Goal: Task Accomplishment & Management: Use online tool/utility

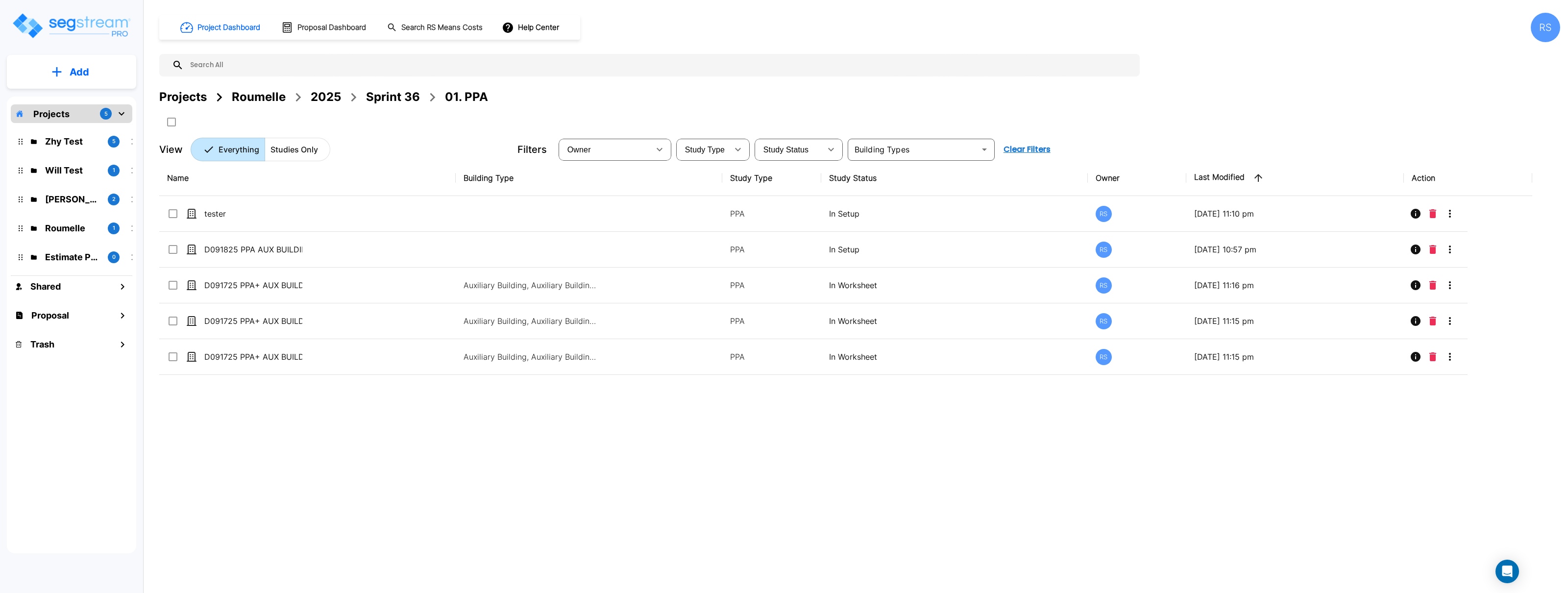
click at [587, 496] on div "Name Building Type Study Type Study Status Owner Last Modified Action tester PP…" at bounding box center [846, 344] width 1373 height 368
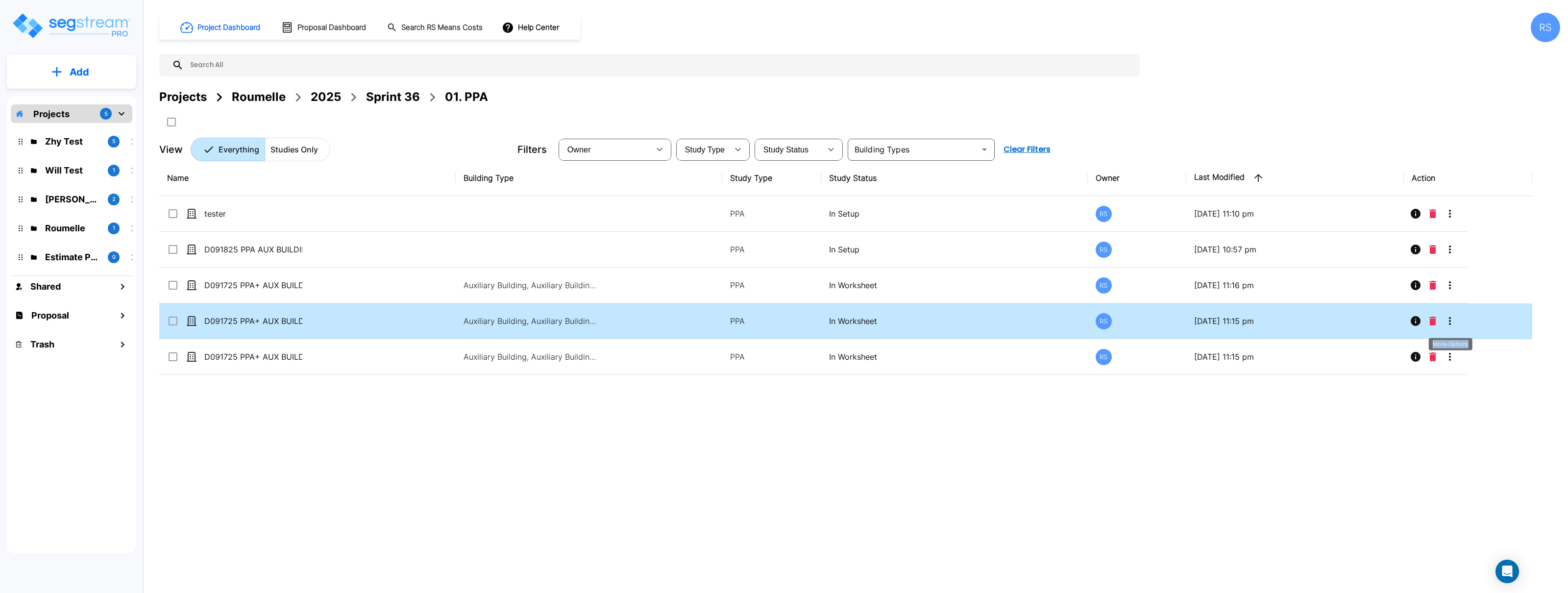
click at [1450, 322] on icon "More-Options" at bounding box center [1450, 321] width 2 height 8
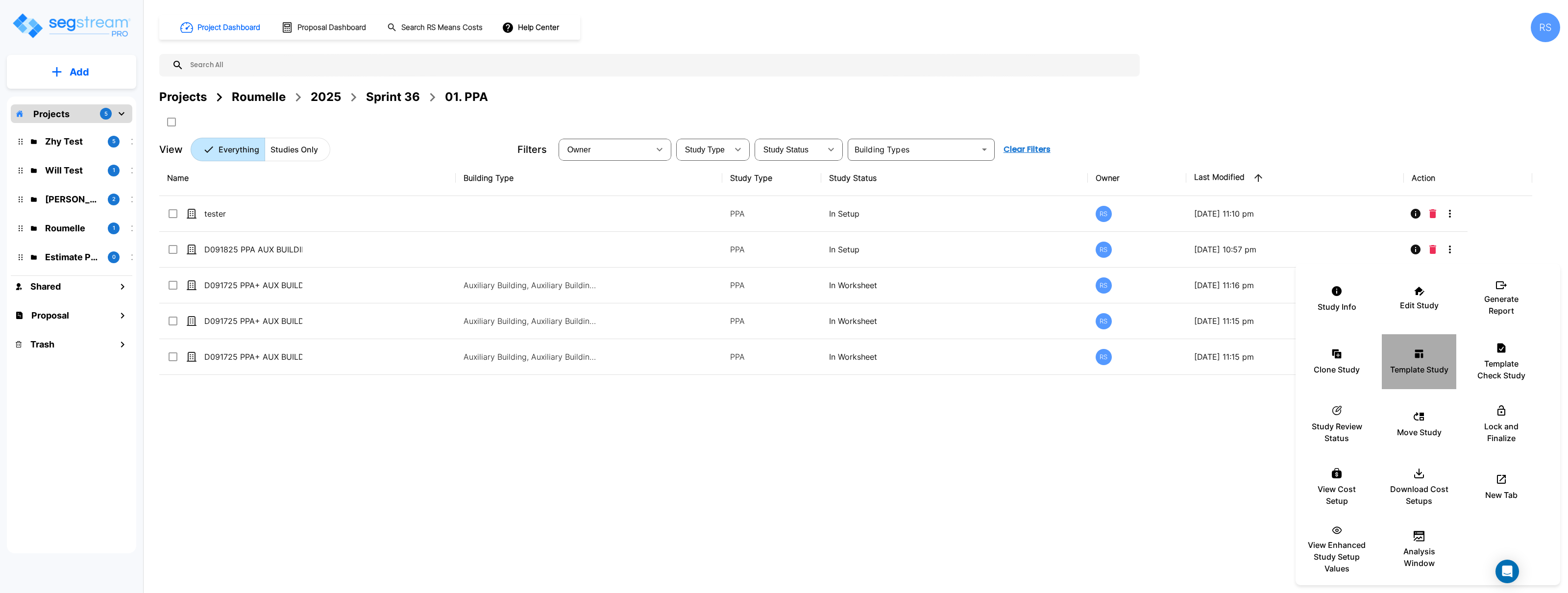
click at [1419, 362] on div "Template Study" at bounding box center [1419, 362] width 59 height 49
drag, startPoint x: 617, startPoint y: 449, endPoint x: 475, endPoint y: 207, distance: 280.6
click at [617, 449] on div at bounding box center [784, 296] width 1568 height 593
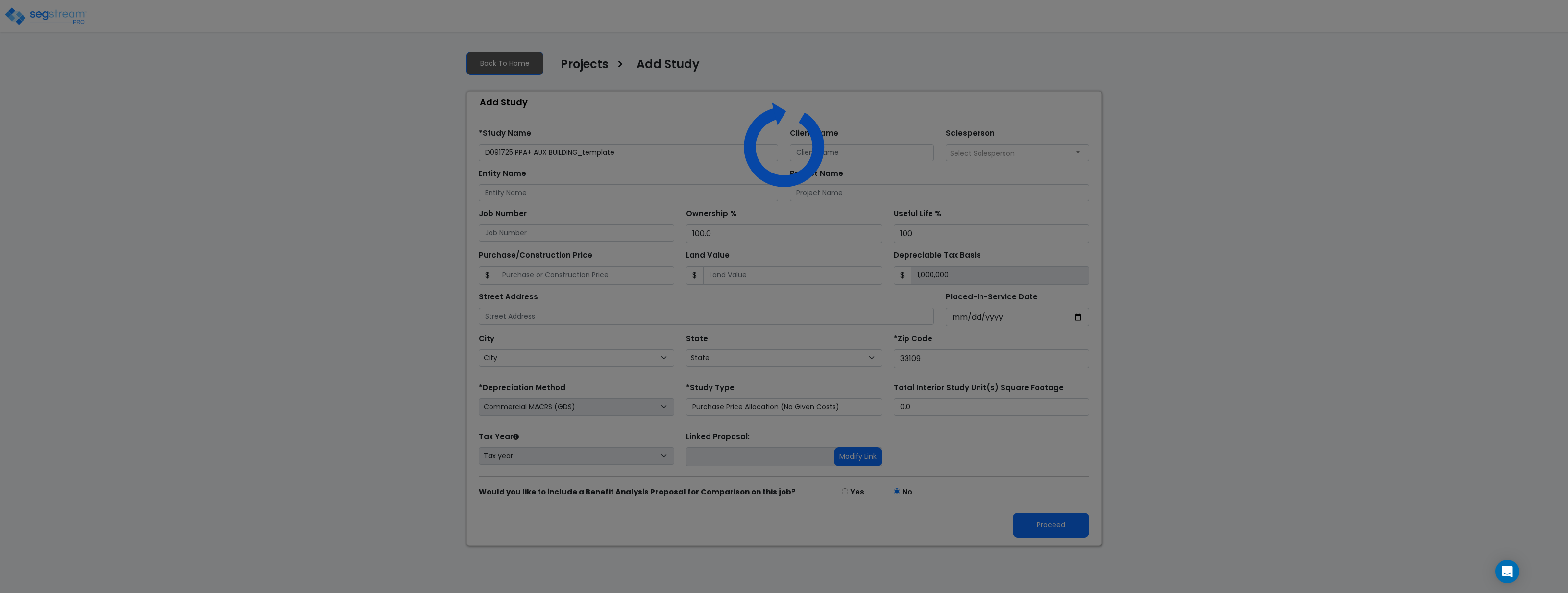
select select "FL"
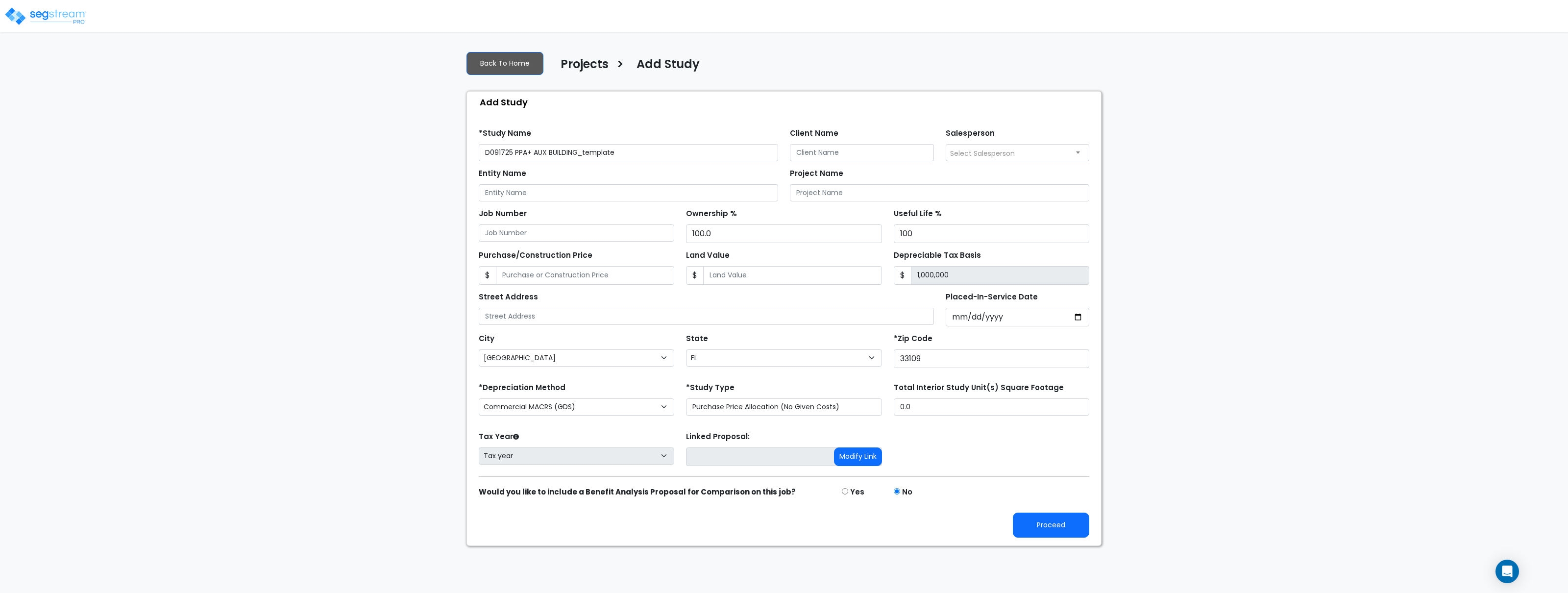
drag, startPoint x: 586, startPoint y: 152, endPoint x: 688, endPoint y: 157, distance: 102.1
click at [687, 157] on input "D091725 PPA+ AUX BUILDING_template" at bounding box center [629, 153] width 300 height 17
drag, startPoint x: 648, startPoint y: 152, endPoint x: 654, endPoint y: 154, distance: 6.3
click at [654, 154] on input "D091725 PPA+ AUX BUILDING_tc udm" at bounding box center [629, 153] width 300 height 17
type input "D091725 PPA+ AUX BUILDING_tc ust"
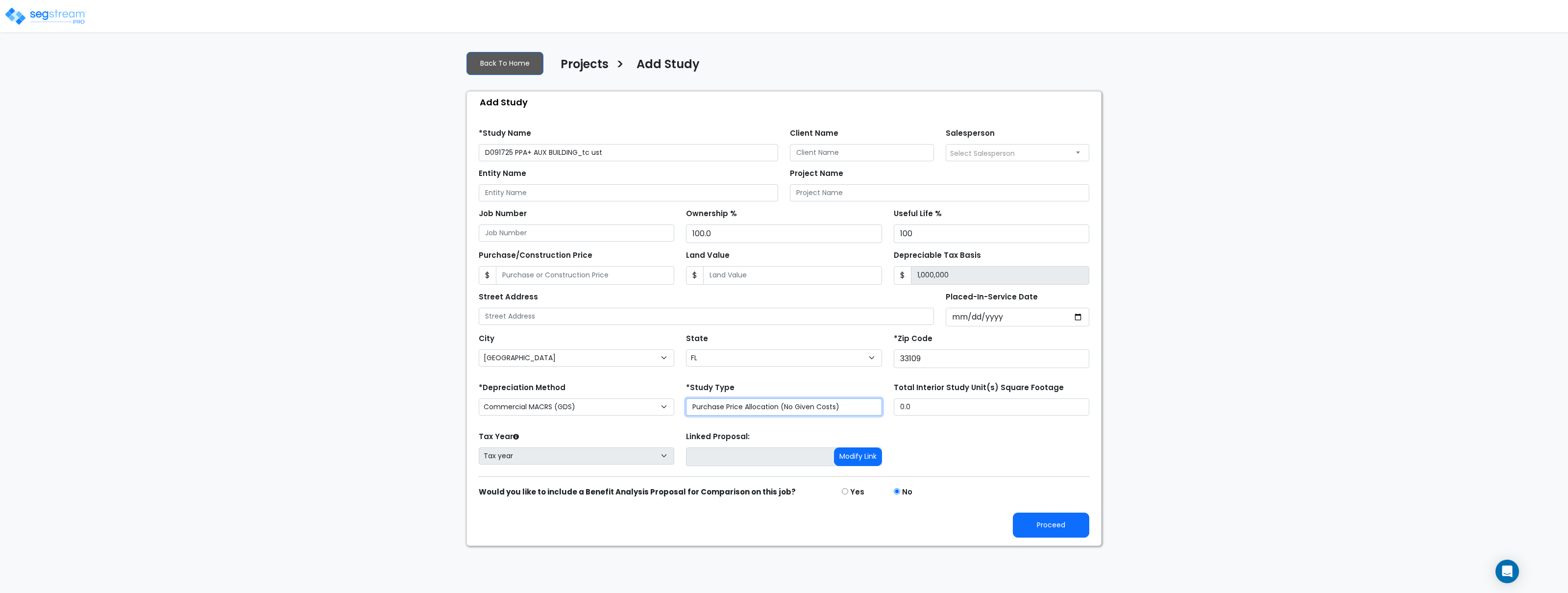
click at [745, 406] on select "Purchase Price Allocation (No Given Costs) New Construction / Reno / TI's (Give…" at bounding box center [784, 408] width 195 height 17
select select "NEW"
click at [686, 400] on select "Purchase Price Allocation (No Given Costs) New Construction / Reno / TI's (Give…" at bounding box center [784, 408] width 195 height 17
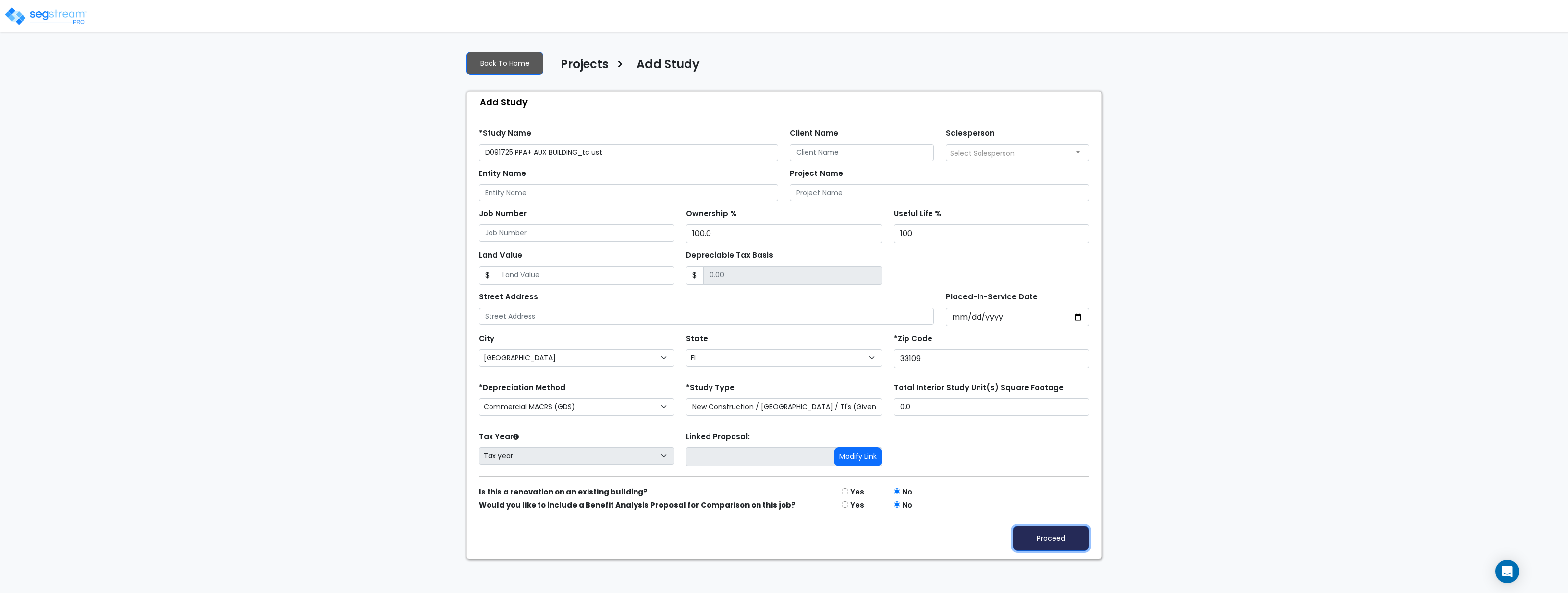
click at [1062, 535] on button "Proceed" at bounding box center [1051, 538] width 76 height 25
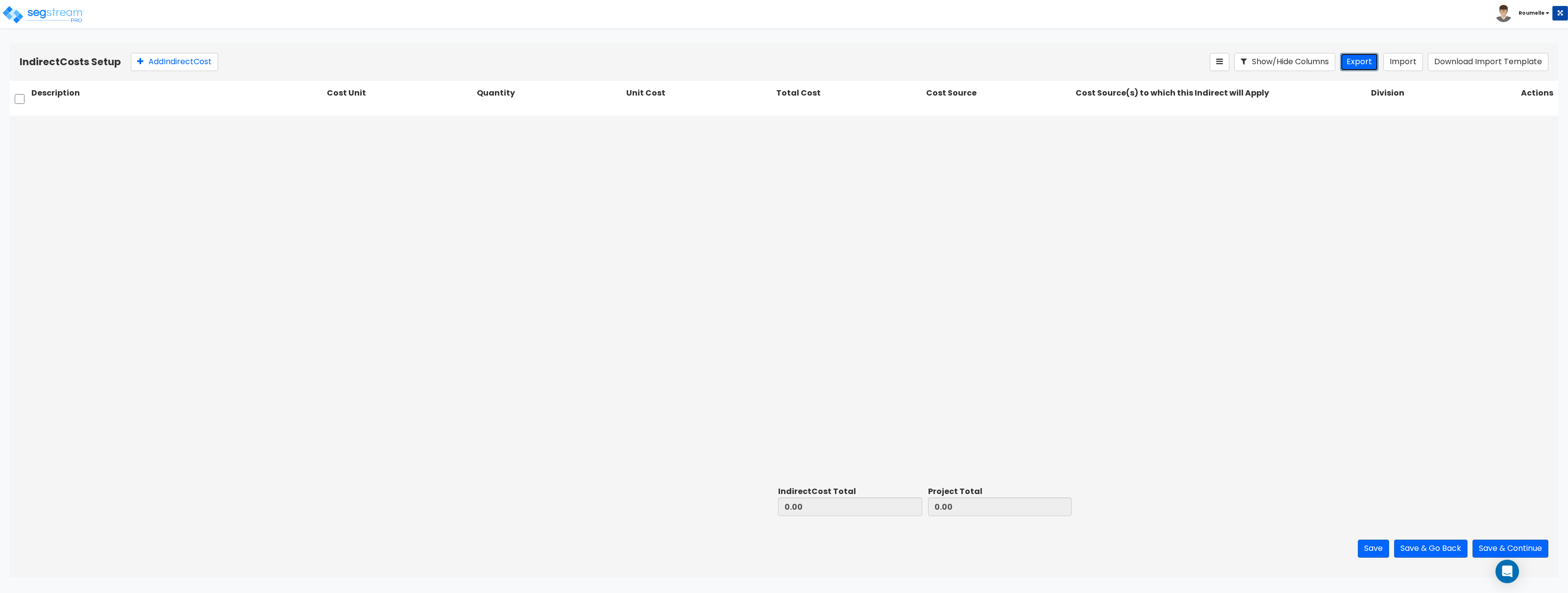
click at [1365, 63] on button "Export" at bounding box center [1359, 62] width 39 height 18
click at [1131, 211] on div at bounding box center [784, 299] width 1549 height 367
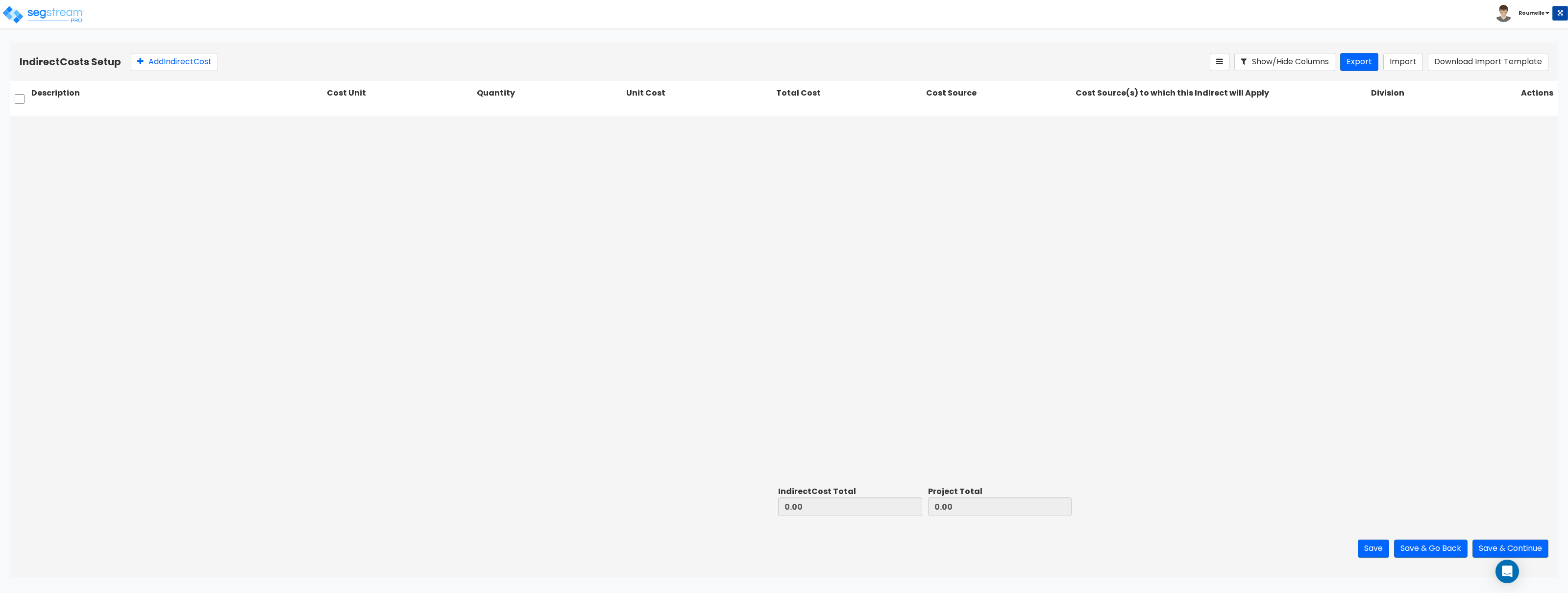
drag, startPoint x: 1249, startPoint y: 203, endPoint x: 1387, endPoint y: 66, distance: 194.5
click at [1254, 191] on div at bounding box center [784, 299] width 1549 height 367
click at [1396, 65] on button "Import" at bounding box center [1403, 62] width 40 height 18
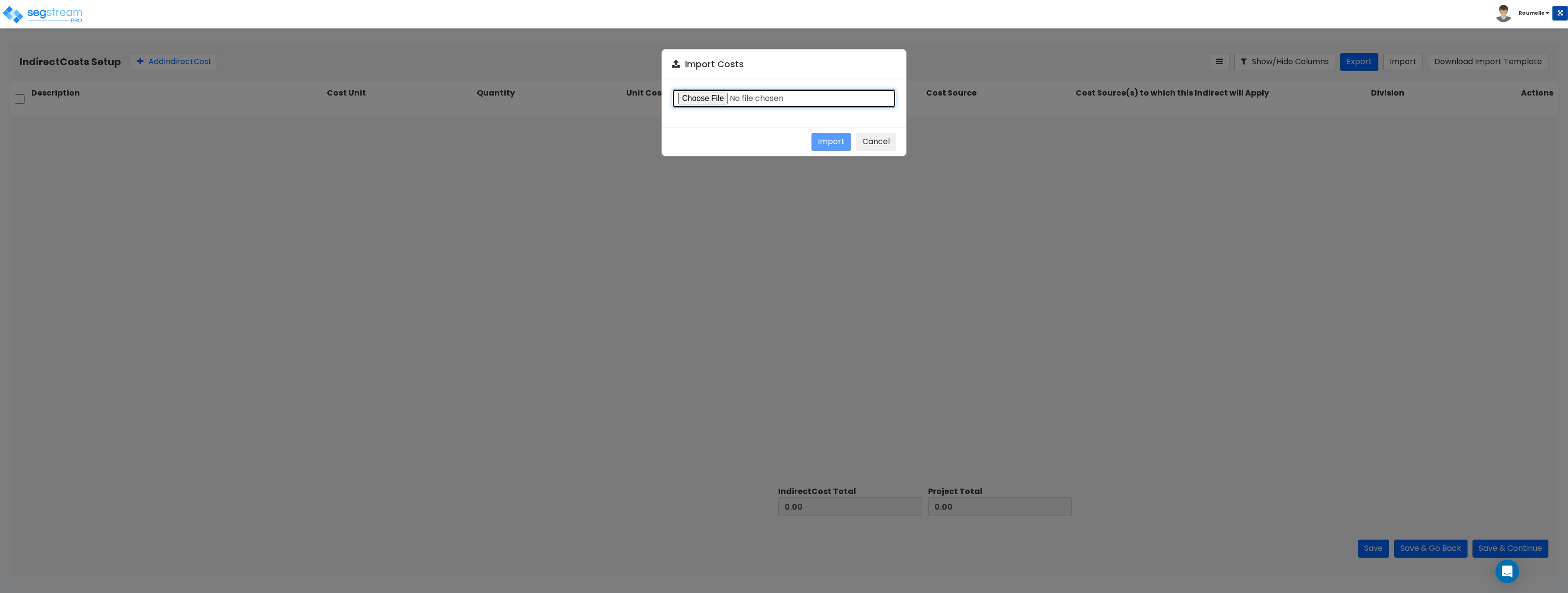
click at [710, 90] on input "file" at bounding box center [784, 98] width 225 height 19
type input "C:\fakepath\indirect.csv"
click at [843, 138] on button "Import" at bounding box center [831, 142] width 40 height 18
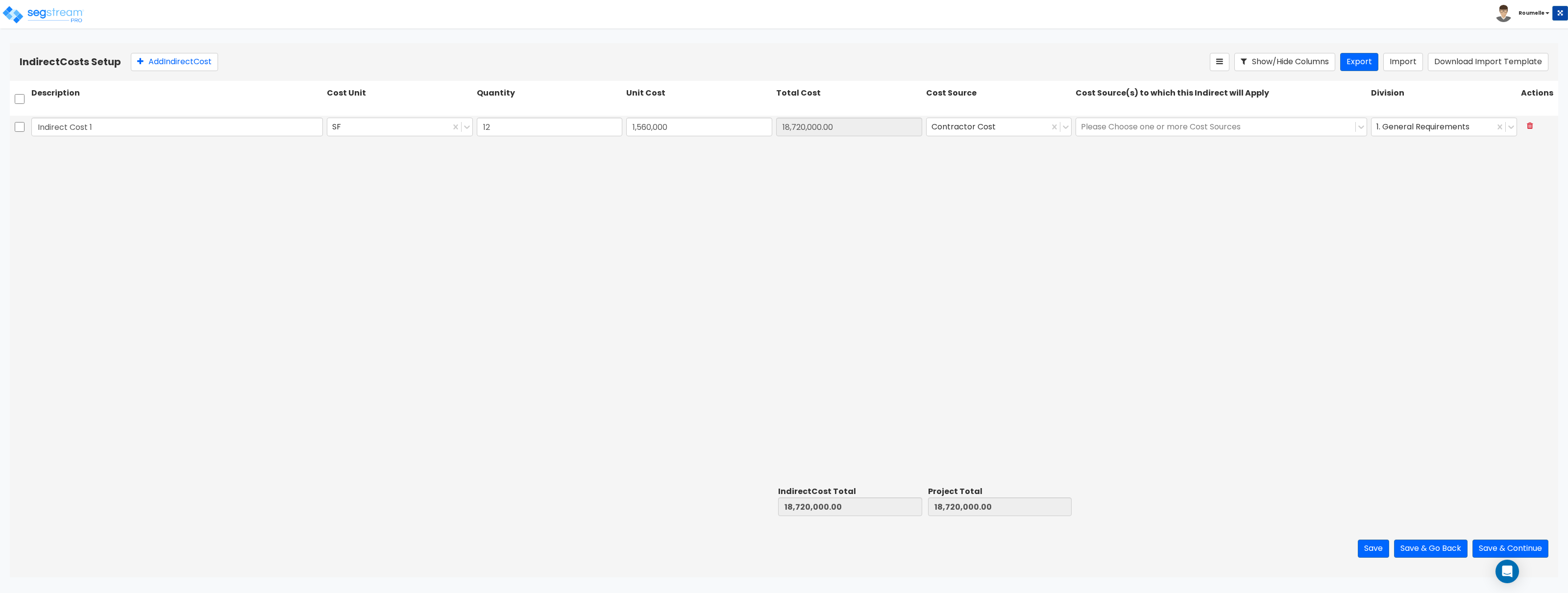
click at [935, 237] on div "Indirect Cost 1 SF 12 1,560,000 18,720,000.00 Contractor Cost Please Choose one…" at bounding box center [784, 299] width 1549 height 367
click at [934, 237] on div "Indirect Cost 1 SF 12 1,560,000 18,720,000.00 Contractor Cost Please Choose one…" at bounding box center [784, 299] width 1549 height 367
drag, startPoint x: 937, startPoint y: 237, endPoint x: 904, endPoint y: 231, distance: 33.5
click at [930, 235] on div "Indirect Cost 1 SF 12 1,560,000 18,720,000.00 Contractor Cost Please Choose one…" at bounding box center [784, 299] width 1549 height 367
click at [1503, 549] on button "Save & Continue" at bounding box center [1510, 548] width 76 height 18
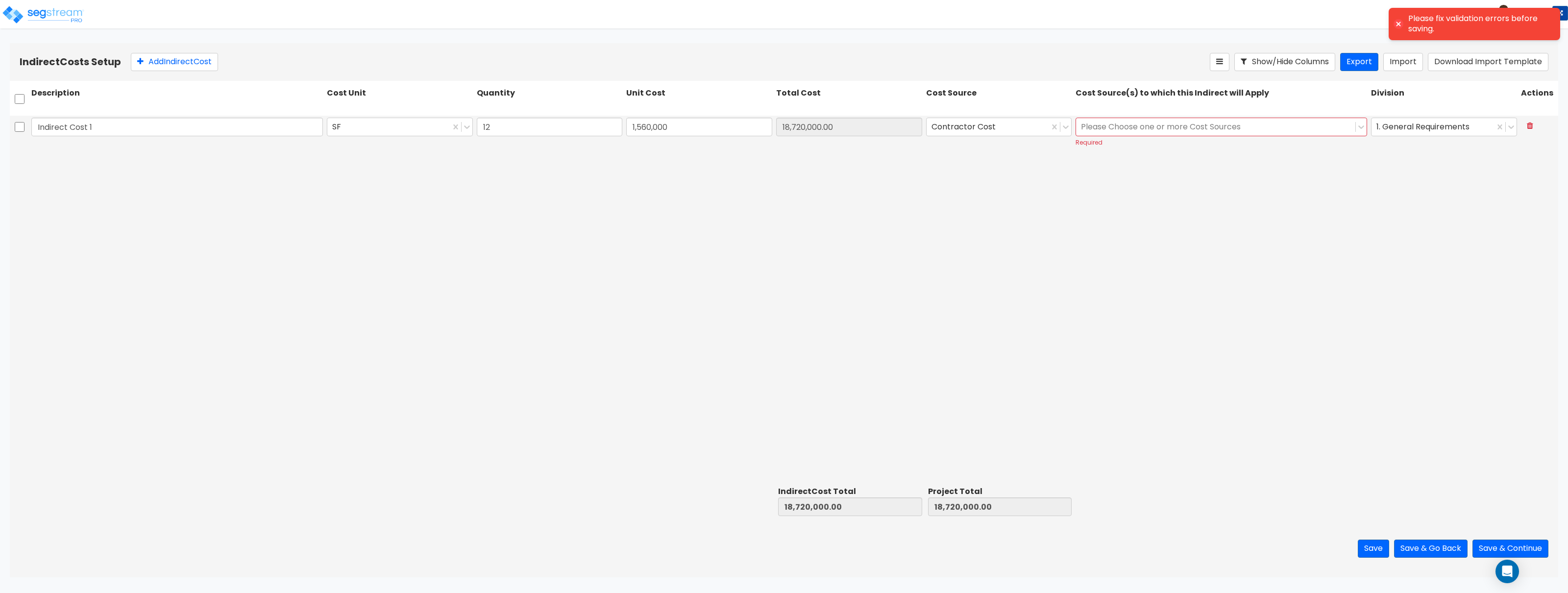
click at [1215, 132] on div at bounding box center [1216, 127] width 270 height 13
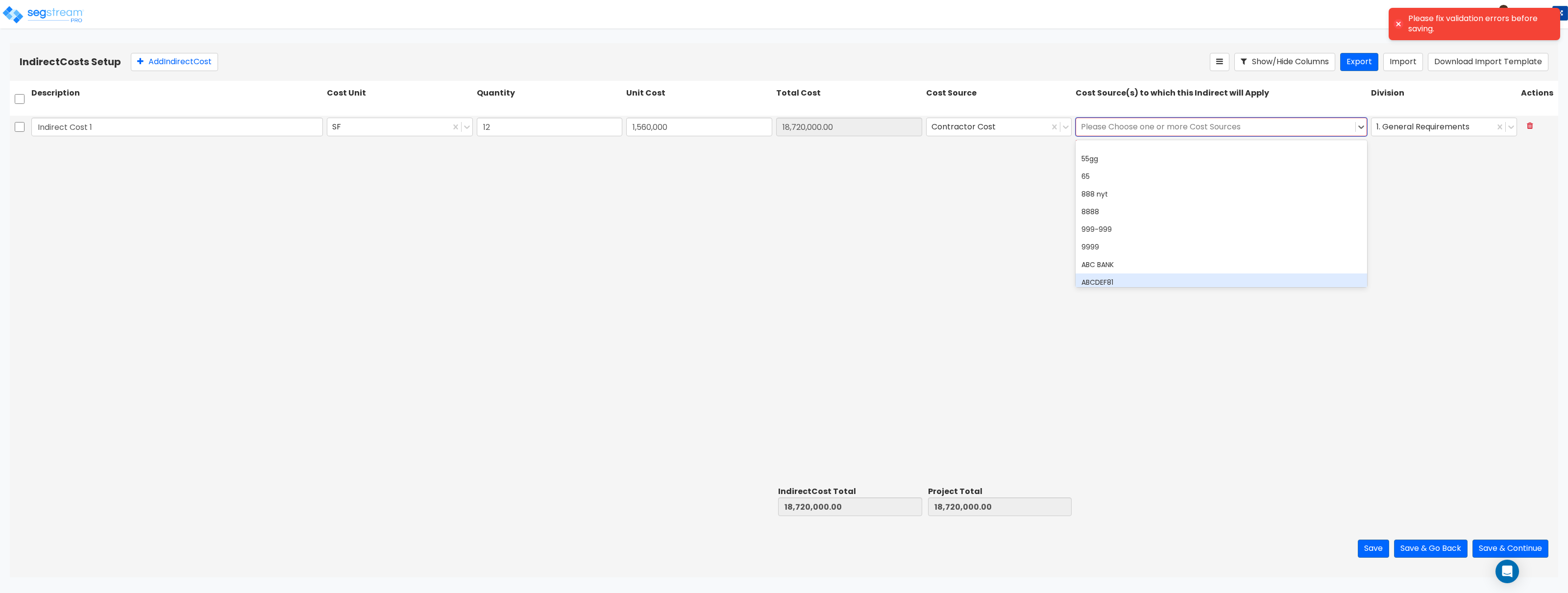
drag, startPoint x: 1194, startPoint y: 154, endPoint x: 1175, endPoint y: 276, distance: 123.5
click at [1175, 276] on div "55gg 65 888 nyt 8888 999-999 9999 ABC BANK ABCDEF81 ABCDEF88 Bank BANK888 Build…" at bounding box center [1221, 213] width 292 height 147
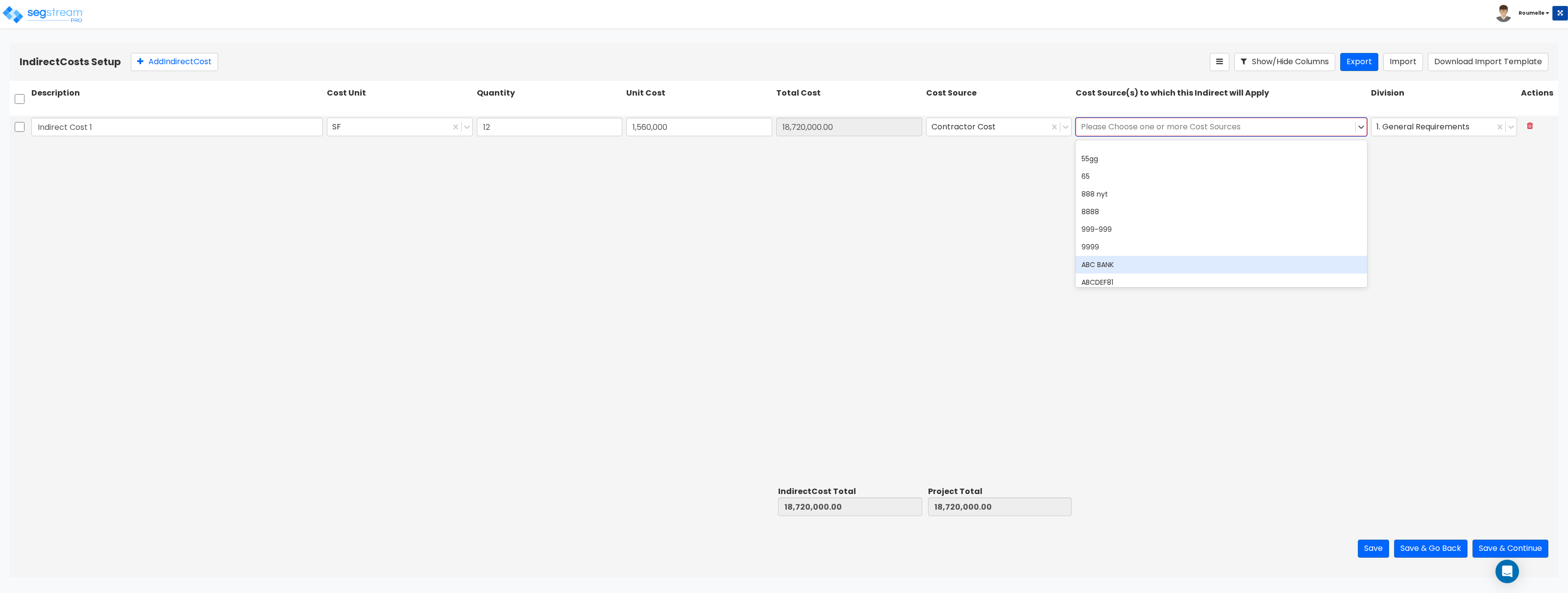
click at [1432, 261] on div "Indirect Cost 1 SF 12 1,560,000 18,720,000.00 Contractor Cost ABC BANK, 8 of 37…" at bounding box center [784, 299] width 1549 height 367
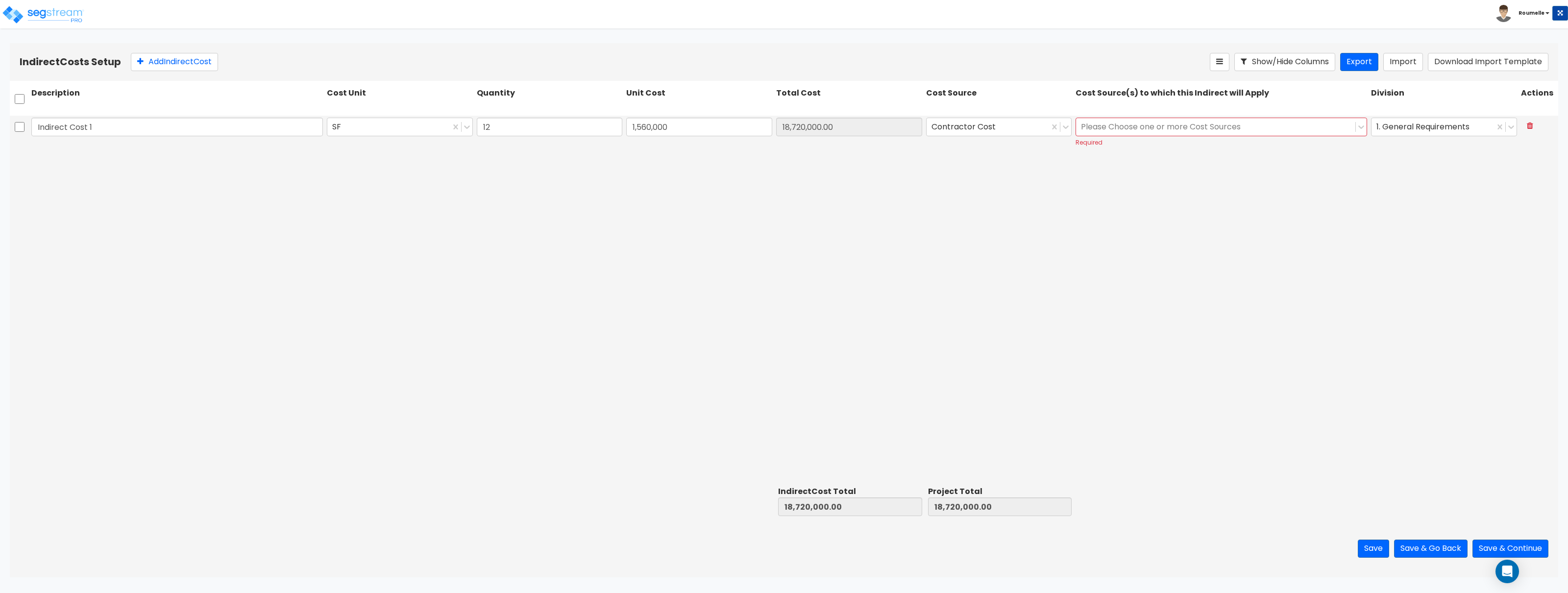
drag, startPoint x: 1262, startPoint y: 112, endPoint x: 1262, endPoint y: 118, distance: 6.0
click at [1263, 113] on div "Description Cost Unit Quantity Unit Cost Total Cost Cost Source Cost Source(s) …" at bounding box center [784, 102] width 1549 height 42
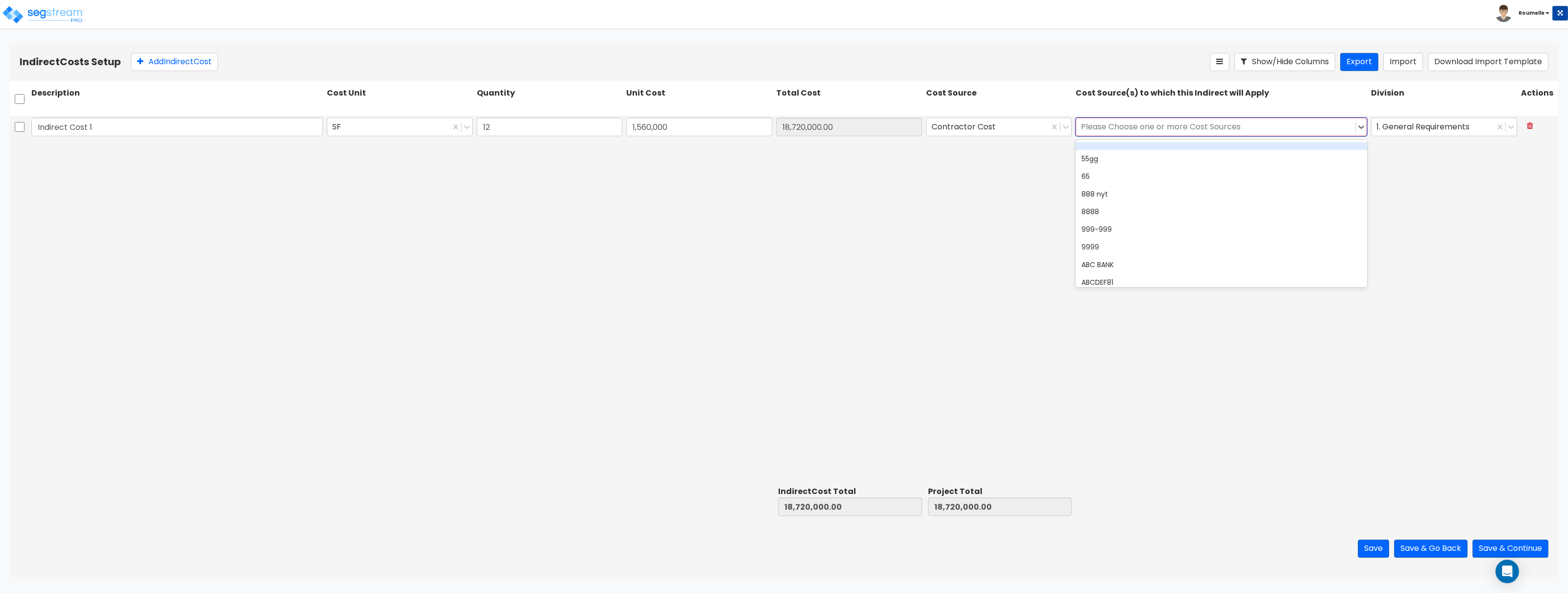
click at [1254, 128] on div at bounding box center [1216, 127] width 270 height 13
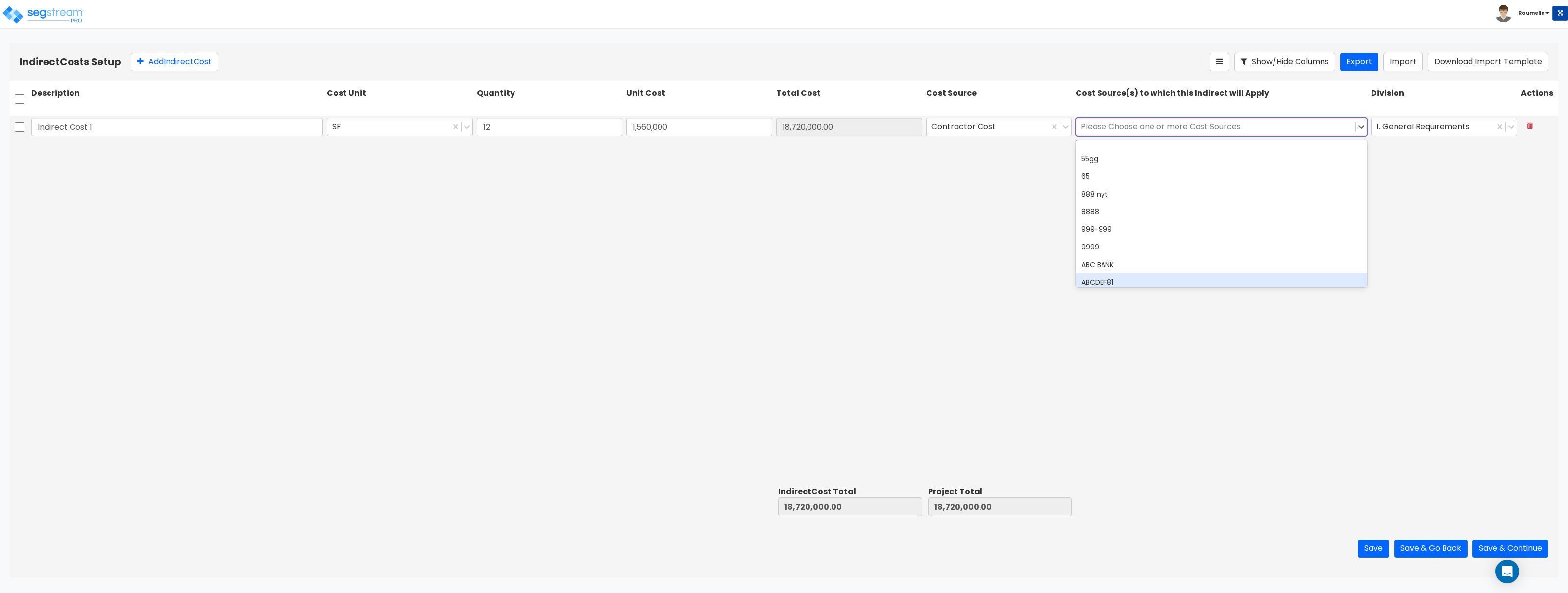
click at [1215, 275] on div "ABCDEF81" at bounding box center [1221, 283] width 292 height 18
click at [1448, 453] on div "Indirect Cost 1 SF 12 1,560,000 18,720,000.00 Contractor Cost option ABCDEF81, …" at bounding box center [784, 299] width 1549 height 367
click at [1437, 416] on div "Indirect Cost 1 SF 12 1,560,000 18,720,000.00 Contractor Cost option ABCDEF81, …" at bounding box center [784, 299] width 1549 height 367
click at [1435, 415] on div "Indirect Cost 1 SF 12 1,560,000 18,720,000.00 Contractor Cost option ABCDEF81, …" at bounding box center [784, 299] width 1549 height 367
drag, startPoint x: 1433, startPoint y: 413, endPoint x: 1414, endPoint y: 411, distance: 19.1
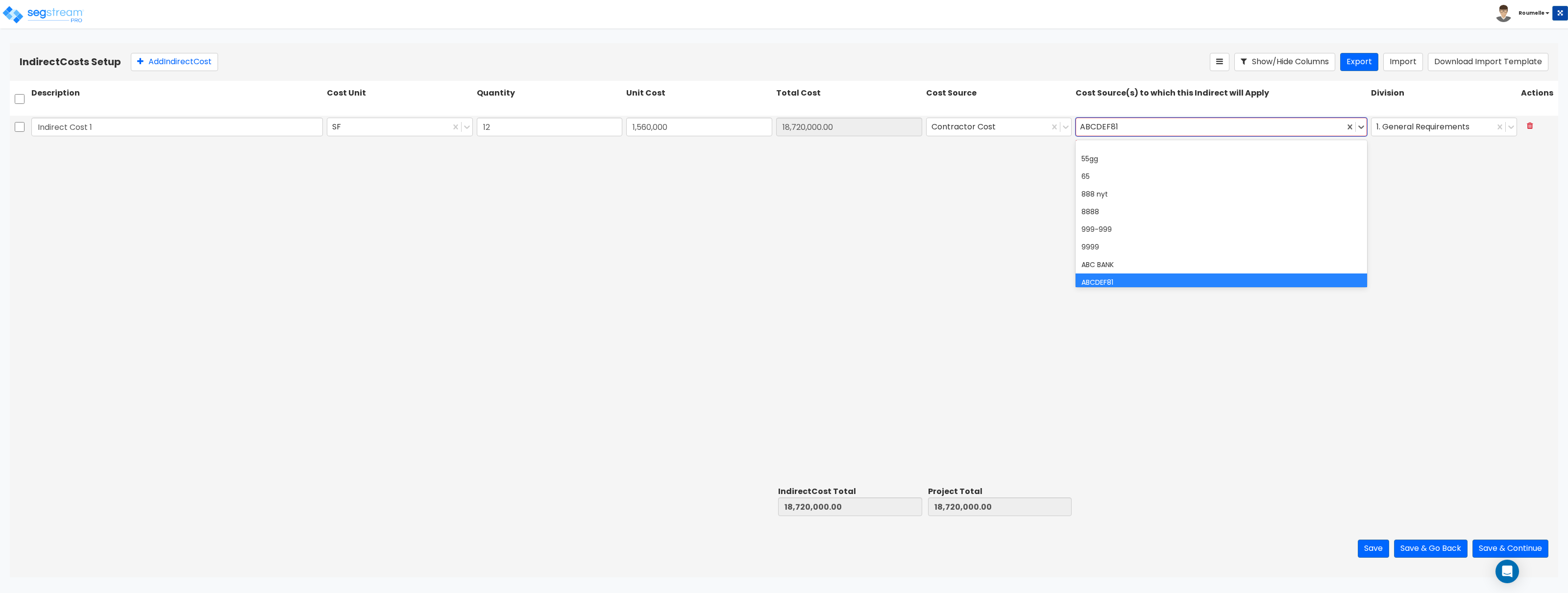
click at [1431, 413] on div "Indirect Cost 1 SF 12 1,560,000 18,720,000.00 Contractor Cost option ABCDEF81, …" at bounding box center [784, 299] width 1549 height 367
click at [1413, 411] on div "Indirect Cost 1 SF 12 1,560,000 18,720,000.00 Contractor Cost option ABCDEF81, …" at bounding box center [784, 299] width 1549 height 367
click at [1493, 308] on div "Indirect Cost 1 SF 12 1,560,000 18,720,000.00 Contractor Cost option ABCDEF81, …" at bounding box center [784, 299] width 1549 height 367
drag, startPoint x: 1489, startPoint y: 309, endPoint x: 1486, endPoint y: 313, distance: 5.0
click at [1489, 310] on div "Indirect Cost 1 SF 12 1,560,000 18,720,000.00 Contractor Cost option ABCDEF81, …" at bounding box center [784, 299] width 1549 height 367
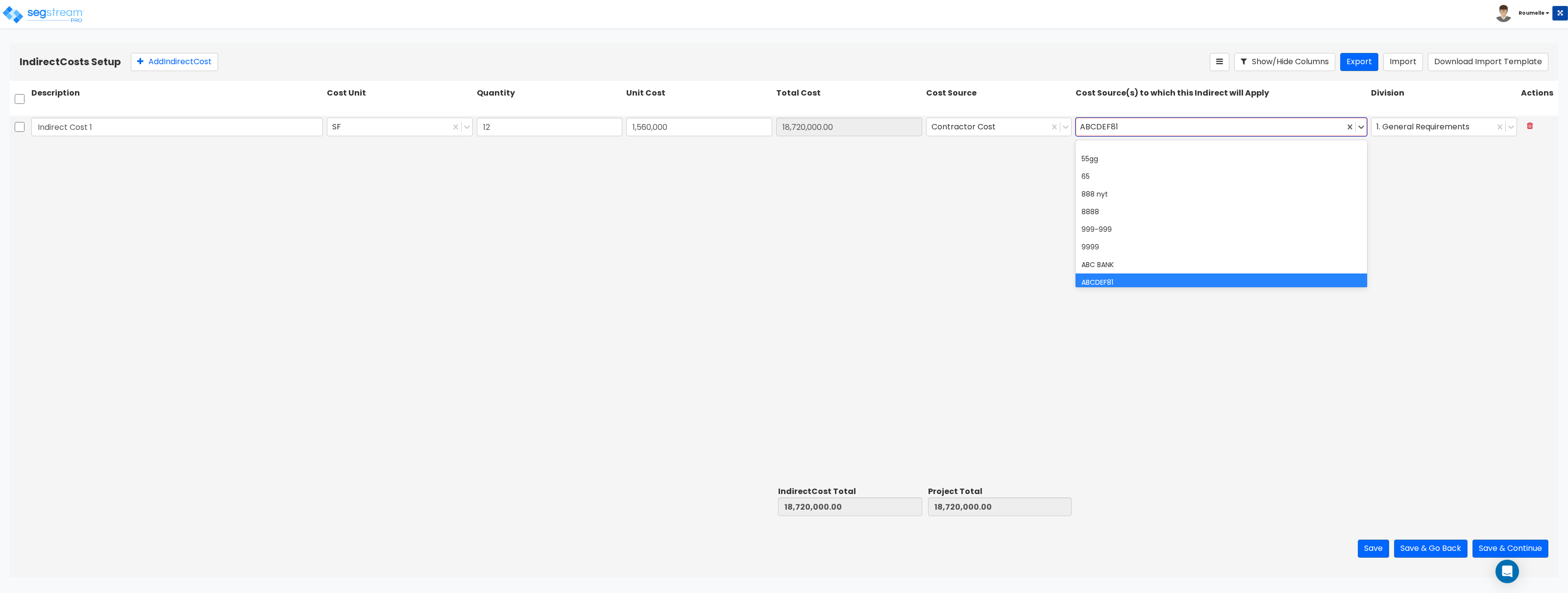
drag, startPoint x: 1486, startPoint y: 313, endPoint x: 1140, endPoint y: 409, distance: 359.1
click at [1483, 315] on div "Indirect Cost 1 SF 12 1,560,000 18,720,000.00 Contractor Cost option ABCDEF81, …" at bounding box center [784, 299] width 1549 height 367
drag, startPoint x: 1140, startPoint y: 409, endPoint x: 1106, endPoint y: 402, distance: 34.7
click at [1132, 408] on div "Indirect Cost 1 SF 12 1,560,000 18,720,000.00 Contractor Cost option ABCDEF81, …" at bounding box center [784, 299] width 1549 height 367
click at [736, 346] on div "Indirect Cost 1 SF 12 1,560,000 18,720,000.00 Contractor Cost option ABCDEF81, …" at bounding box center [784, 299] width 1549 height 367
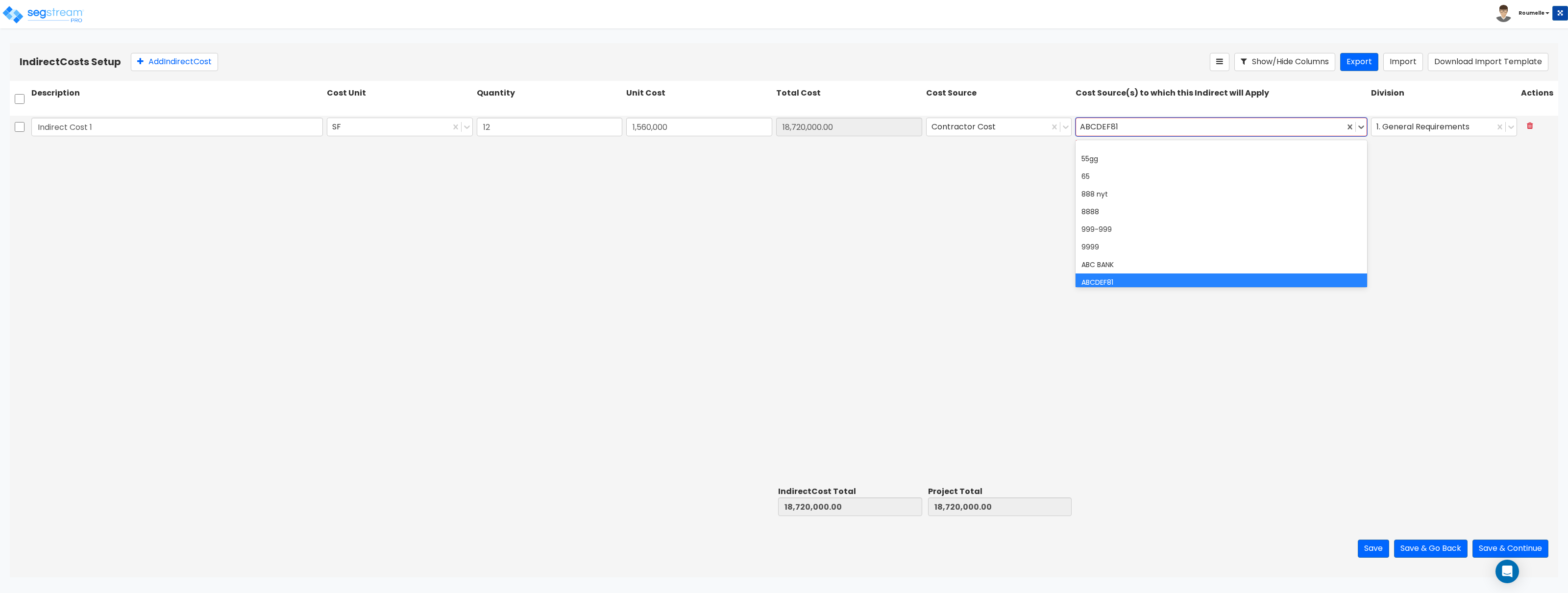
drag, startPoint x: 738, startPoint y: 345, endPoint x: 881, endPoint y: 279, distance: 157.5
click at [740, 345] on div "Indirect Cost 1 SF 12 1,560,000 18,720,000.00 Contractor Cost option ABCDEF81, …" at bounding box center [784, 299] width 1549 height 367
click at [1132, 263] on div "ABC BANK" at bounding box center [1221, 265] width 292 height 18
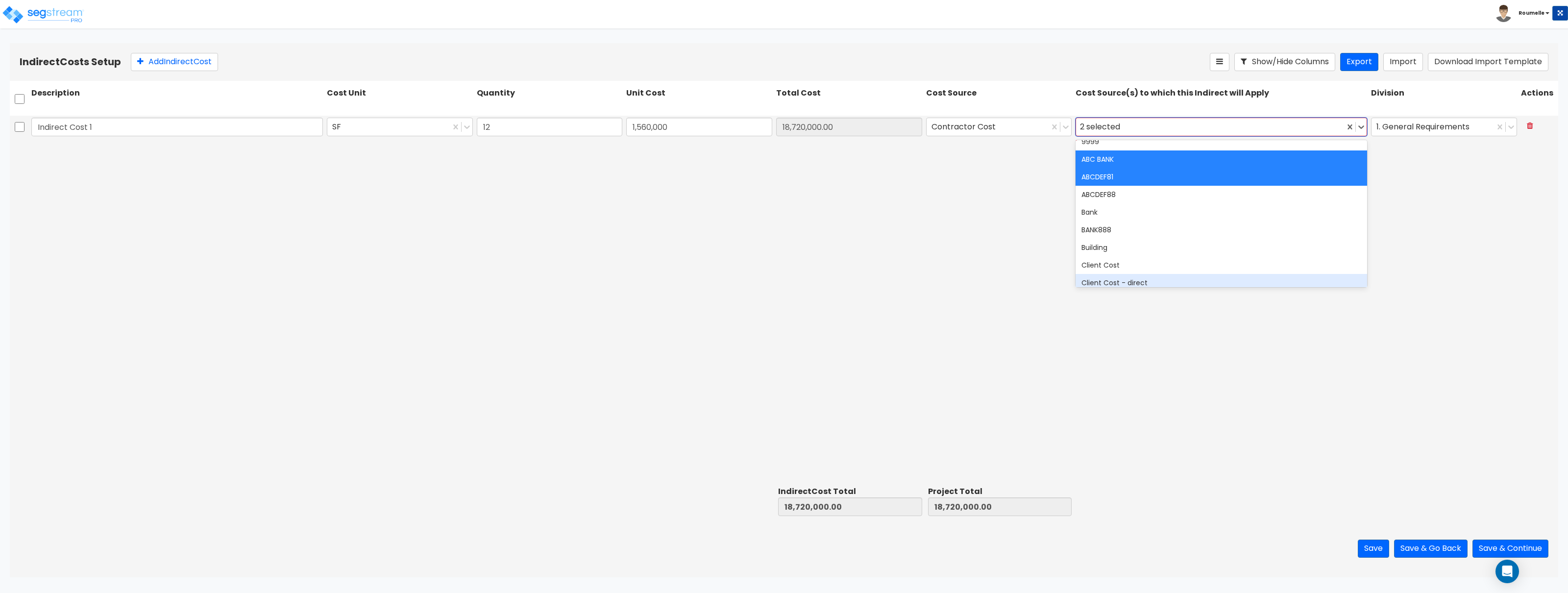
scroll to position [136, 0]
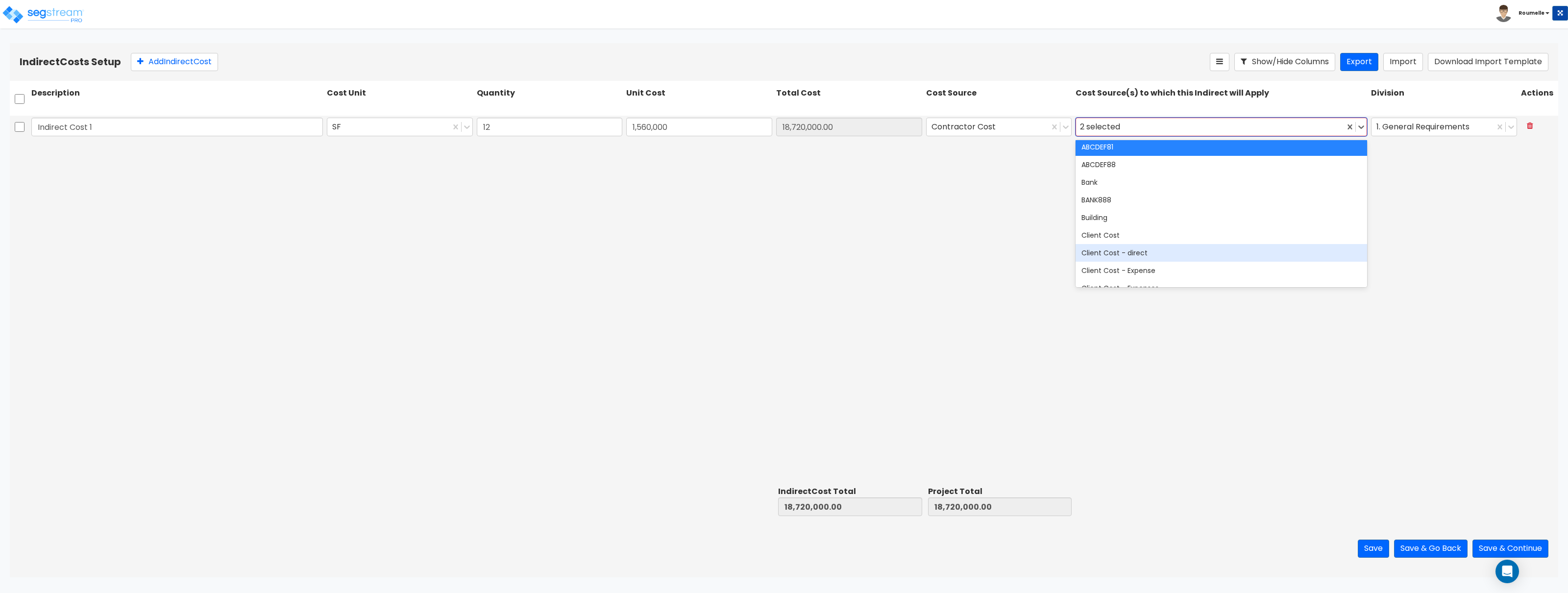
click at [1122, 252] on div "Client Cost - direct" at bounding box center [1221, 253] width 292 height 18
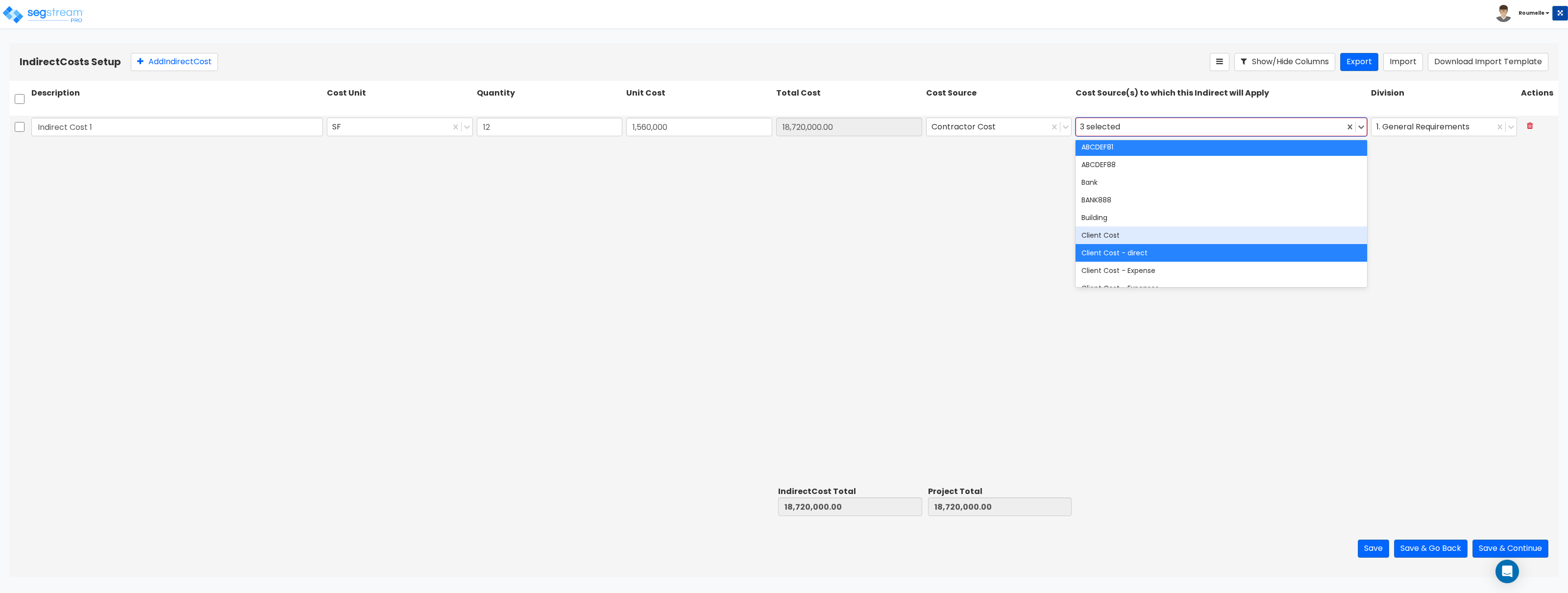
click at [1100, 235] on div "Client Cost" at bounding box center [1221, 235] width 292 height 18
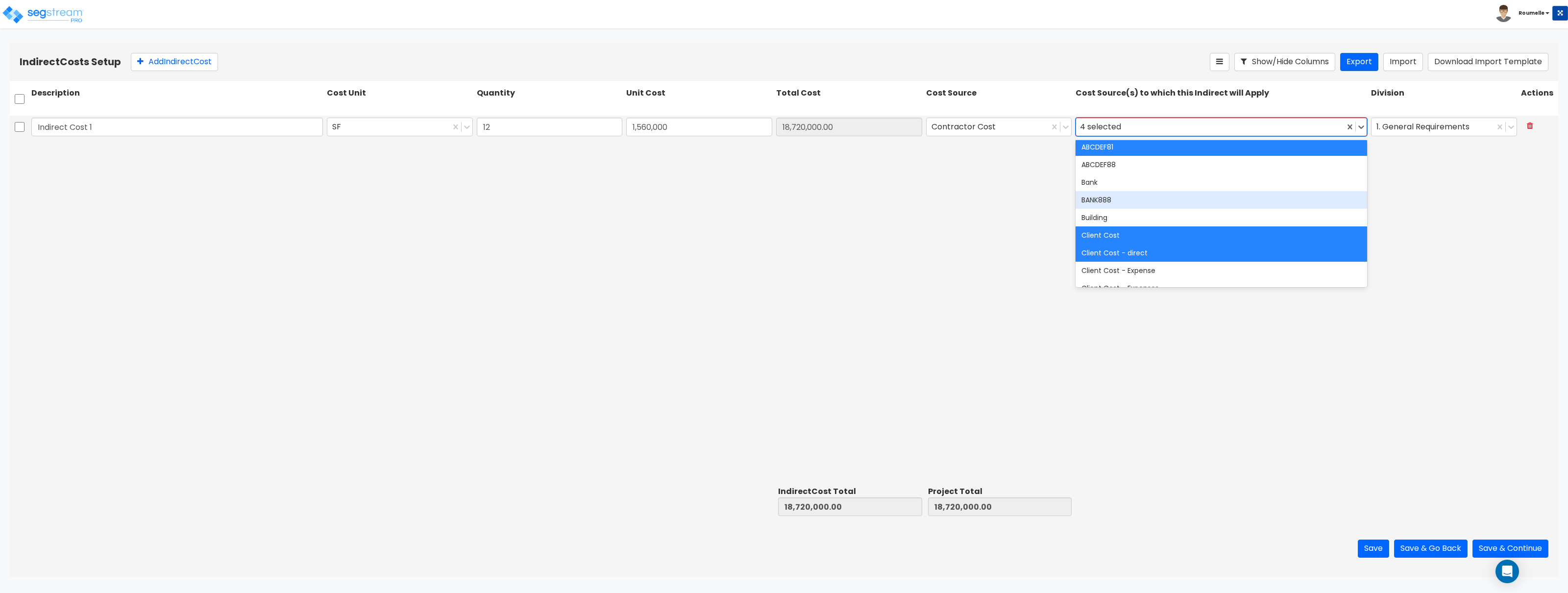
click at [1442, 186] on div "Indirect Cost 1 SF 12 1,560,000 18,720,000.00 Contractor Cost option Client Cos…" at bounding box center [784, 299] width 1549 height 367
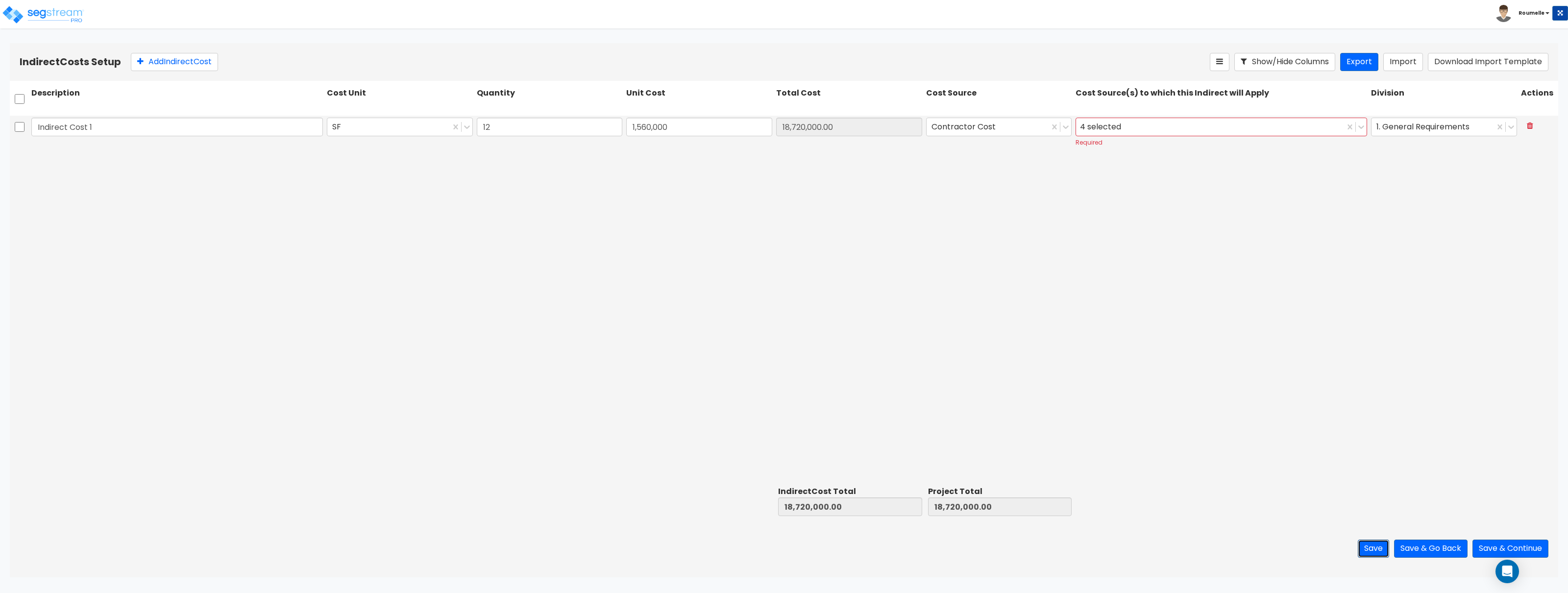
click at [1375, 553] on button "Save" at bounding box center [1373, 548] width 31 height 18
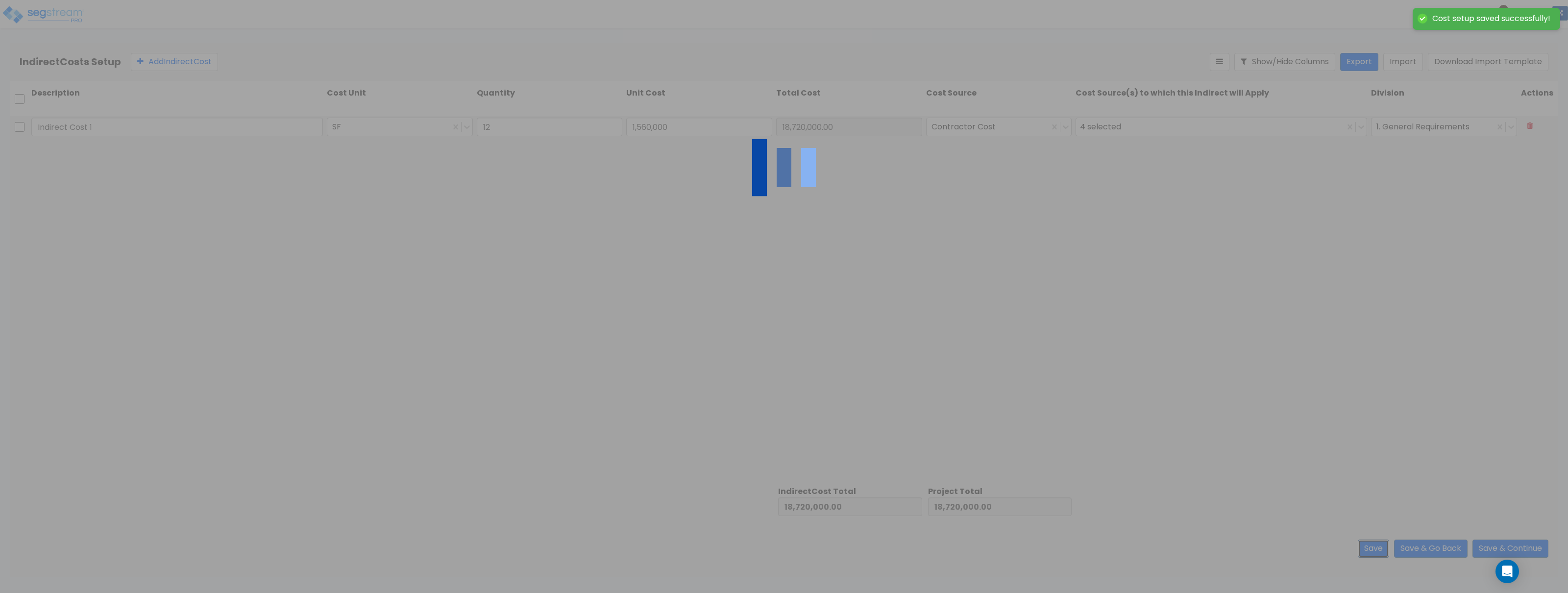
type input "12.00"
type input "1,560,000.00"
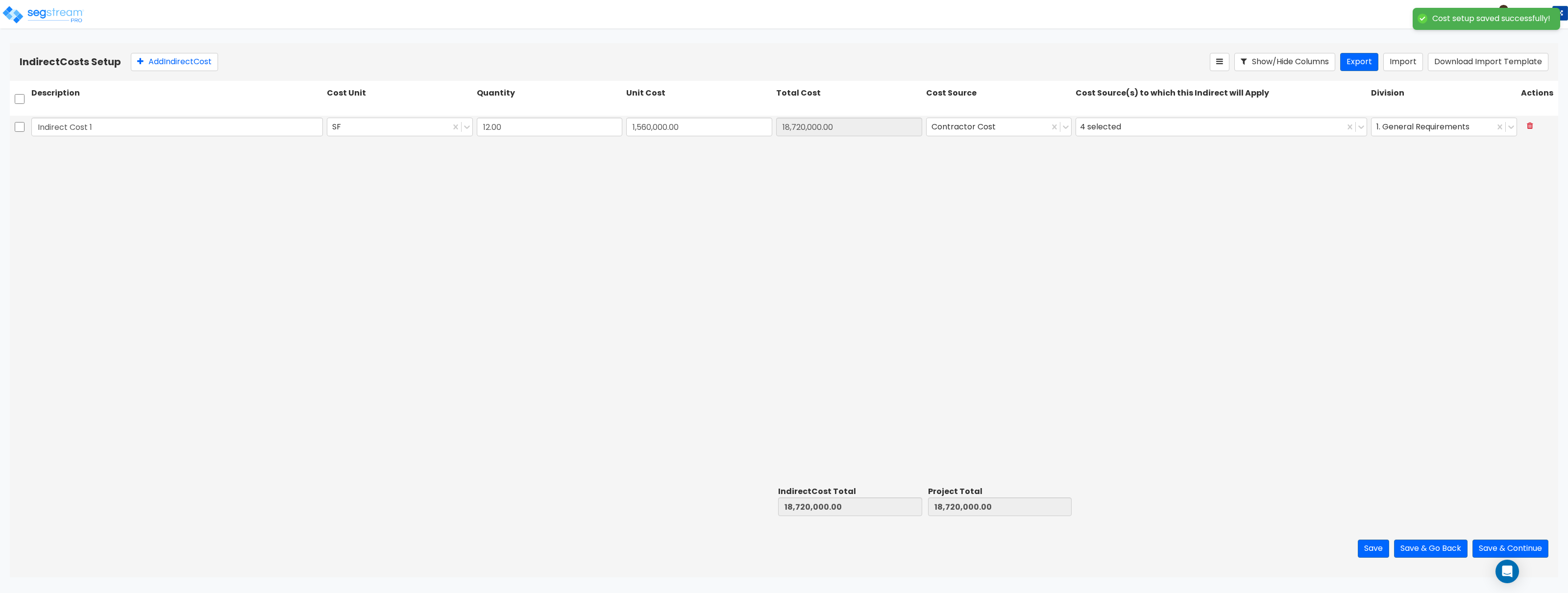
click at [1493, 539] on div "Save Save & Go Back Save & Continue" at bounding box center [784, 549] width 1549 height 57
click at [1495, 545] on button "Save & Continue" at bounding box center [1510, 548] width 76 height 18
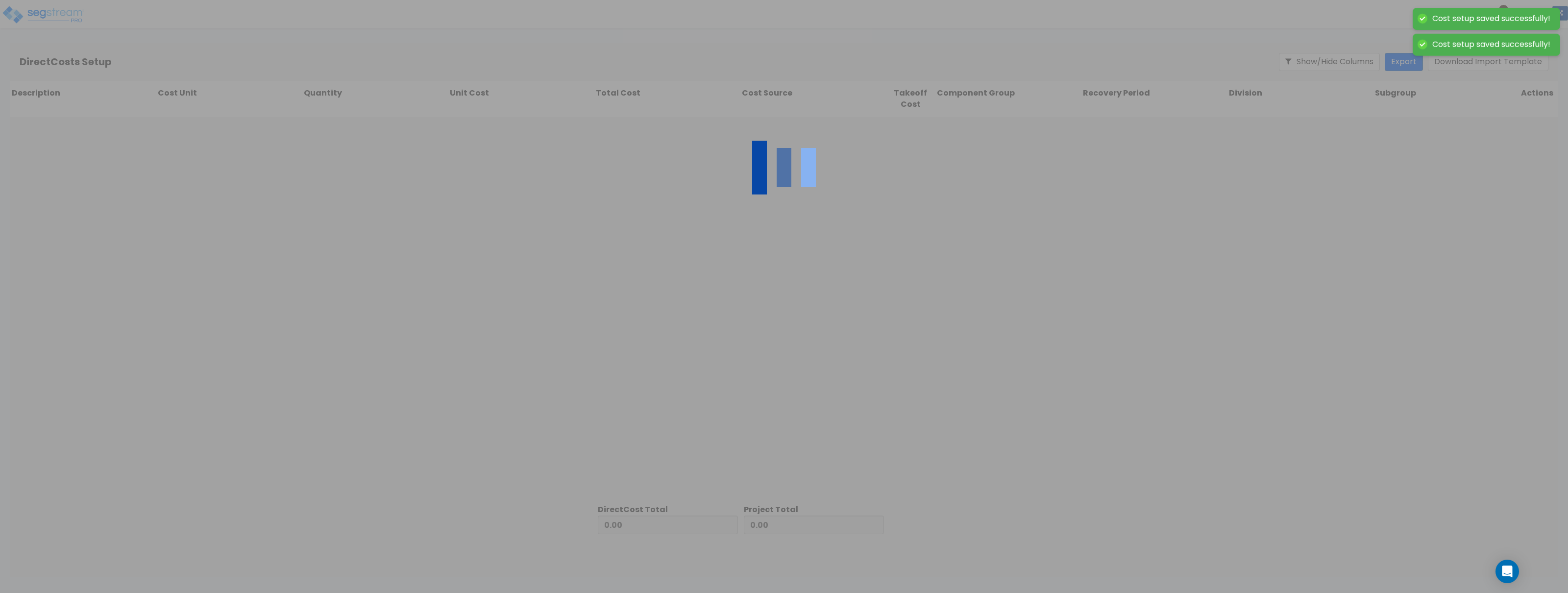
type input "18,720,000.00"
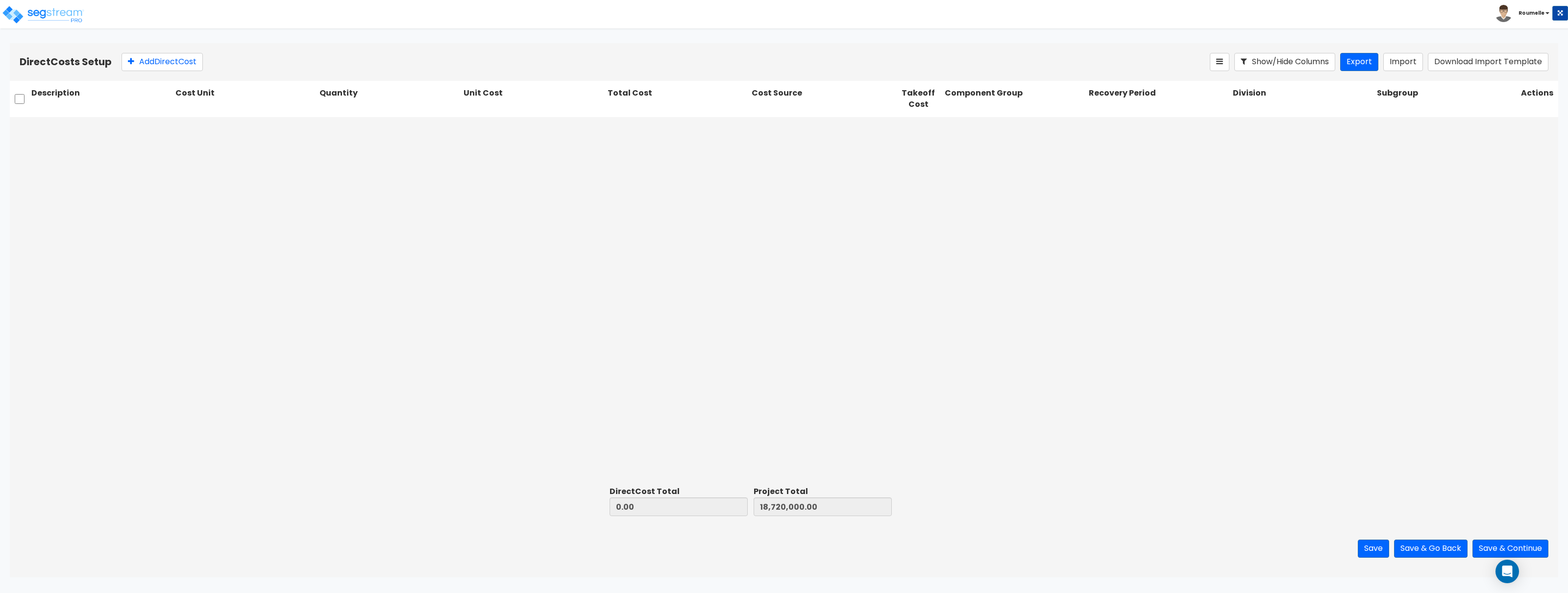
click at [944, 290] on div at bounding box center [784, 300] width 1549 height 366
click at [1412, 59] on button "Import" at bounding box center [1403, 62] width 40 height 18
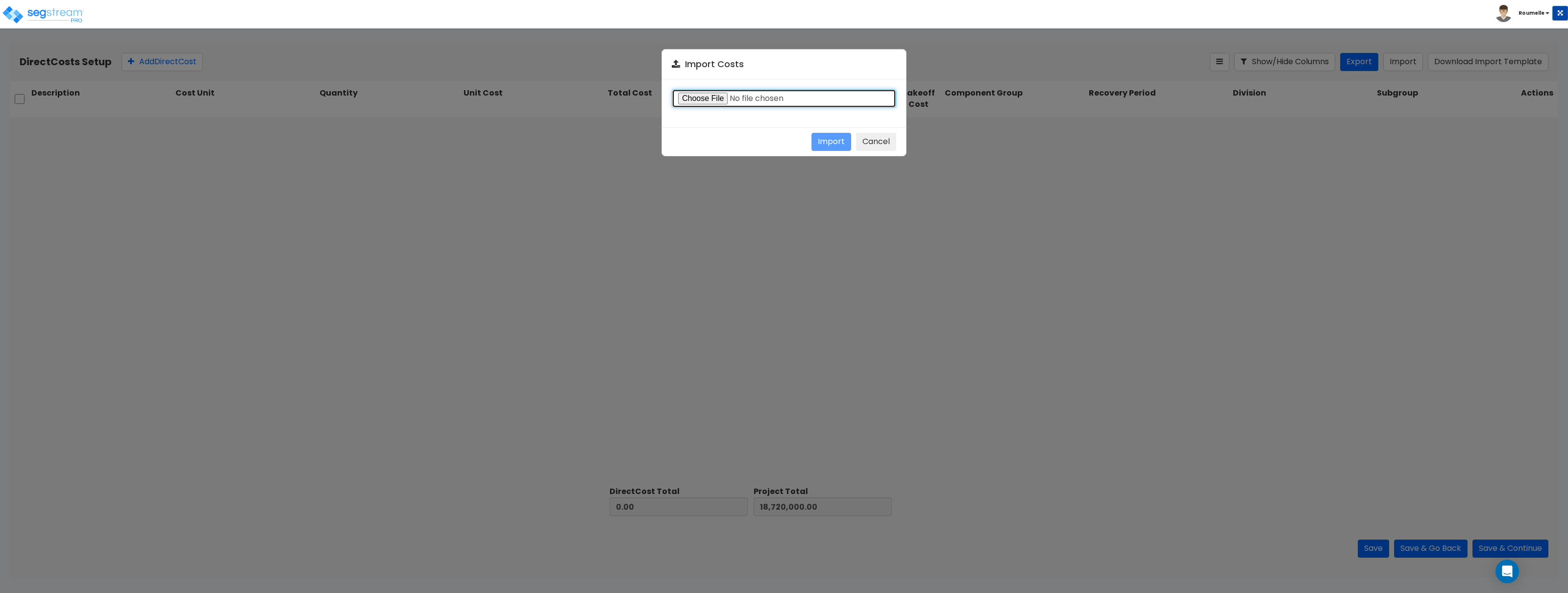
click at [811, 94] on input "file" at bounding box center [784, 98] width 225 height 19
type input "C:\fakepath\direct.csv"
click at [838, 145] on button "Import" at bounding box center [831, 142] width 40 height 18
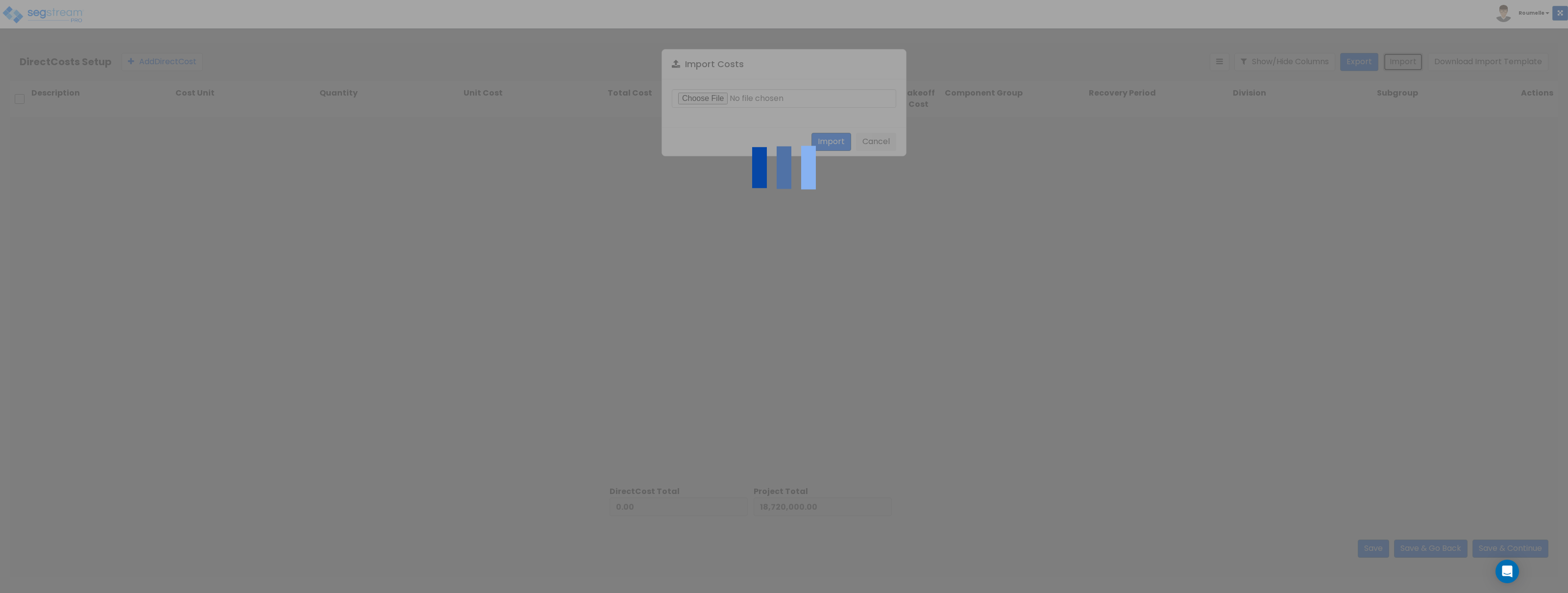
type input "1,735,048.51"
type input "20,455,048.51"
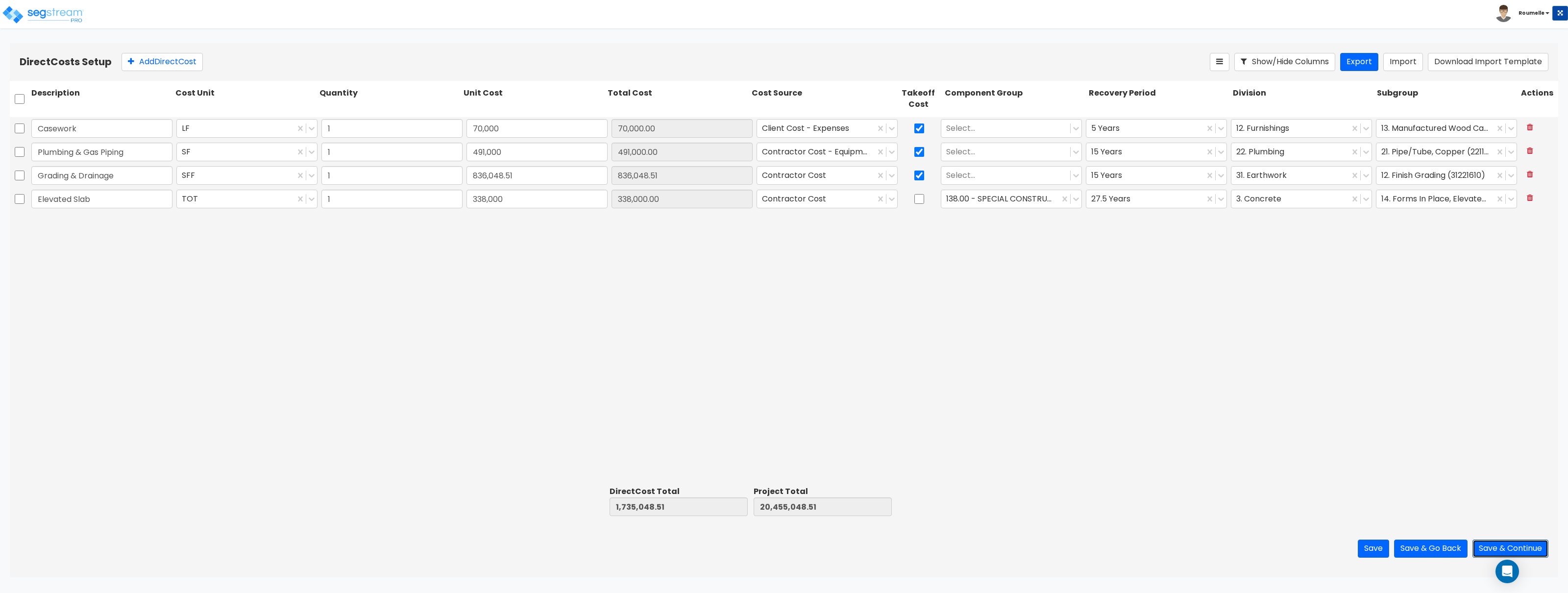
click at [1508, 550] on button "Save & Continue" at bounding box center [1510, 548] width 76 height 18
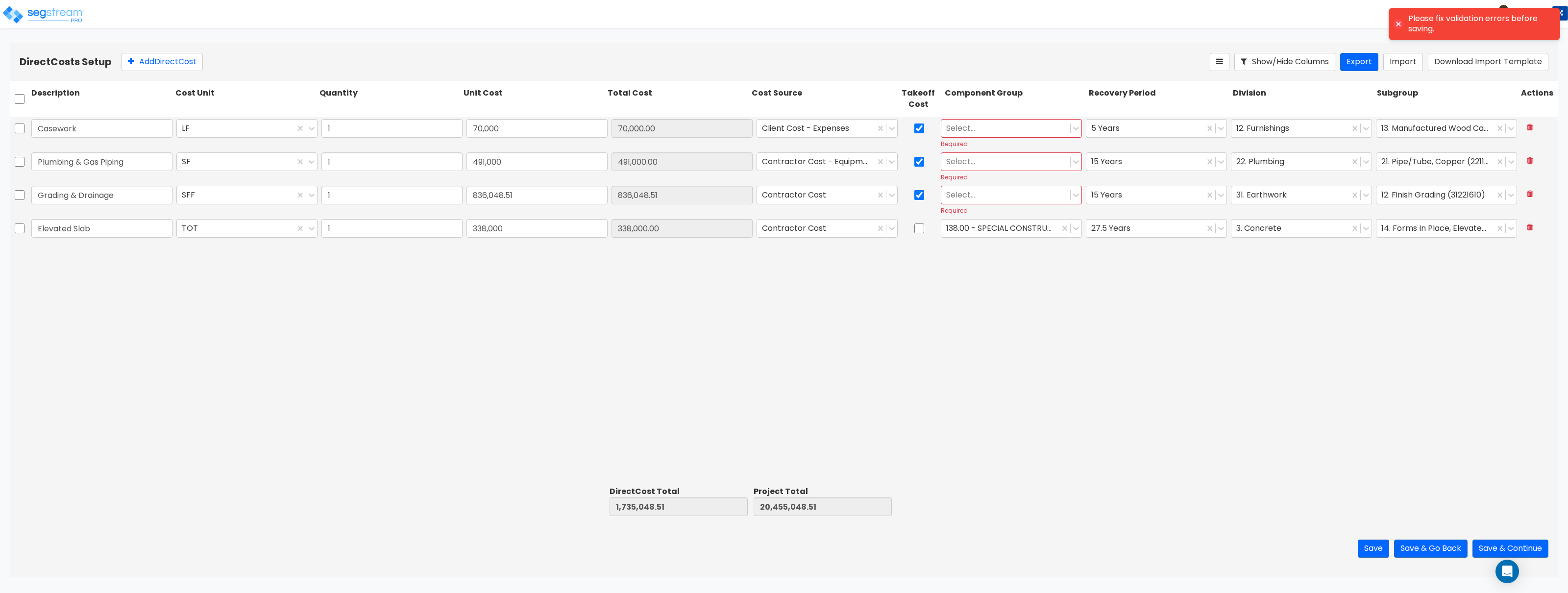
click at [1013, 128] on div at bounding box center [1005, 128] width 119 height 13
click at [1011, 154] on div "1.00 - LAND" at bounding box center [1011, 152] width 141 height 18
drag, startPoint x: 1009, startPoint y: 167, endPoint x: 1009, endPoint y: 174, distance: 7.0
click at [1009, 167] on div at bounding box center [1005, 162] width 119 height 13
click at [1010, 210] on div "2.00 - GENERAL REQUIREMENTS" at bounding box center [1011, 203] width 141 height 18
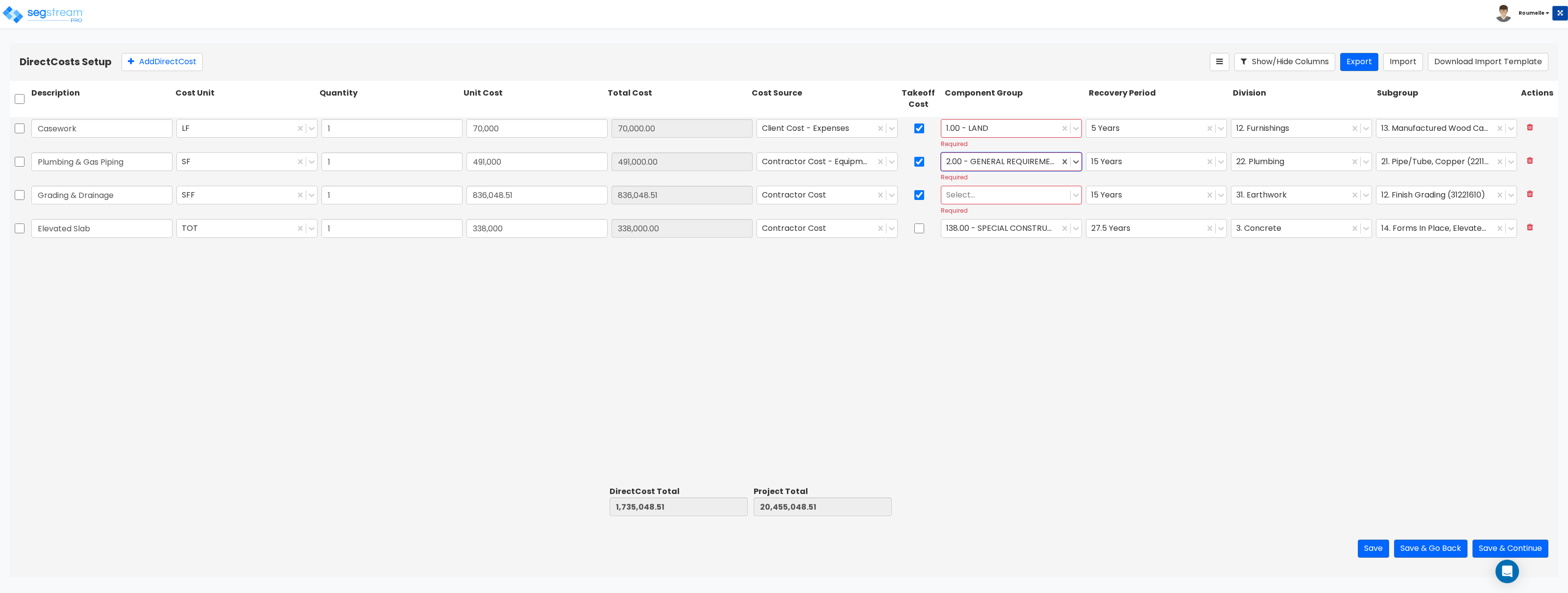
click at [1007, 200] on div at bounding box center [1005, 195] width 119 height 13
click at [1007, 268] on div "4.00 - BLDG CLEARING, GRADING, & EXCAVATION" at bounding box center [1011, 277] width 141 height 27
click at [1491, 549] on button "Save & Continue" at bounding box center [1510, 548] width 76 height 18
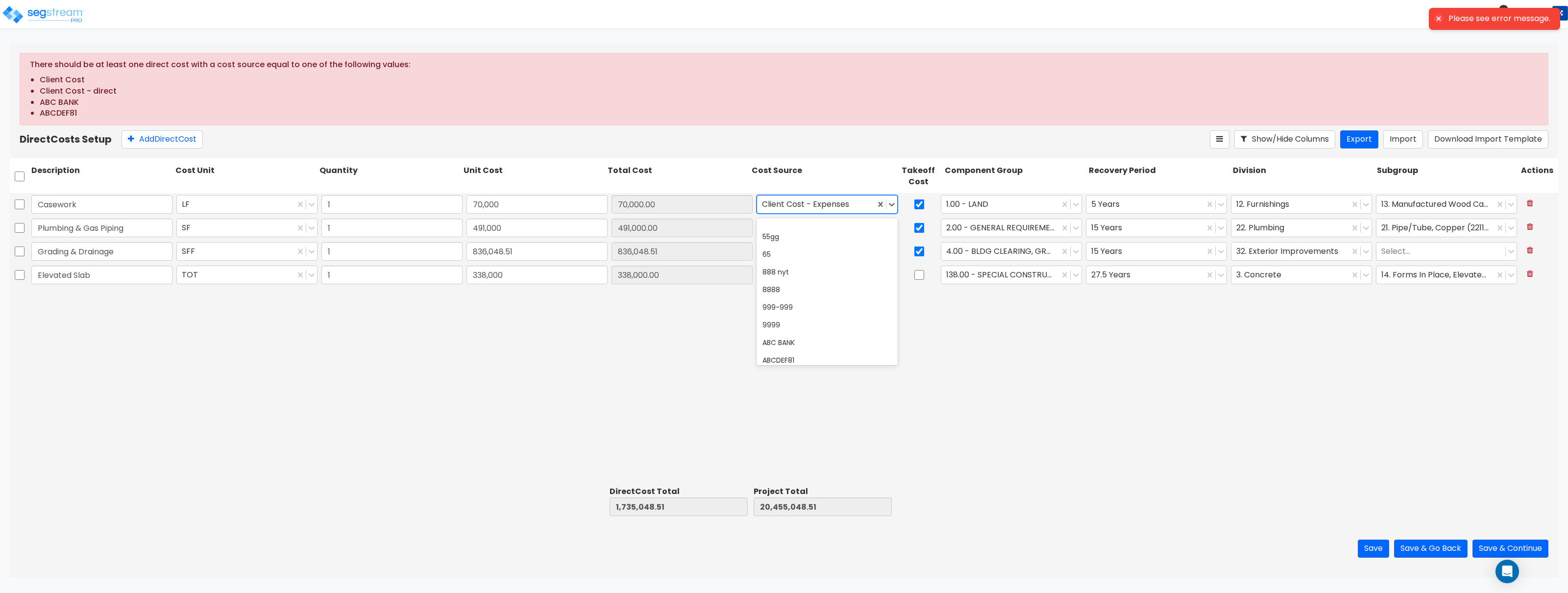
click at [832, 205] on div at bounding box center [816, 205] width 108 height 13
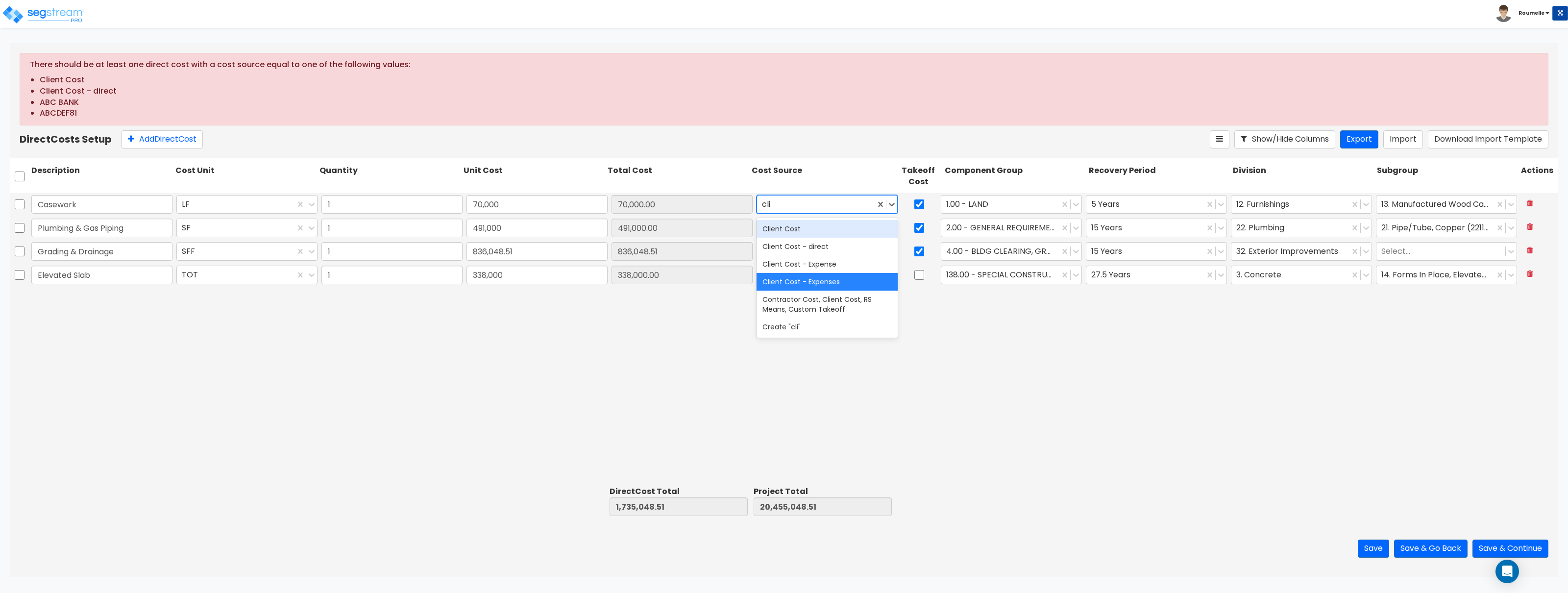
type input "clie"
click at [819, 229] on div "Client Cost" at bounding box center [827, 229] width 141 height 18
click at [819, 229] on div at bounding box center [816, 228] width 108 height 13
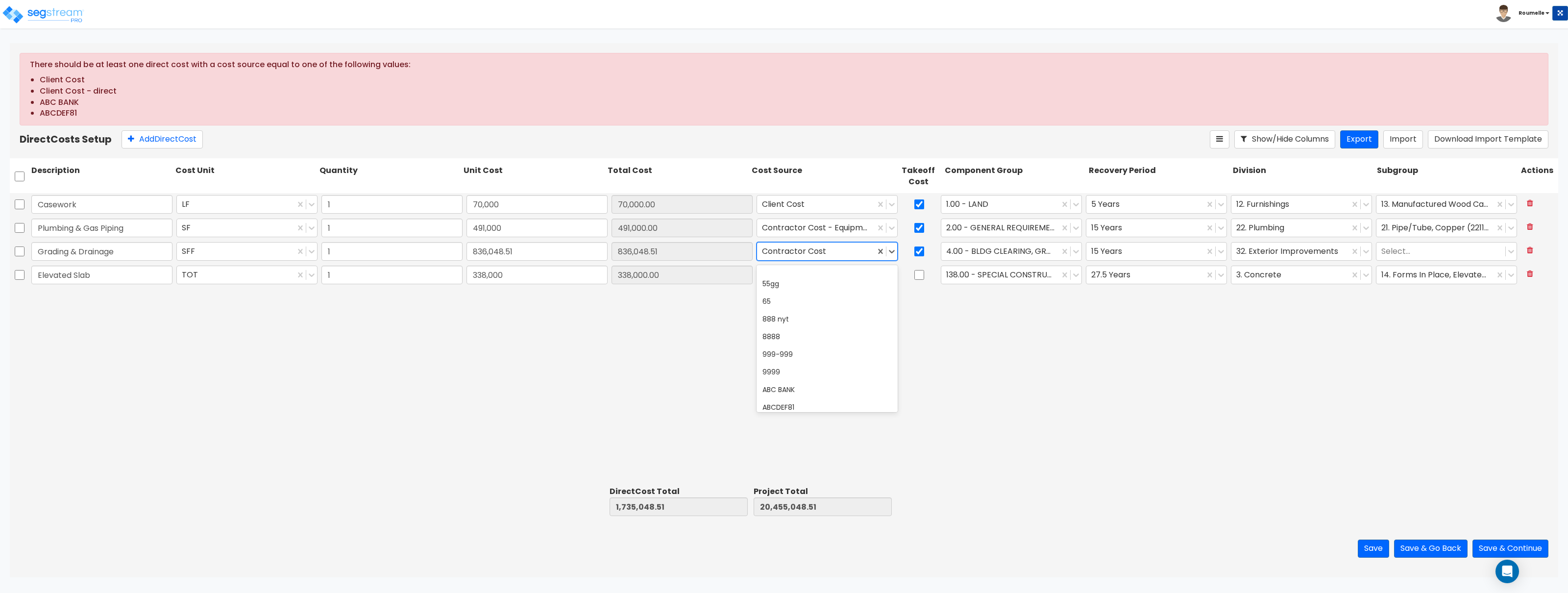
click at [828, 253] on div at bounding box center [816, 252] width 108 height 13
click at [832, 363] on div "Client Cost - direct" at bounding box center [827, 358] width 141 height 18
click at [831, 231] on div at bounding box center [816, 228] width 108 height 13
click at [839, 365] on div "ABC BANK" at bounding box center [827, 366] width 141 height 18
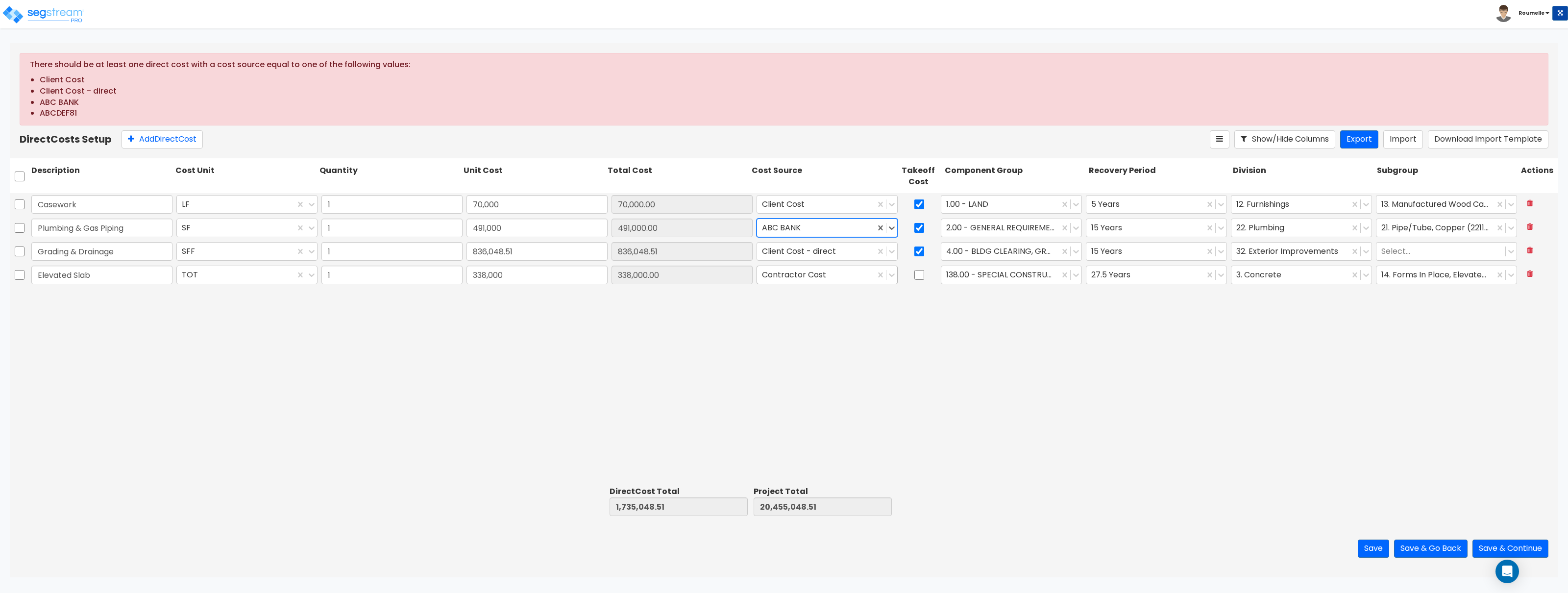
click at [839, 277] on div at bounding box center [816, 275] width 108 height 13
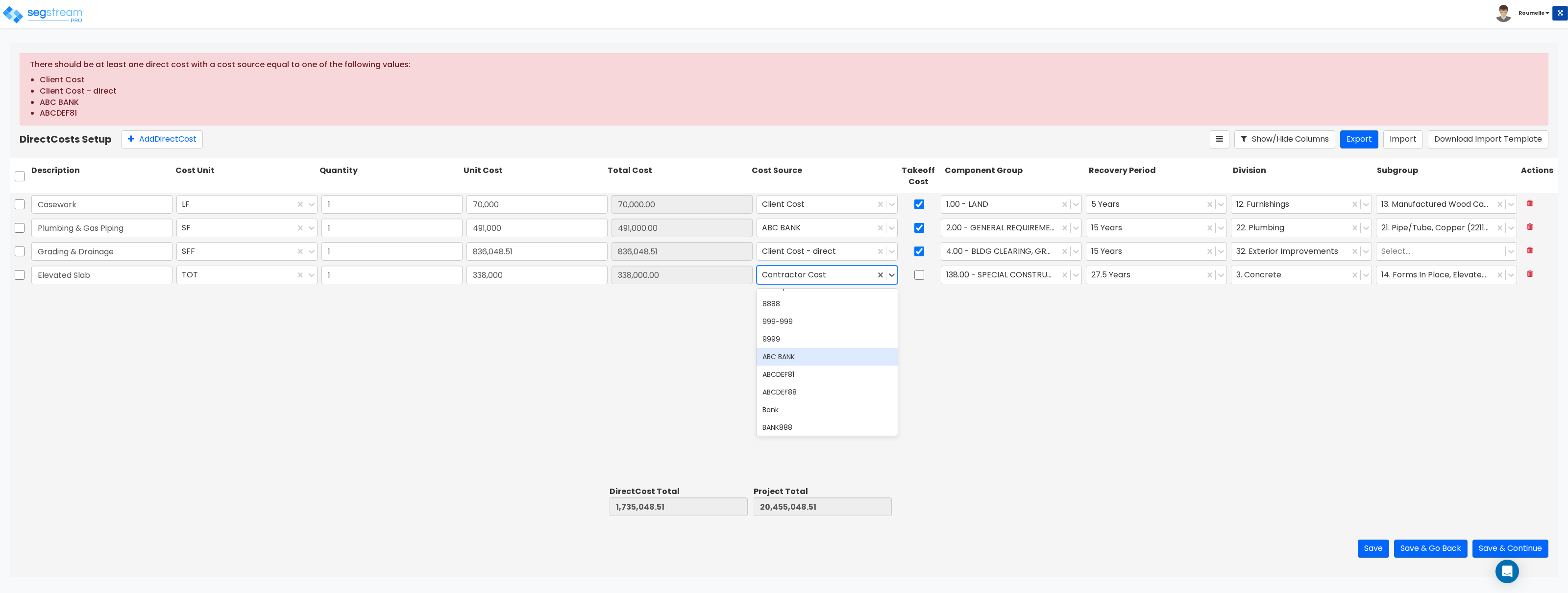
scroll to position [88, 0]
click at [826, 342] on div "ABCDEF81" at bounding box center [827, 342] width 141 height 18
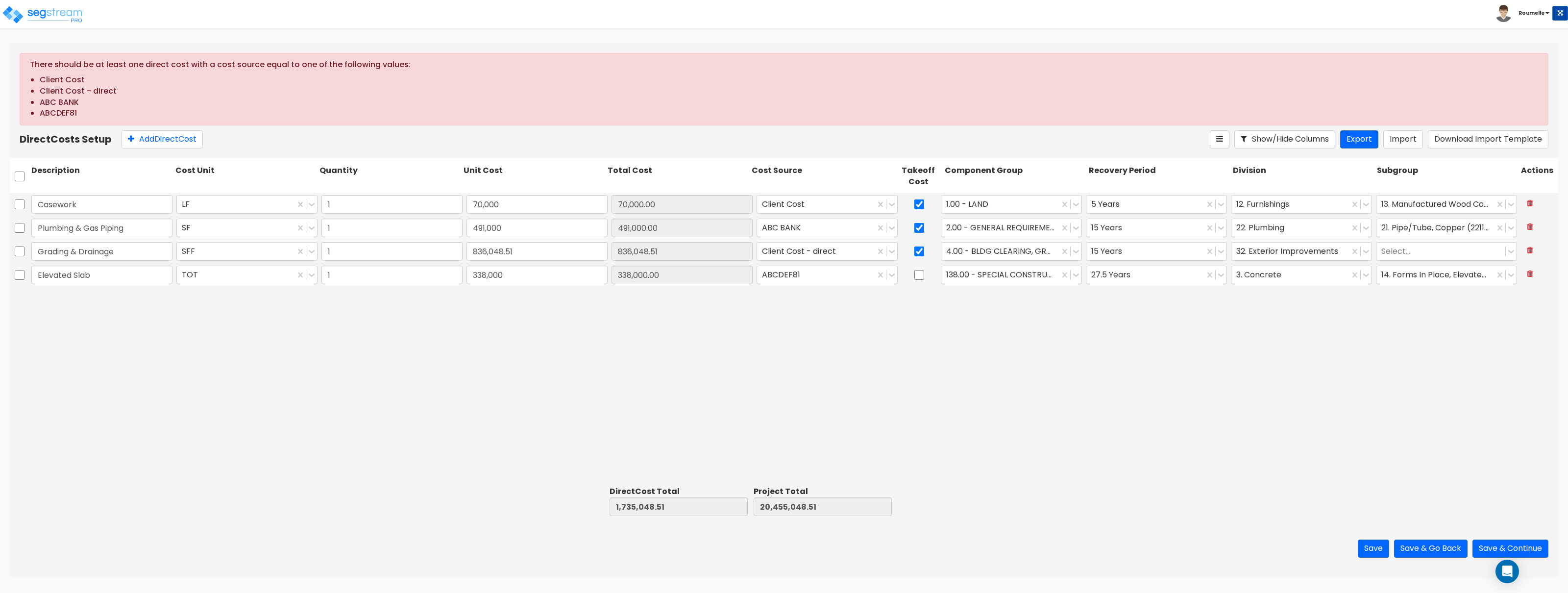
drag, startPoint x: 1056, startPoint y: 374, endPoint x: 1344, endPoint y: 473, distance: 304.5
click at [1060, 375] on div "Casework LF 1 70,000 70,000.00 Client Cost 1.00 - LAND 5 Years 12. Furnishings …" at bounding box center [784, 338] width 1549 height 289
click at [1505, 548] on button "Save & Continue" at bounding box center [1510, 548] width 76 height 18
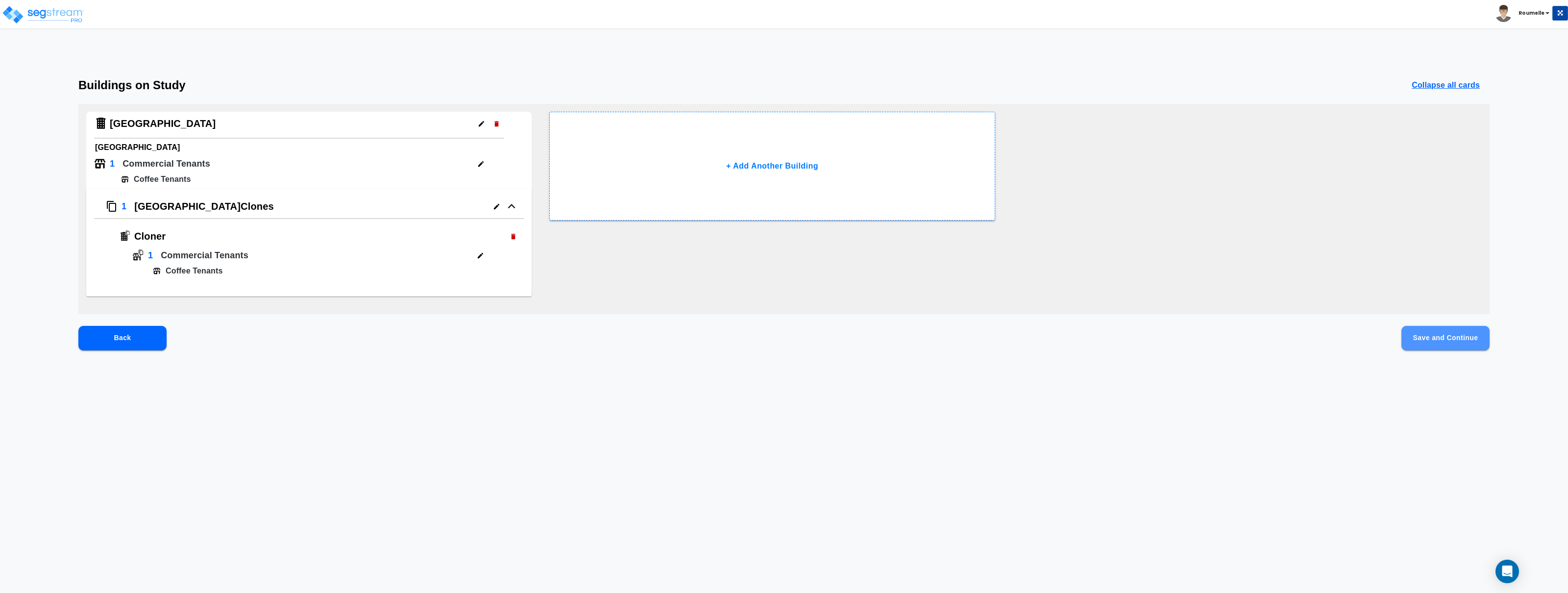
drag, startPoint x: 1429, startPoint y: 333, endPoint x: 1409, endPoint y: 322, distance: 22.8
click at [1428, 332] on button "Save and Continue" at bounding box center [1445, 338] width 88 height 25
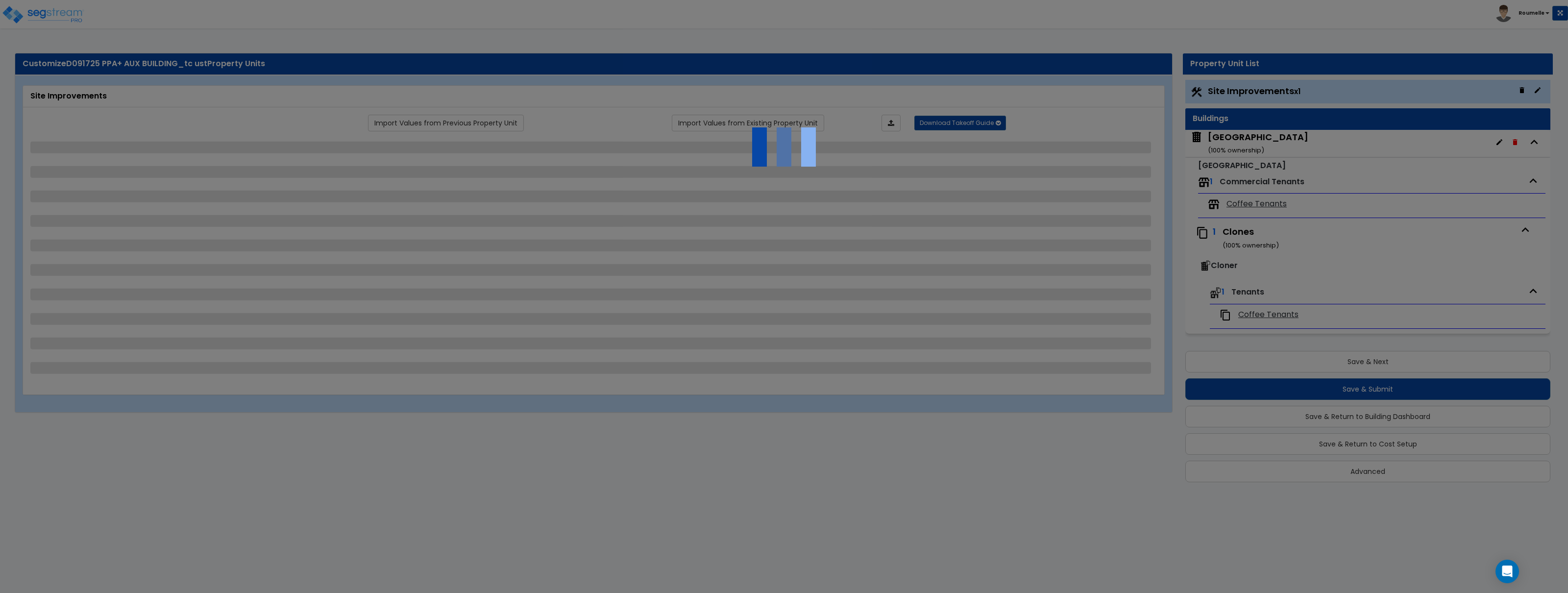
select select "2"
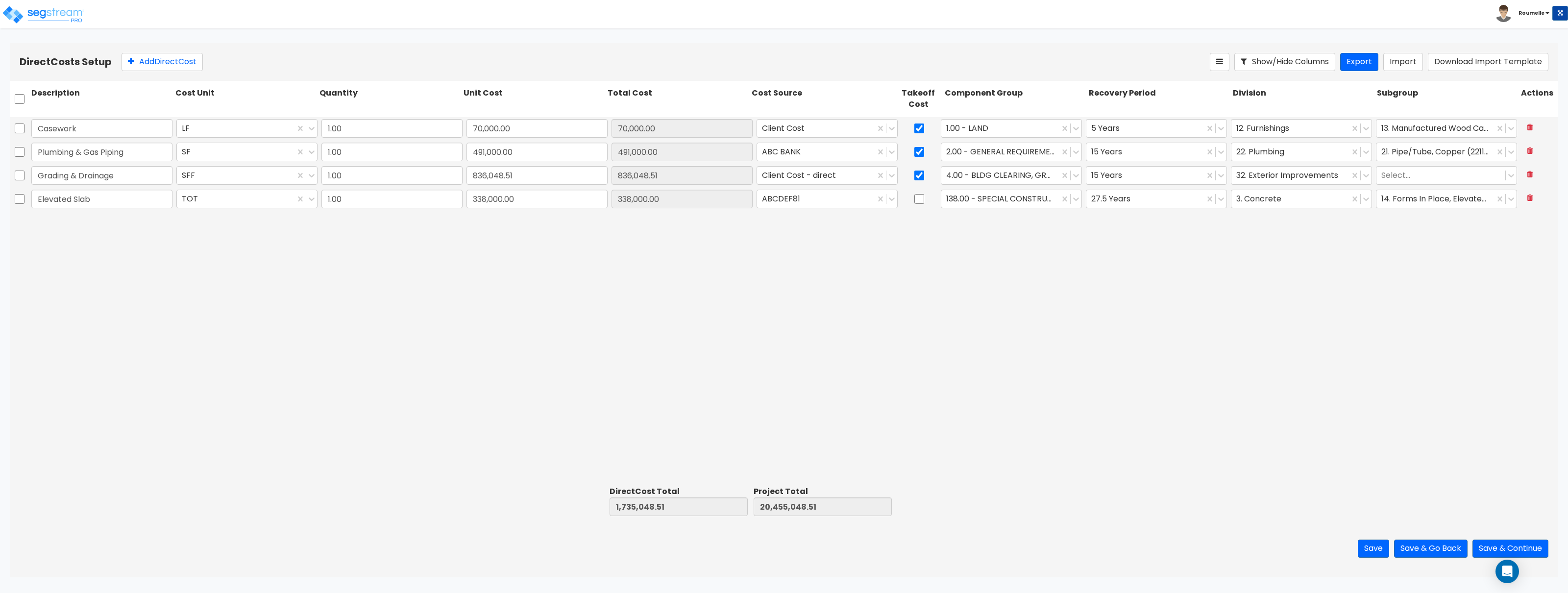
click at [1341, 338] on div "Casework LF 1.00 70,000.00 70,000.00 Client Cost 1.00 - LAND 5 Years 12. Furnis…" at bounding box center [784, 300] width 1549 height 366
click at [1529, 548] on button "Save & Continue" at bounding box center [1510, 548] width 76 height 18
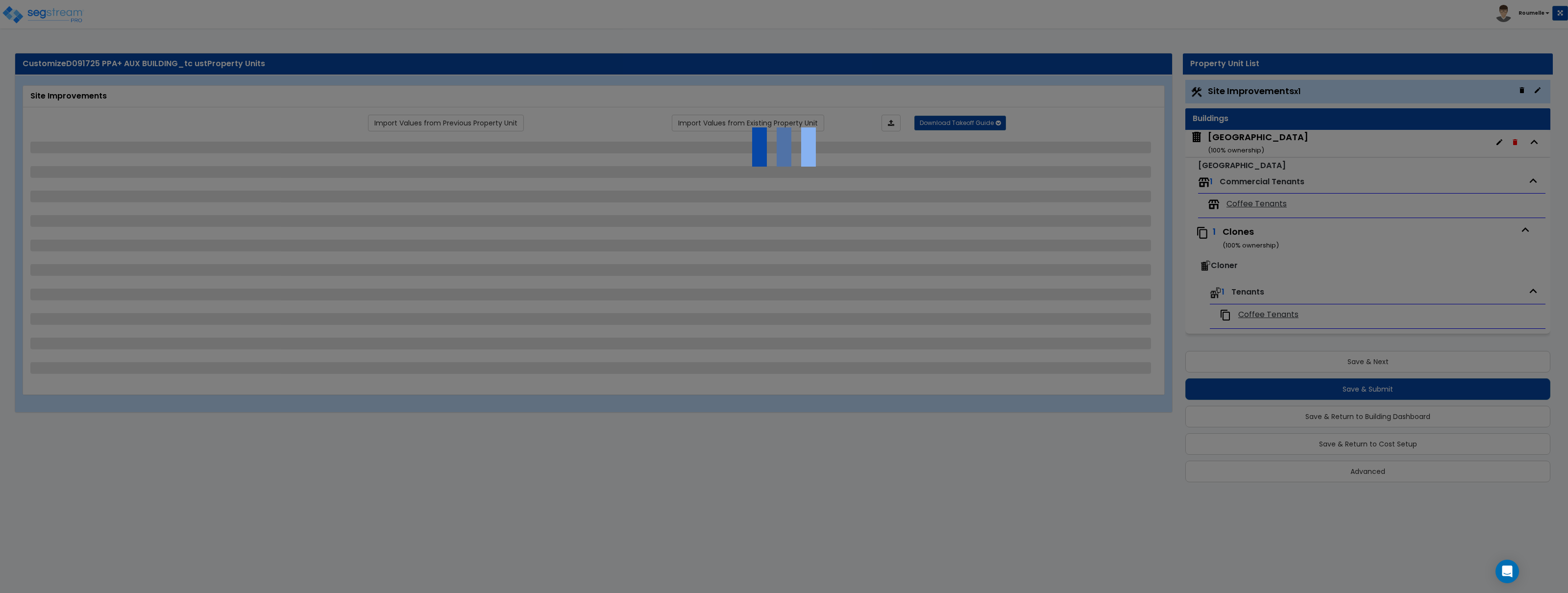
select select "2"
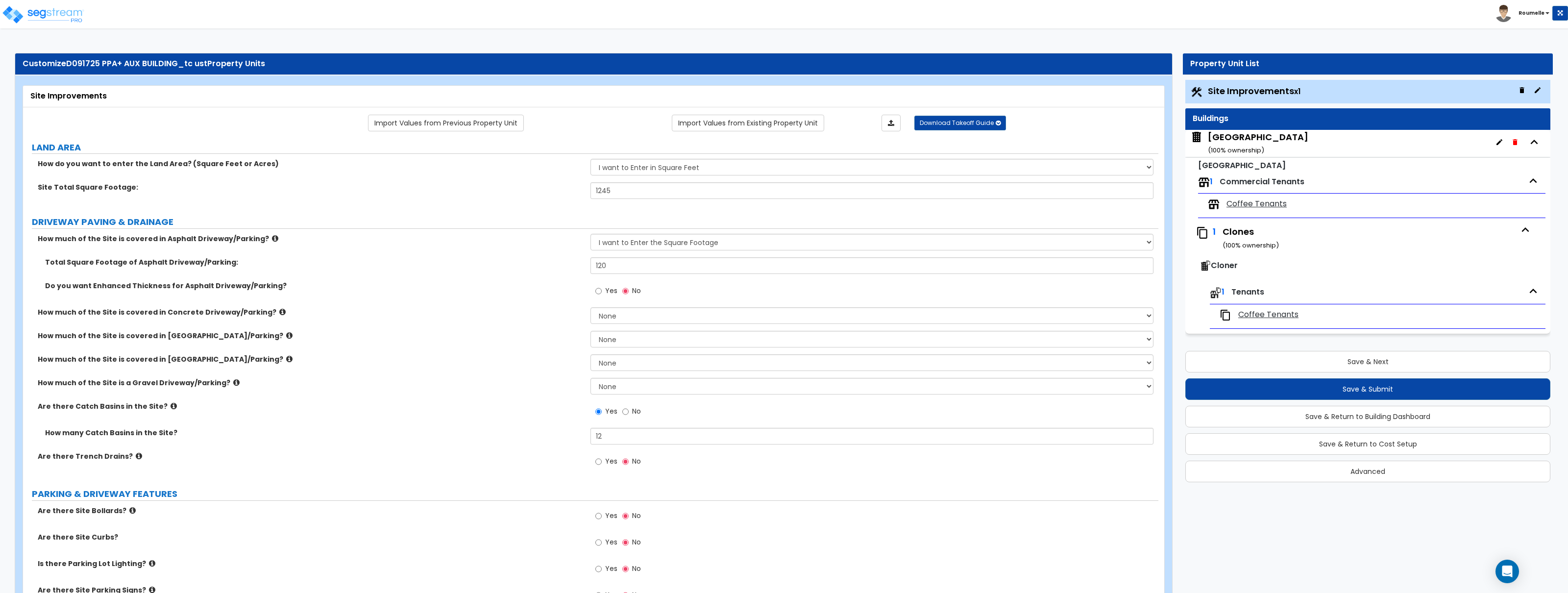
click at [1230, 334] on div "Auxiliary Building 1 Commercial Tenants Coffee Tenants 1 Clones ( 100 % ownersh…" at bounding box center [1367, 246] width 365 height 177
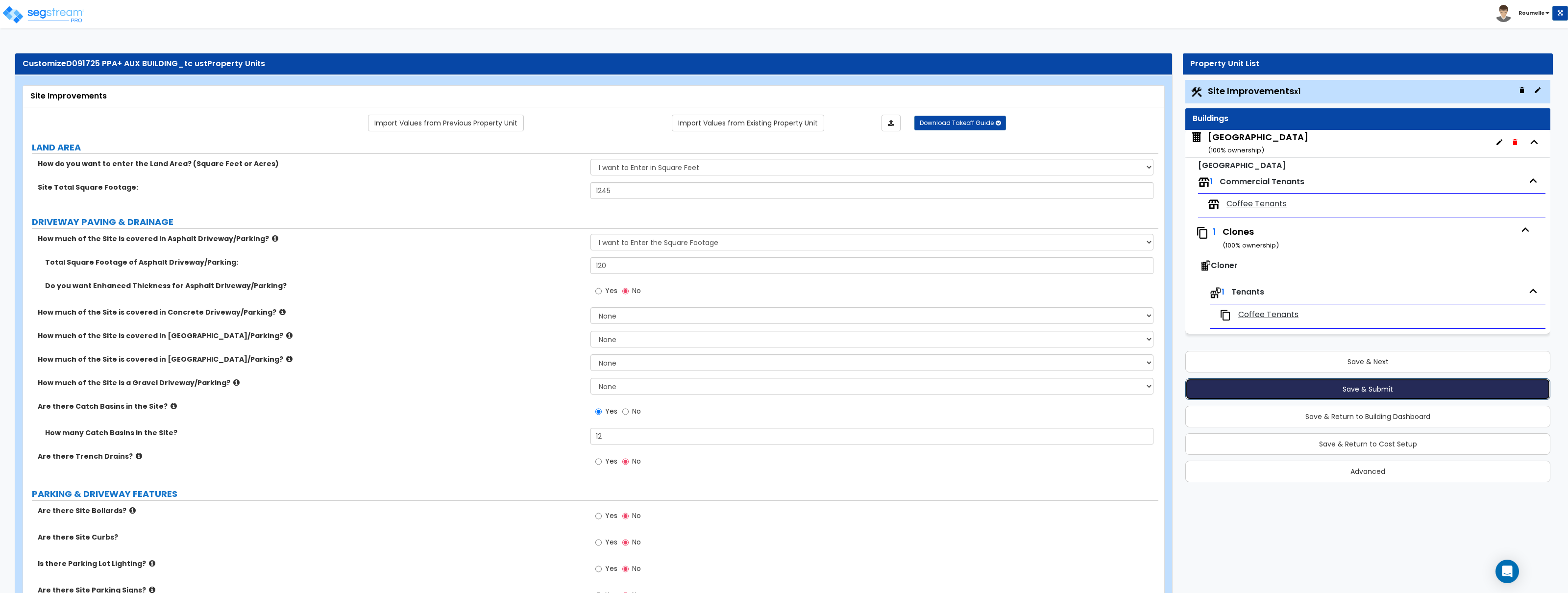
click at [1367, 388] on button "Save & Submit" at bounding box center [1367, 389] width 365 height 21
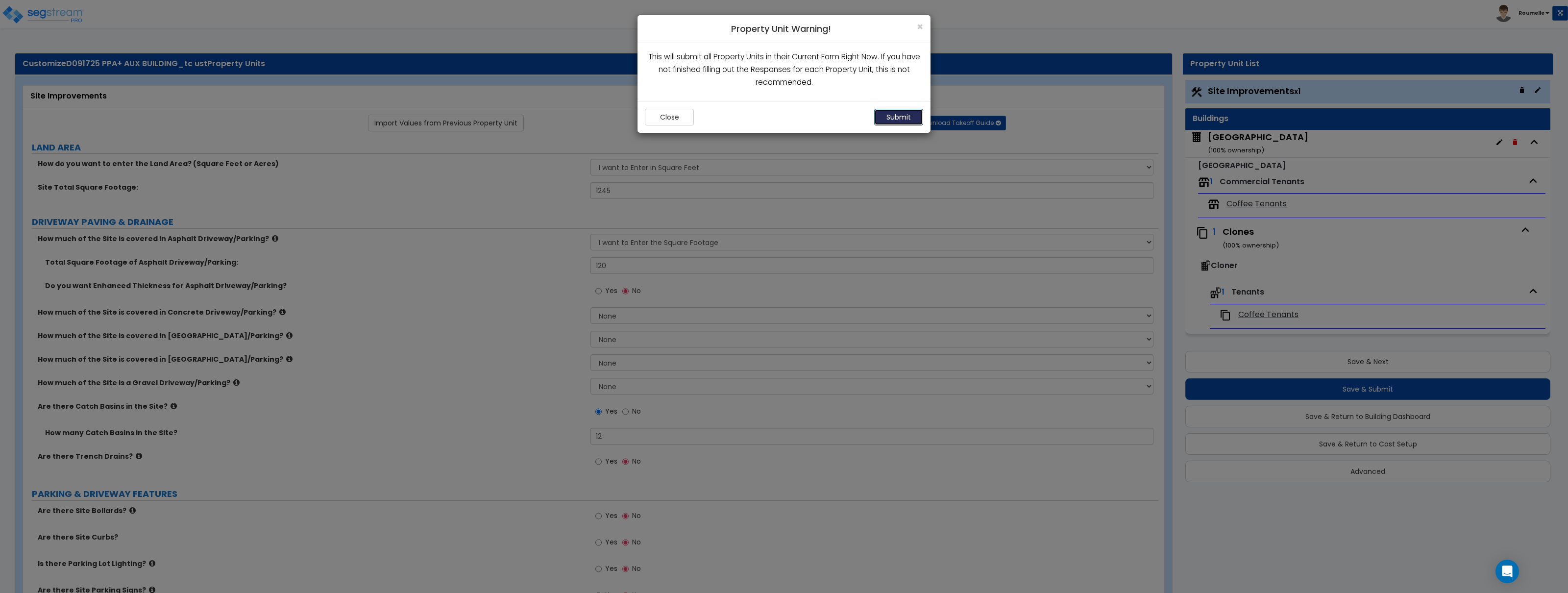
click at [910, 122] on button "Submit" at bounding box center [899, 117] width 49 height 17
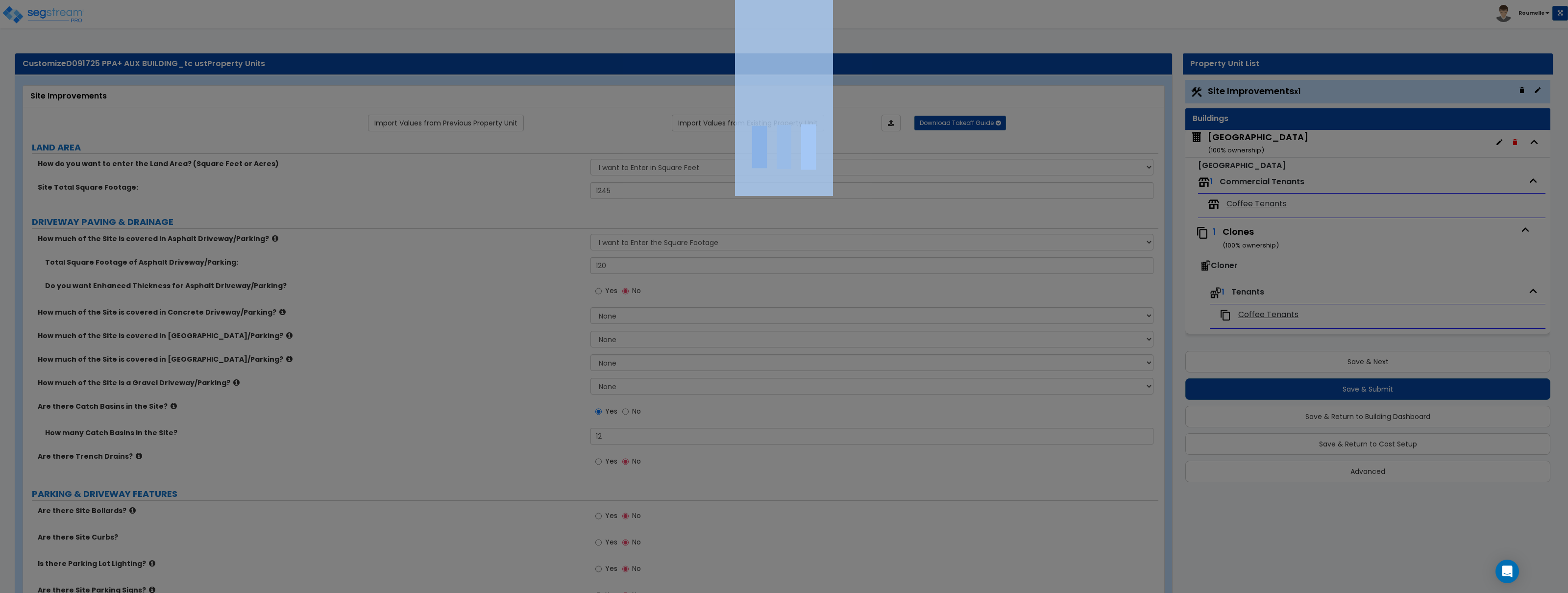
click at [910, 122] on div at bounding box center [784, 296] width 1568 height 593
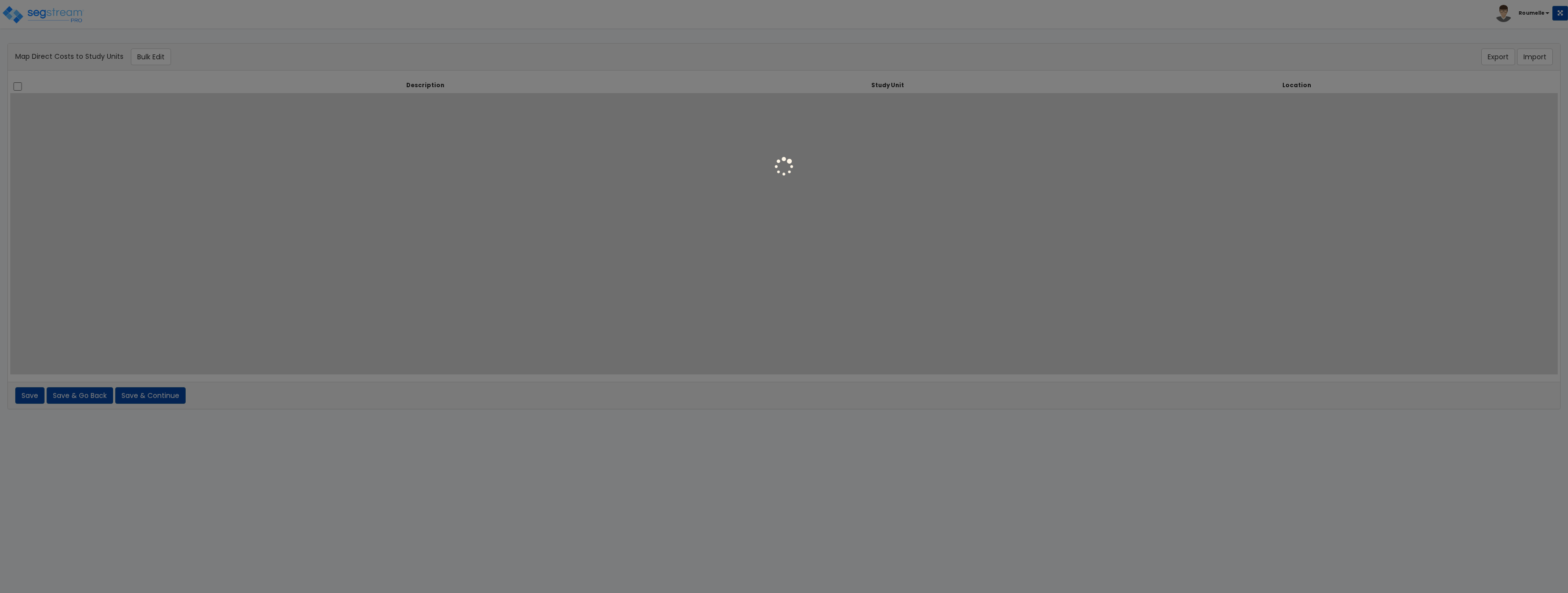
select select
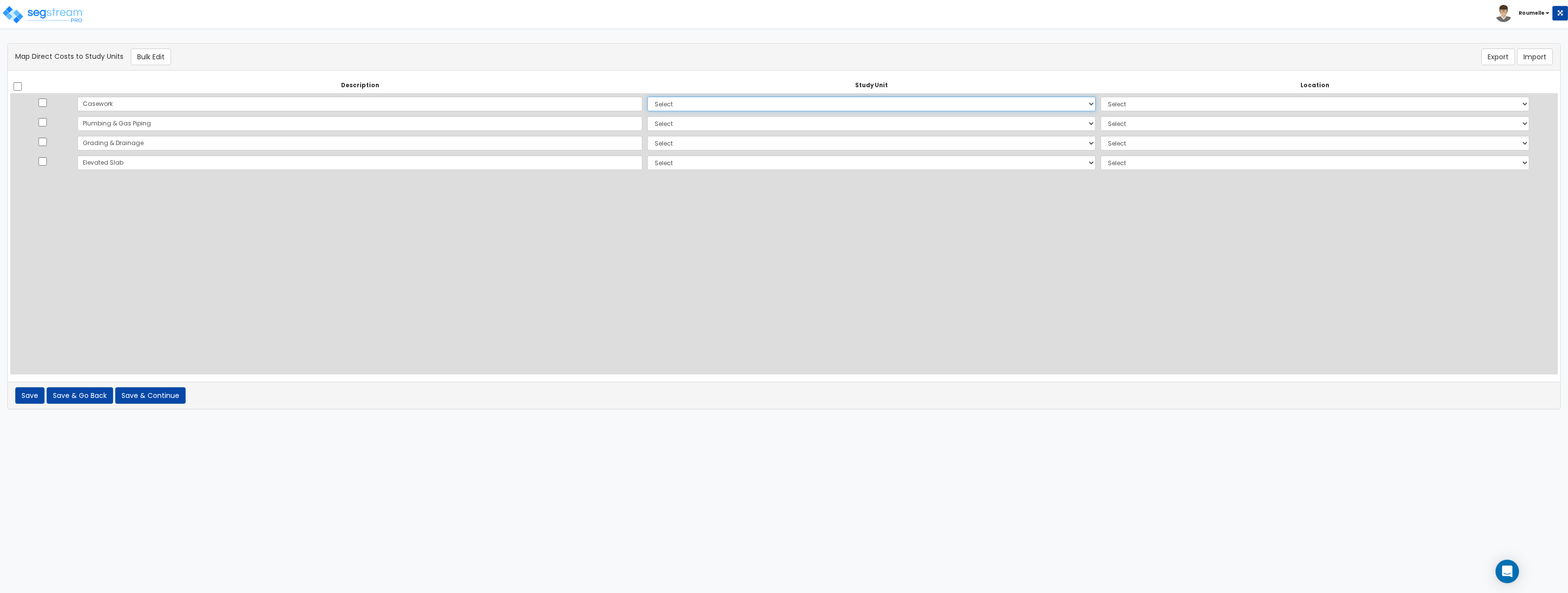
click at [647, 100] on select "Select Auxiliary Building Cloner Site Improvements Add Additional Study Unit" at bounding box center [871, 104] width 448 height 15
select select "116986"
click at [647, 96] on select "Select Auxiliary Building Cloner Site Improvements Add Additional Study Unit" at bounding box center [871, 104] width 448 height 15
click at [647, 120] on select "Select Auxiliary Building Cloner Site Improvements Add Additional Study Unit" at bounding box center [871, 124] width 448 height 15
select select
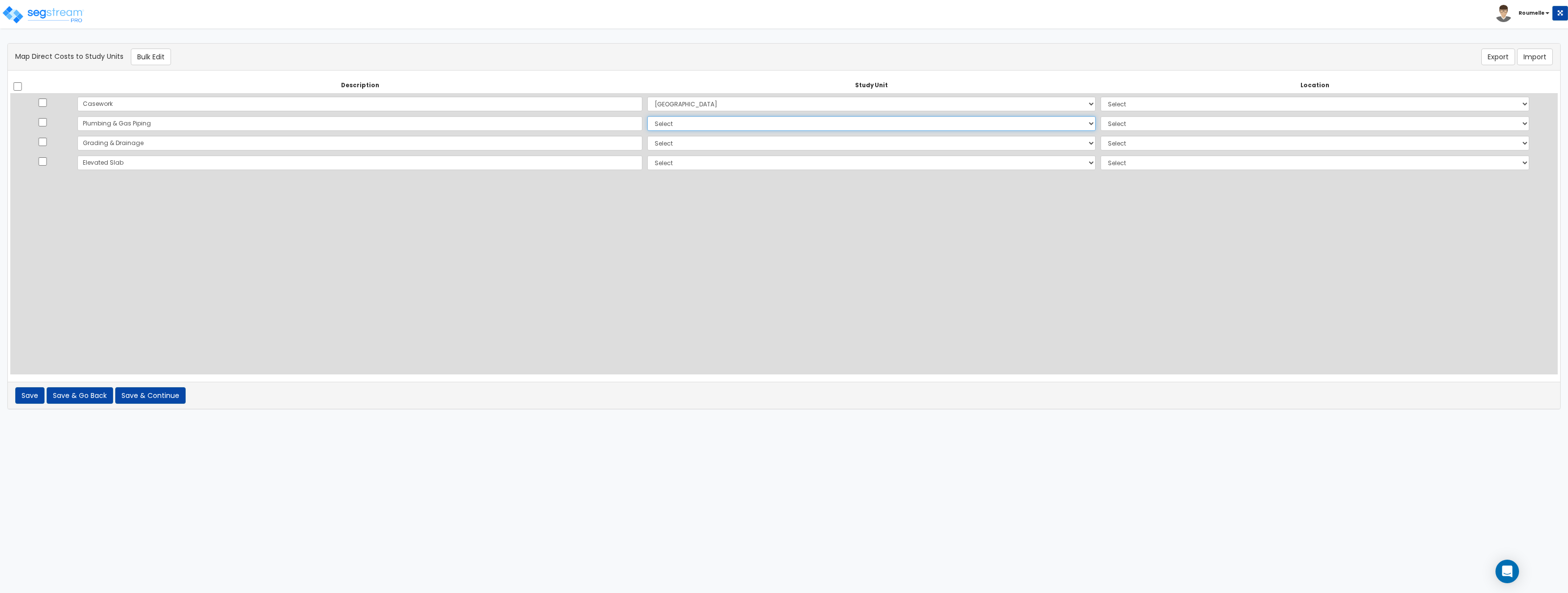
select select "116987"
click at [647, 116] on select "Select Auxiliary Building Cloner Site Improvements Add Additional Study Unit" at bounding box center [871, 124] width 448 height 15
select select
click at [647, 146] on select "Select Auxiliary Building Cloner Site Improvements Add Additional Study Unit" at bounding box center [871, 143] width 448 height 15
select select "116993"
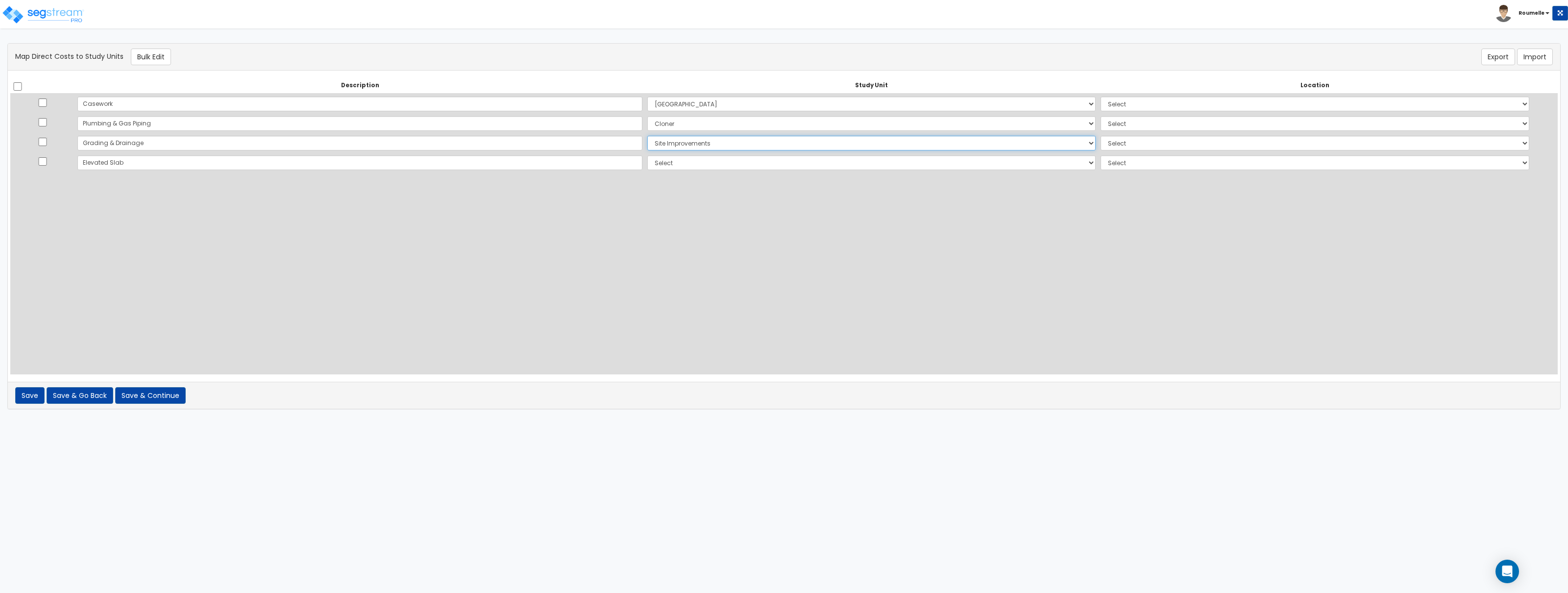
click at [647, 136] on select "Select Auxiliary Building Cloner Site Improvements Add Additional Study Unit" at bounding box center [871, 143] width 448 height 15
select select
click at [647, 163] on select "Select Auxiliary Building Cloner Site Improvements Add Additional Study Unit" at bounding box center [871, 163] width 448 height 15
select select "116987"
click at [647, 156] on select "Select Auxiliary Building Cloner Site Improvements Add Additional Study Unit" at bounding box center [871, 163] width 448 height 15
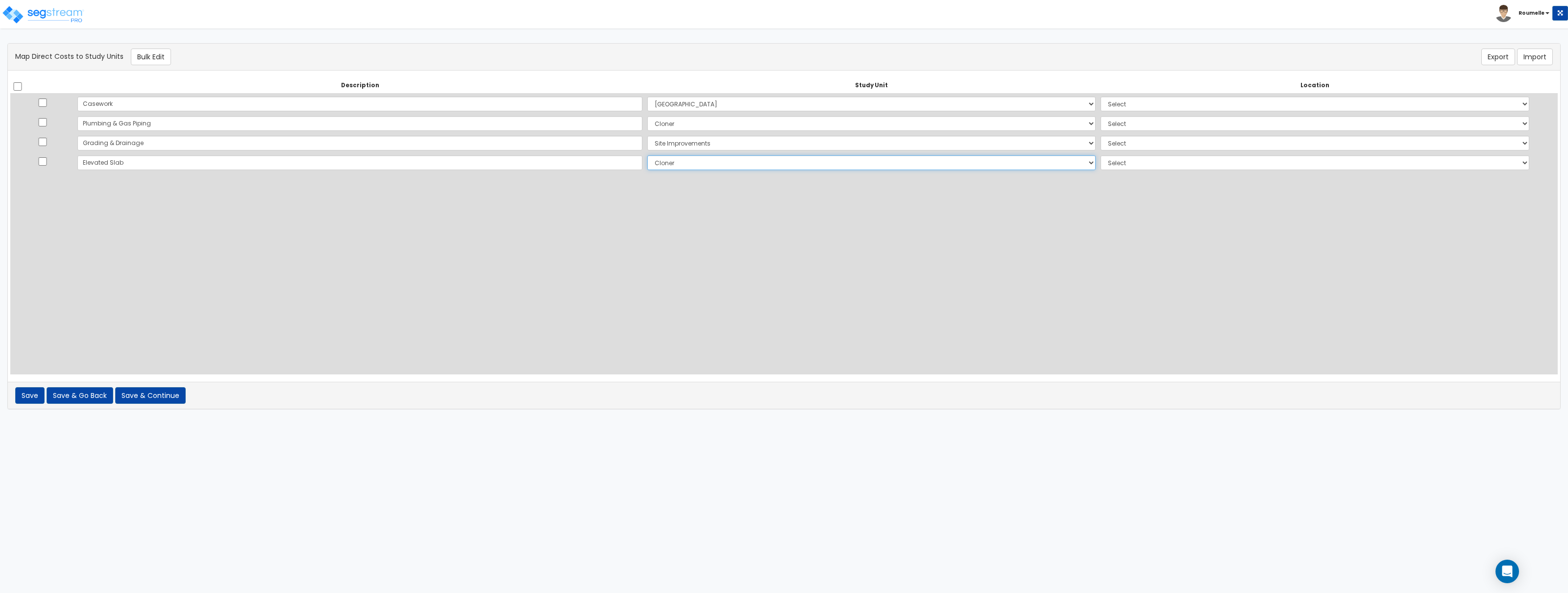
select select
click at [647, 158] on select "Select Auxiliary Building Cloner Site Improvements Add Additional Study Unit" at bounding box center [871, 163] width 448 height 15
select select "116986"
click at [647, 156] on select "Select Auxiliary Building Cloner Site Improvements Add Additional Study Unit" at bounding box center [871, 163] width 448 height 15
select select
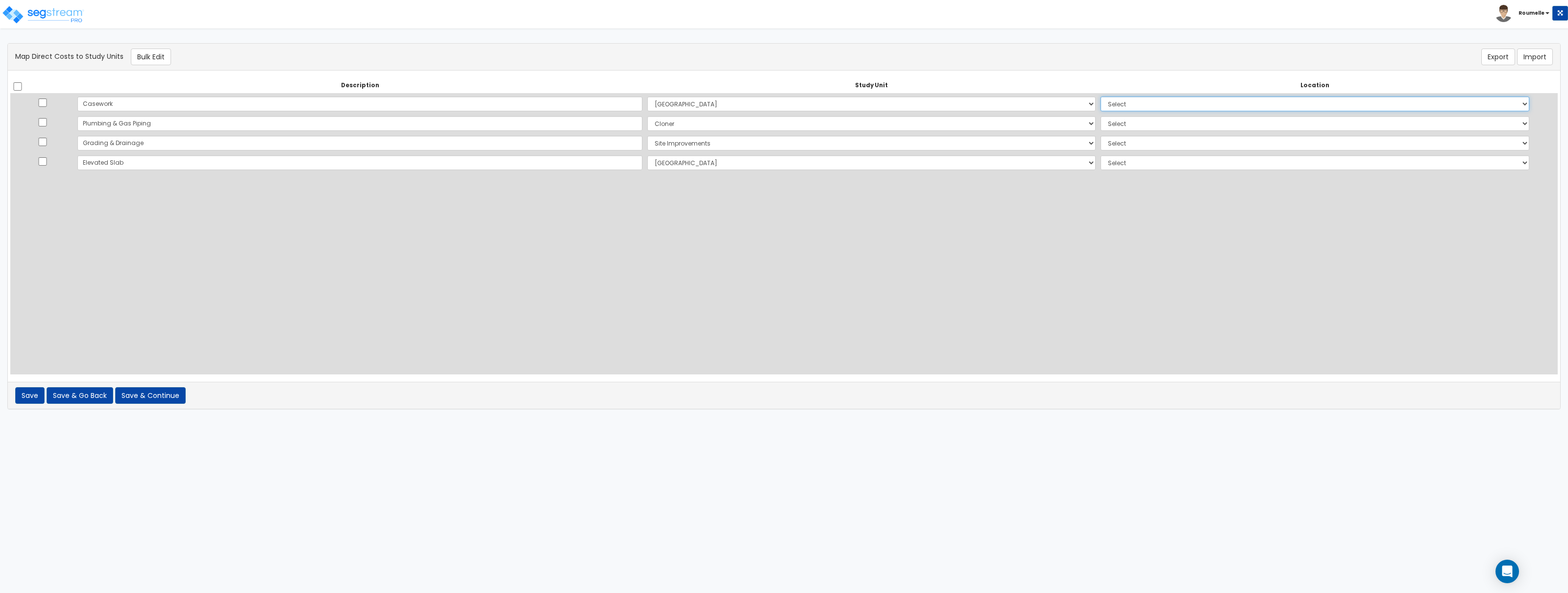
click at [1101, 104] on select "Select Add Additional Location Building Building Interior Site Exterior Site Po…" at bounding box center [1315, 104] width 429 height 15
select select "6"
click at [1101, 96] on select "Select Add Additional Location Building Building Interior Site Exterior Site Po…" at bounding box center [1315, 104] width 429 height 15
drag, startPoint x: 1073, startPoint y: 104, endPoint x: 1070, endPoint y: 124, distance: 20.2
click at [1101, 124] on select "Select Add Additional Location Building Building Interior Site Exterior Site Po…" at bounding box center [1315, 124] width 429 height 15
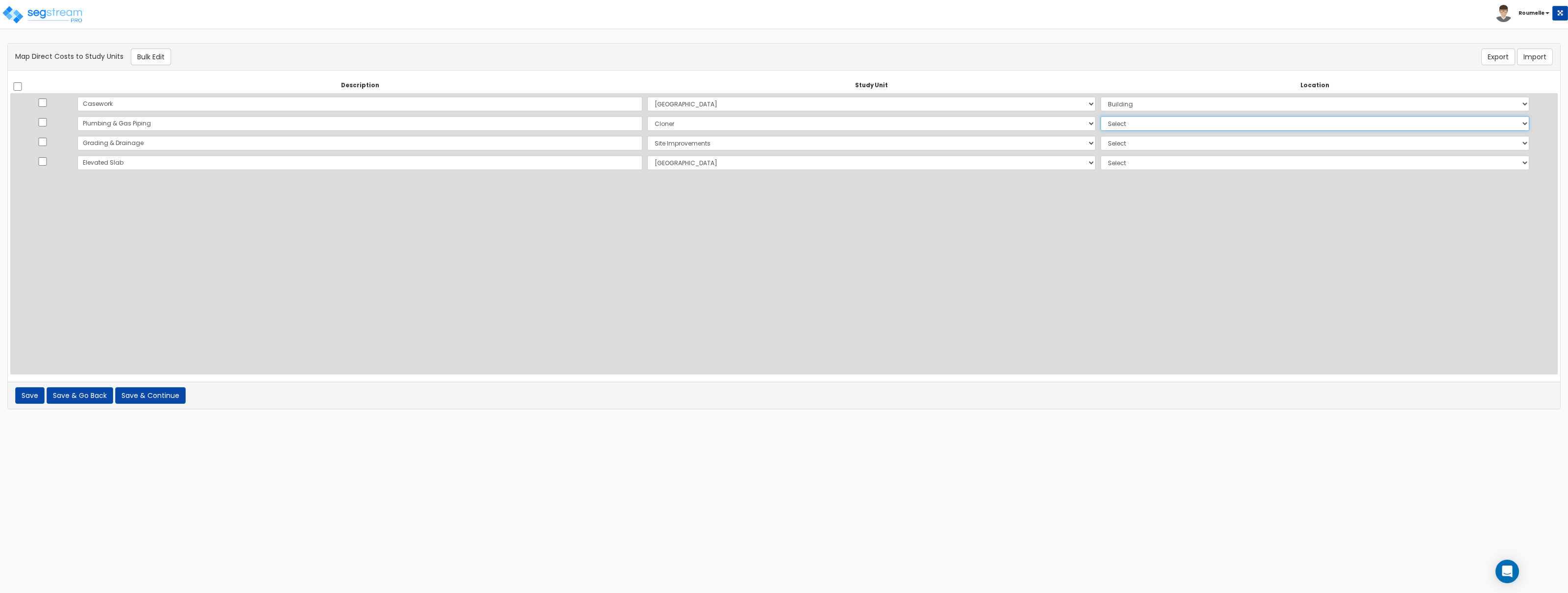
select select "7"
click at [1101, 116] on select "Select Add Additional Location Building Building Interior Site Exterior Site Po…" at bounding box center [1315, 124] width 429 height 15
click at [1101, 145] on select "Select Add Additional Location Site Exterior" at bounding box center [1315, 143] width 429 height 15
select select "8"
click at [1101, 136] on select "Select Add Additional Location Site Exterior" at bounding box center [1315, 143] width 429 height 15
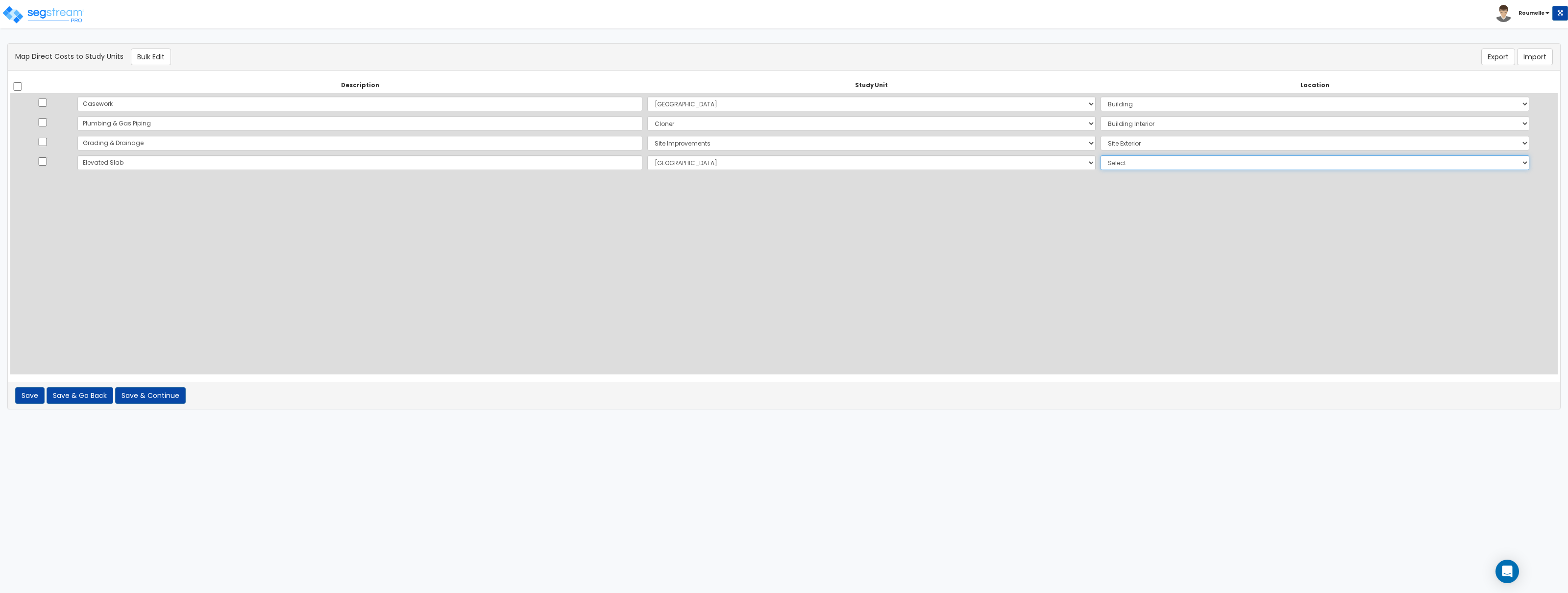
click at [1101, 156] on select "Select Add Additional Location Building Building Interior Site Exterior Site Po…" at bounding box center [1315, 163] width 429 height 15
select select "17925"
click at [1101, 156] on select "Select Add Additional Location Building Building Interior Site Exterior Site Po…" at bounding box center [1315, 163] width 429 height 15
click at [678, 274] on div "Description Study Unit Location Do nothing Auxiliary Building Cloner Site Impro…" at bounding box center [783, 226] width 1547 height 296
click at [154, 403] on button "Save & Continue" at bounding box center [150, 396] width 70 height 17
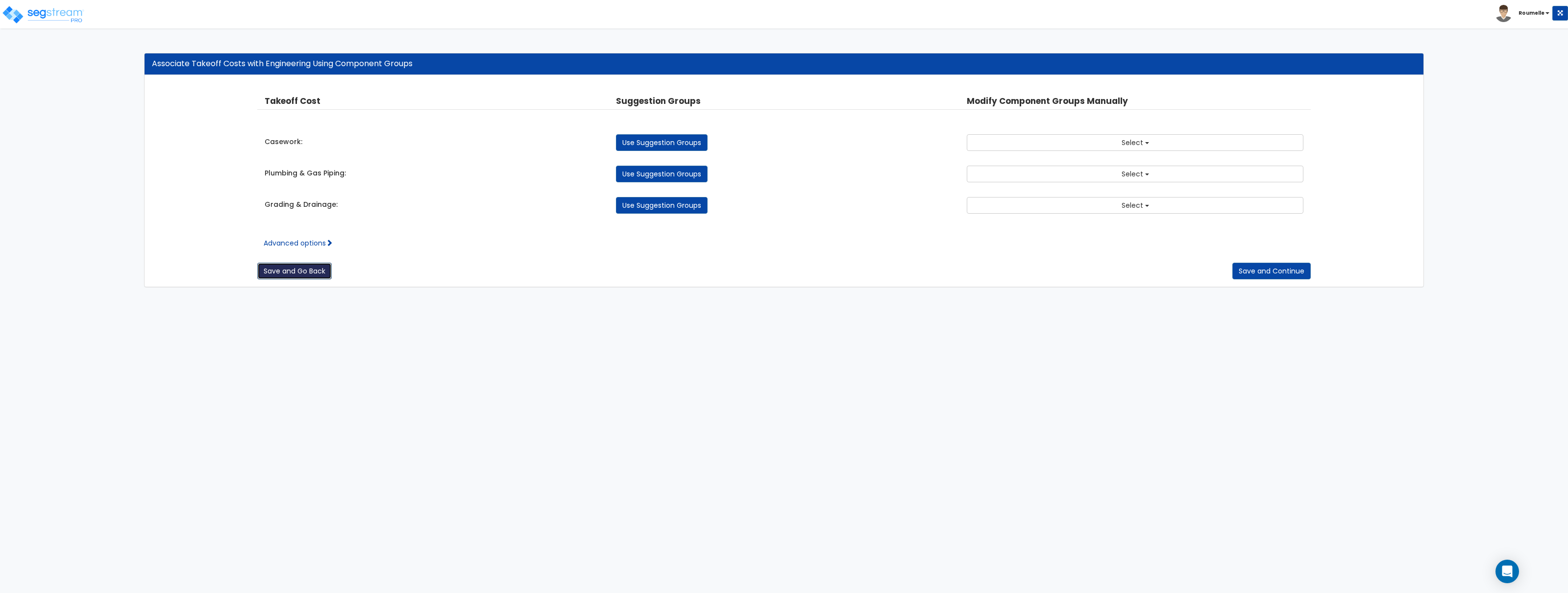
click at [316, 277] on button "Save and Go Back" at bounding box center [294, 271] width 74 height 17
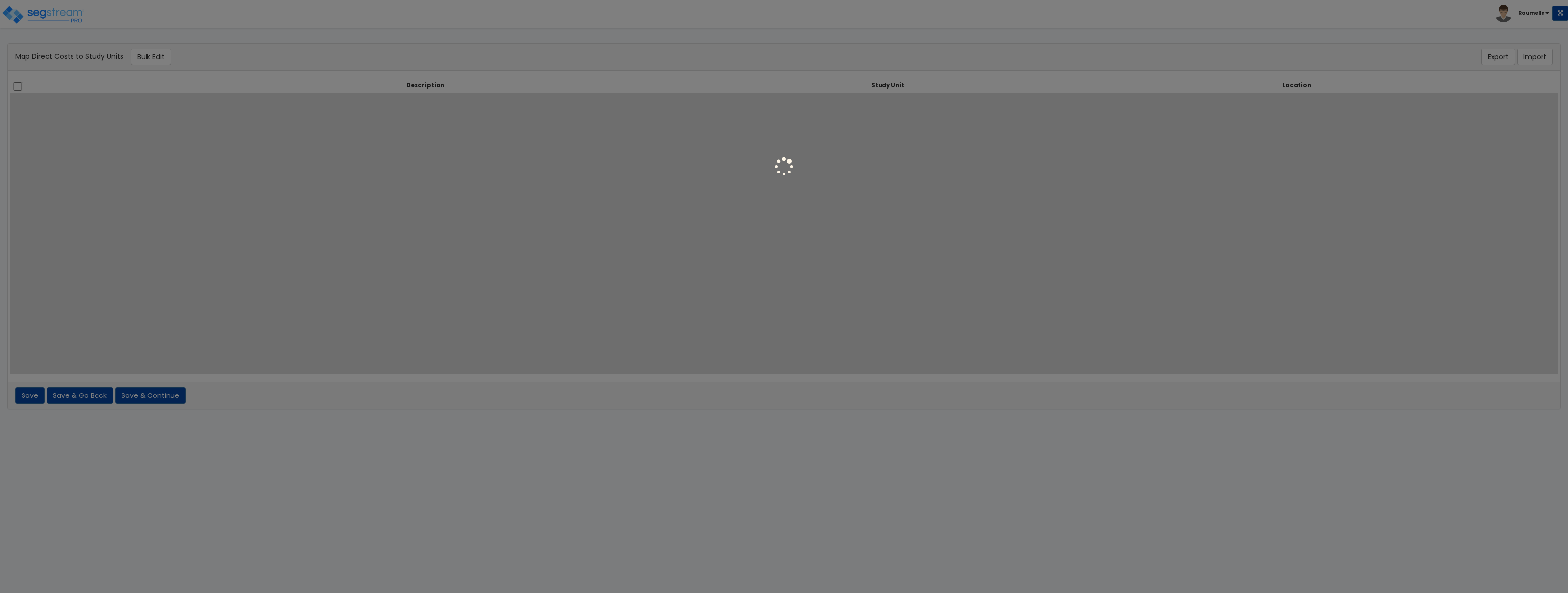
select select "6"
select select "7"
select select "8"
select select "17925"
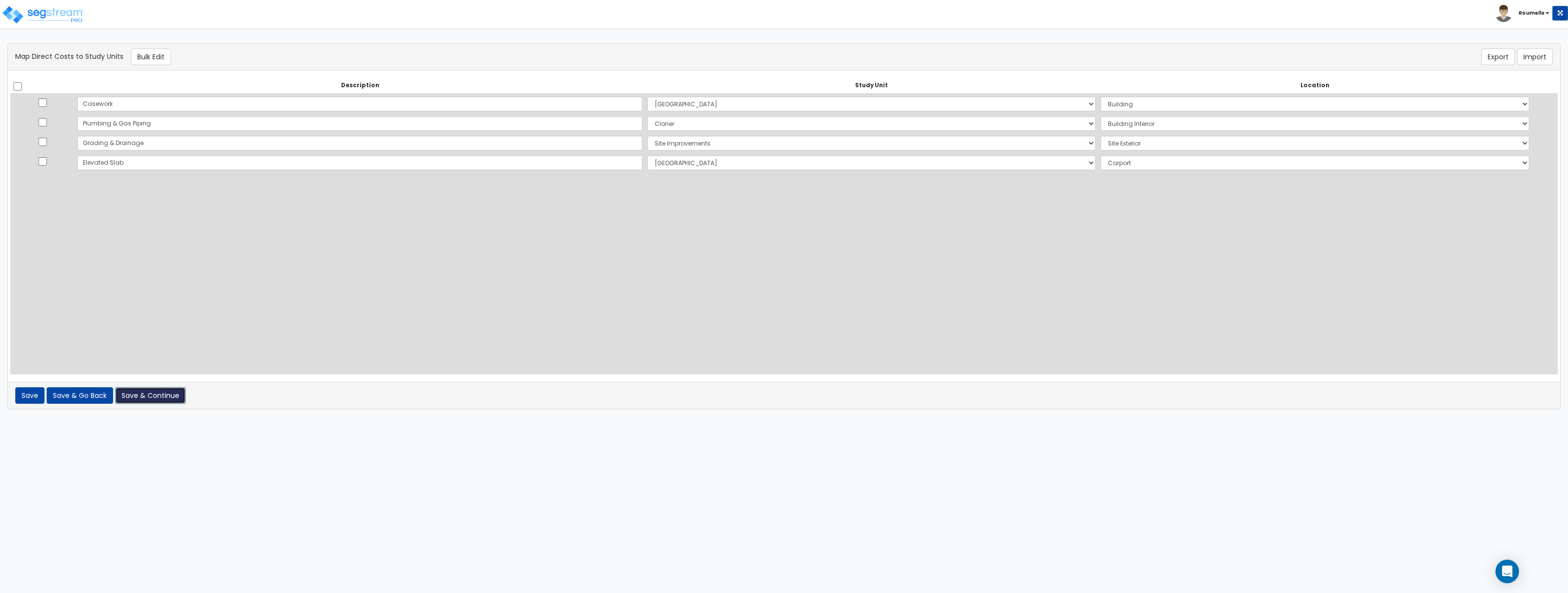
click at [147, 392] on button "Save & Continue" at bounding box center [150, 396] width 70 height 17
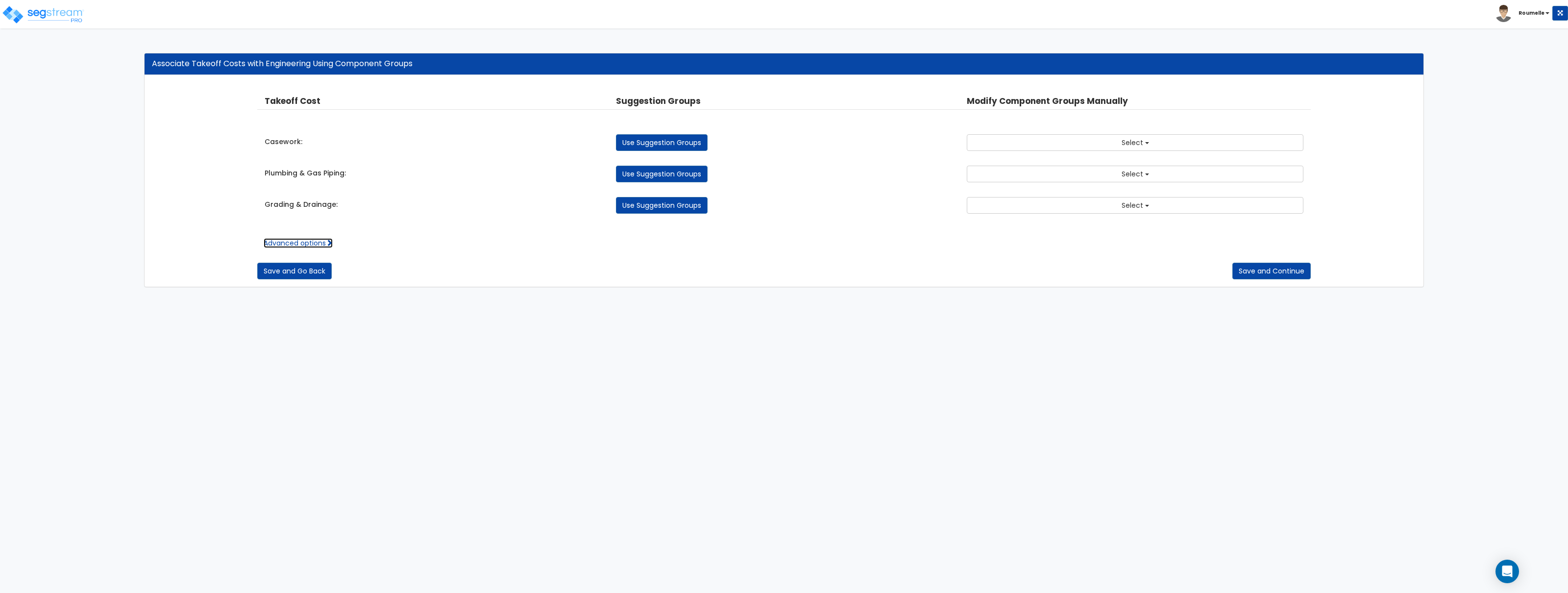
click at [315, 240] on link "Advanced options" at bounding box center [298, 243] width 69 height 10
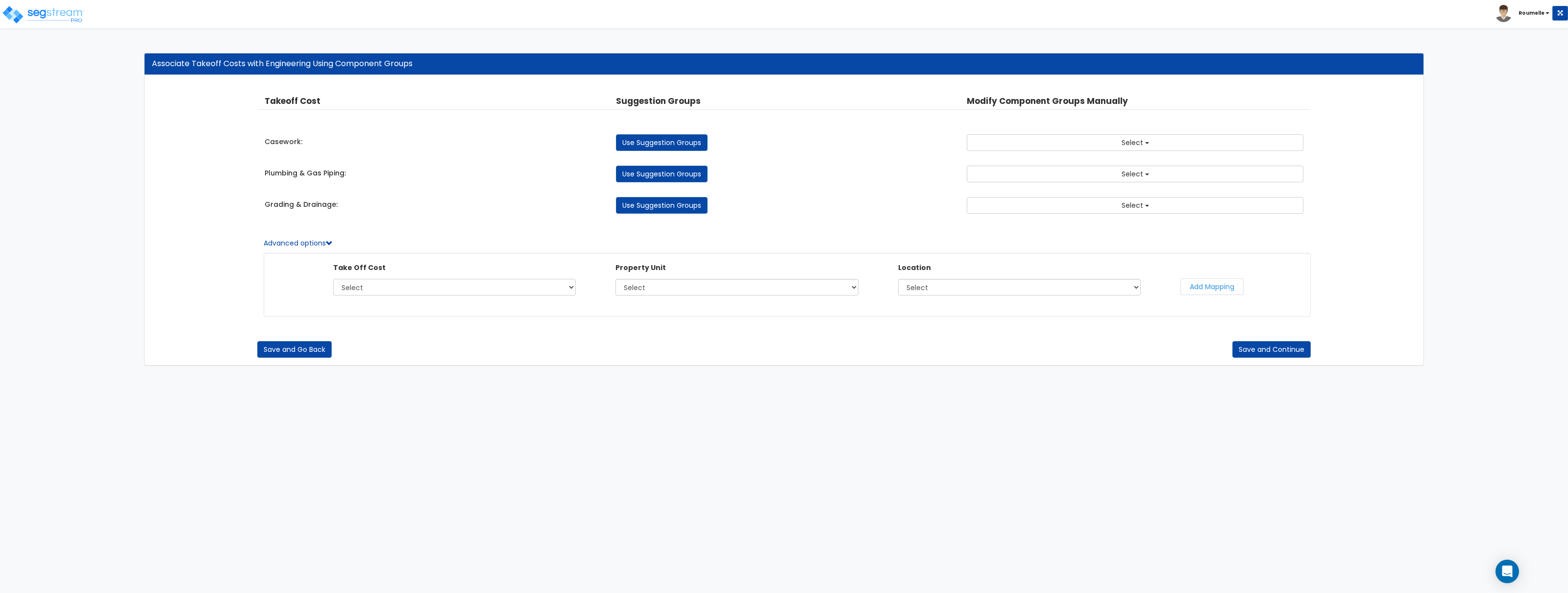
click at [415, 285] on select "Select Casework Plumbing & Gas Piping Grading & Drainage" at bounding box center [454, 287] width 243 height 17
select select "36552756"
click at [334, 280] on select "Select Casework Plumbing & Gas Piping Grading & Drainage" at bounding box center [454, 287] width 243 height 17
click at [1209, 282] on button "Add Mapping" at bounding box center [1212, 287] width 63 height 17
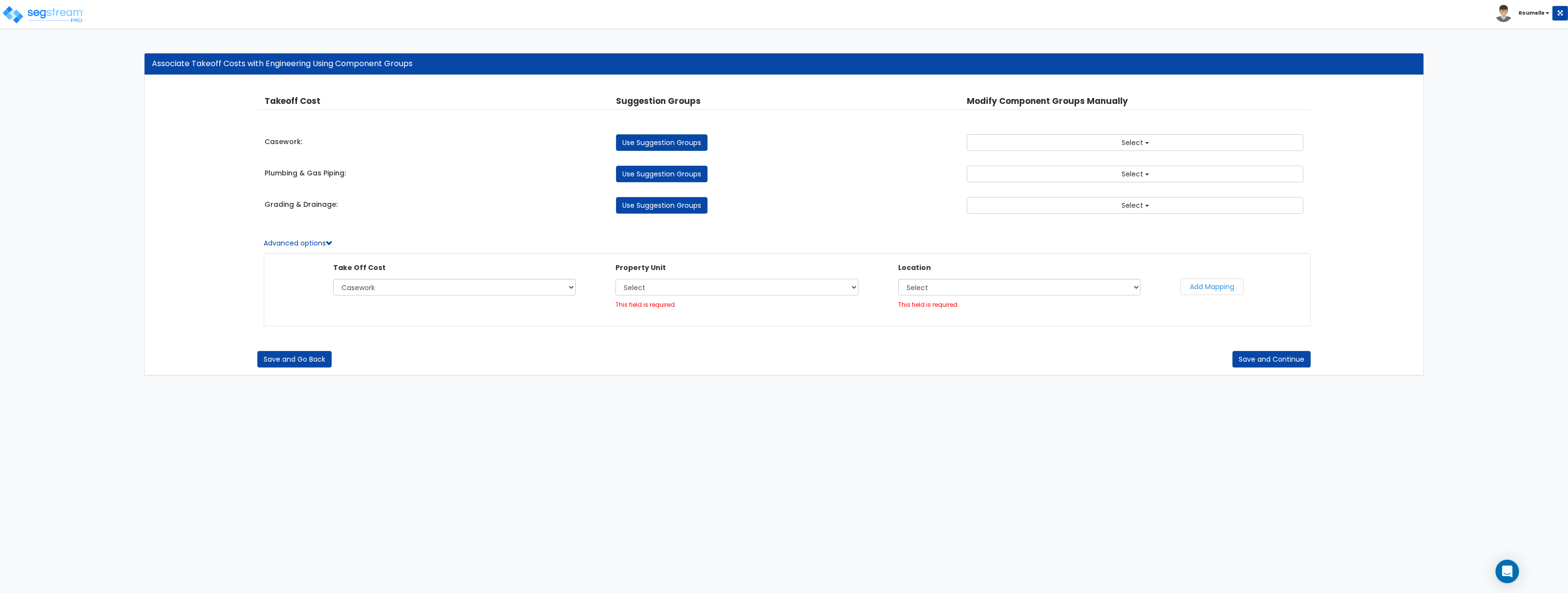
click at [703, 289] on select "Select Auxiliary Building Cloner Site Improvements" at bounding box center [736, 287] width 243 height 17
select select "116986"
click at [615, 280] on select "Select Auxiliary Building Cloner Site Improvements" at bounding box center [736, 287] width 243 height 17
click at [947, 291] on select "Select Building Building Interior Site Exterior Bathroom Kitchen Guard House Bu…" at bounding box center [1019, 287] width 243 height 17
select select "6"
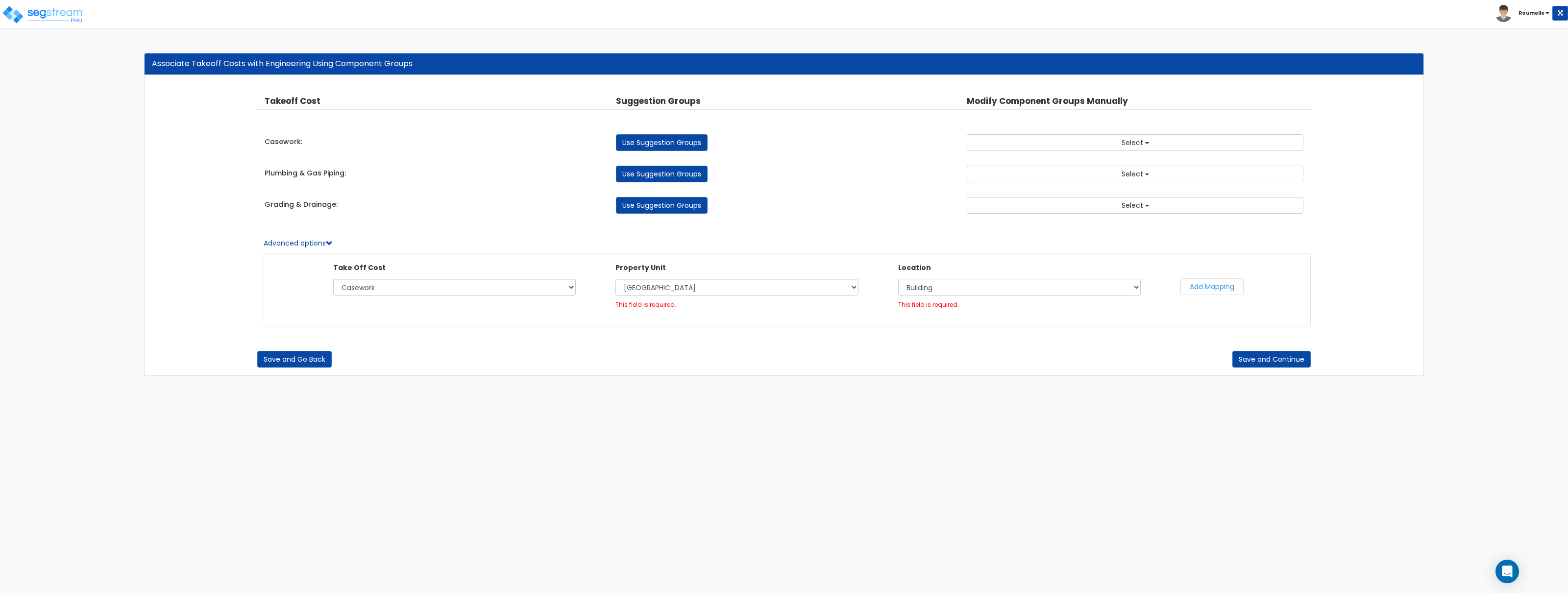
click at [898, 280] on select "Select Building Building Interior Site Exterior Bathroom Kitchen Guard House Bu…" at bounding box center [1019, 287] width 243 height 17
click at [1217, 285] on button "Add Mapping" at bounding box center [1212, 287] width 63 height 17
select select
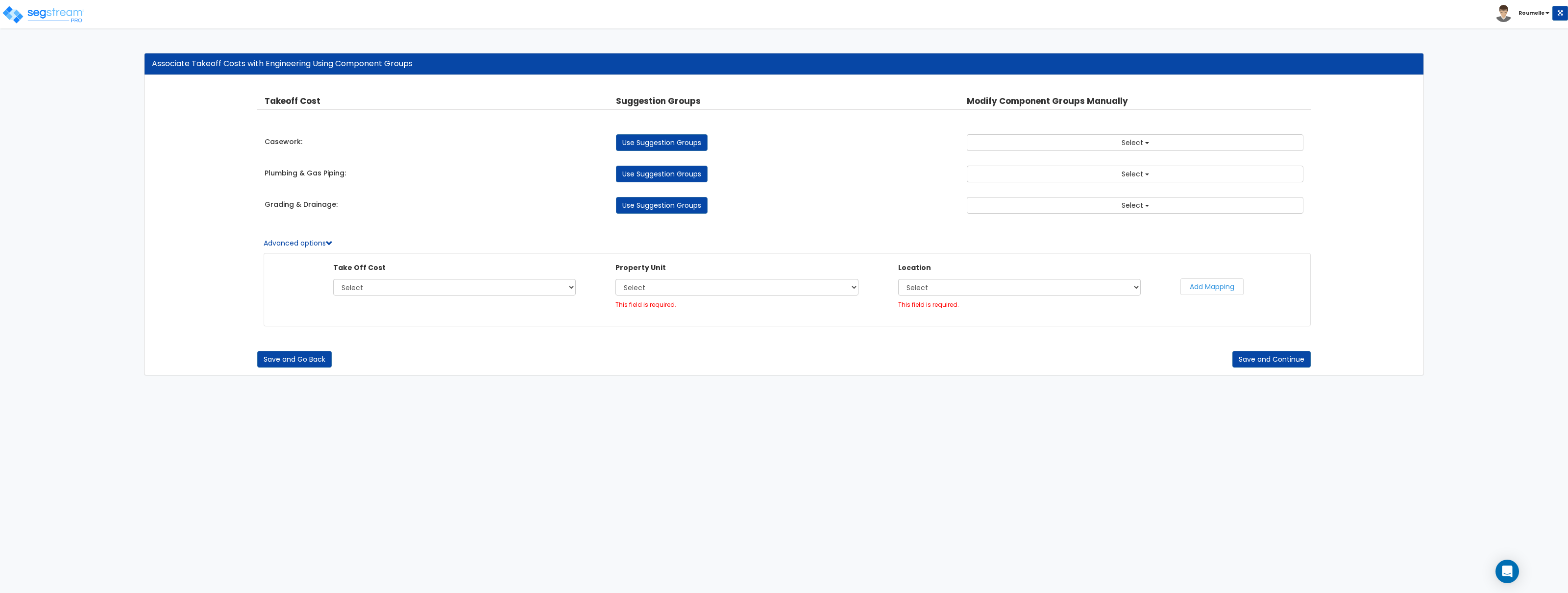
select select "116986"
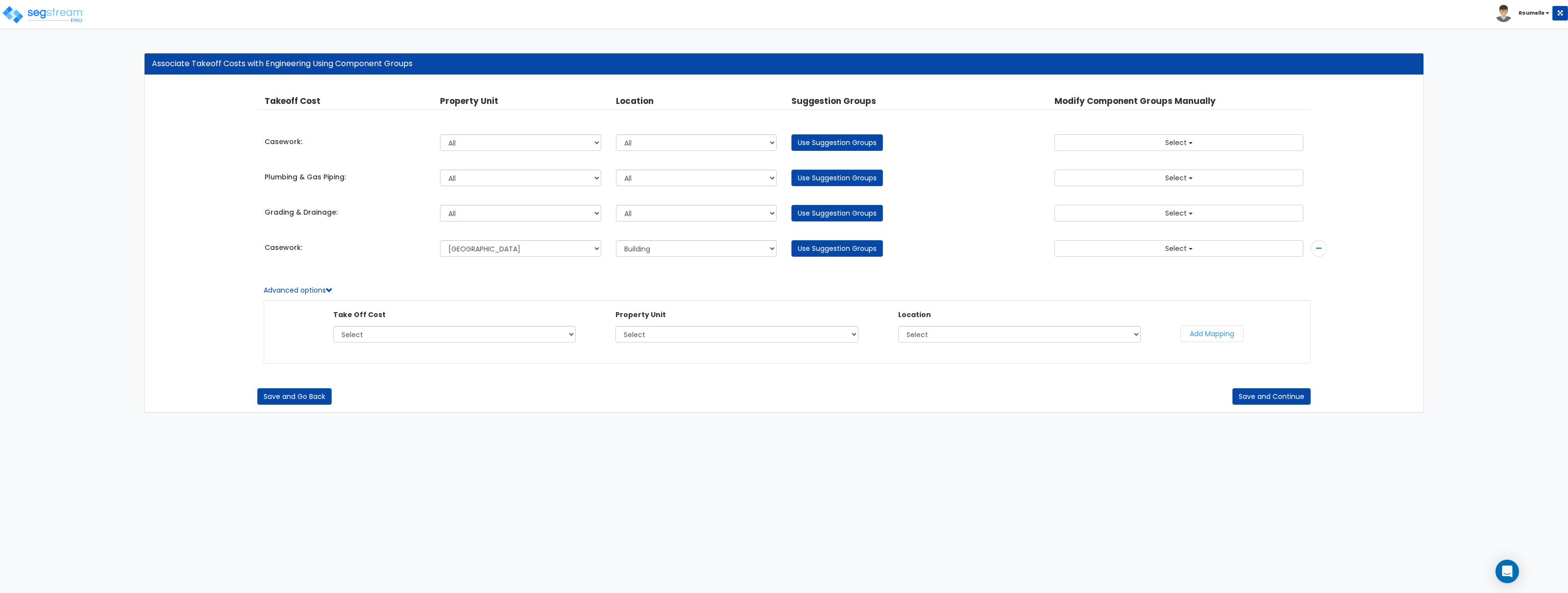
click at [1320, 247] on icon at bounding box center [1319, 249] width 5 height 7
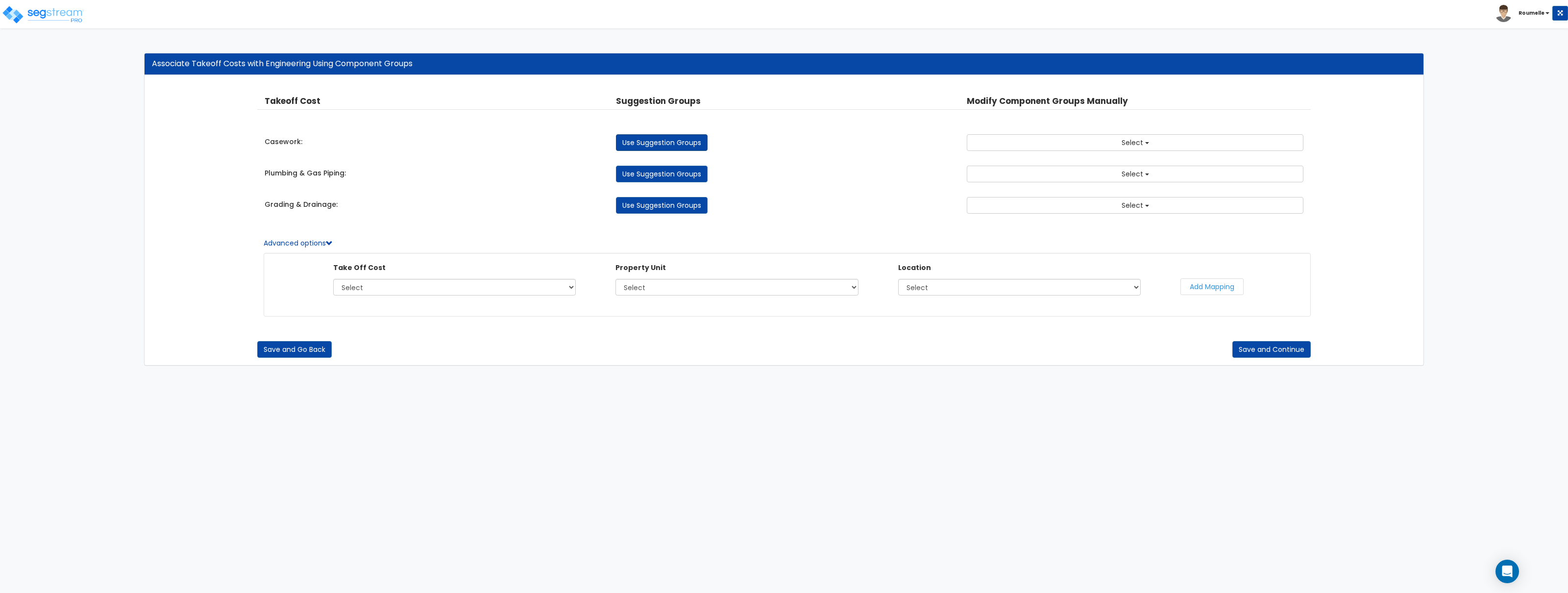
click at [664, 143] on link "Use Suggestion Groups" at bounding box center [662, 142] width 92 height 17
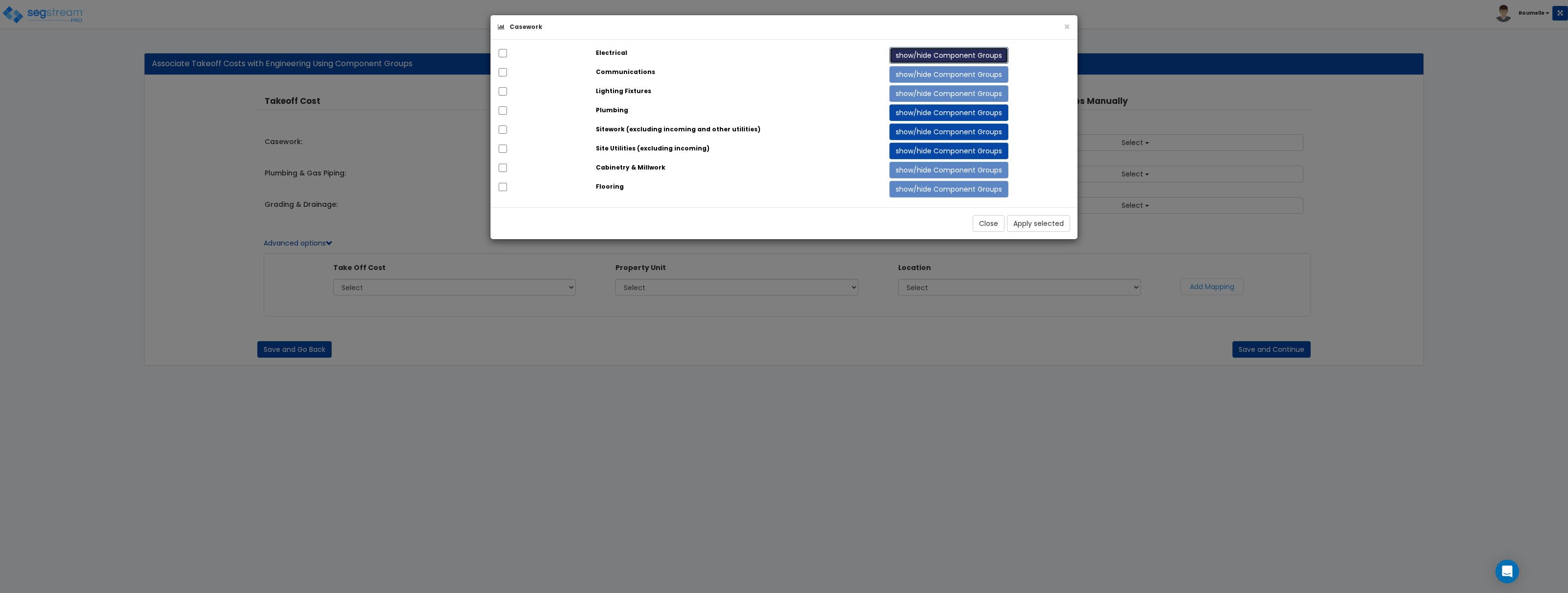
click at [948, 57] on button "show/hide Component Groups" at bounding box center [949, 55] width 119 height 17
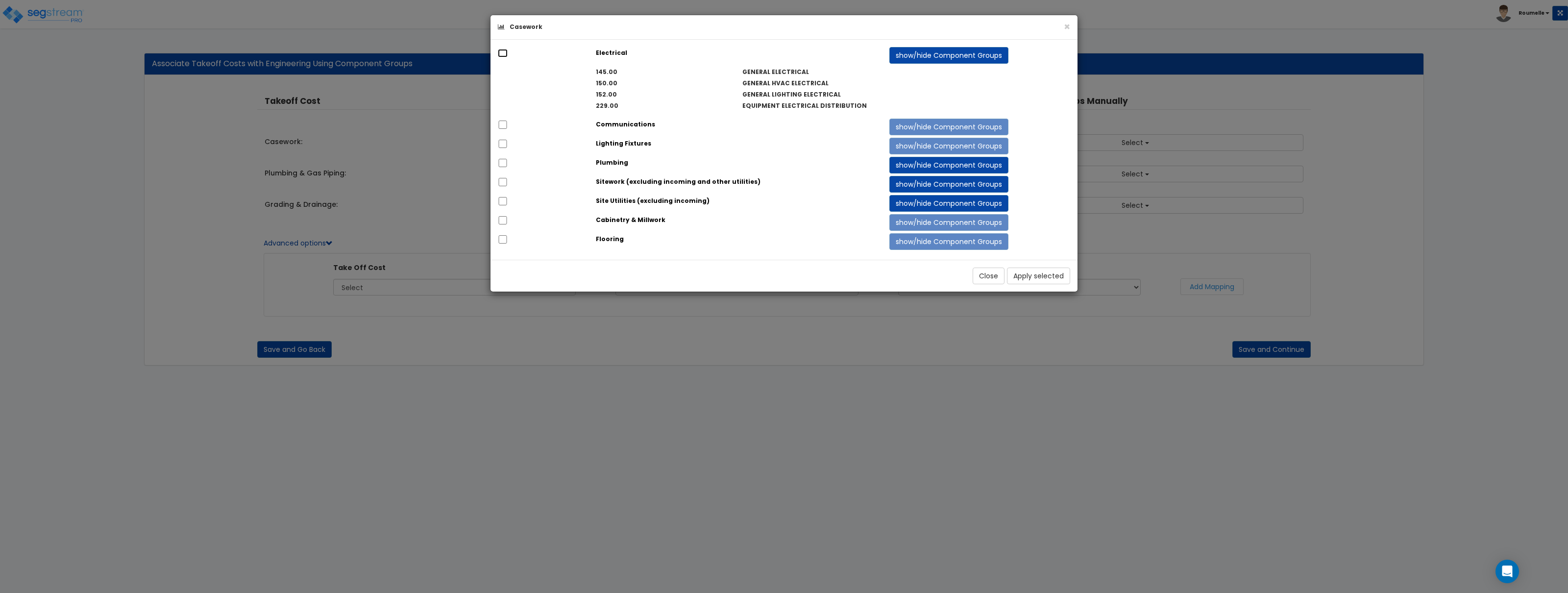
click at [502, 57] on input "checkbox" at bounding box center [502, 53] width 10 height 9
drag, startPoint x: 1057, startPoint y: 287, endPoint x: 1052, endPoint y: 292, distance: 7.1
click at [1057, 287] on div "Close Apply selected" at bounding box center [784, 276] width 587 height 32
click at [1043, 285] on button "Apply selected" at bounding box center [1038, 276] width 63 height 17
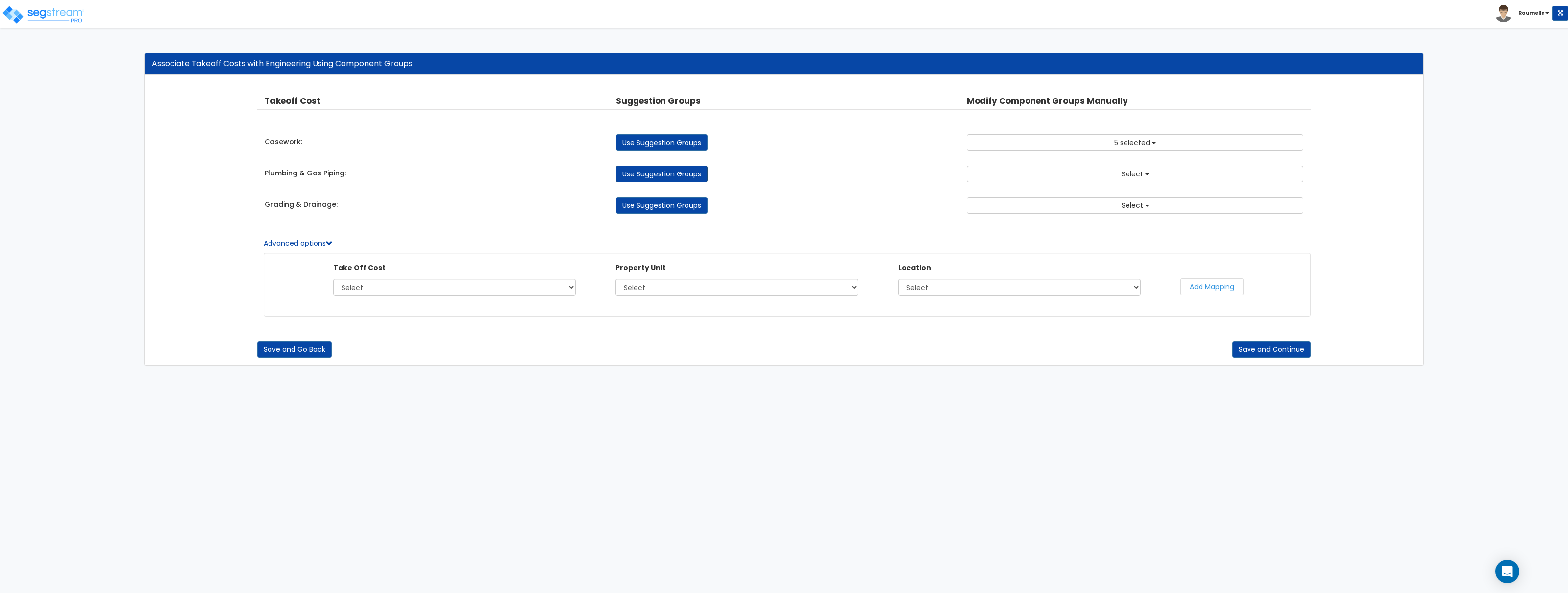
click at [677, 174] on link "Use Suggestion Groups" at bounding box center [662, 174] width 92 height 17
checkbox input "false"
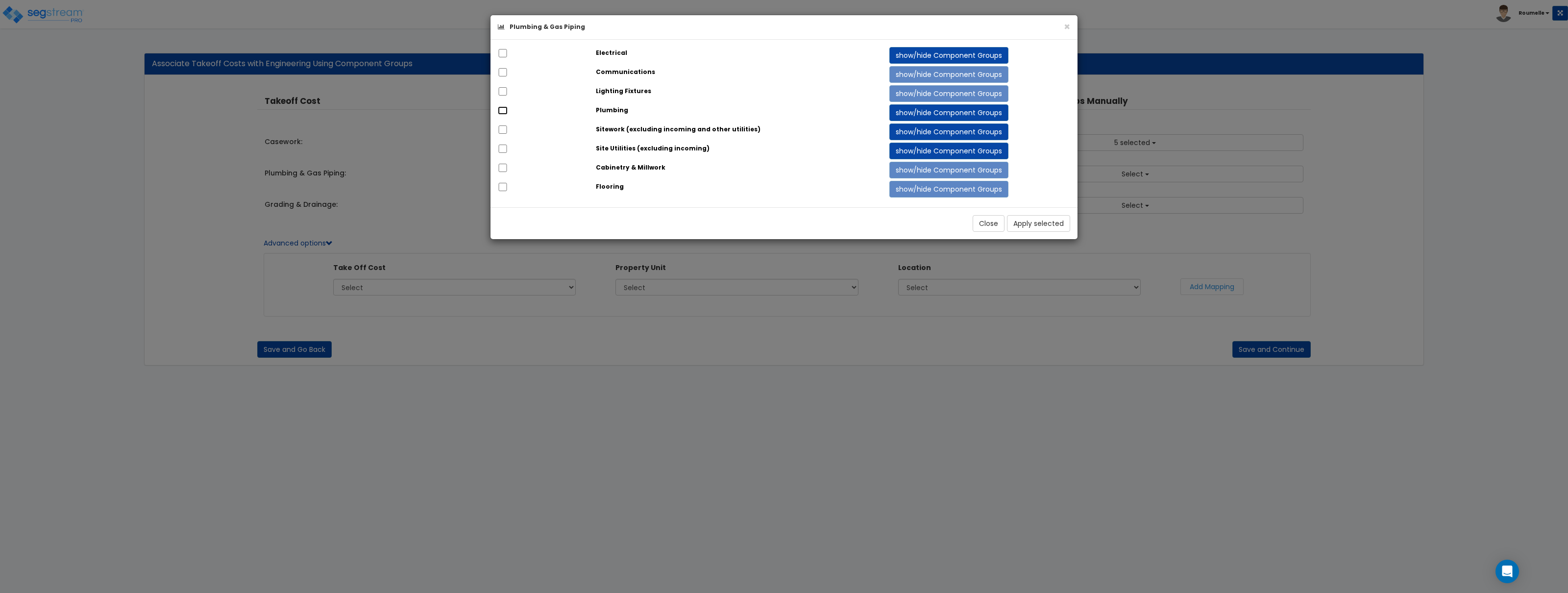
drag, startPoint x: 506, startPoint y: 111, endPoint x: 501, endPoint y: 122, distance: 12.1
click at [505, 112] on input "checkbox" at bounding box center [502, 110] width 10 height 9
checkbox input "true"
click at [503, 127] on input "checkbox" at bounding box center [502, 130] width 10 height 9
checkbox input "true"
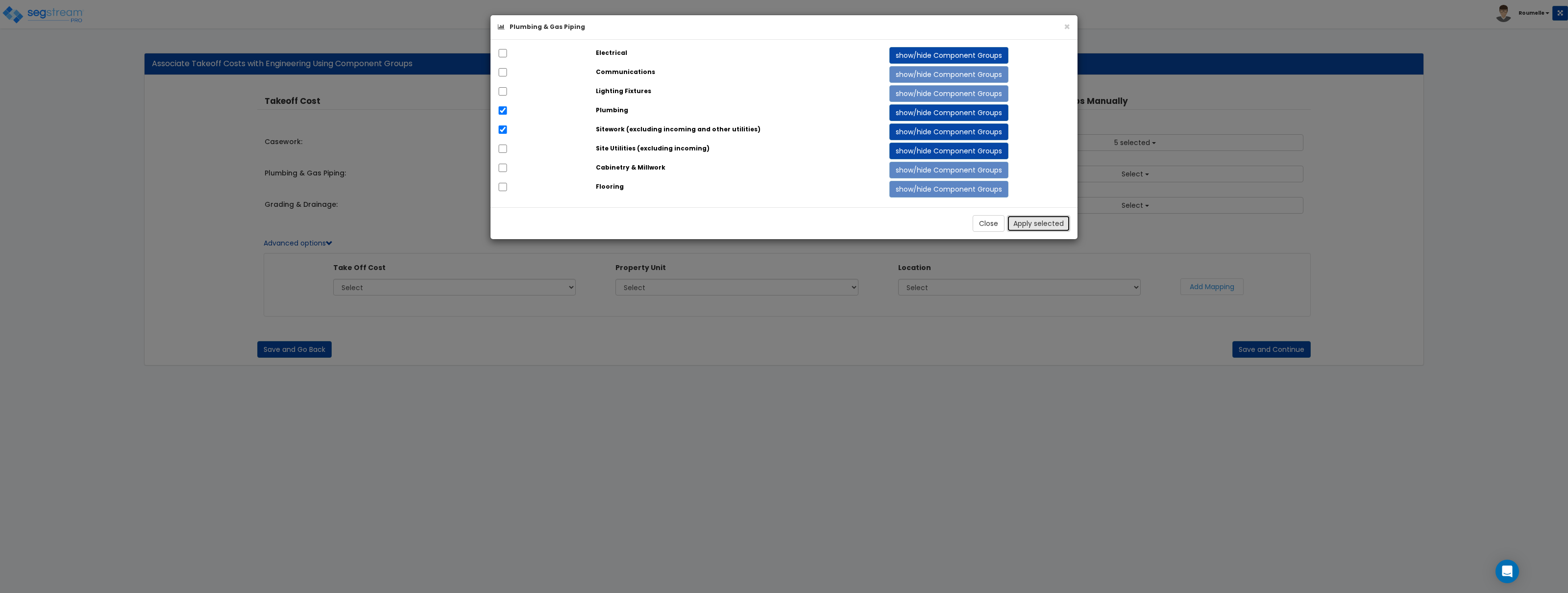
click at [1038, 225] on button "Apply selected" at bounding box center [1038, 223] width 63 height 17
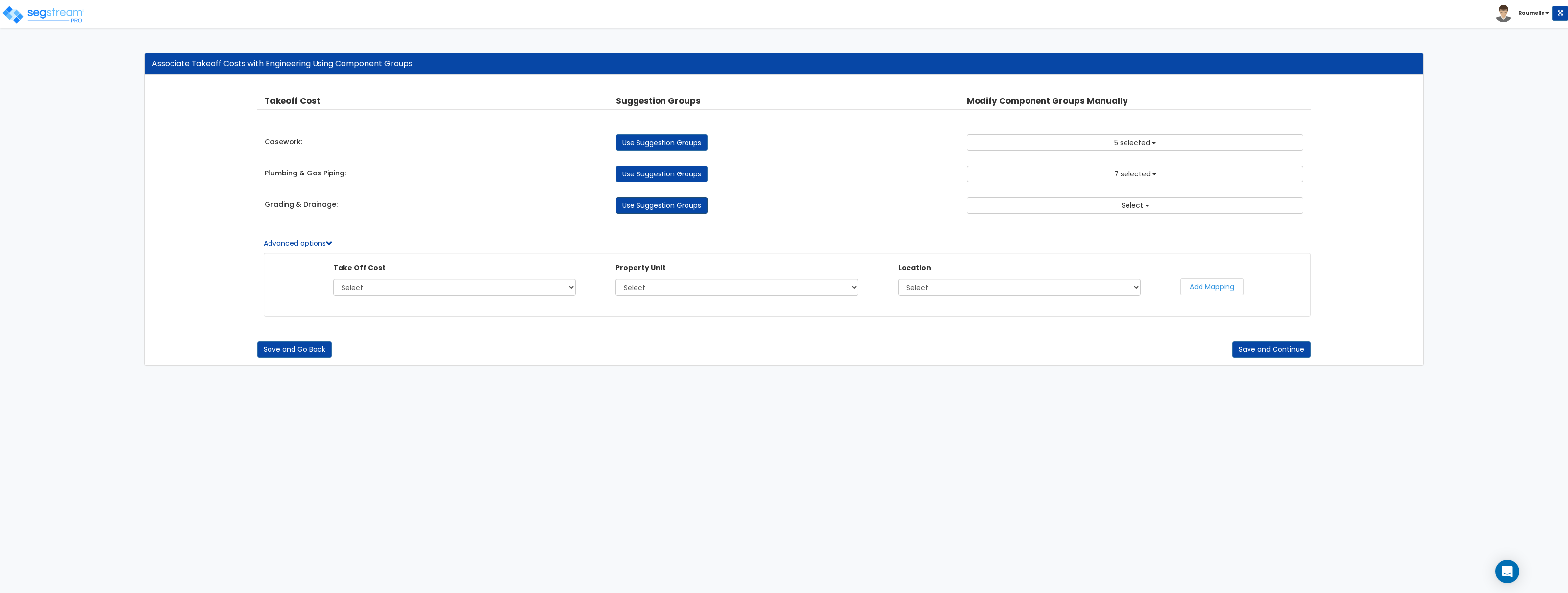
click at [695, 210] on link "Use Suggestion Groups" at bounding box center [662, 205] width 92 height 17
checkbox input "false"
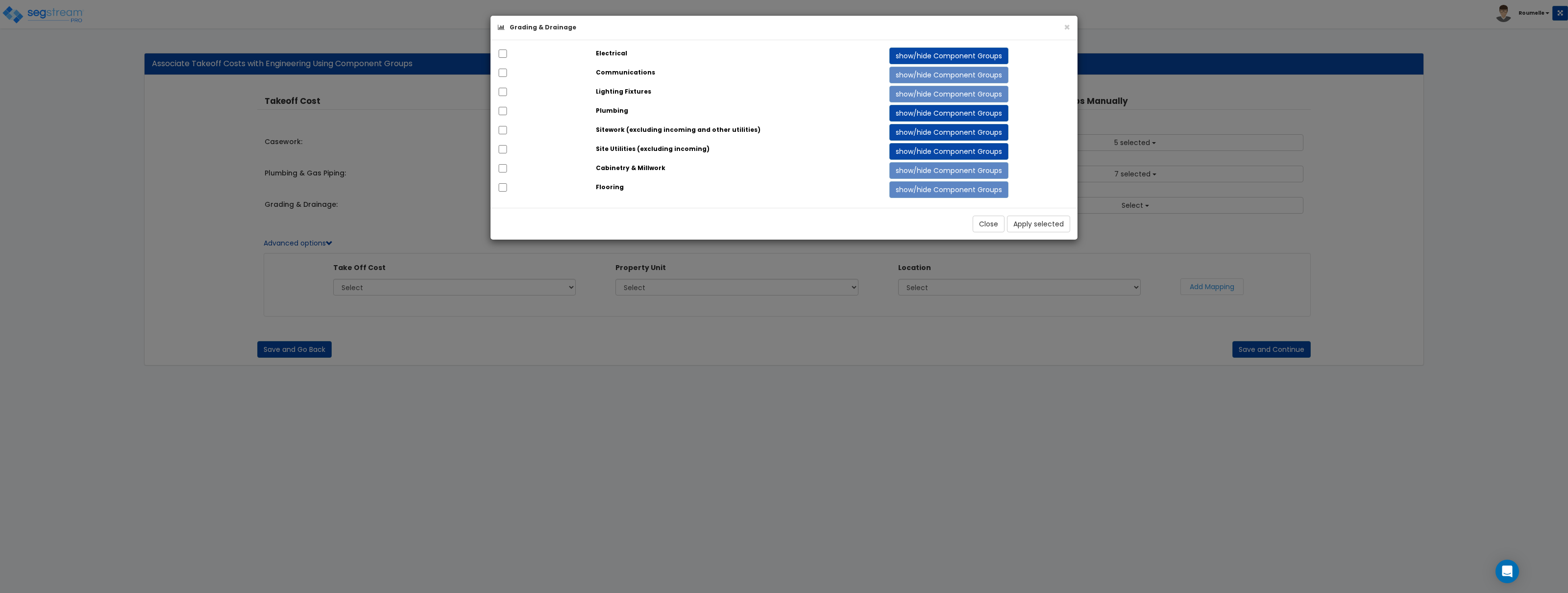
drag, startPoint x: 607, startPoint y: 150, endPoint x: 542, endPoint y: 152, distance: 65.0
click at [607, 150] on strong "Site Utilities (excluding incoming)" at bounding box center [652, 149] width 114 height 9
click at [504, 150] on input "checkbox" at bounding box center [502, 149] width 10 height 9
checkbox input "true"
click at [1057, 227] on button "Apply selected" at bounding box center [1038, 224] width 63 height 17
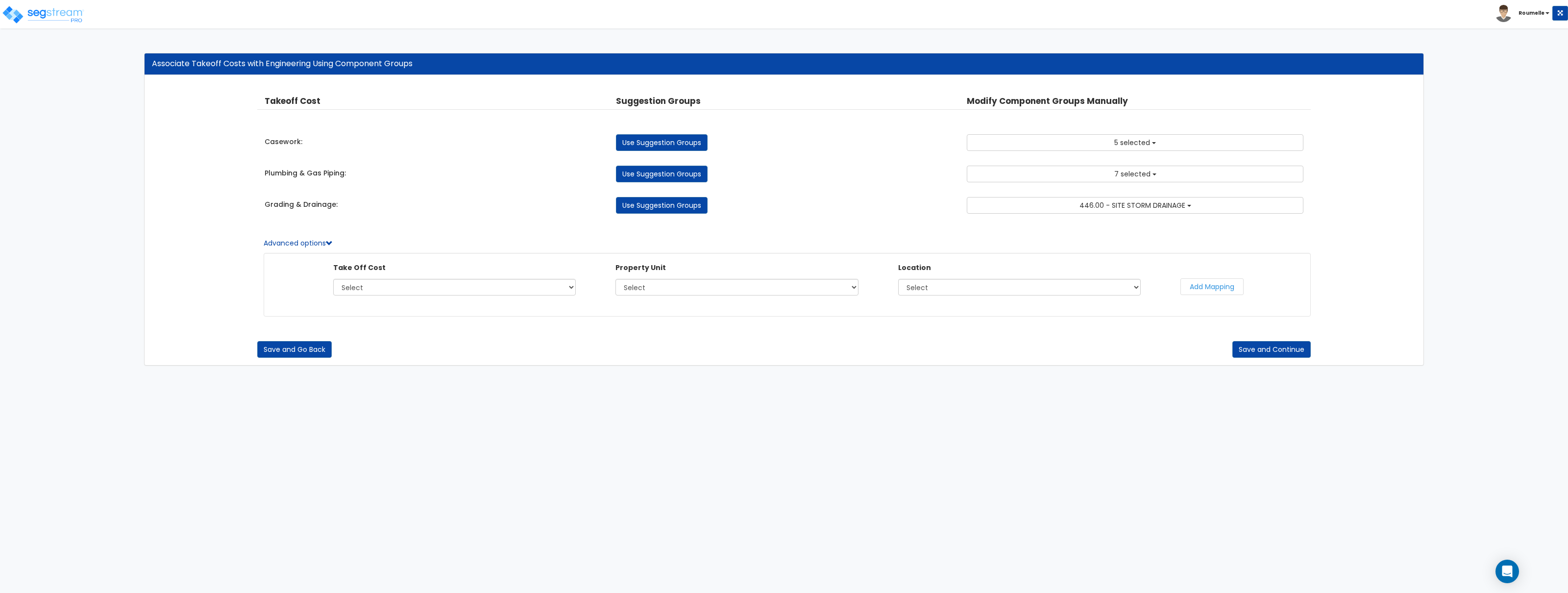
click at [1134, 376] on div "Associate Takeoff Costs with Engineering Using Component Groups Takeoff Cost Pr…" at bounding box center [784, 214] width 1295 height 322
click at [1266, 345] on button "Save and Continue" at bounding box center [1272, 349] width 78 height 17
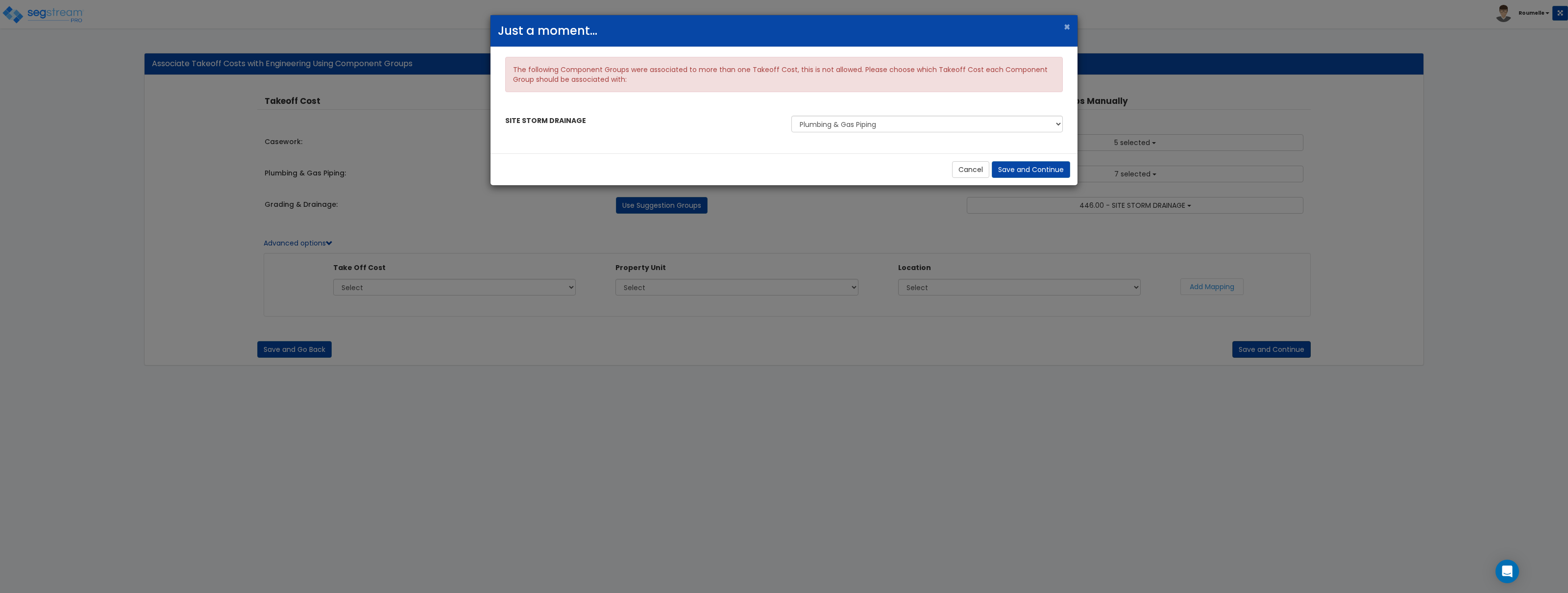
click at [1267, 345] on body "Toggle navigation Roumelle x" at bounding box center [784, 209] width 1568 height 332
click at [1267, 345] on div "× Just a moment... The following Component Groups were associated to more than …" at bounding box center [784, 296] width 1568 height 593
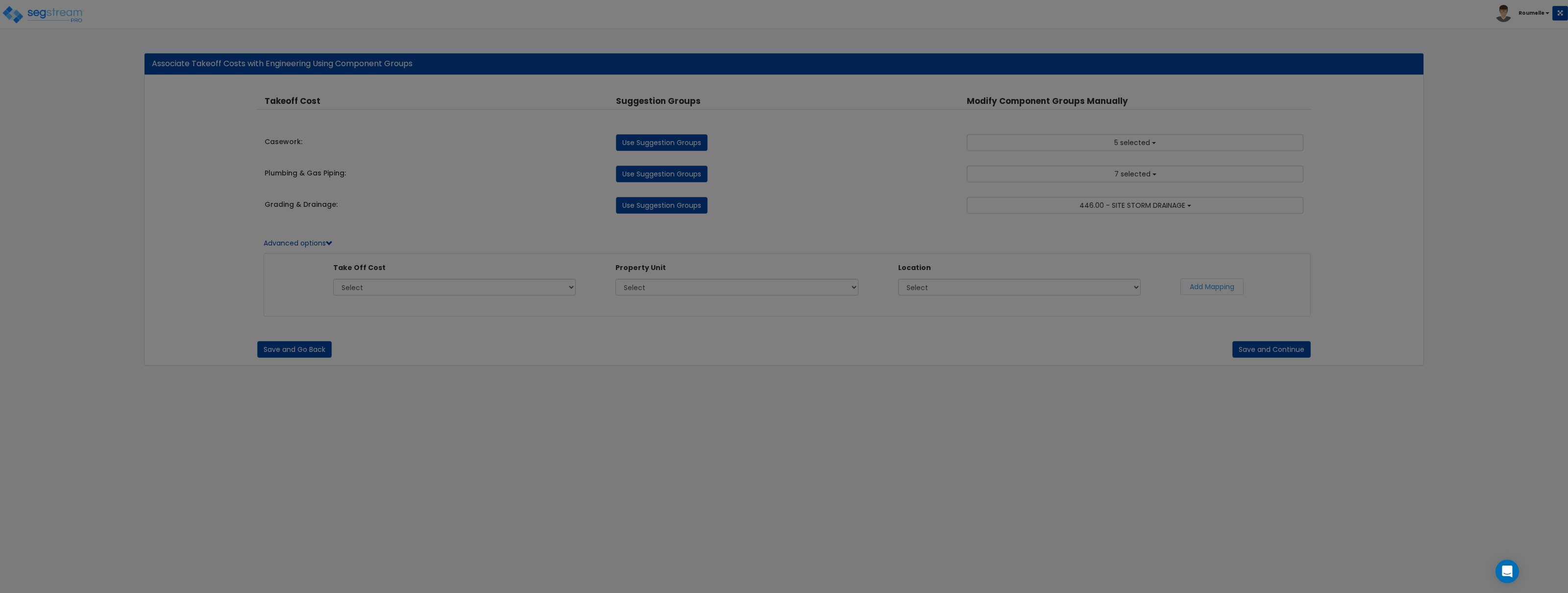
click at [1267, 345] on body "Toggle navigation Roumelle x" at bounding box center [784, 209] width 1568 height 332
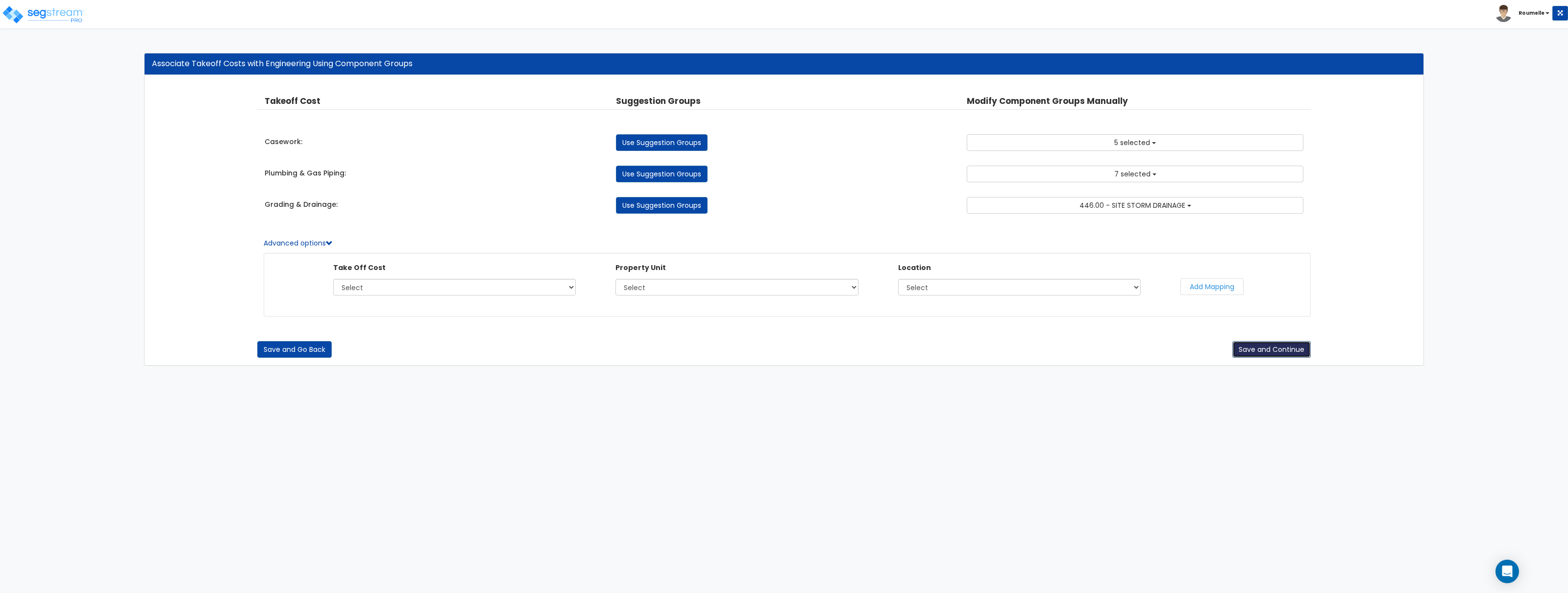
click at [1266, 356] on button "Save and Continue" at bounding box center [1272, 349] width 78 height 17
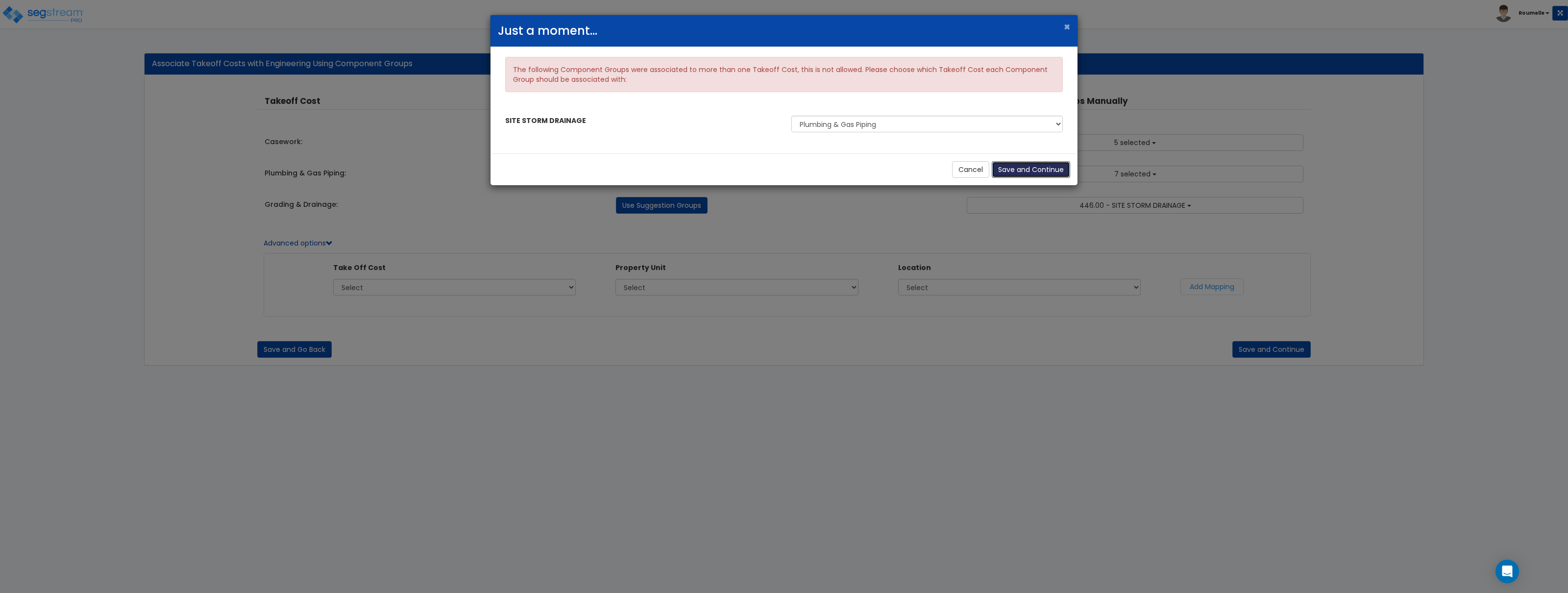
click at [1023, 168] on button "Save and Continue" at bounding box center [1031, 170] width 78 height 17
checkbox input "false"
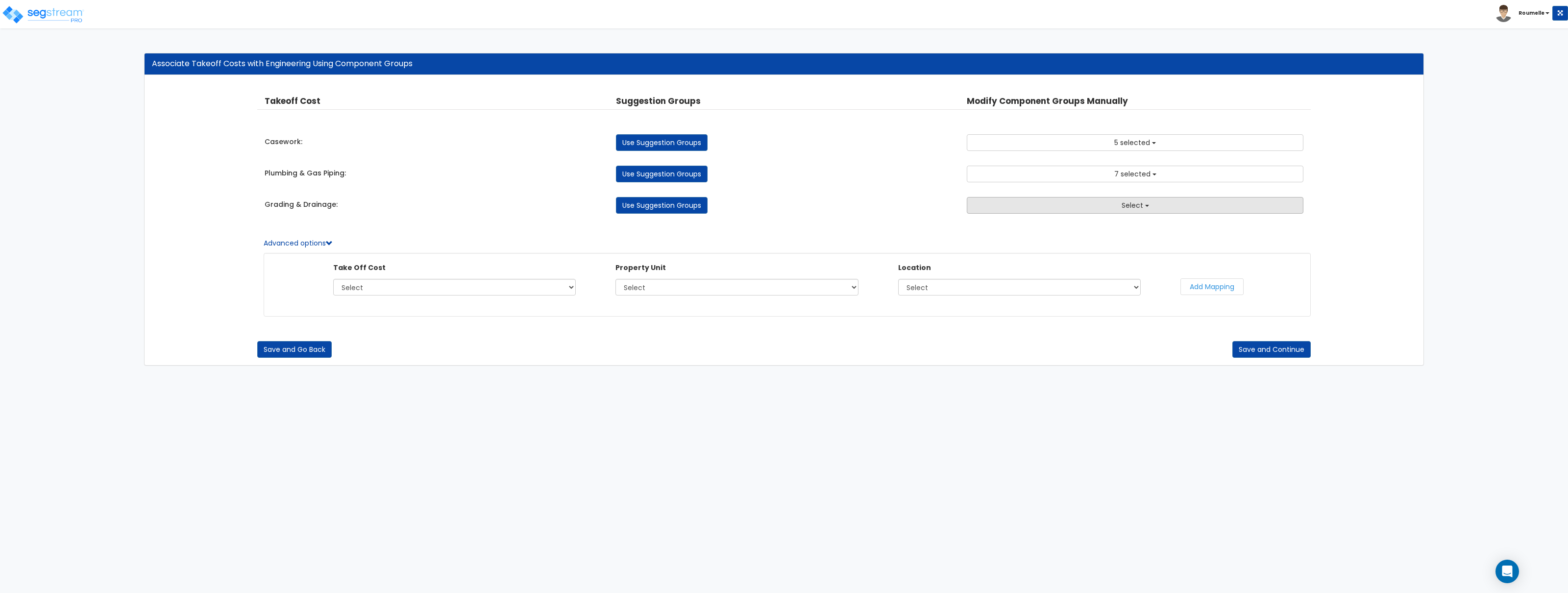
click at [1126, 202] on span "Select" at bounding box center [1132, 205] width 21 height 10
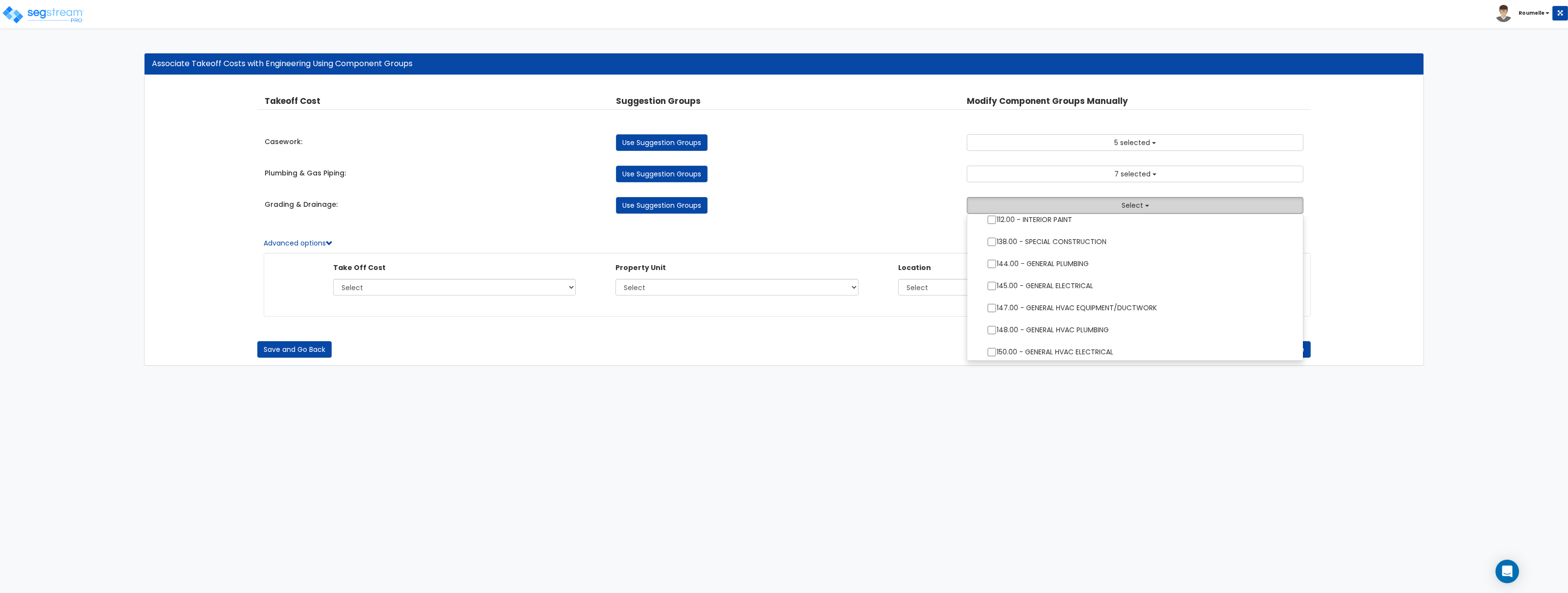
scroll to position [499, 0]
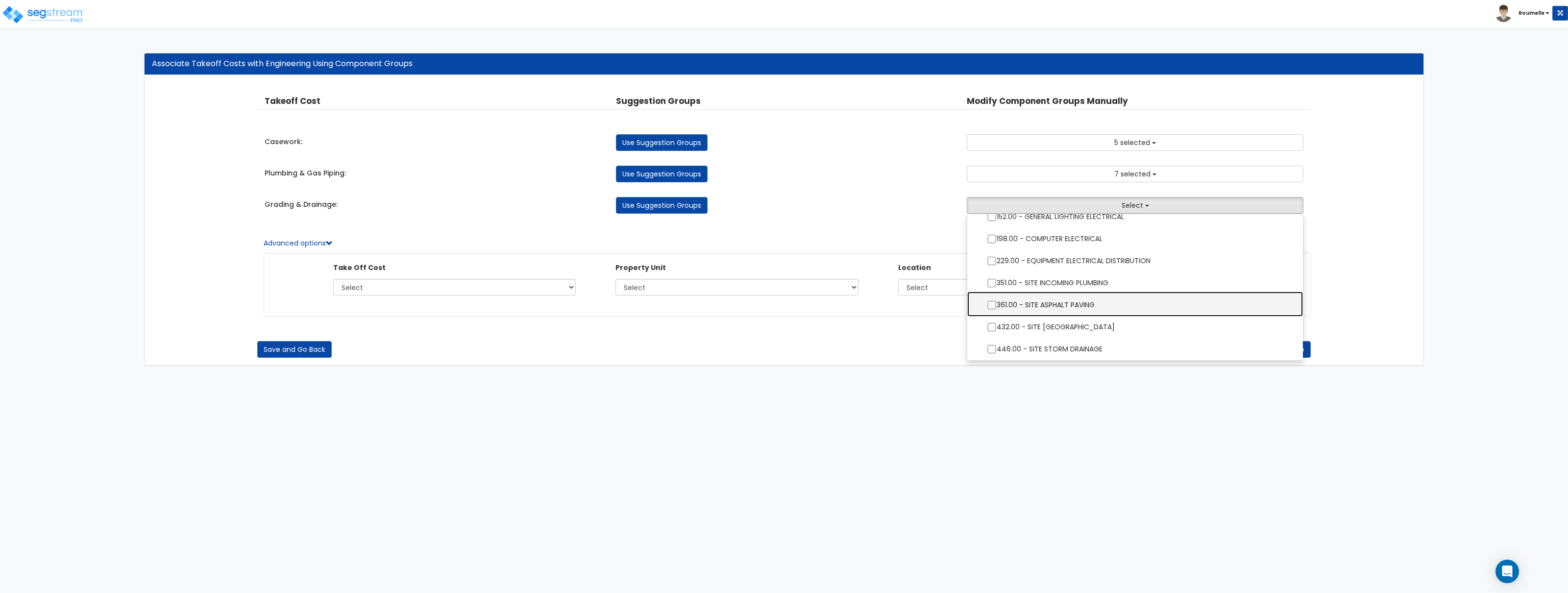
click at [1109, 307] on label "361.00 - SITE ASPHALT PAVING" at bounding box center [1135, 304] width 316 height 23
click at [997, 307] on input "361.00 - SITE ASPHALT PAVING" at bounding box center [991, 305] width 10 height 9
checkbox input "true"
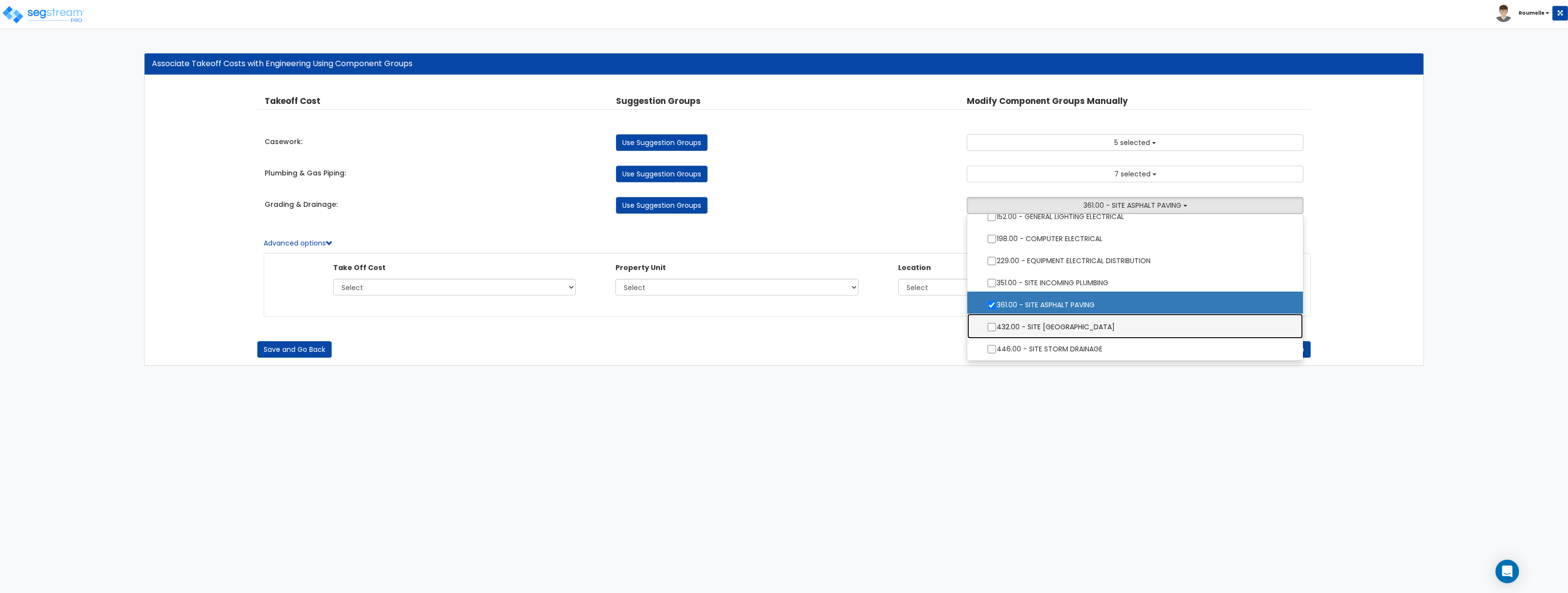
click at [1084, 324] on label "432.00 - SITE PORTE COCHERES" at bounding box center [1135, 326] width 316 height 23
click at [997, 324] on input "432.00 - SITE PORTE COCHERES" at bounding box center [991, 327] width 10 height 9
checkbox input "true"
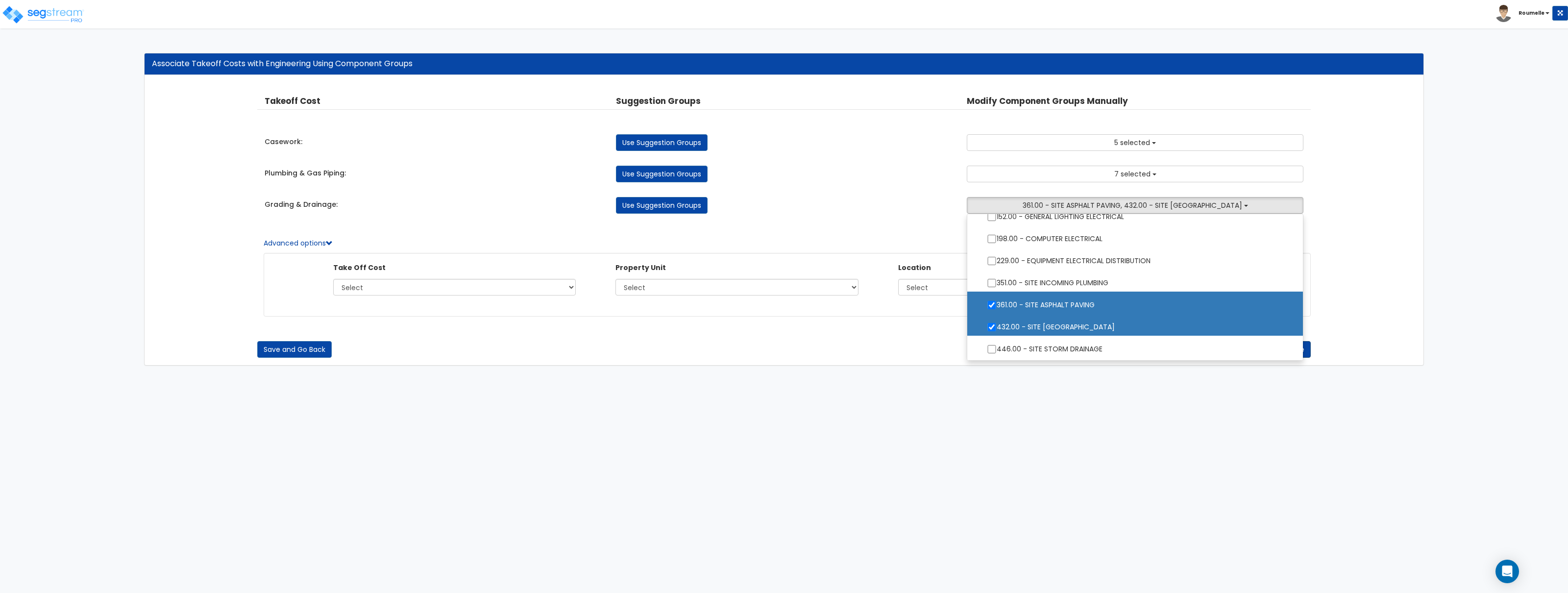
drag, startPoint x: 1080, startPoint y: 404, endPoint x: 1233, endPoint y: 347, distance: 163.3
click at [1080, 376] on html "Toggle navigation Roumelle" at bounding box center [784, 187] width 1568 height 376
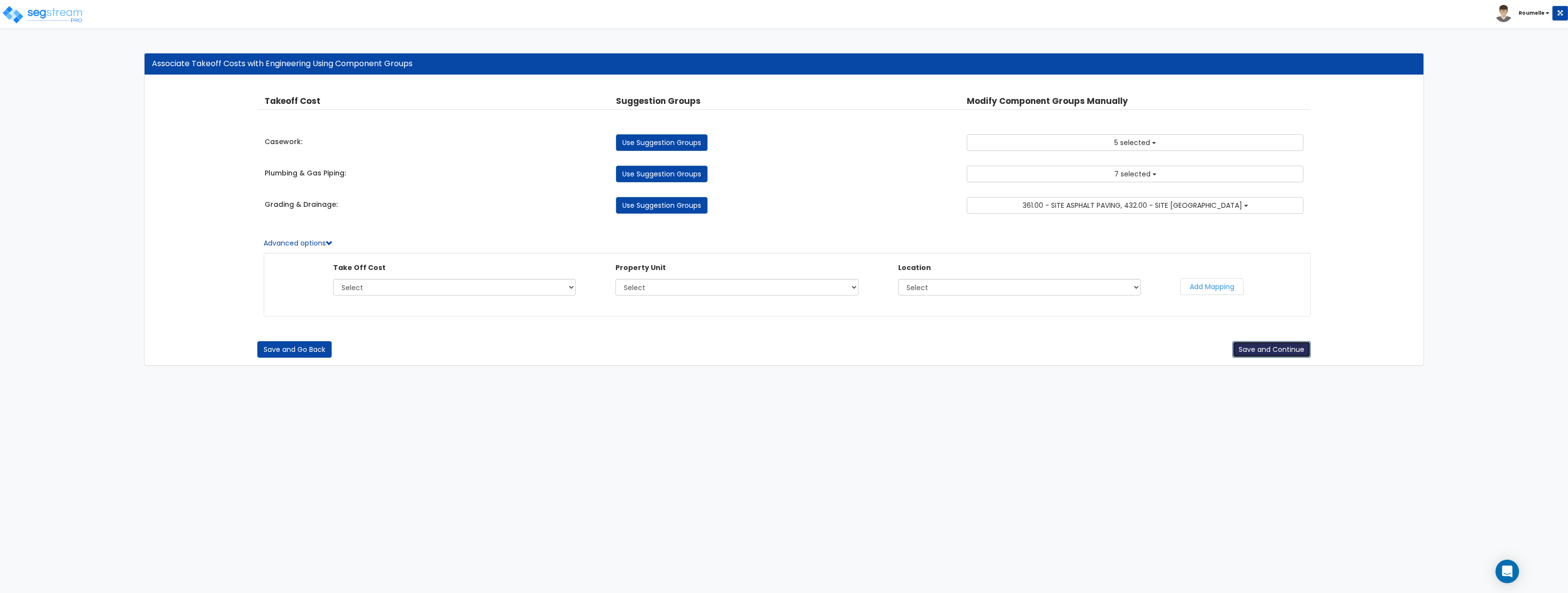
click at [1272, 352] on button "Save and Continue" at bounding box center [1272, 349] width 78 height 17
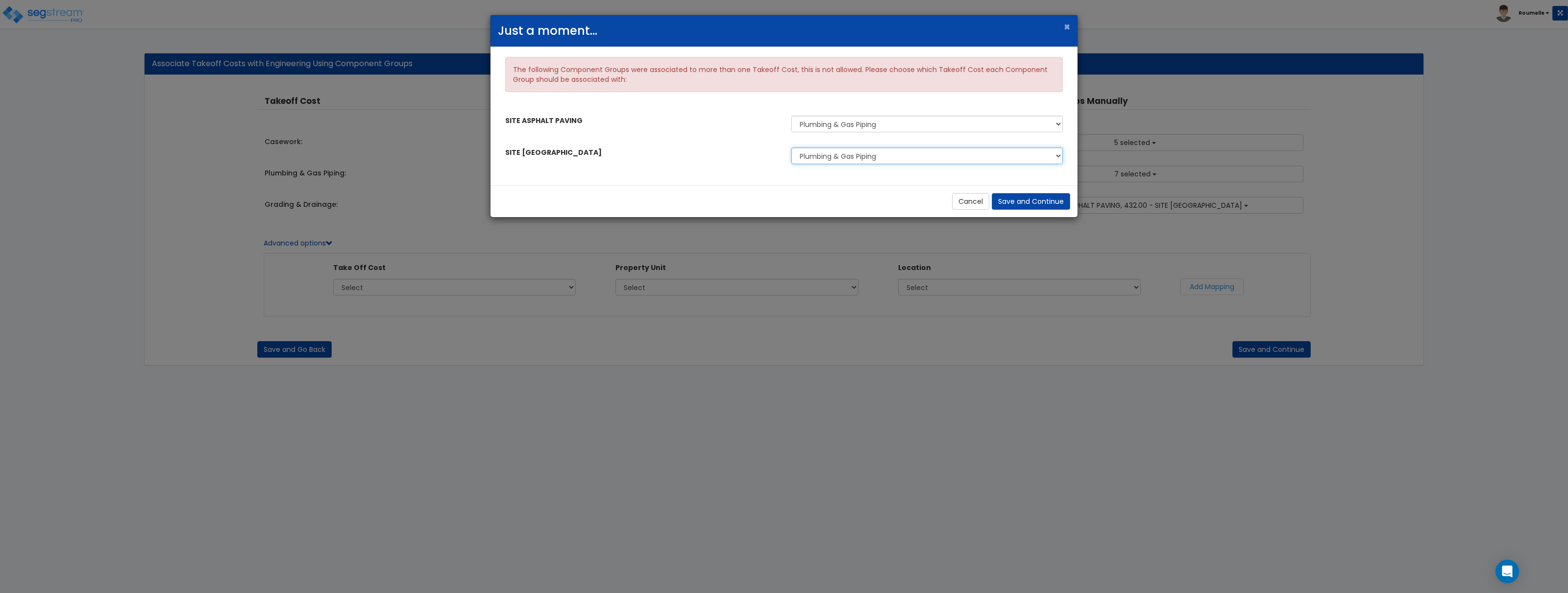
click at [873, 156] on select "Plumbing & Gas Piping Grading & Drainage" at bounding box center [927, 156] width 272 height 17
select select "36552758"
click at [791, 148] on select "Plumbing & Gas Piping Grading & Drainage" at bounding box center [927, 156] width 272 height 17
drag, startPoint x: 873, startPoint y: 156, endPoint x: 917, endPoint y: 208, distance: 68.1
click at [826, 206] on div "Cancel Save and Continue" at bounding box center [784, 201] width 587 height 32
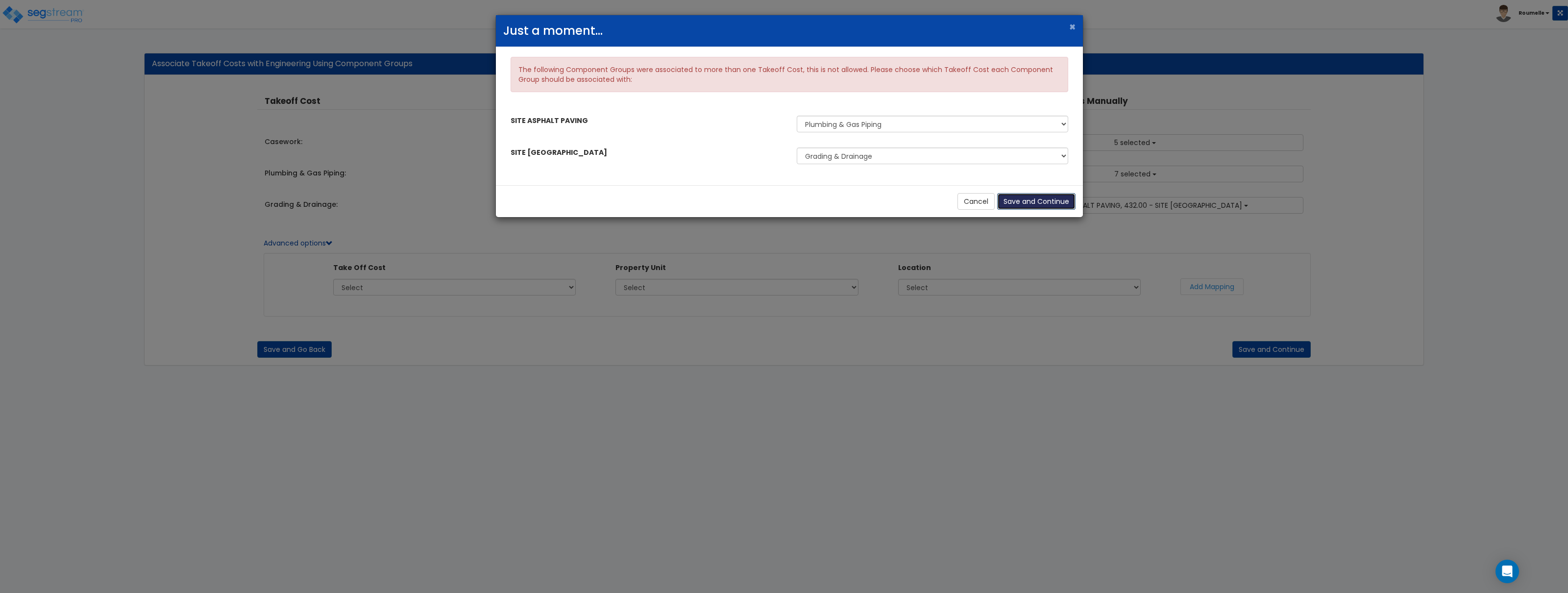
click at [1030, 201] on button "Save and Continue" at bounding box center [1036, 201] width 78 height 17
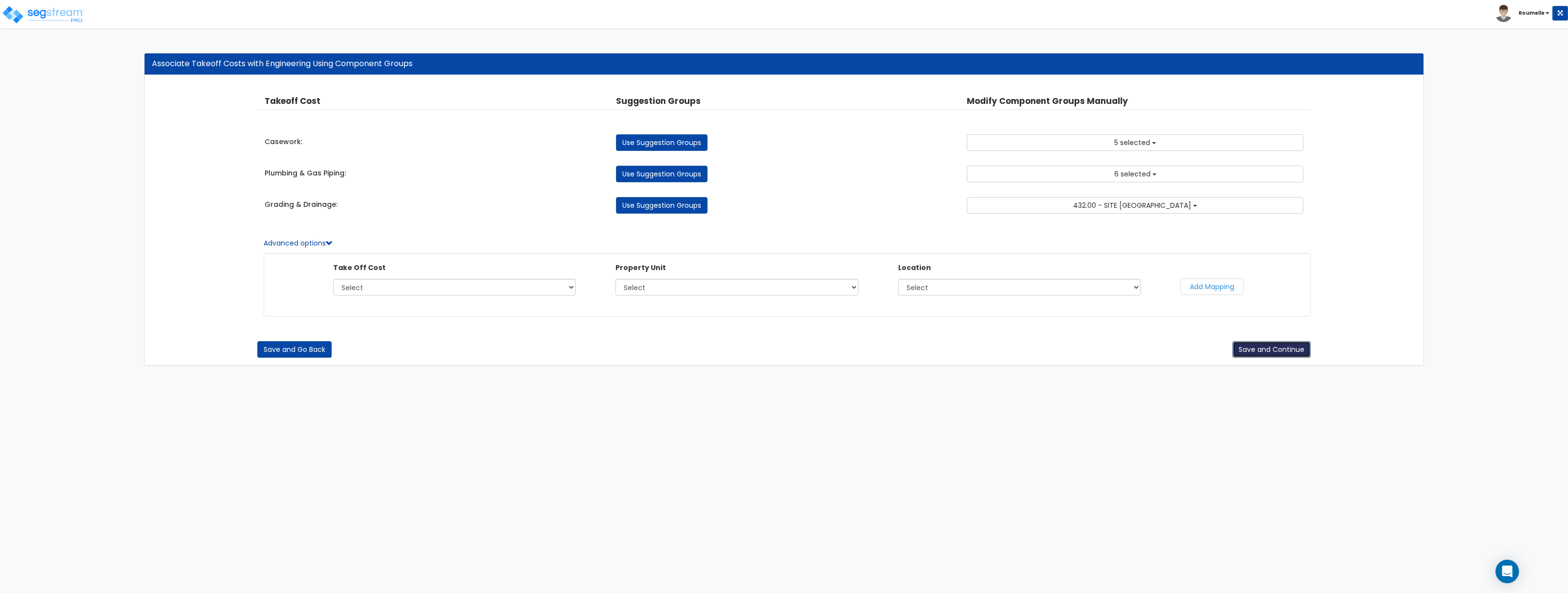
click at [1268, 351] on button "Save and Continue" at bounding box center [1272, 349] width 78 height 17
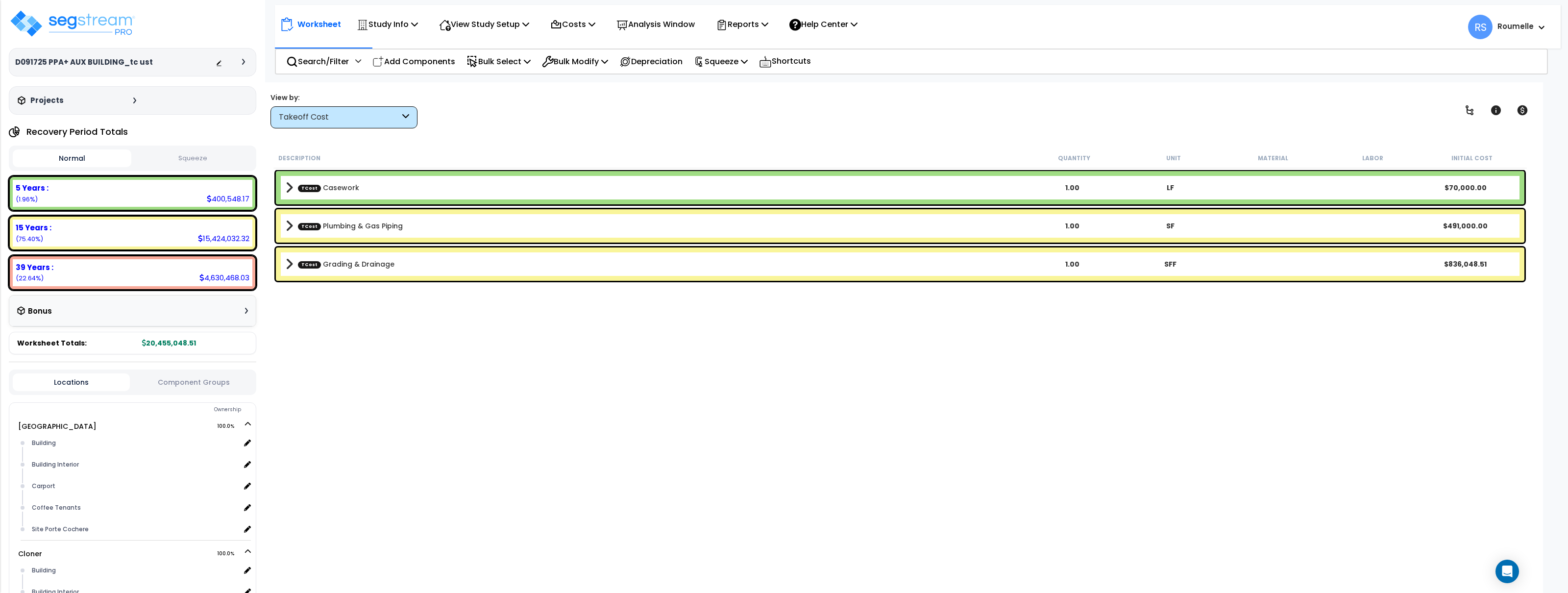
click at [833, 178] on div "TCost Casework 1.00 LF $70,000.00" at bounding box center [900, 187] width 1248 height 33
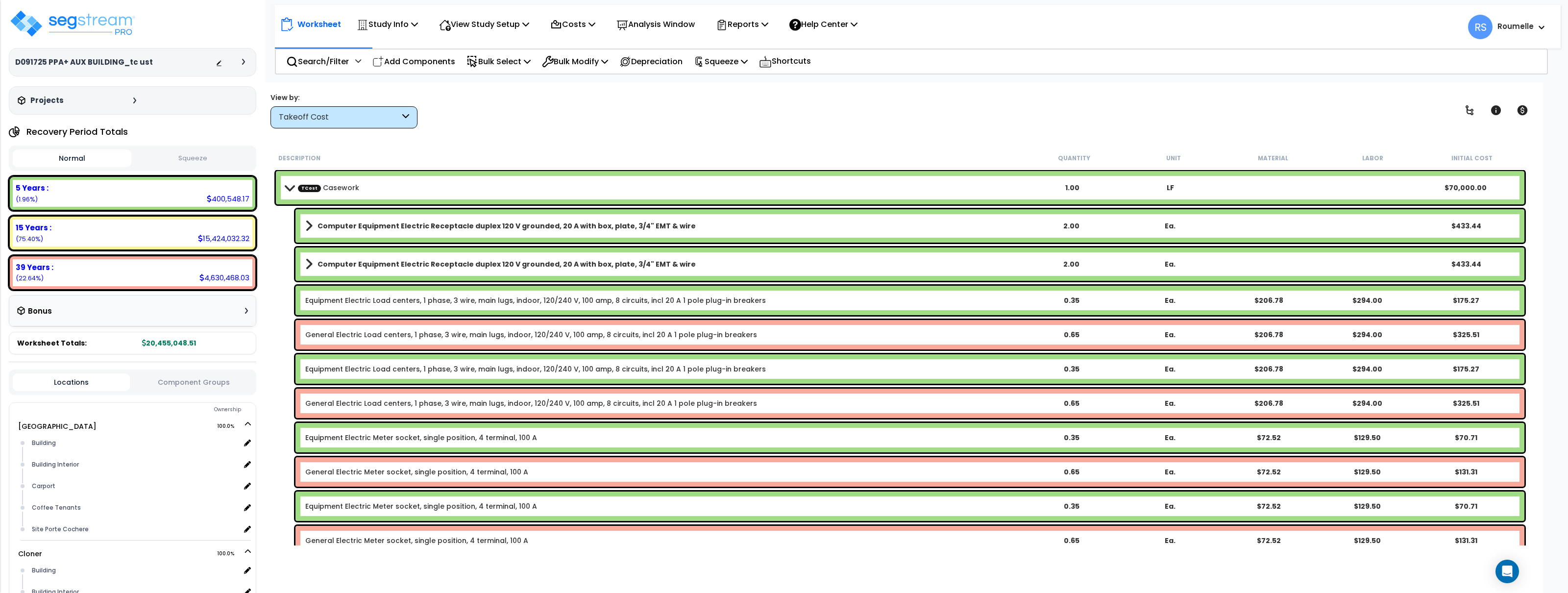
click at [815, 182] on b "TCost Casework" at bounding box center [654, 187] width 737 height 14
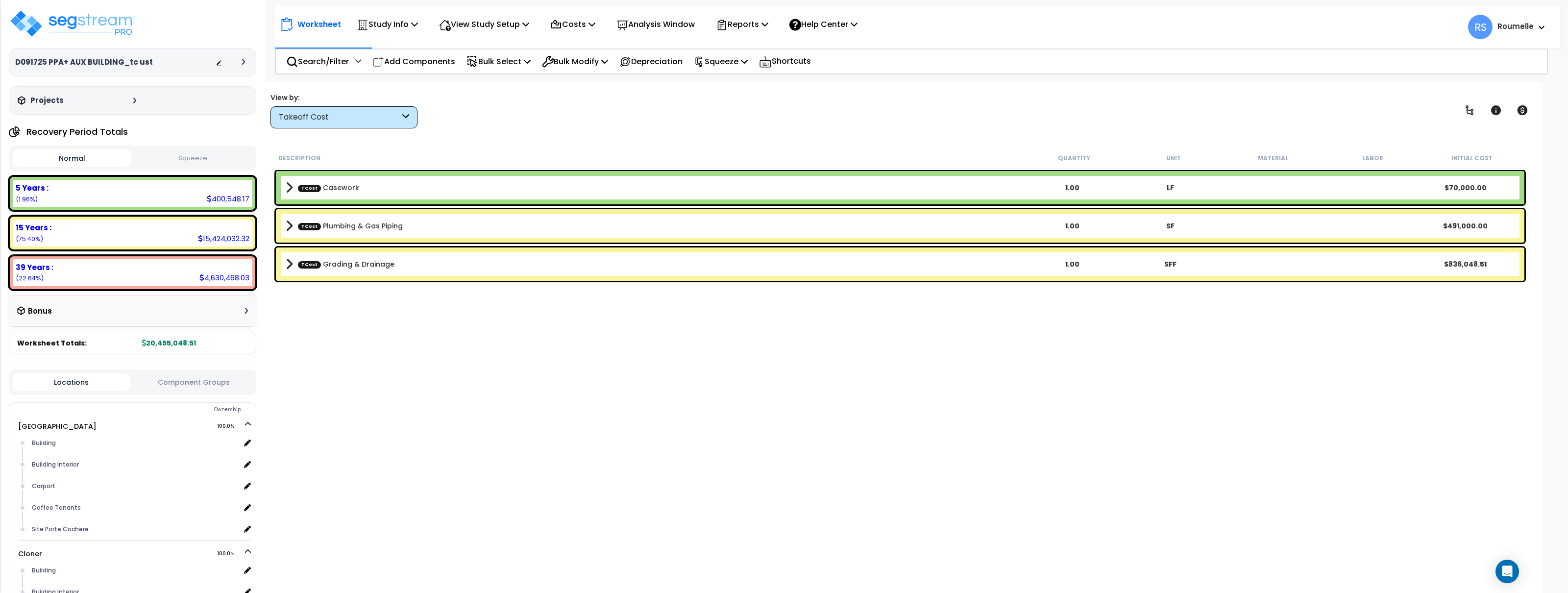
click at [784, 219] on b "TCost Plumbing & Gas Piping" at bounding box center [654, 226] width 737 height 14
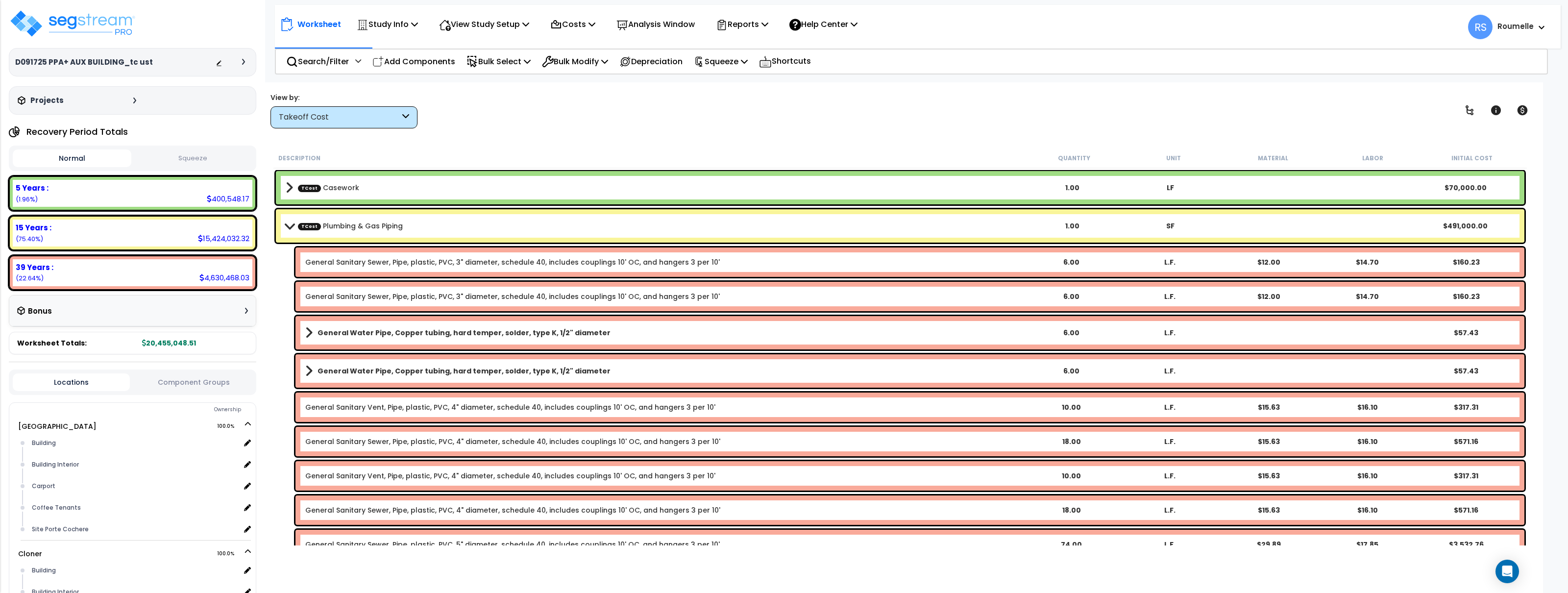
click at [783, 219] on b "TCost Plumbing & Gas Piping" at bounding box center [654, 226] width 737 height 14
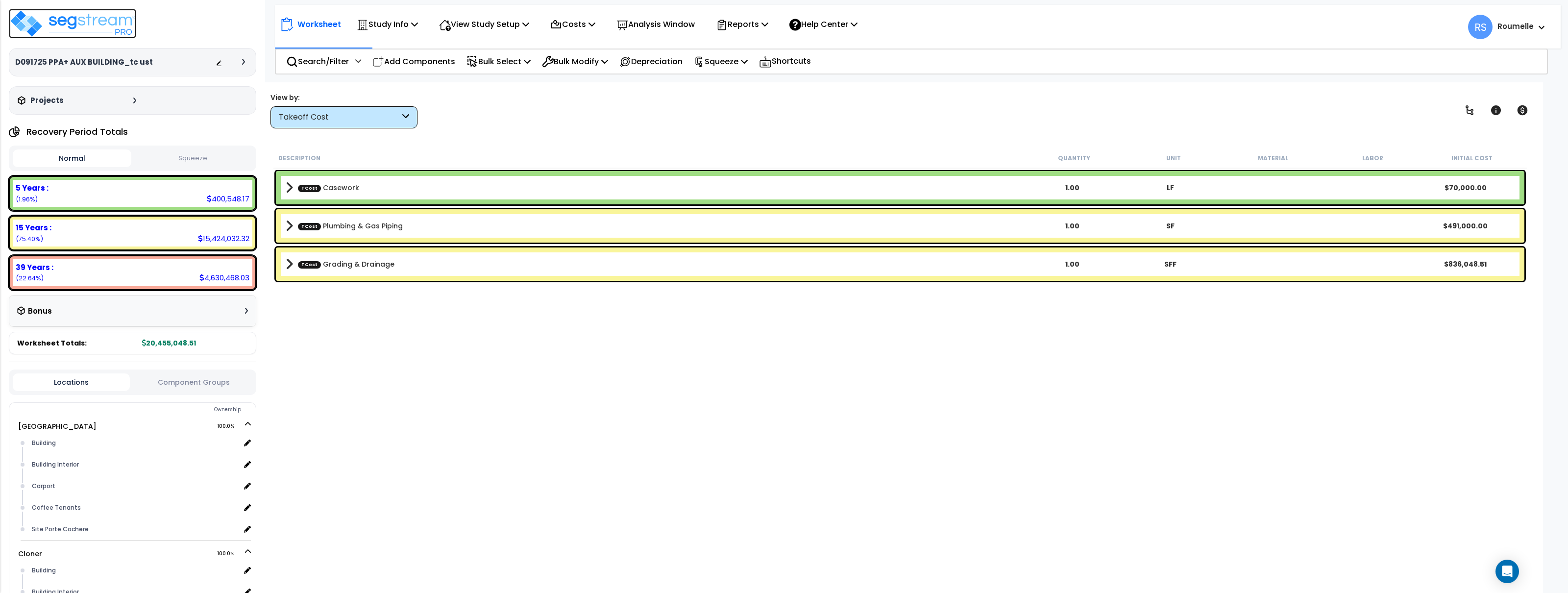
click at [98, 28] on img at bounding box center [72, 23] width 128 height 29
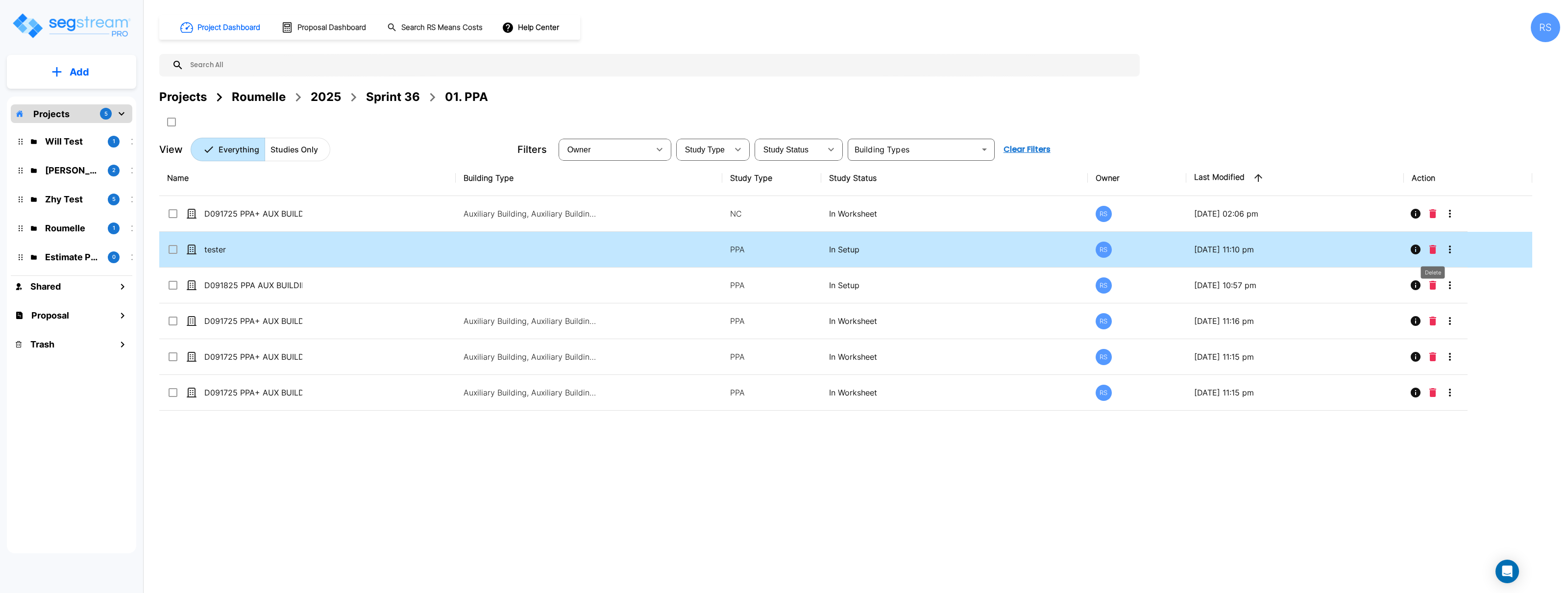
click at [1428, 249] on button "Delete" at bounding box center [1433, 250] width 15 height 20
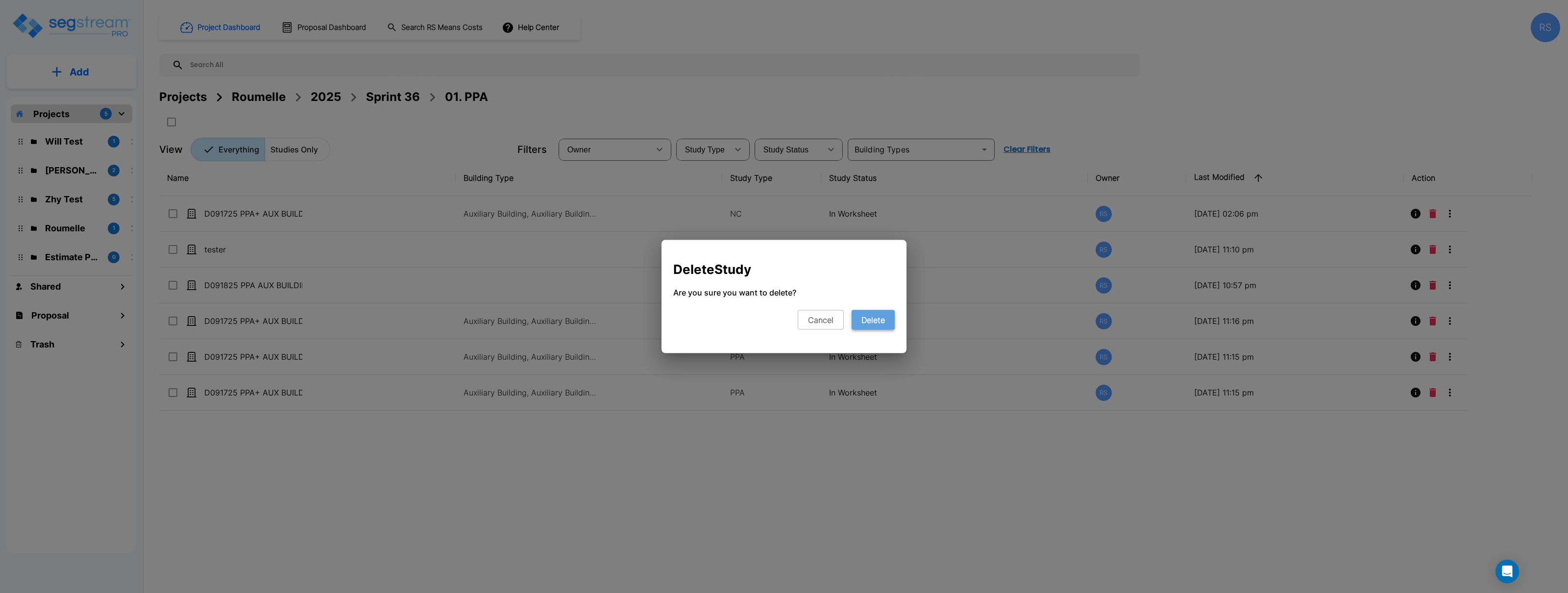
click at [872, 324] on button "Delete" at bounding box center [873, 320] width 43 height 20
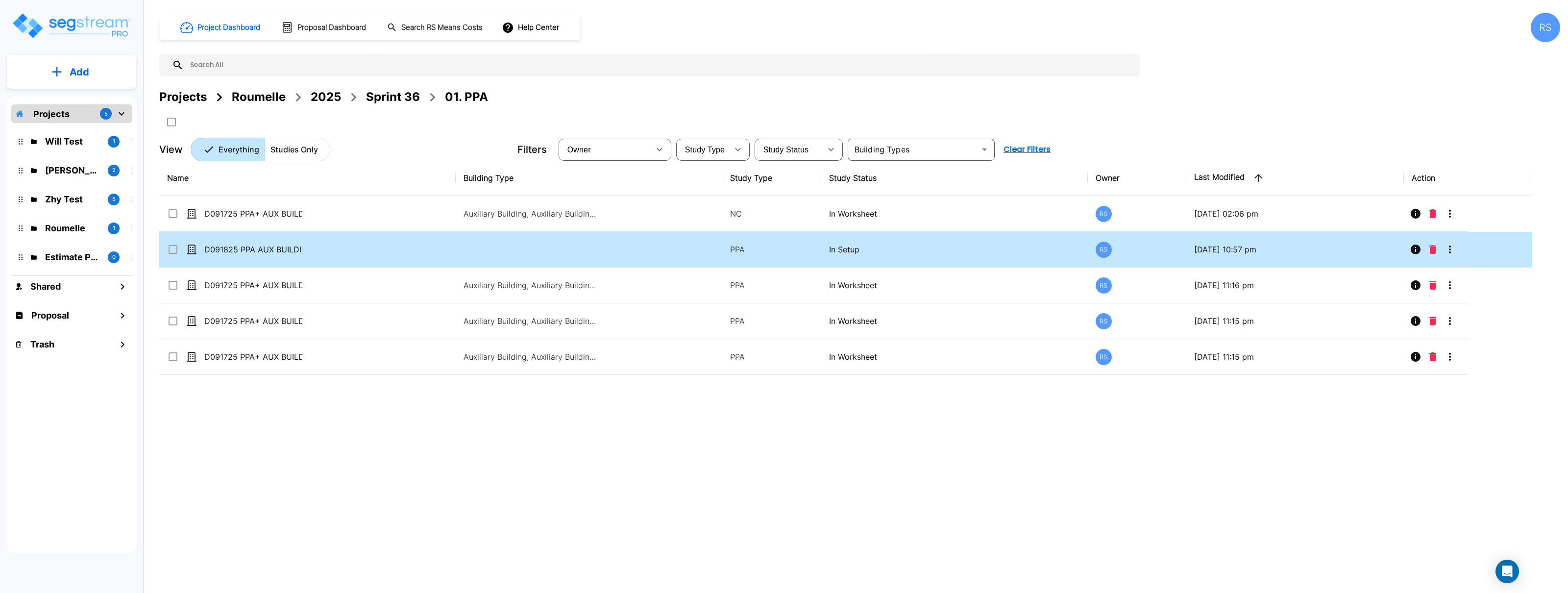
click at [539, 253] on td at bounding box center [589, 250] width 266 height 36
checkbox input "true"
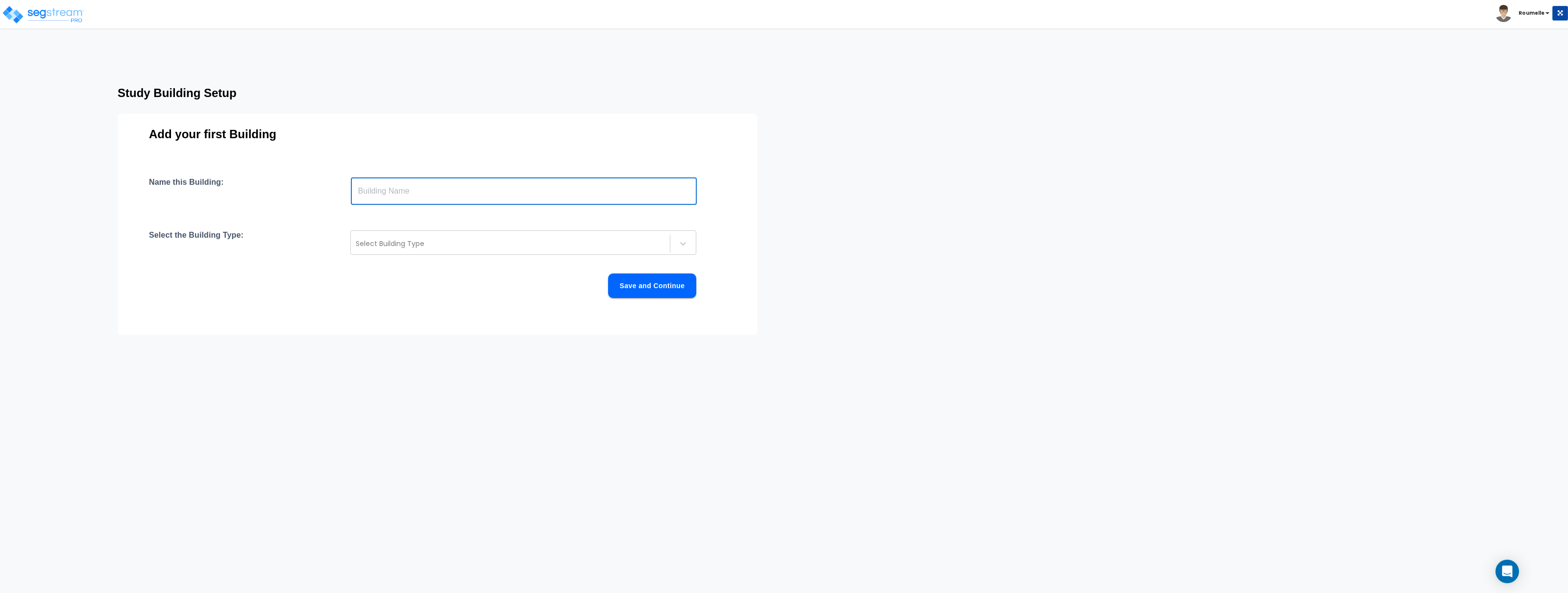
click at [425, 186] on input "text" at bounding box center [524, 191] width 346 height 27
type input "Aux Building"
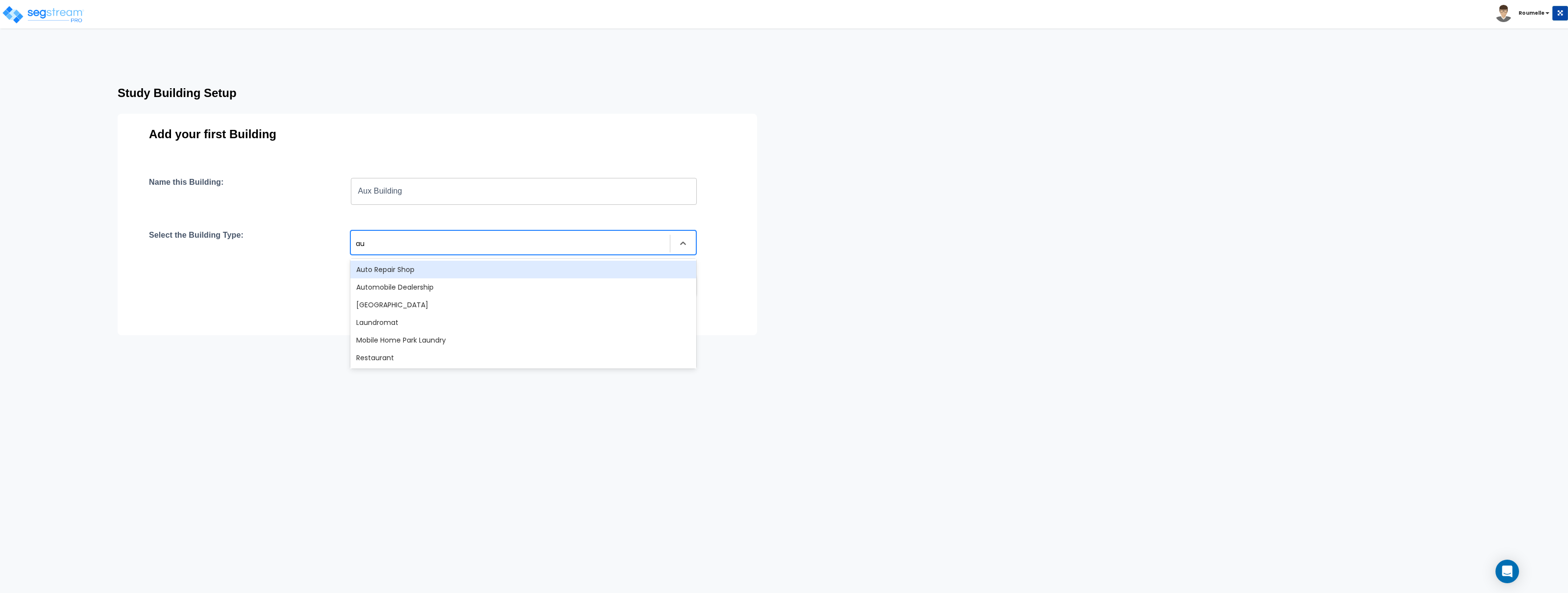
type input "aux"
drag, startPoint x: 429, startPoint y: 269, endPoint x: 443, endPoint y: 269, distance: 14.0
click at [429, 268] on div "[GEOGRAPHIC_DATA]" at bounding box center [523, 269] width 346 height 18
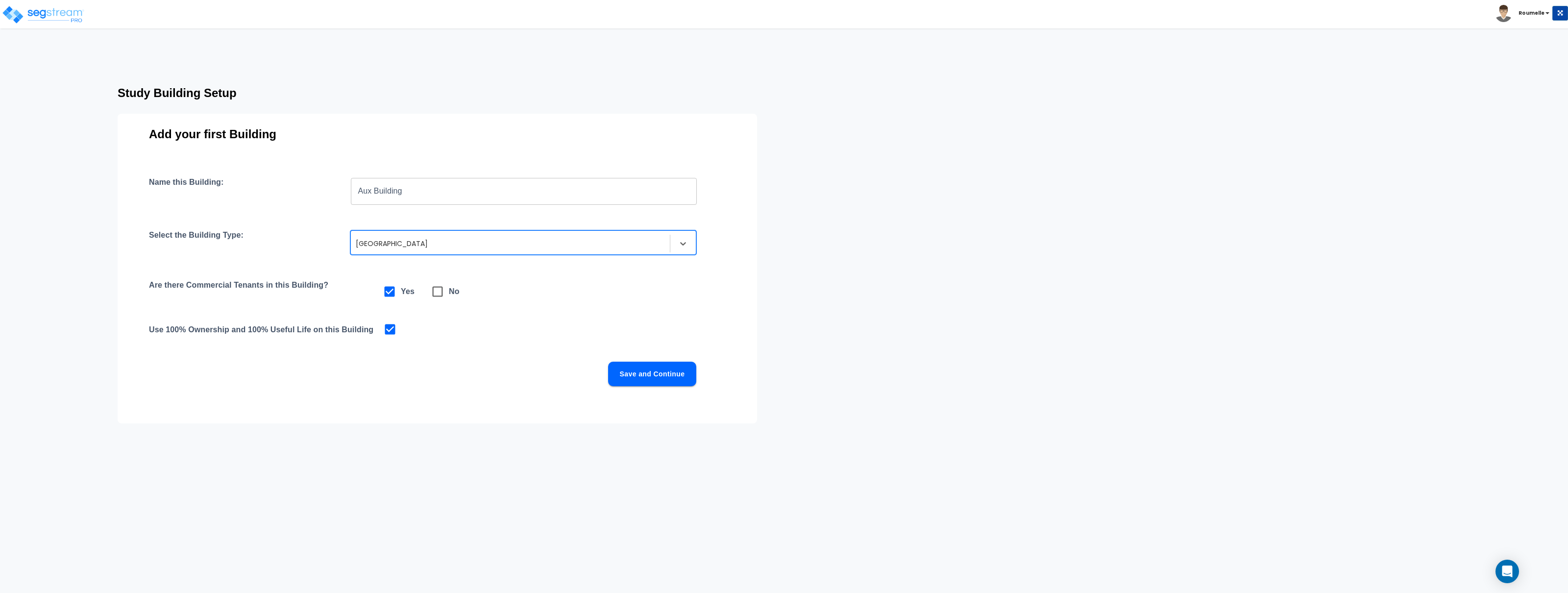
drag, startPoint x: 637, startPoint y: 291, endPoint x: 630, endPoint y: 324, distance: 33.7
click at [637, 291] on div "Are there Commercial Tenants in this Building? Yes No" at bounding box center [437, 292] width 577 height 23
click at [648, 383] on button "Save and Continue" at bounding box center [652, 374] width 88 height 25
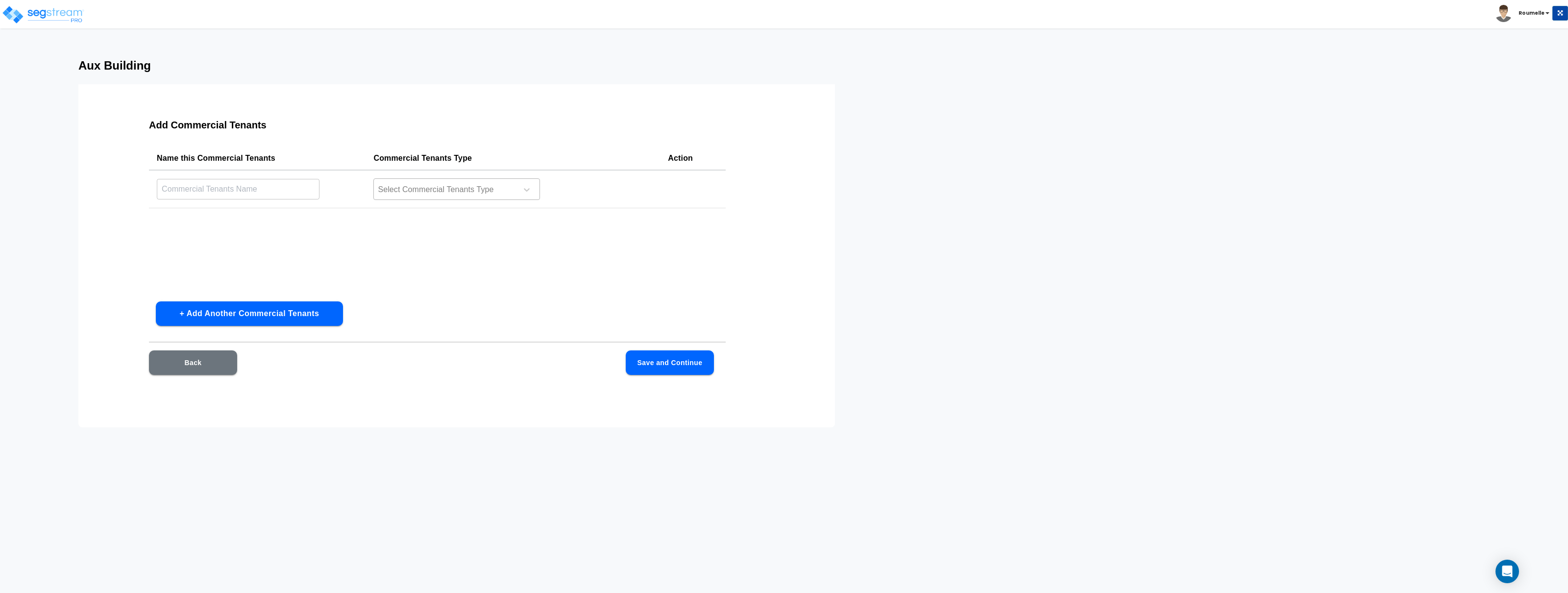
click at [481, 189] on div at bounding box center [444, 190] width 134 height 13
type input "coff"
type input "C"
type input "Starbux"
click button "Save and Continue" at bounding box center [670, 362] width 88 height 25
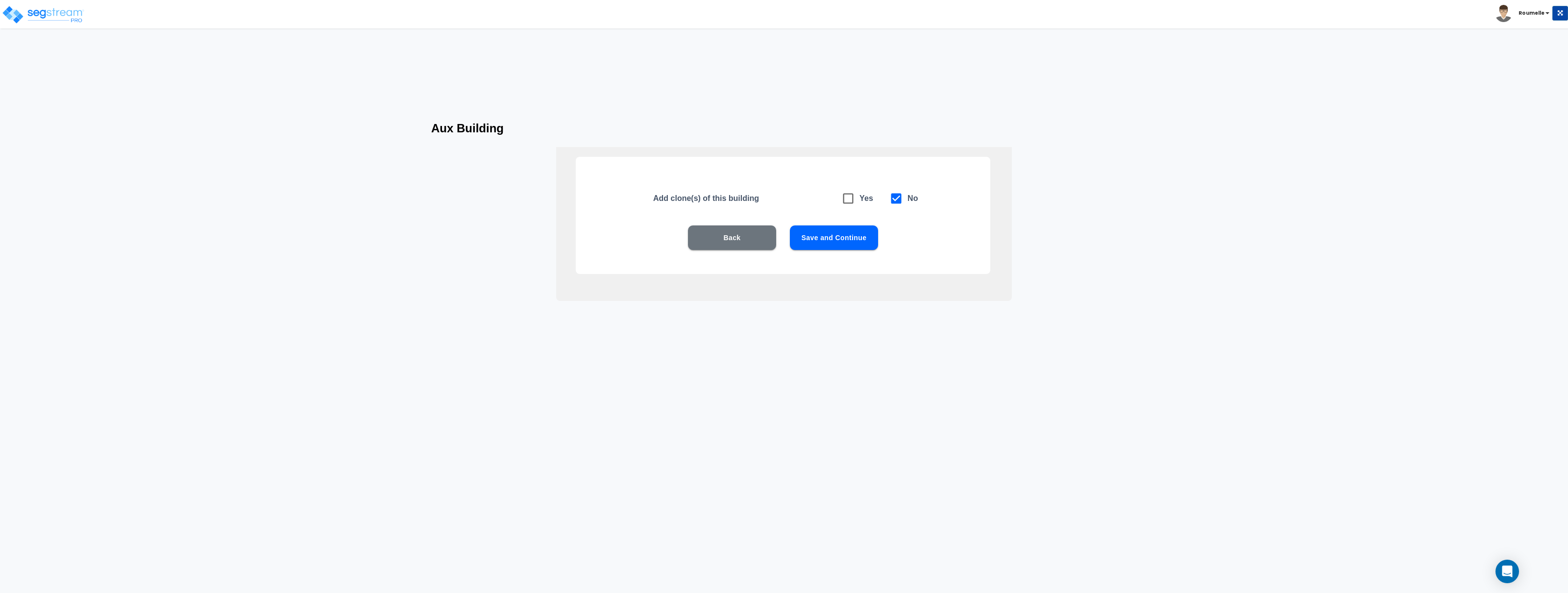
drag, startPoint x: 858, startPoint y: 247, endPoint x: 846, endPoint y: 209, distance: 39.8
click at [841, 210] on div "Add clone(s) of this building Yes No Back Save and Continue" at bounding box center [783, 215] width 415 height 117
drag, startPoint x: 847, startPoint y: 201, endPoint x: 834, endPoint y: 235, distance: 36.4
click at [847, 201] on icon at bounding box center [848, 198] width 14 height 14
checkbox input "true"
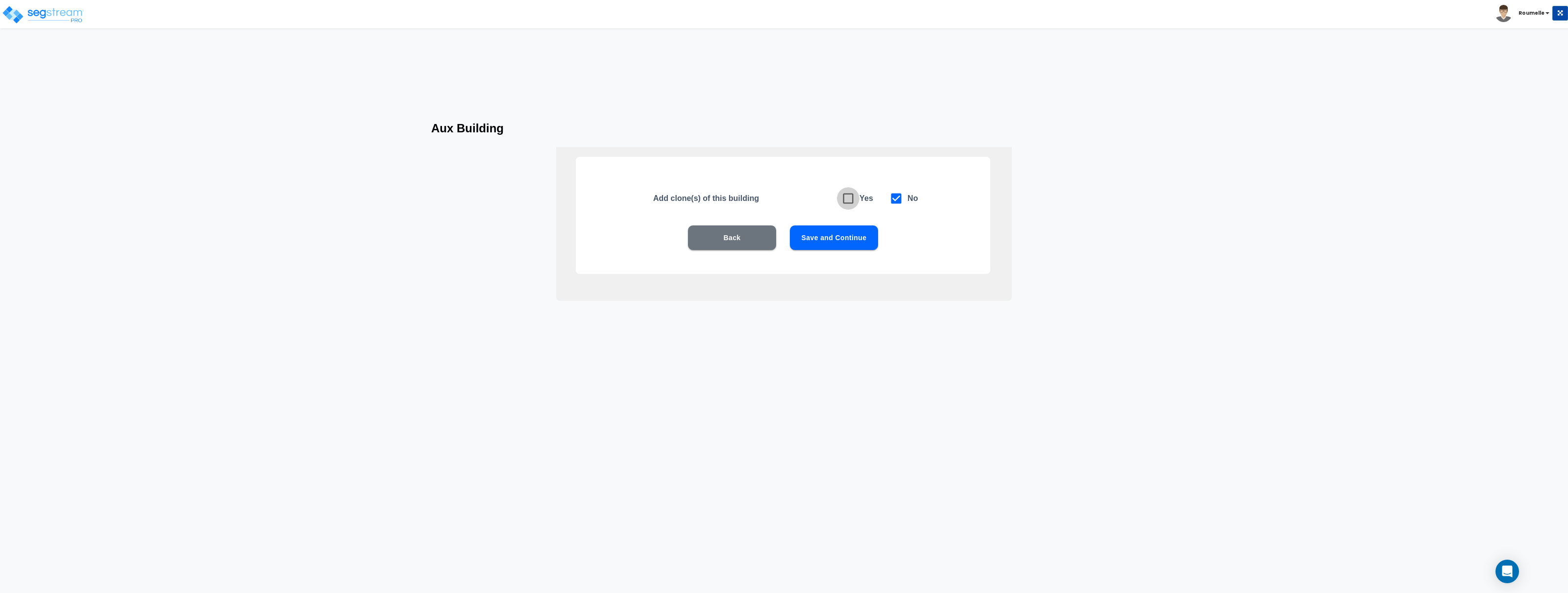
checkbox input "false"
click at [834, 237] on button "Save and Continue" at bounding box center [834, 237] width 88 height 25
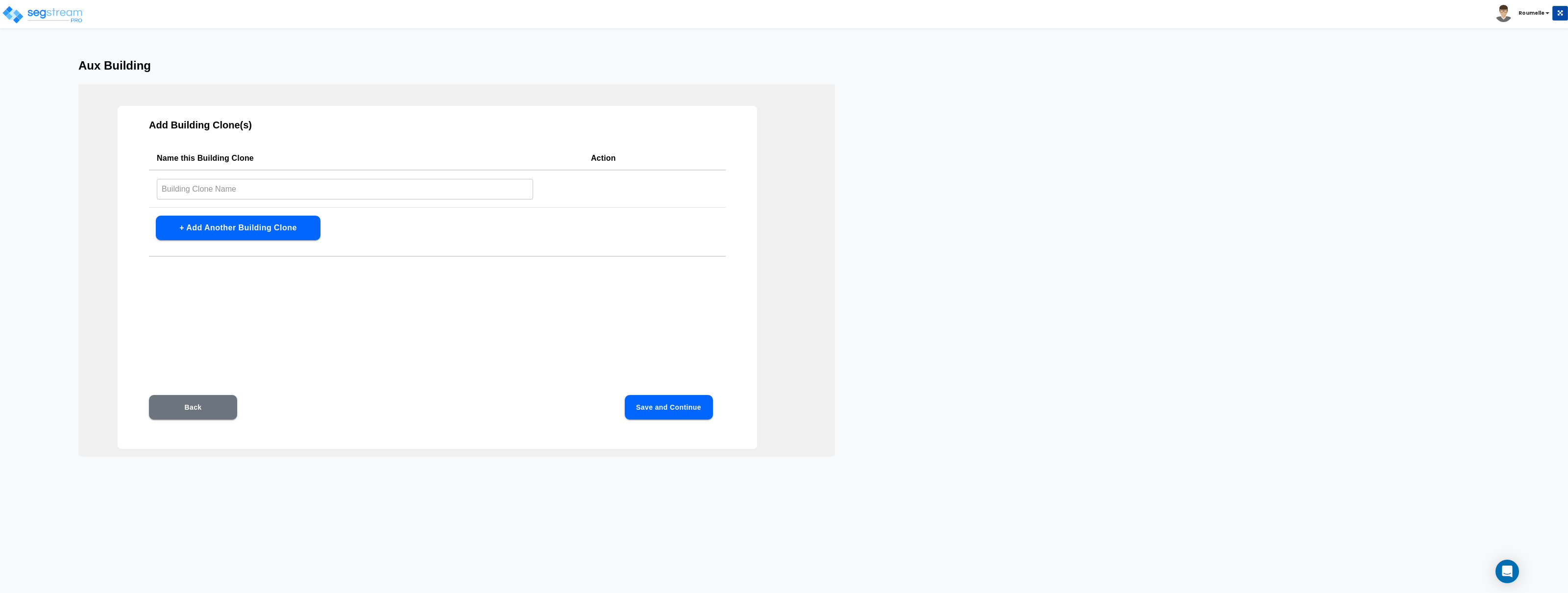
click at [289, 190] on input "text" at bounding box center [345, 189] width 376 height 21
type input "CLoner"
click button "Save and Continue" at bounding box center [668, 407] width 88 height 25
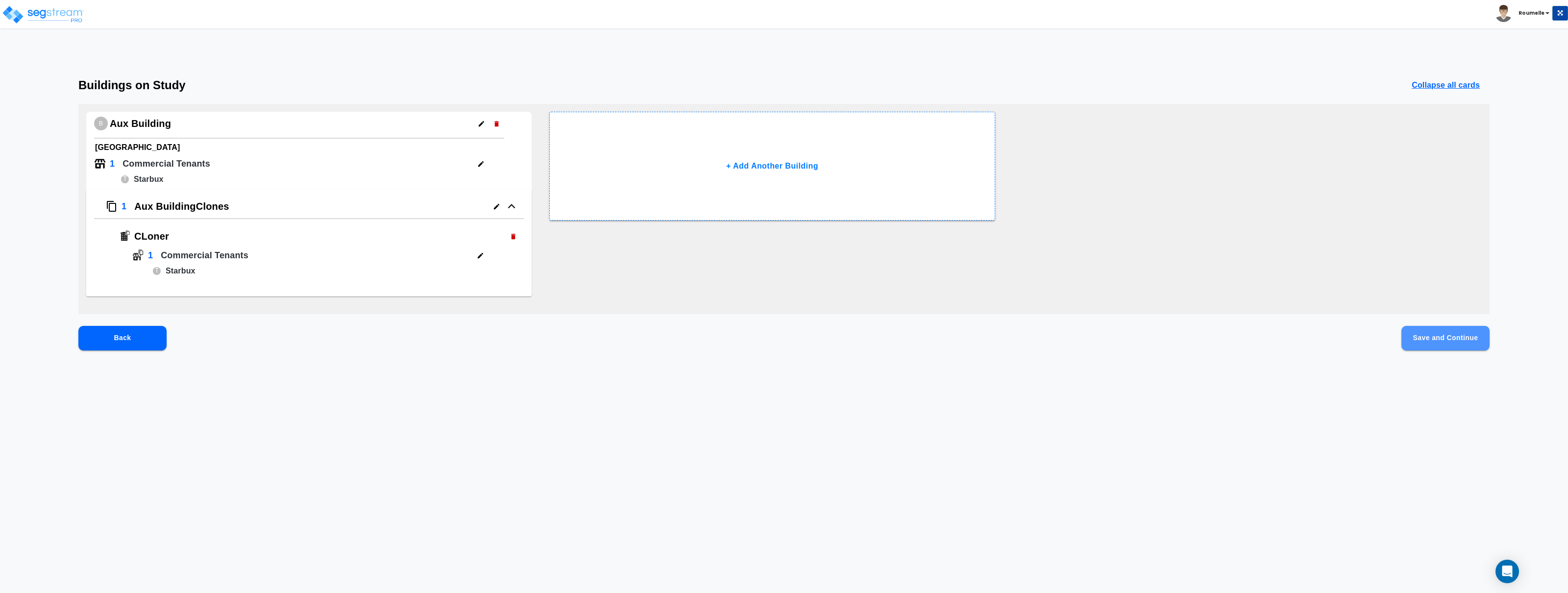
click at [1441, 346] on button "Save and Continue" at bounding box center [1445, 338] width 88 height 25
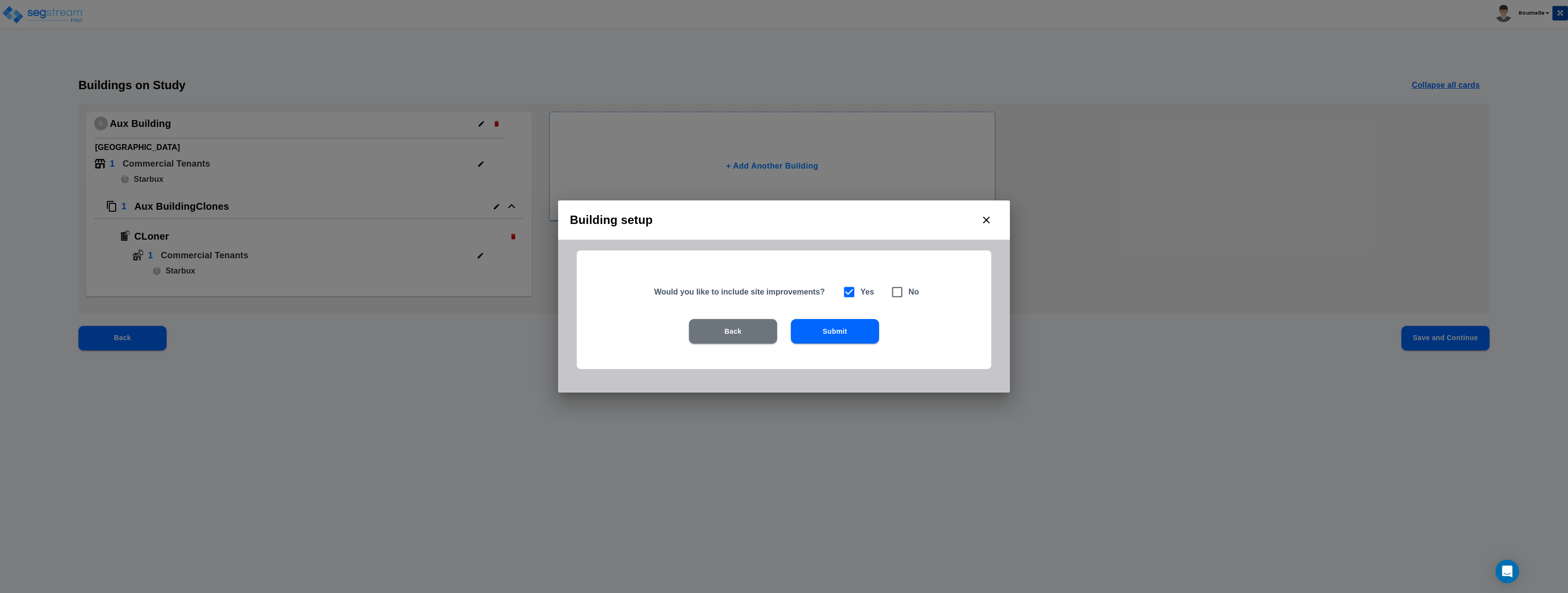
click at [830, 340] on button "Submit" at bounding box center [834, 331] width 88 height 25
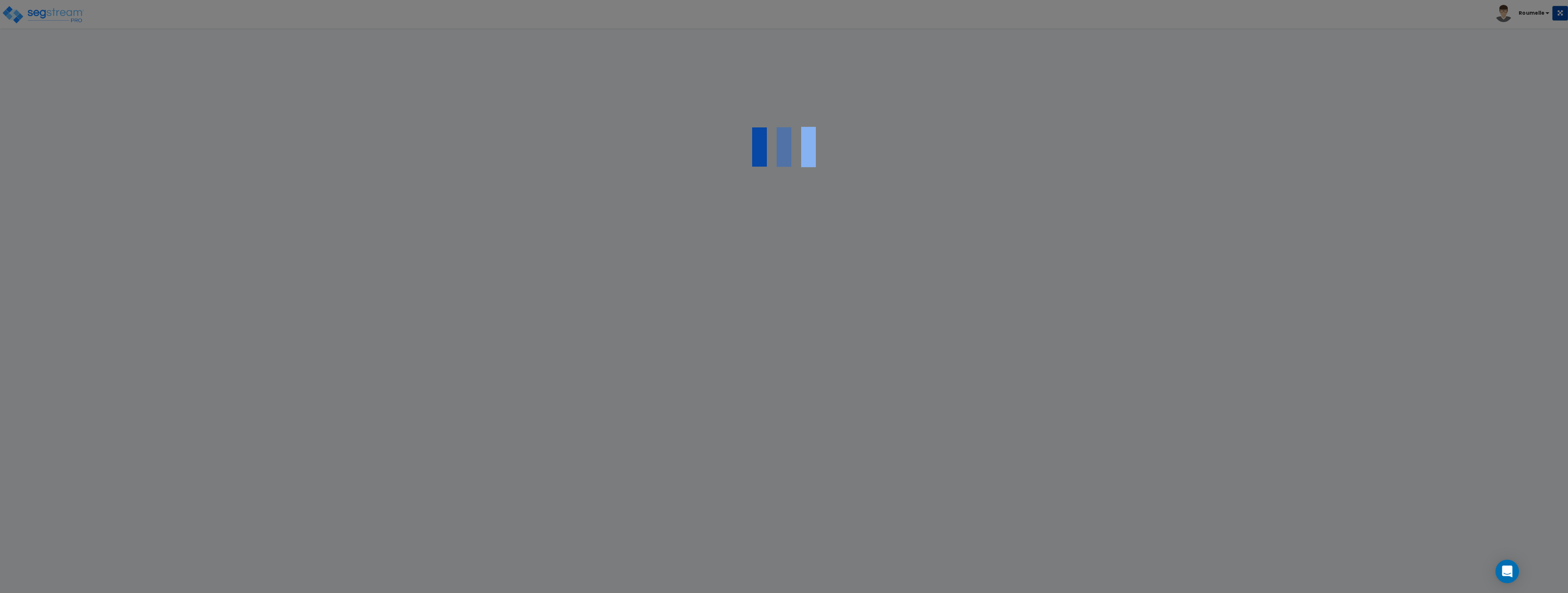
click at [702, 191] on div at bounding box center [784, 296] width 1568 height 593
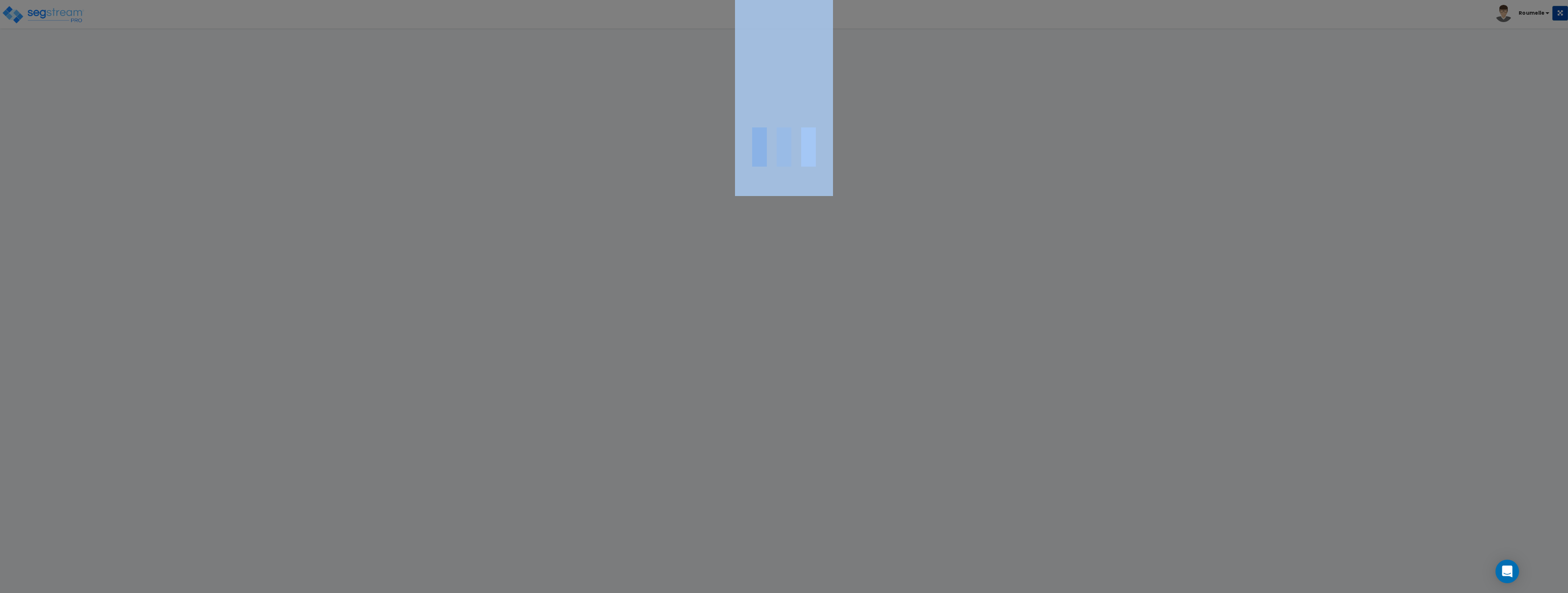
click at [702, 191] on div at bounding box center [784, 296] width 1568 height 593
drag, startPoint x: 702, startPoint y: 191, endPoint x: 657, endPoint y: 174, distance: 48.1
click at [702, 190] on div at bounding box center [784, 296] width 1568 height 593
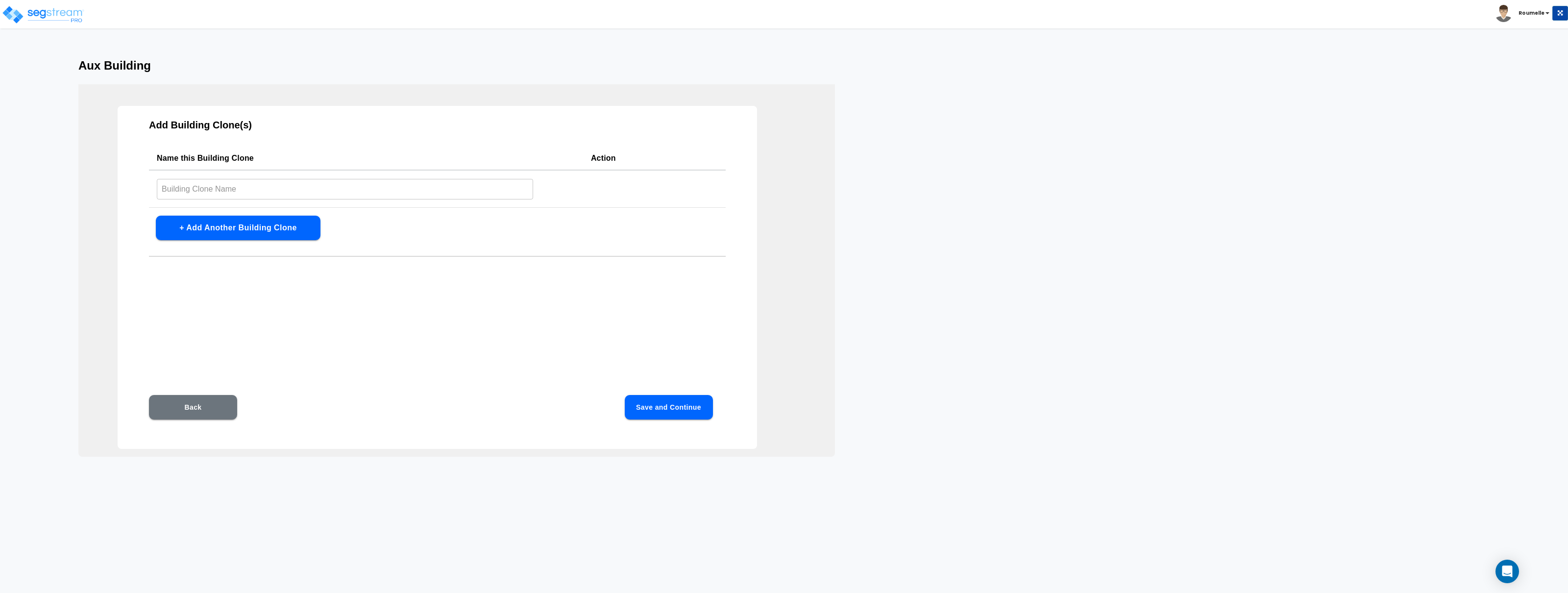
drag, startPoint x: 1196, startPoint y: 231, endPoint x: 829, endPoint y: 318, distance: 377.2
click at [1195, 231] on div "Aux Building Add Building Clone(s) Name this Building Clone Action ​ + Add Anot…" at bounding box center [784, 258] width 1568 height 398
click at [353, 193] on input "text" at bounding box center [345, 189] width 376 height 21
drag, startPoint x: 353, startPoint y: 193, endPoint x: 359, endPoint y: 191, distance: 6.3
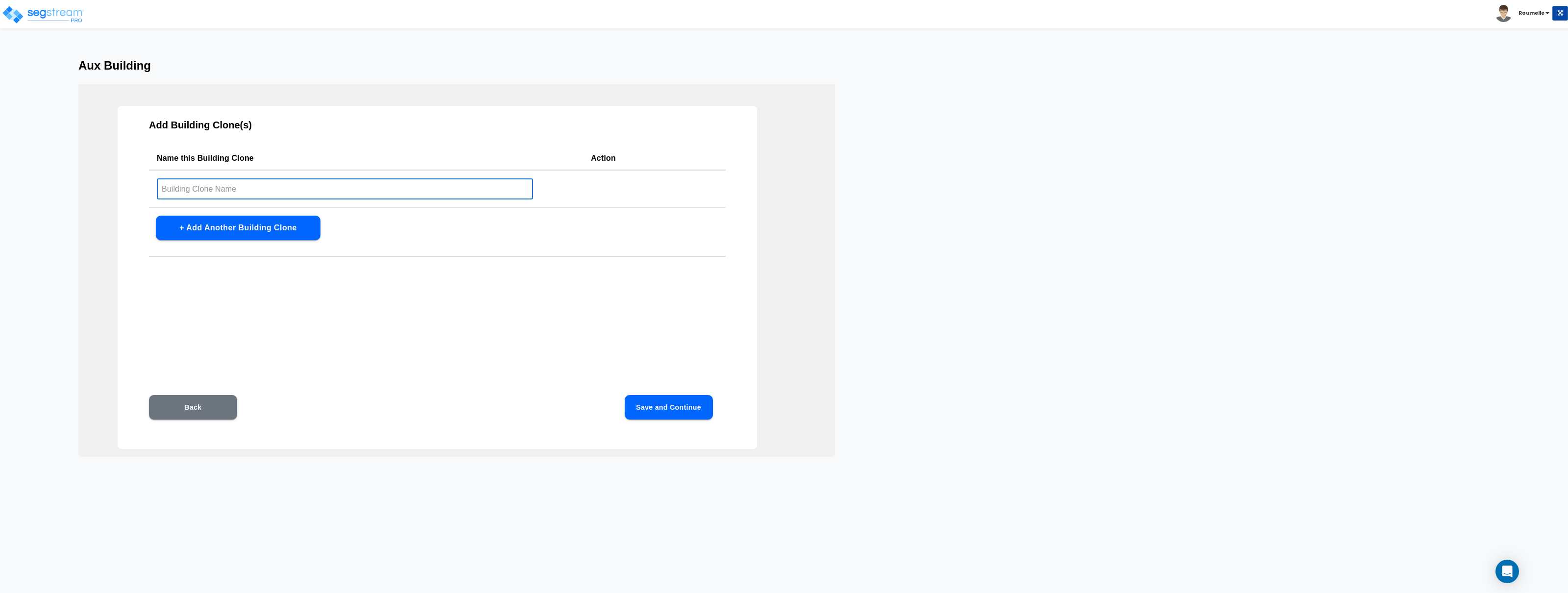
click at [357, 192] on input "text" at bounding box center [345, 189] width 376 height 21
type input "cloner"
drag, startPoint x: 509, startPoint y: 309, endPoint x: 641, endPoint y: 419, distance: 171.8
click at [511, 312] on div "Add Building Clone(s) Name this Building Clone Action cloner ​ + Add Another Bu…" at bounding box center [437, 277] width 640 height 343
click at [656, 419] on div "Back Save and Continue" at bounding box center [437, 421] width 576 height 54
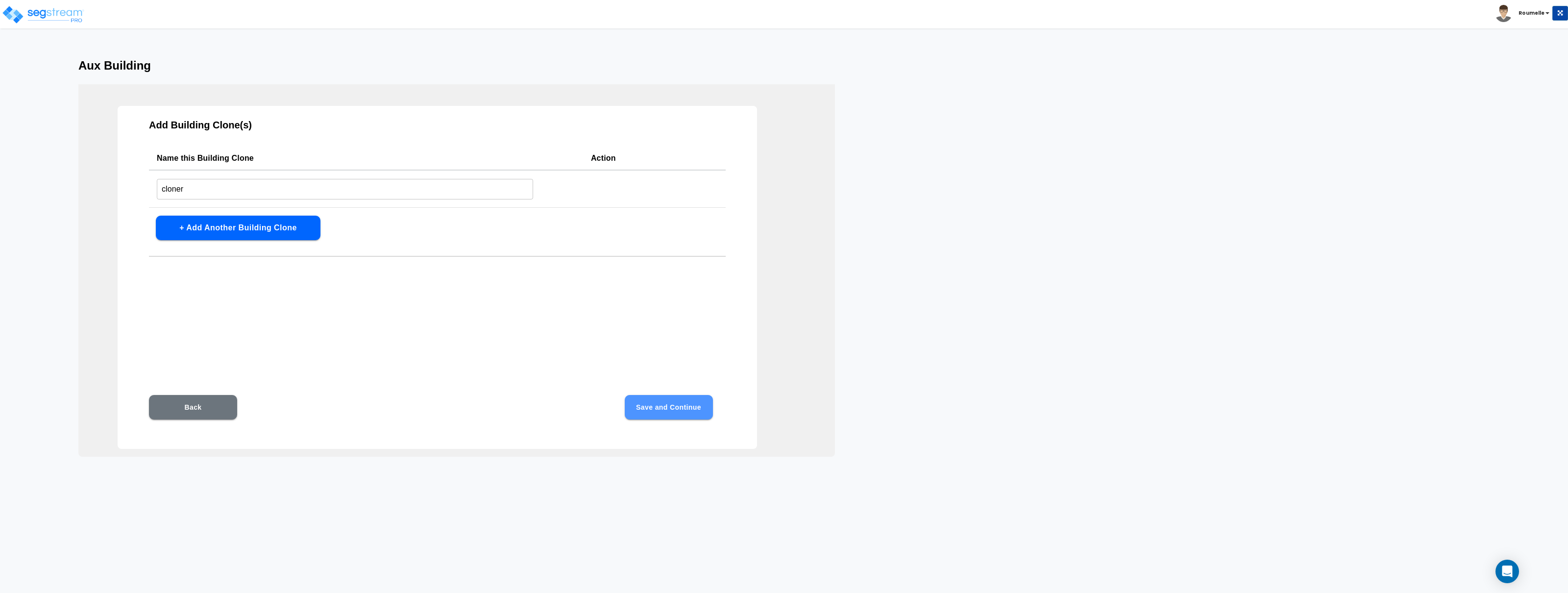
click at [657, 413] on button "Save and Continue" at bounding box center [668, 407] width 88 height 25
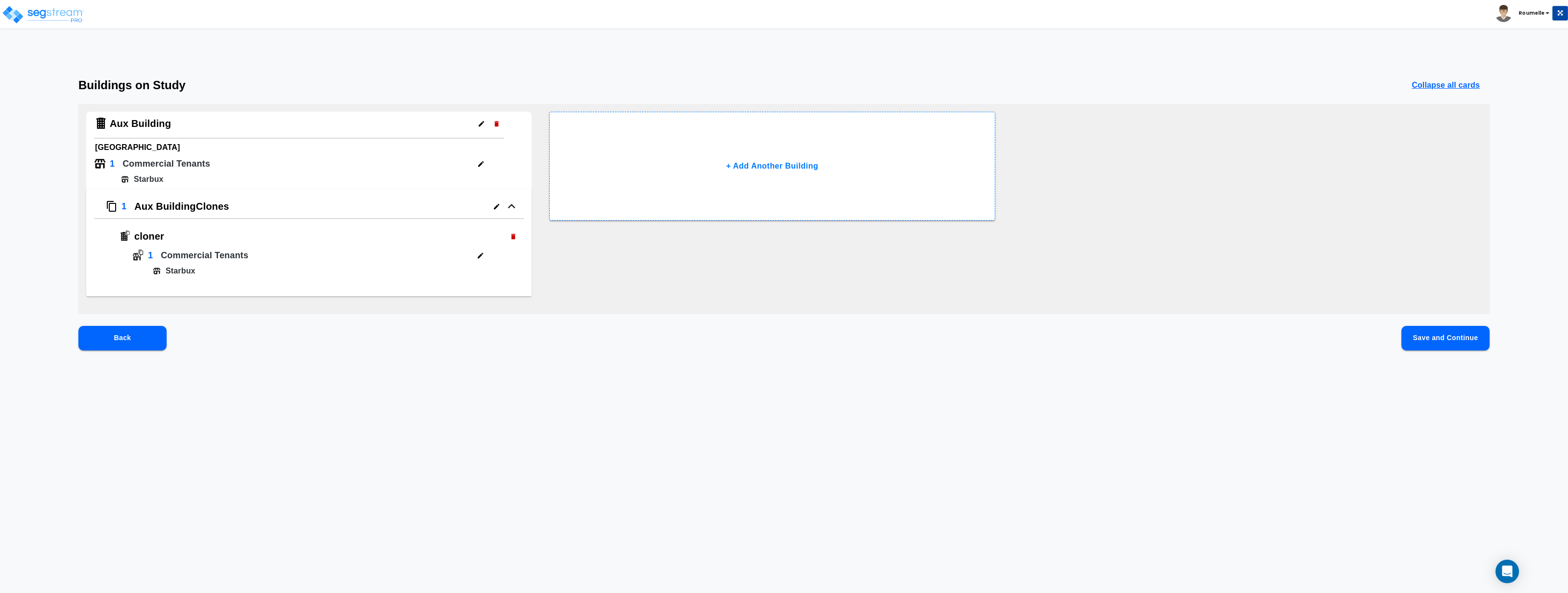
click at [1454, 333] on button "Save and Continue" at bounding box center [1445, 338] width 88 height 25
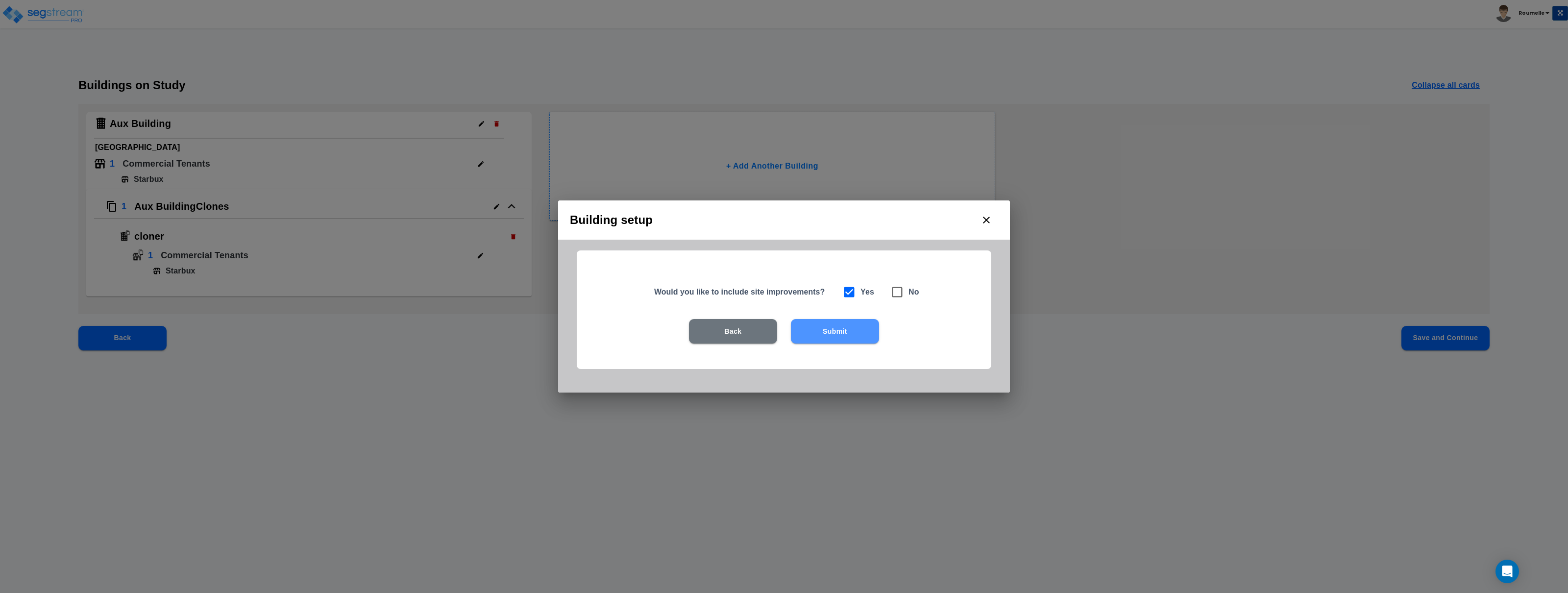
click at [856, 335] on button "Submit" at bounding box center [834, 331] width 88 height 25
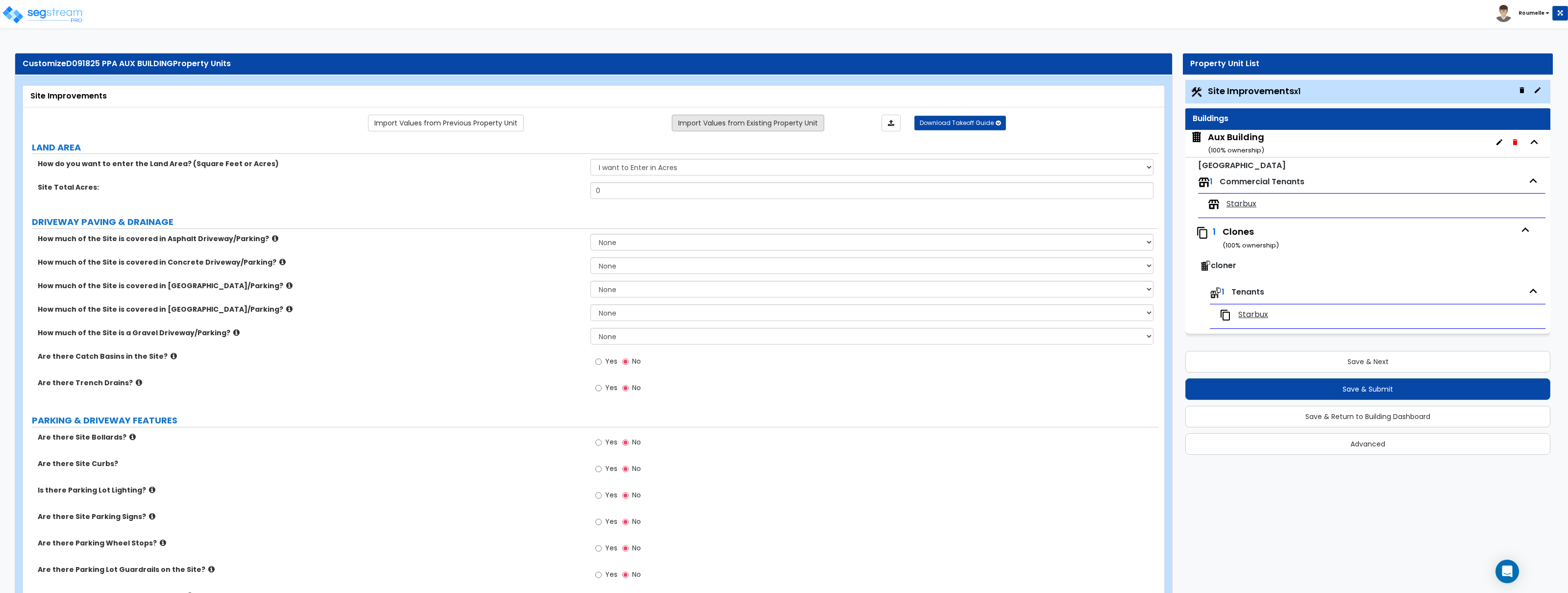
click at [789, 126] on link "Import Values from Existing Property Unit" at bounding box center [747, 123] width 152 height 17
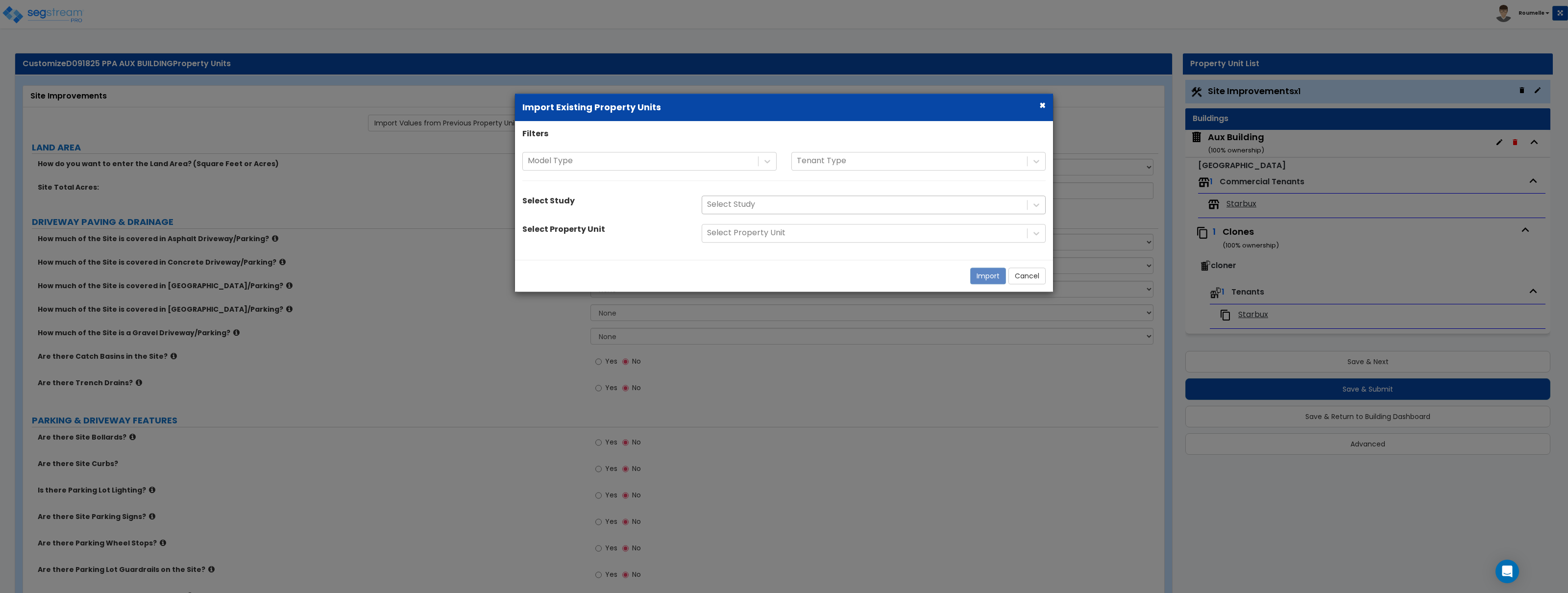
click at [751, 205] on div at bounding box center [864, 205] width 315 height 13
drag, startPoint x: 705, startPoint y: 172, endPoint x: 703, endPoint y: 166, distance: 6.3
click at [705, 171] on div "Model Type Tenant Type" at bounding box center [784, 172] width 538 height 39
click at [703, 166] on div at bounding box center [640, 161] width 225 height 13
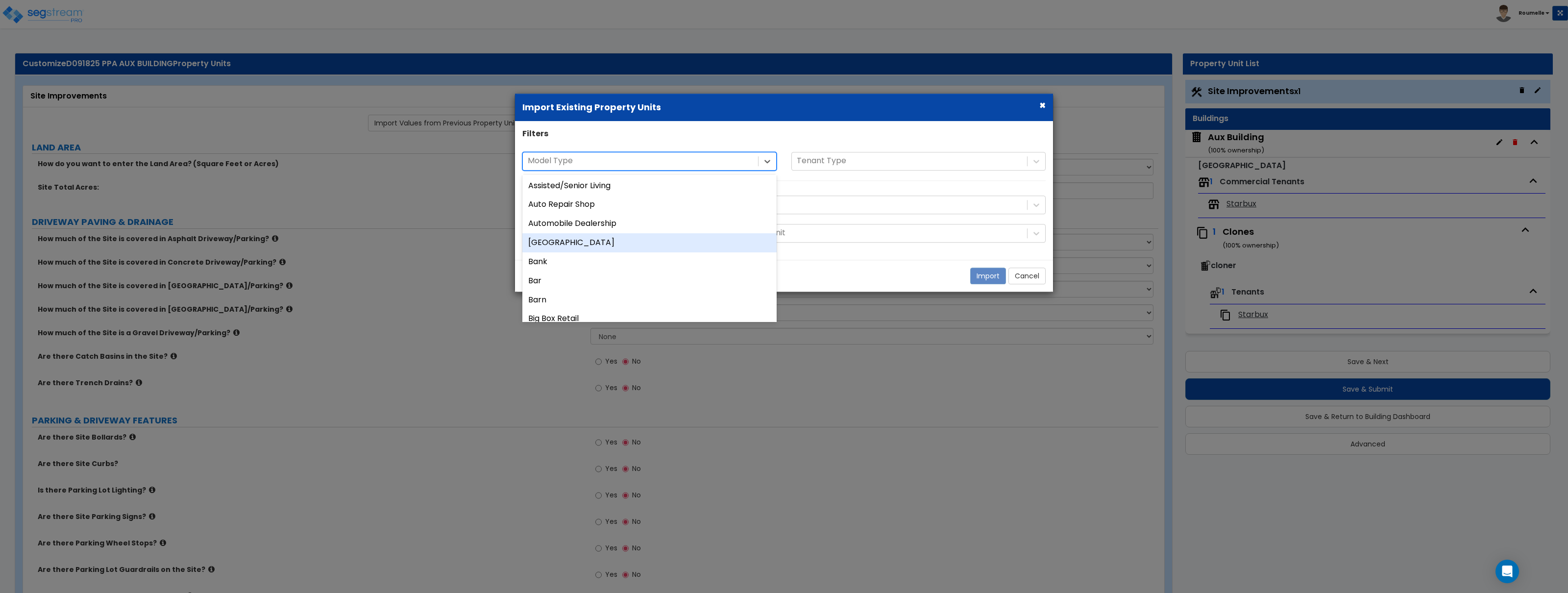
click at [666, 241] on div "Auxiliary Building" at bounding box center [649, 243] width 254 height 19
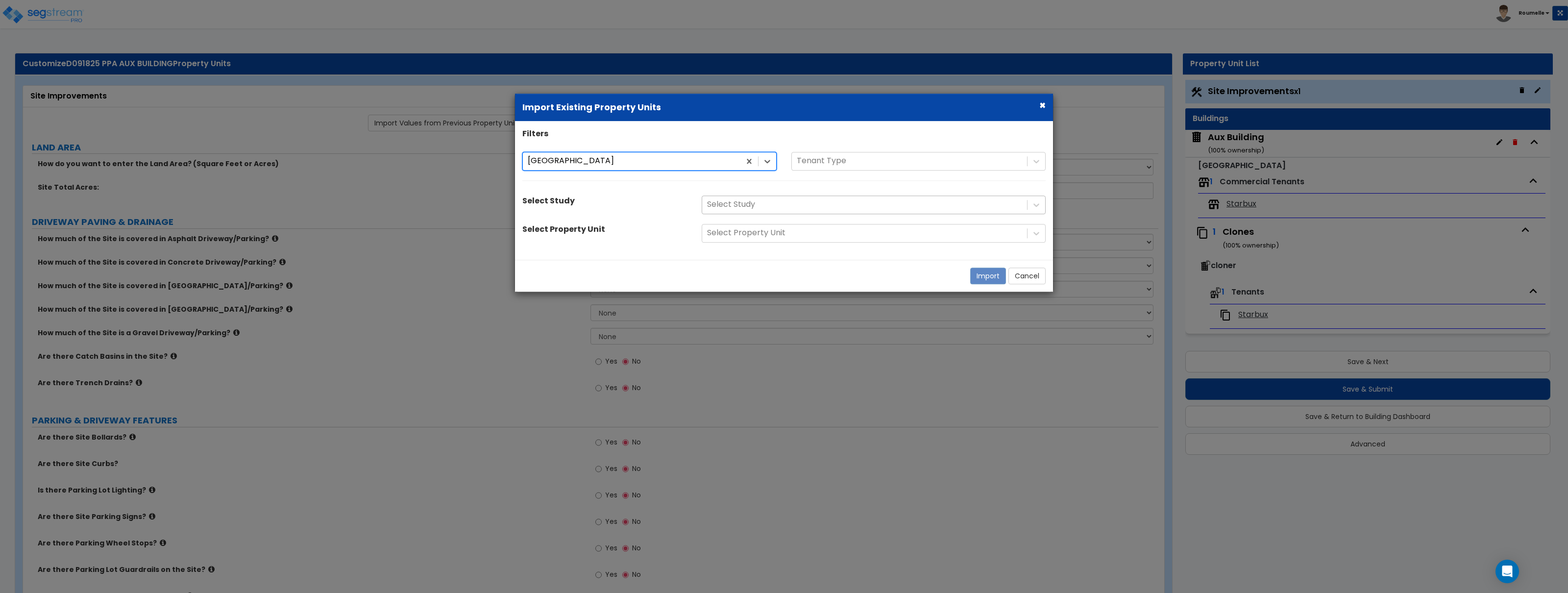
click at [826, 205] on div at bounding box center [864, 205] width 315 height 13
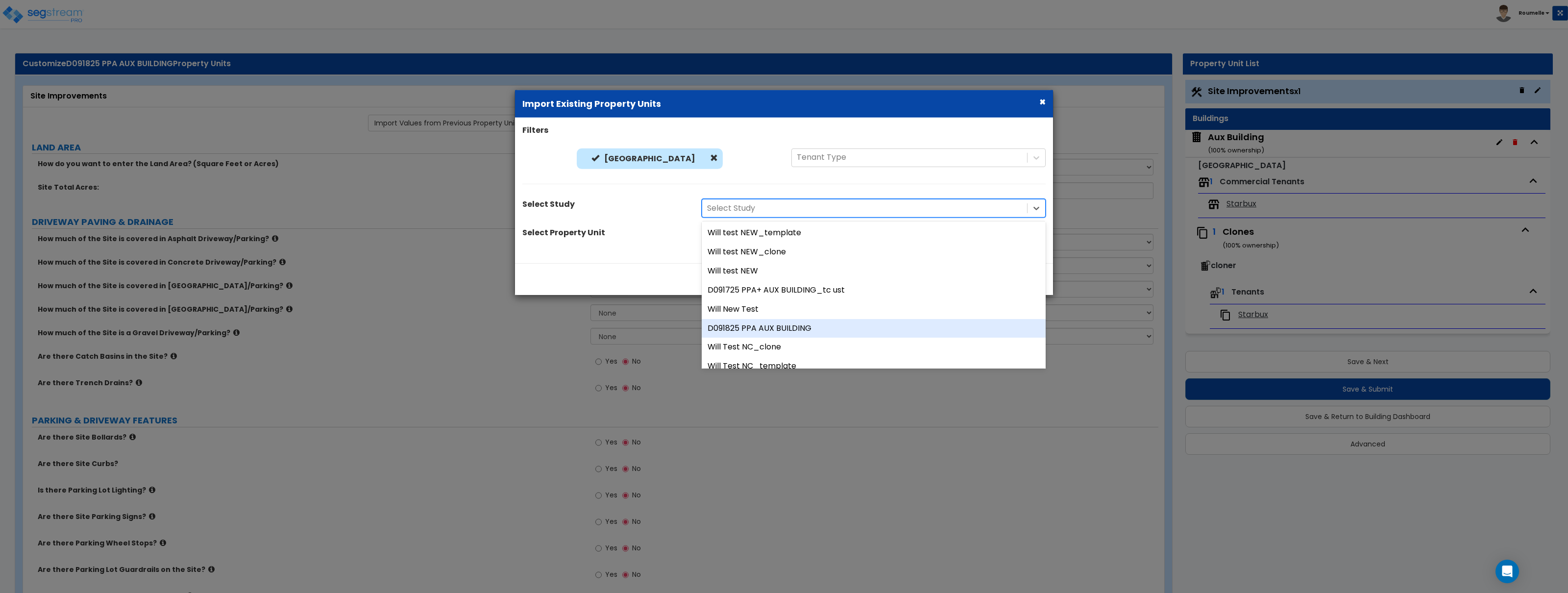
click at [788, 326] on div "D091825 PPA AUX BUILDING" at bounding box center [874, 328] width 344 height 19
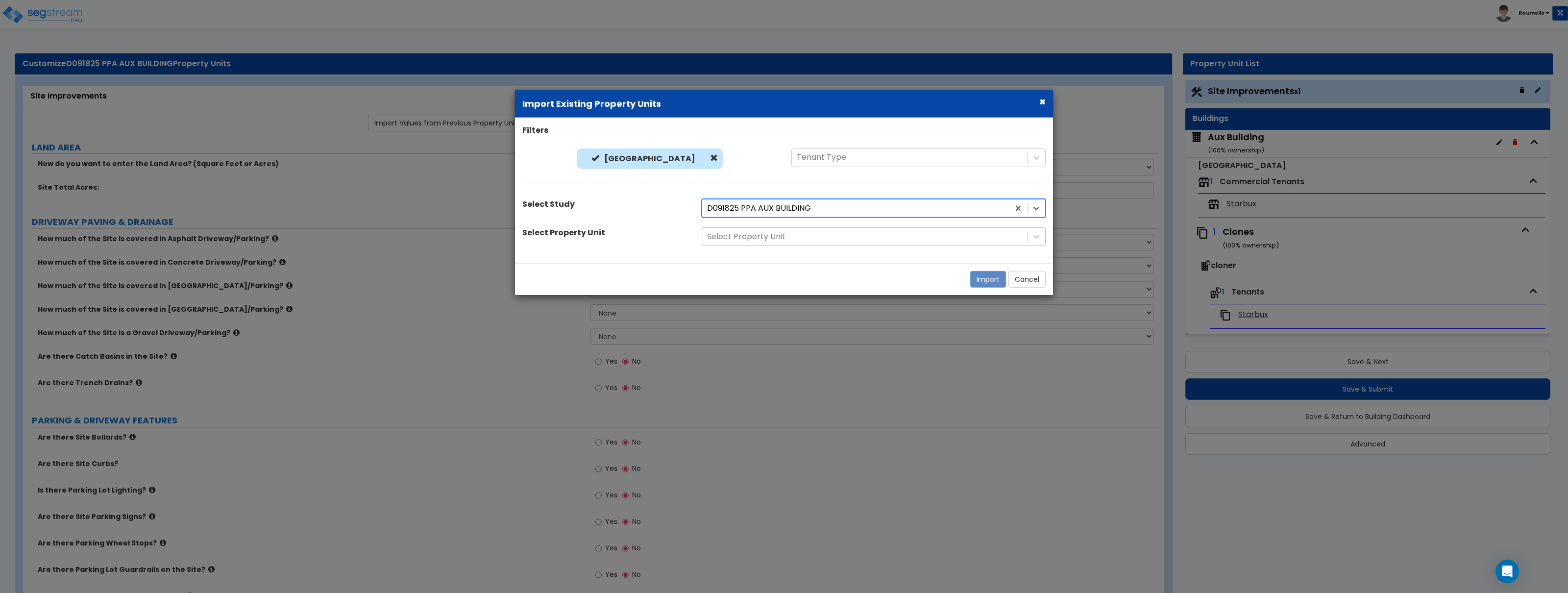
click at [785, 231] on div at bounding box center [864, 237] width 315 height 13
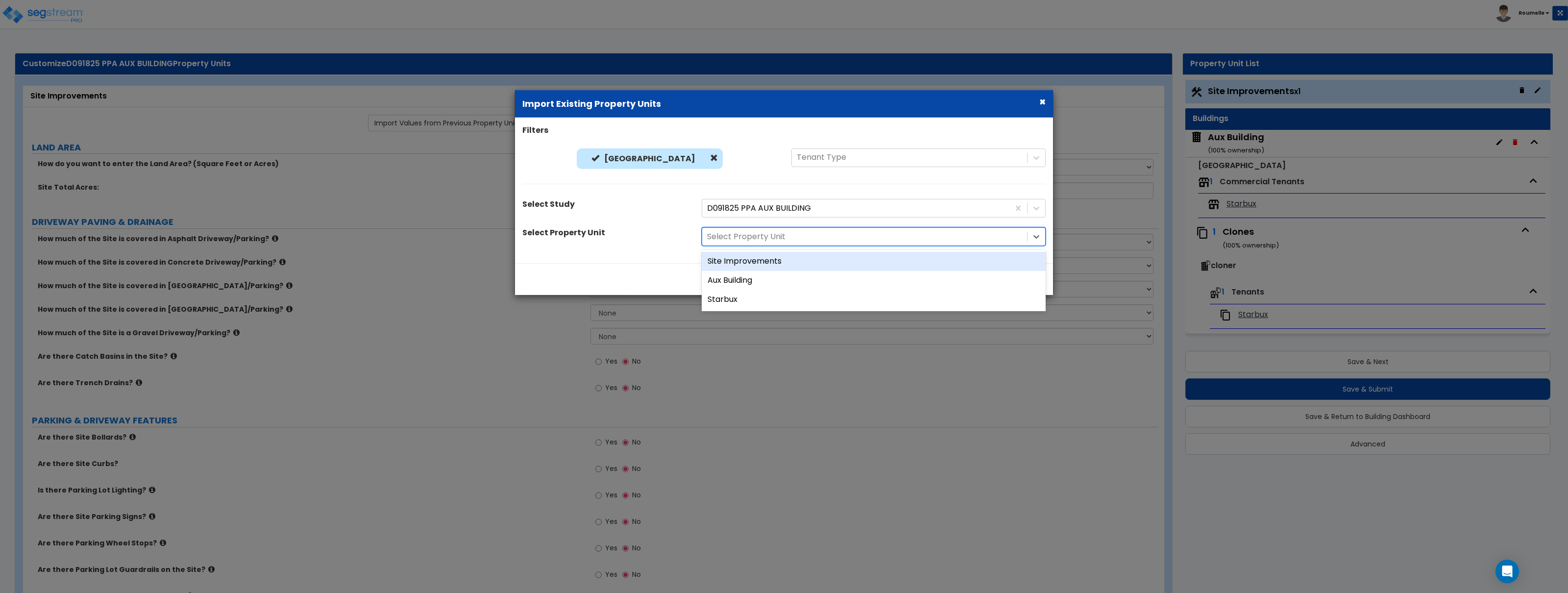
click at [779, 257] on div "Site Improvements" at bounding box center [874, 261] width 344 height 19
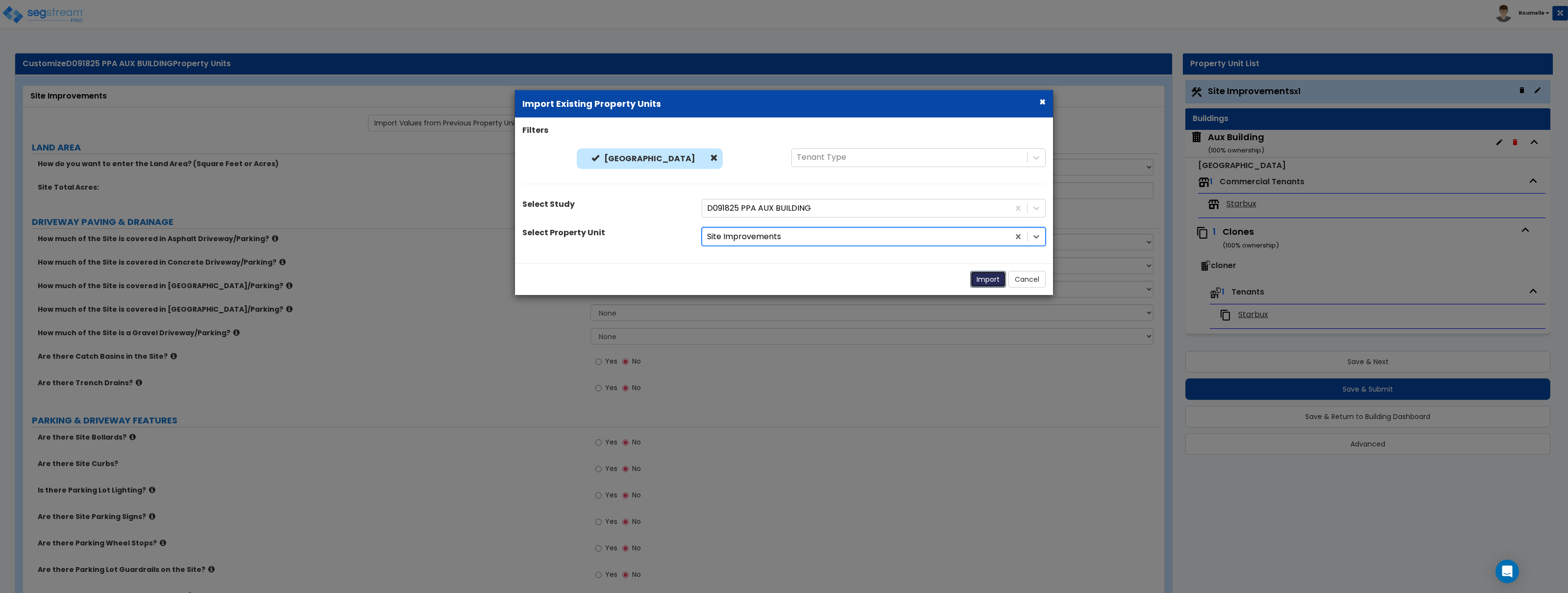
click at [980, 280] on button "Import" at bounding box center [988, 279] width 36 height 17
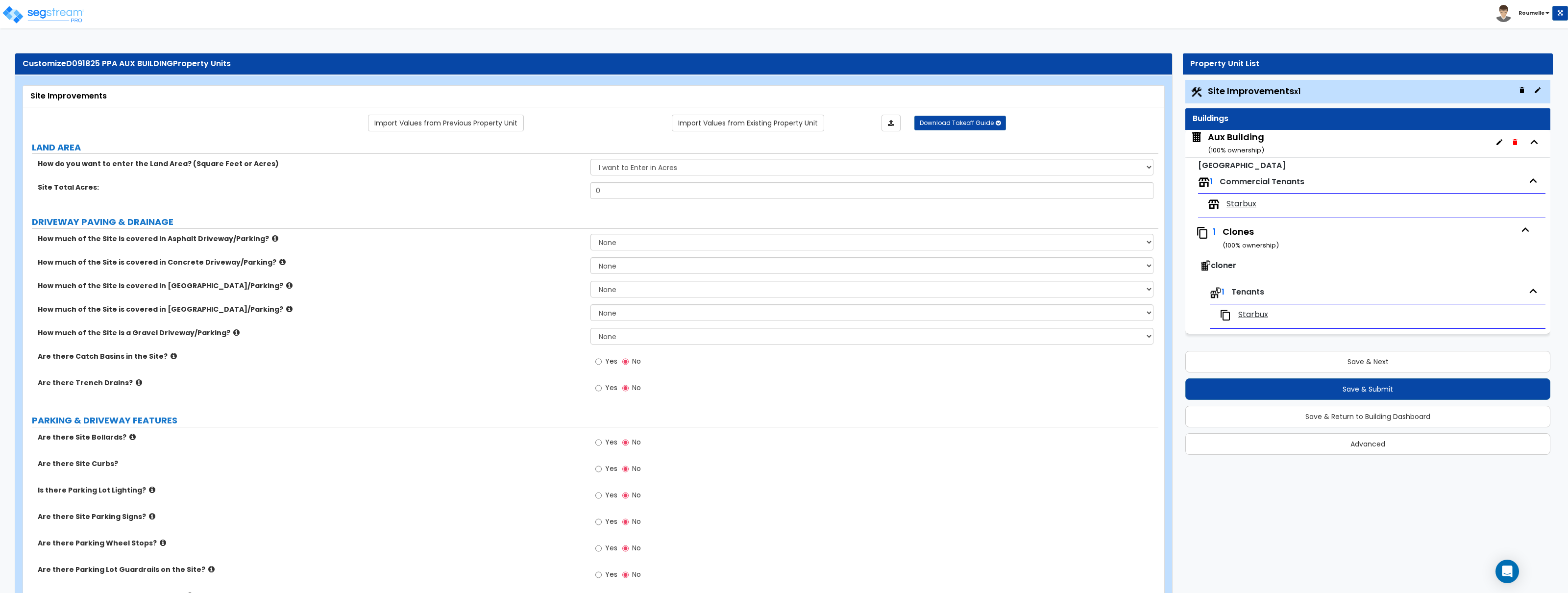
click at [1225, 142] on div "Aux Building ( 100 % ownership)" at bounding box center [1236, 144] width 56 height 25
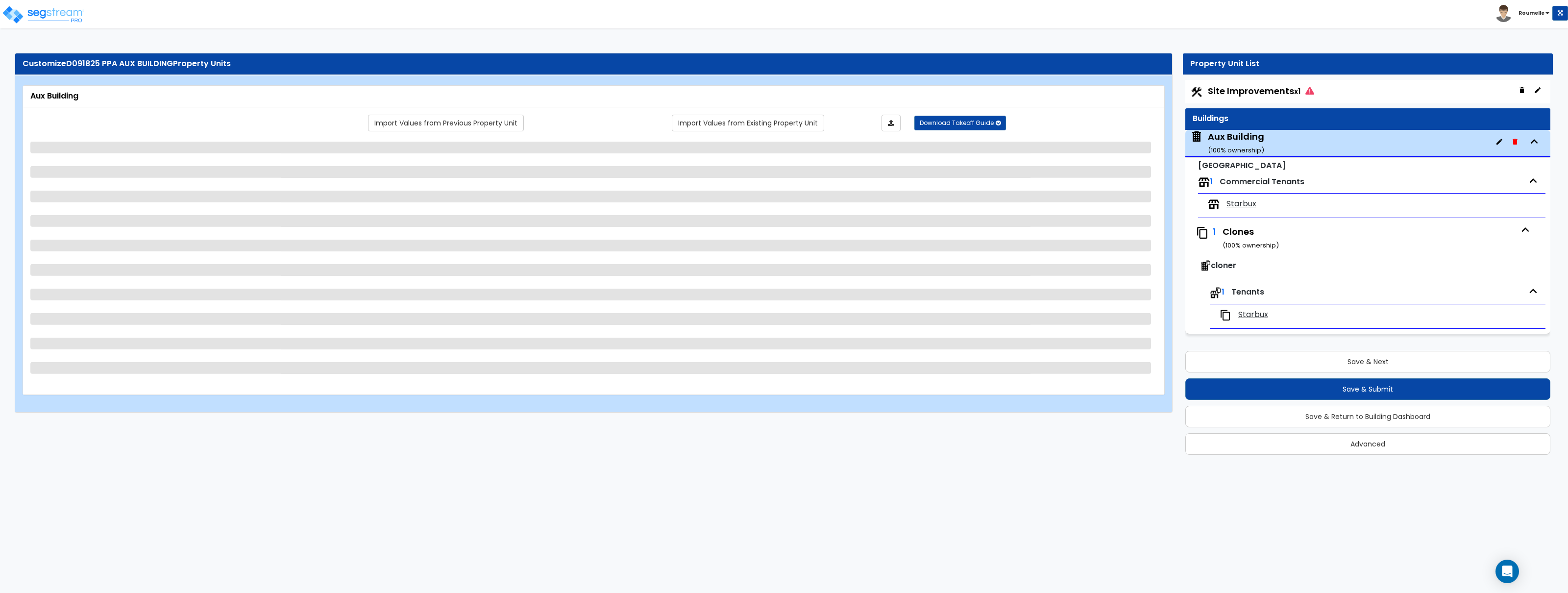
click at [1241, 86] on span "Site Improvements x1" at bounding box center [1261, 91] width 106 height 12
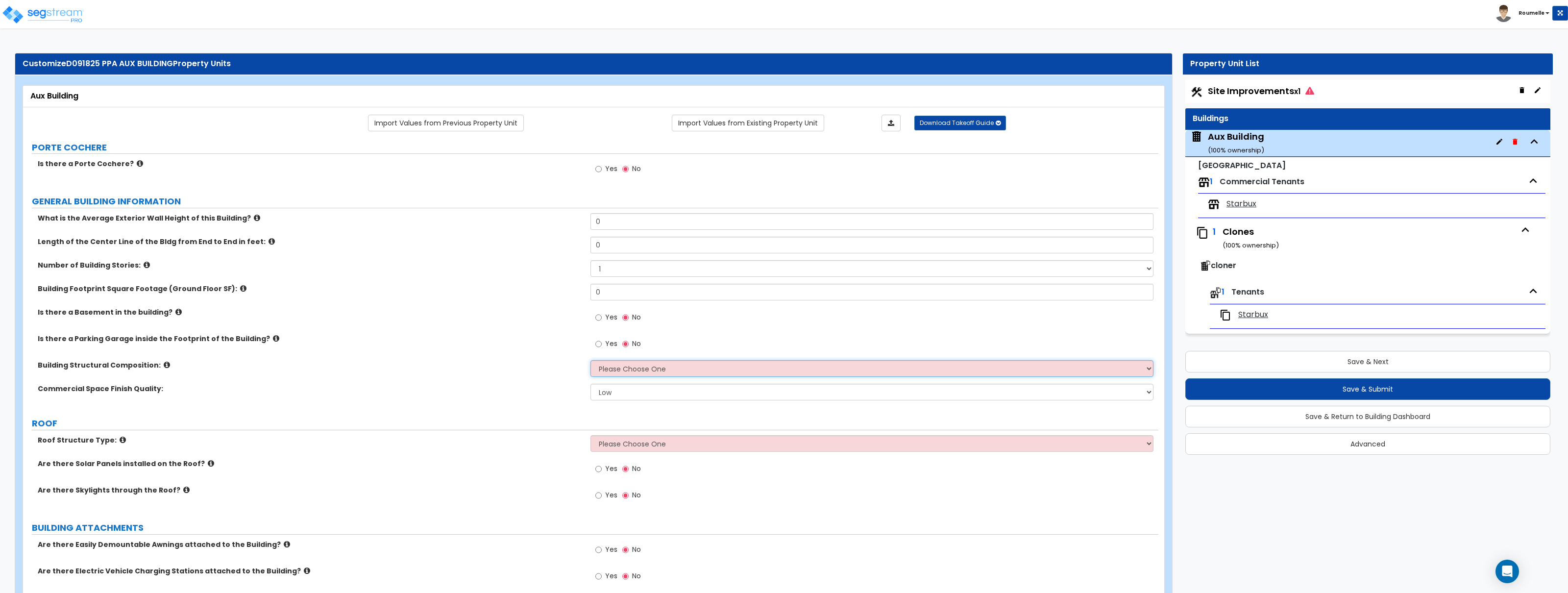
click at [666, 373] on select "Please Choose One Tilt-up Wall Construction Reinforced Concrete Structural Stee…" at bounding box center [872, 368] width 563 height 17
select select "4"
click at [591, 361] on select "Please Choose One Tilt-up Wall Construction Reinforced Concrete Structural Stee…" at bounding box center [872, 368] width 563 height 17
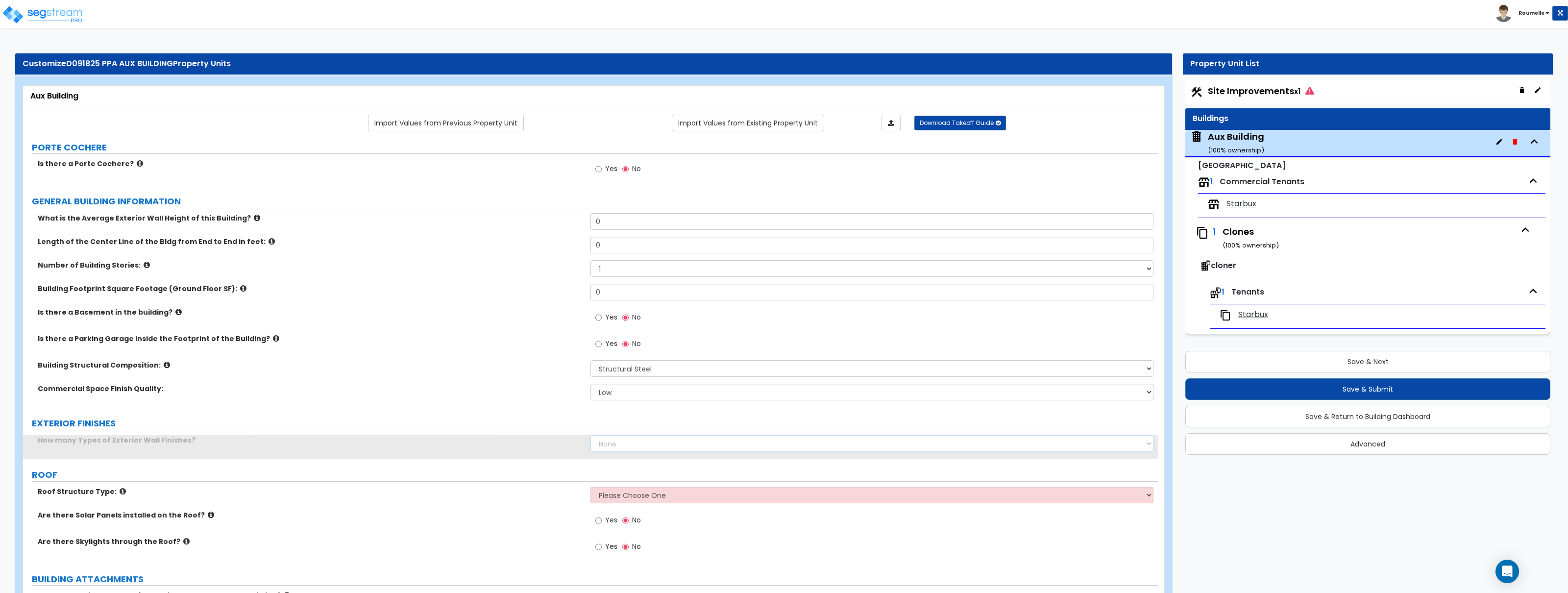
click at [668, 444] on select "None 1 2 3" at bounding box center [872, 443] width 563 height 17
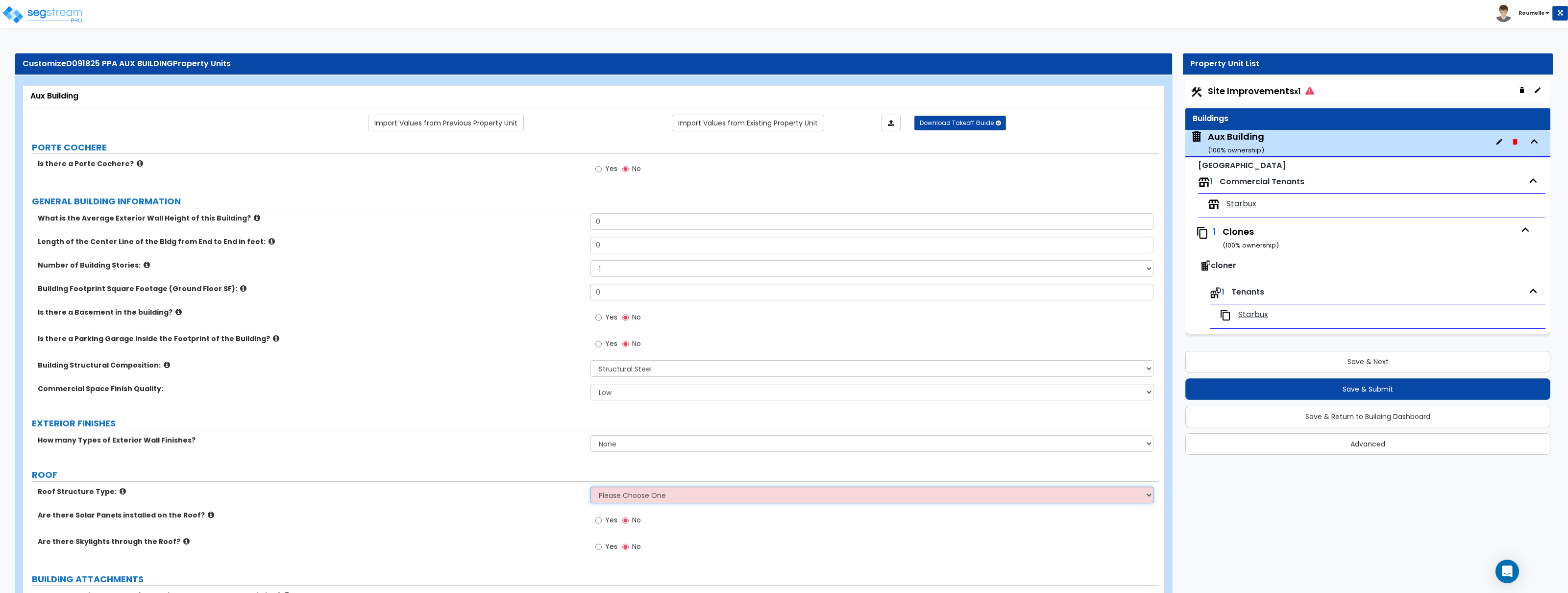
click at [662, 495] on select "Please Choose One Gable Roof Flat Roof Hybrid Gable & Flat Roof" at bounding box center [872, 495] width 563 height 17
select select "2"
click at [591, 487] on select "Please Choose One Gable Roof Flat Roof Hybrid Gable & Flat Roof" at bounding box center [872, 495] width 563 height 17
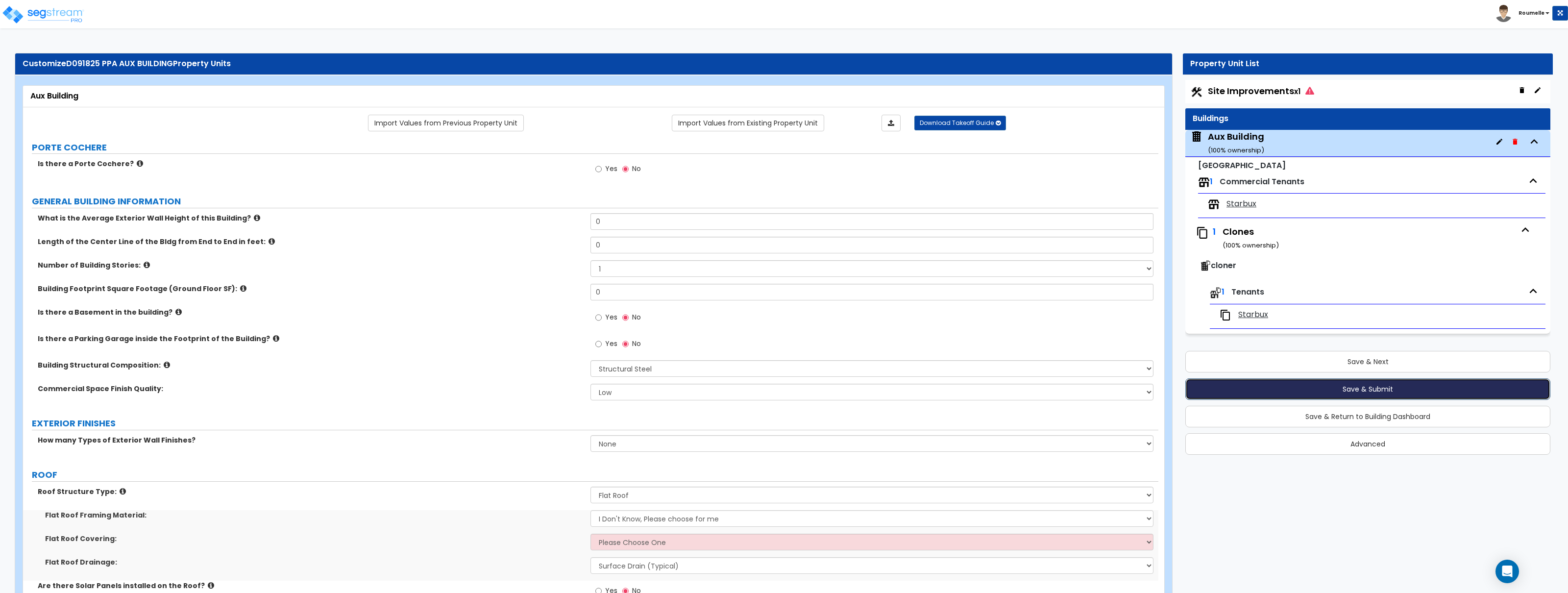
click at [1336, 388] on button "Save & Submit" at bounding box center [1367, 389] width 365 height 21
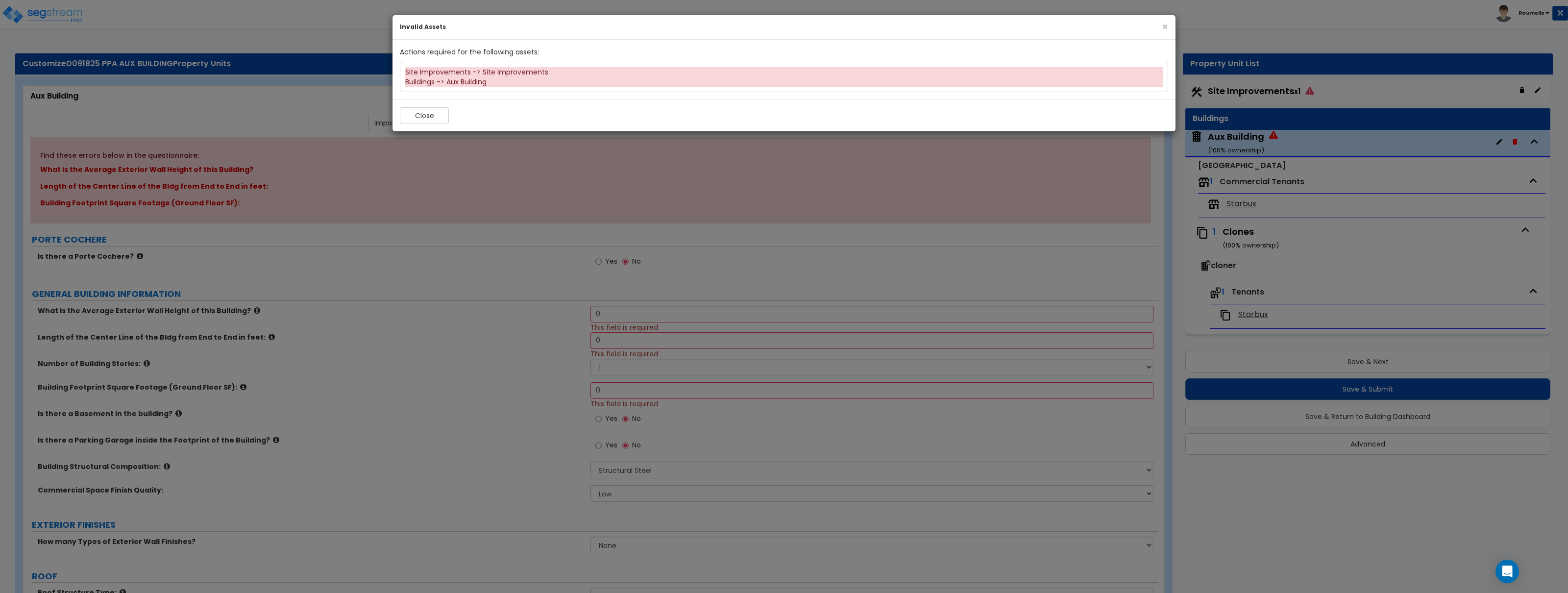
click at [494, 72] on div "Site Improvements -> Site Improvements" at bounding box center [784, 72] width 757 height 10
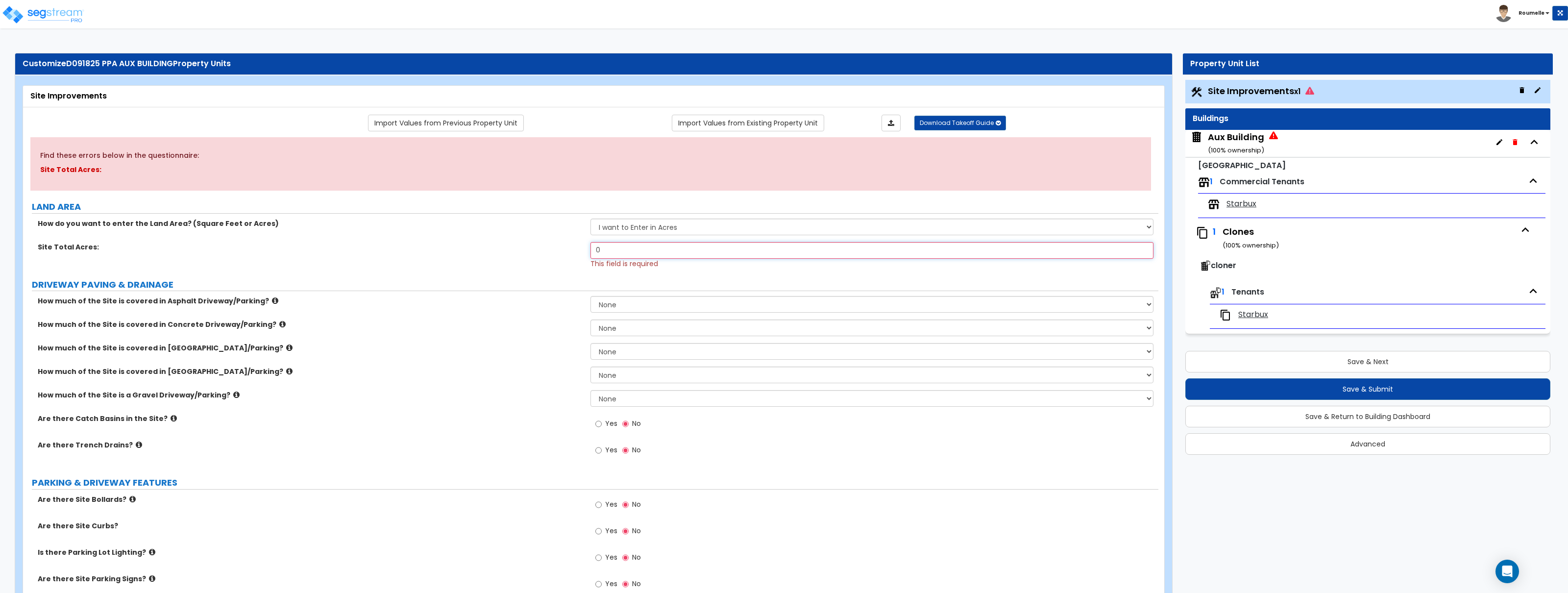
click at [686, 249] on input "0" at bounding box center [872, 250] width 563 height 17
click at [686, 248] on input "0" at bounding box center [872, 250] width 563 height 17
click at [686, 247] on input "0" at bounding box center [872, 250] width 563 height 17
type input "9,000"
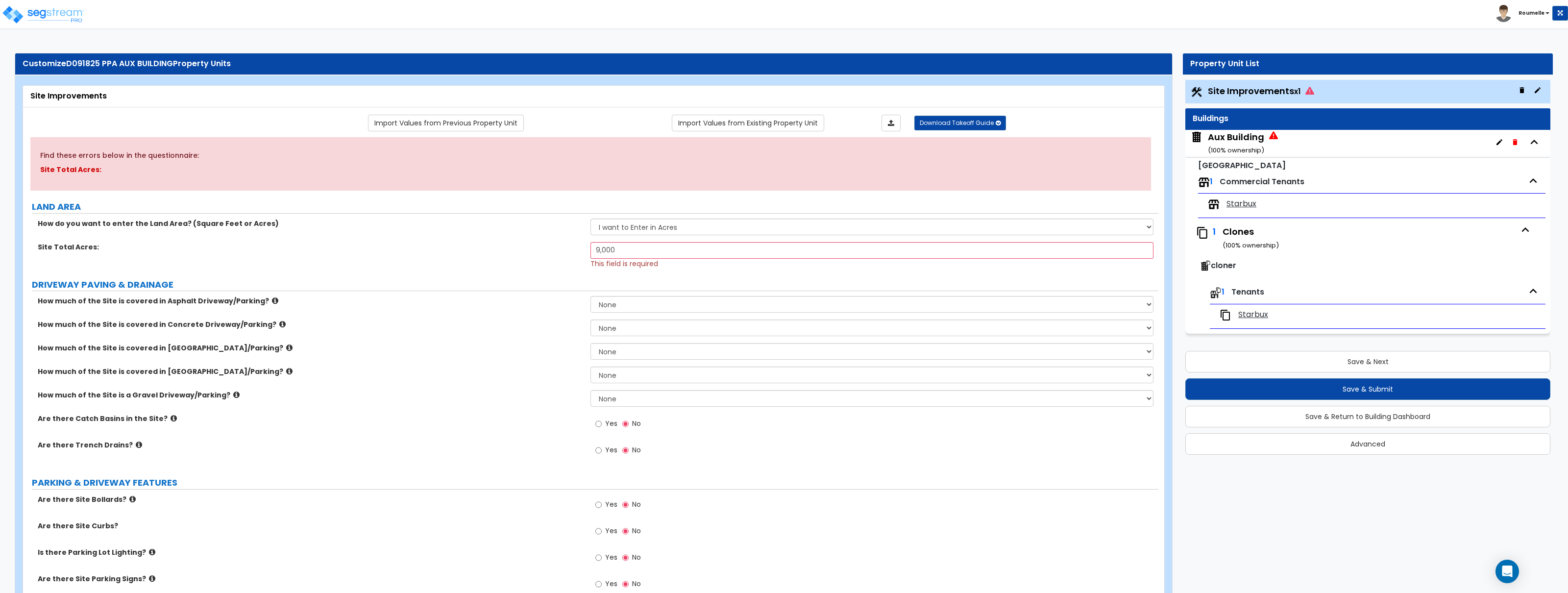
click at [1297, 138] on div "Aux Building ( 100 % ownership)" at bounding box center [1367, 143] width 365 height 27
click at [1256, 142] on div "Aux Building ( 100 % ownership)" at bounding box center [1236, 144] width 56 height 25
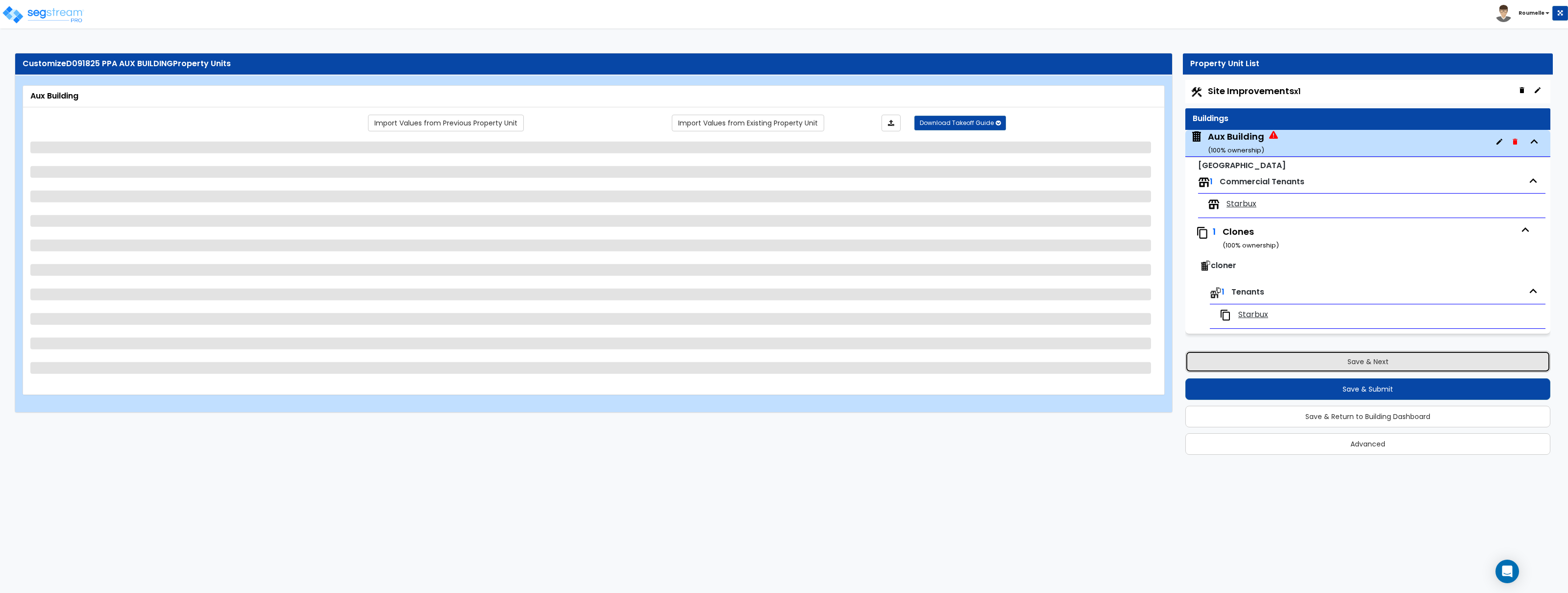
click at [1369, 361] on button "Save & Next" at bounding box center [1367, 362] width 365 height 21
select select "4"
select select "2"
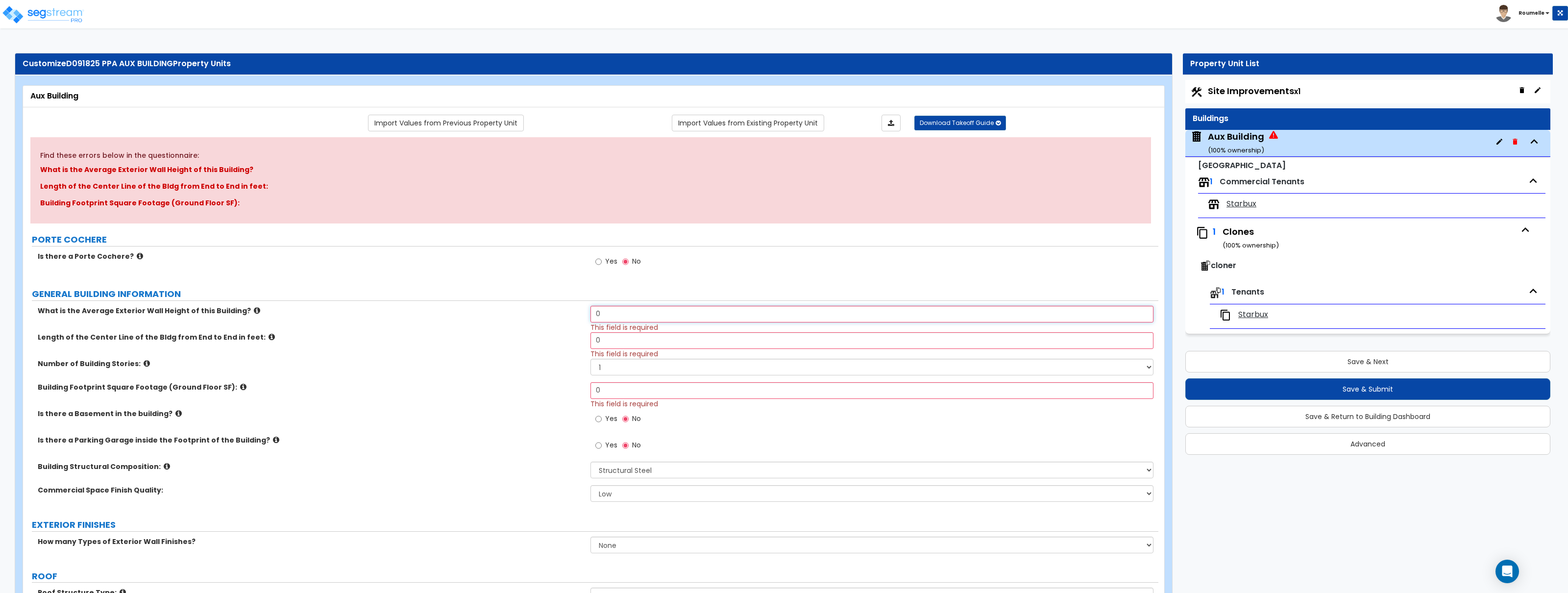
click at [680, 316] on input "0" at bounding box center [872, 314] width 563 height 17
click at [680, 316] on input "0" at bounding box center [872, 314] width 563 height 17
type input "9"
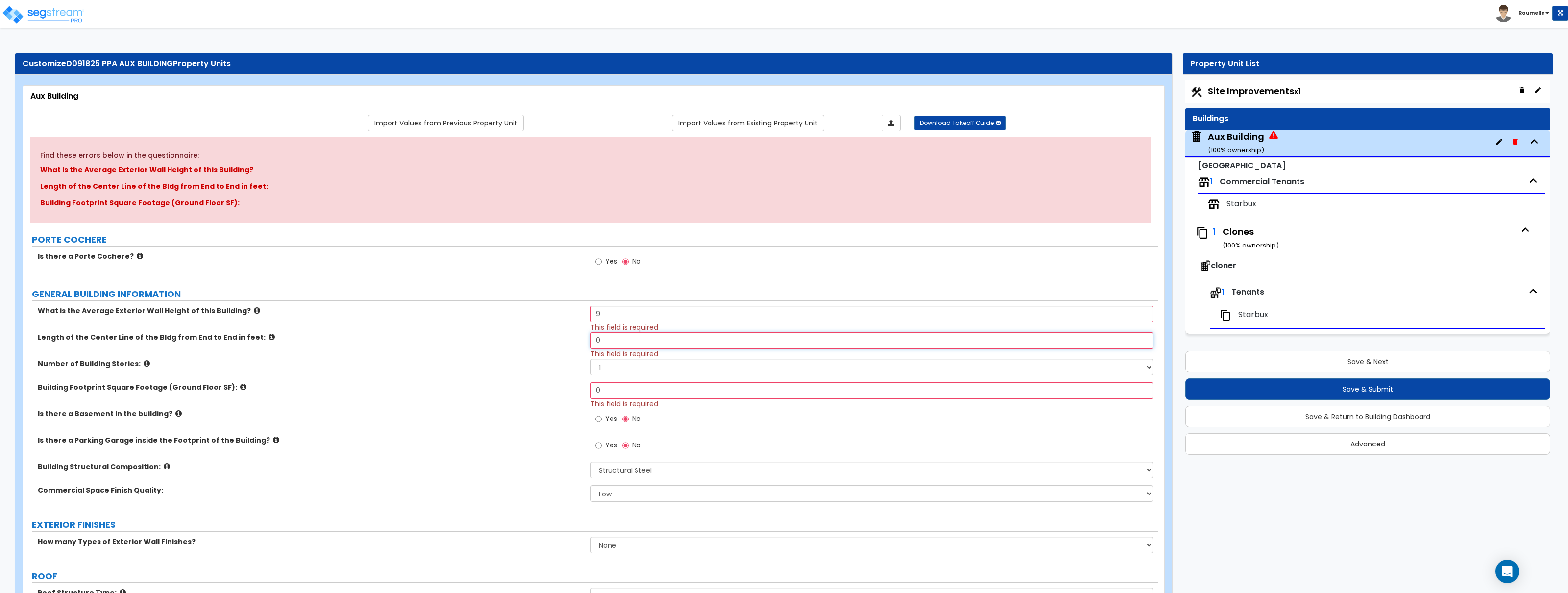
click at [673, 342] on input "0" at bounding box center [872, 340] width 563 height 17
click at [672, 341] on input "0" at bounding box center [872, 340] width 563 height 17
click at [672, 341] on input "0" at bounding box center [872, 340] width 563 height 17
type input "9"
drag, startPoint x: 1373, startPoint y: 360, endPoint x: 1353, endPoint y: 358, distance: 20.1
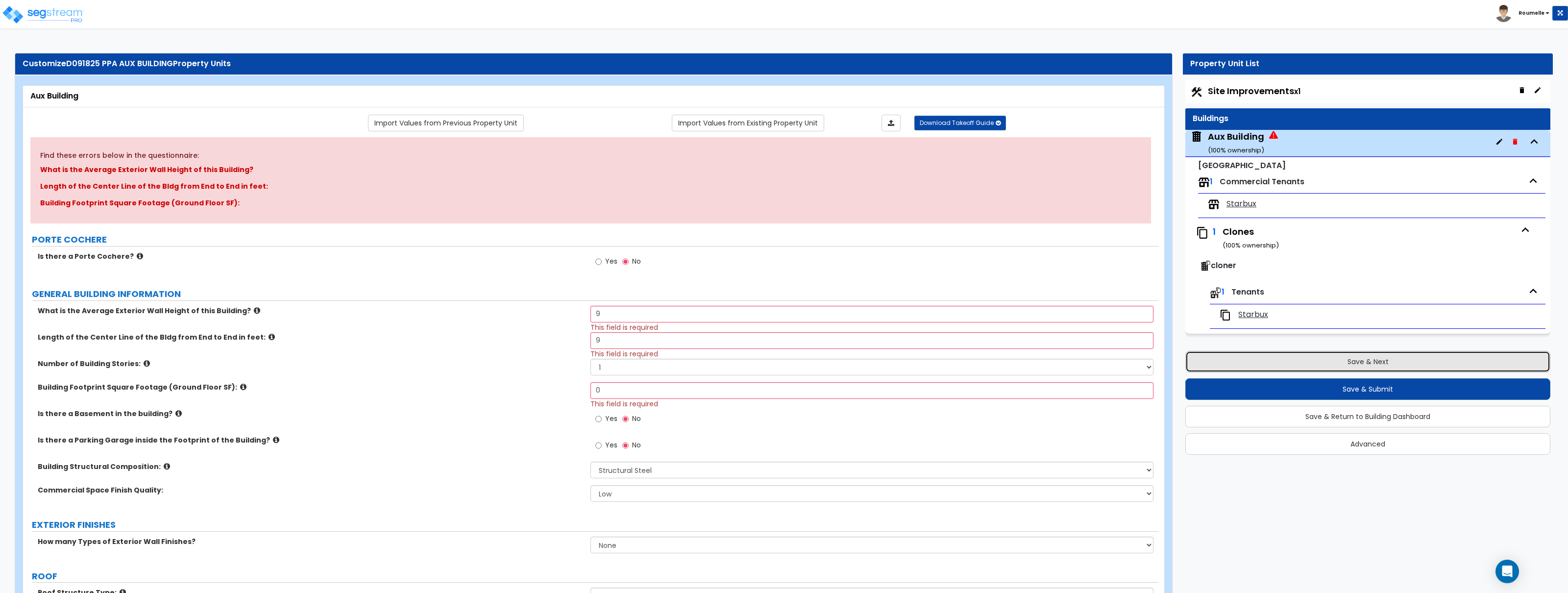
click at [1372, 359] on button "Save & Next" at bounding box center [1367, 362] width 365 height 21
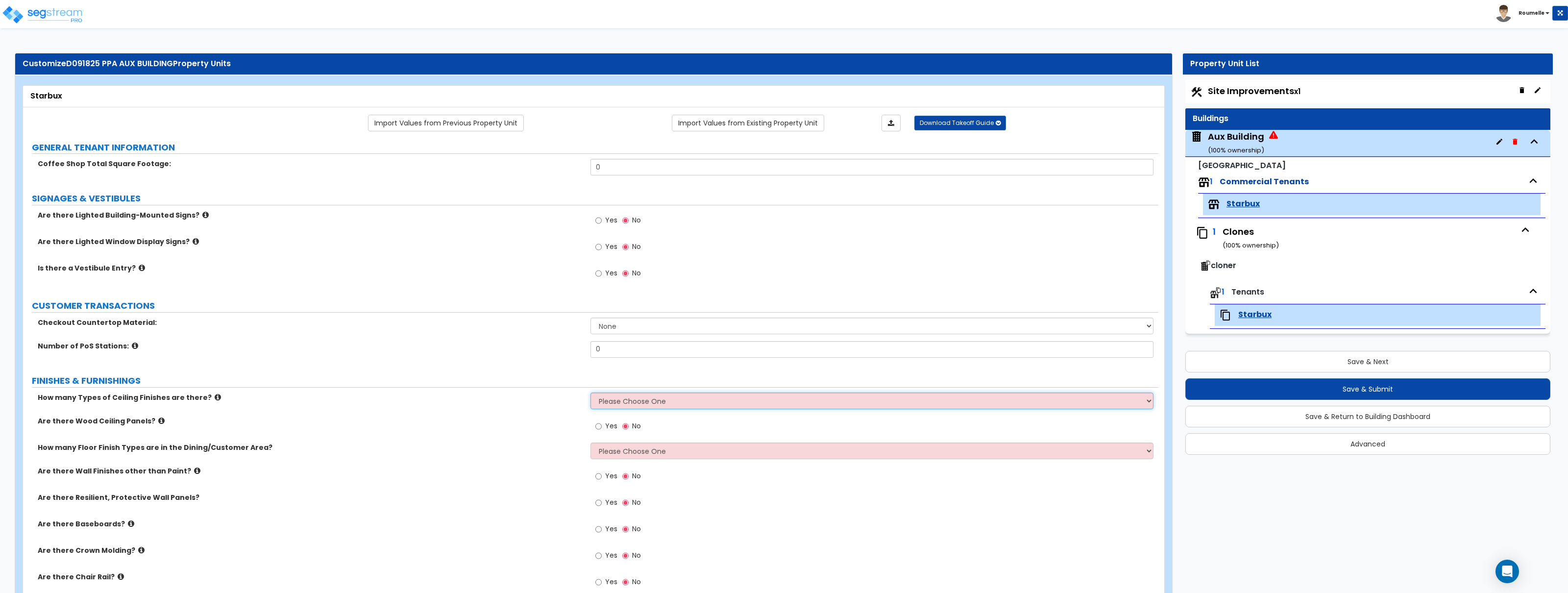
click at [680, 406] on select "Please Choose One 1 2 3" at bounding box center [872, 401] width 563 height 17
select select "1"
click at [591, 394] on select "Please Choose One 1 2 3" at bounding box center [872, 401] width 563 height 17
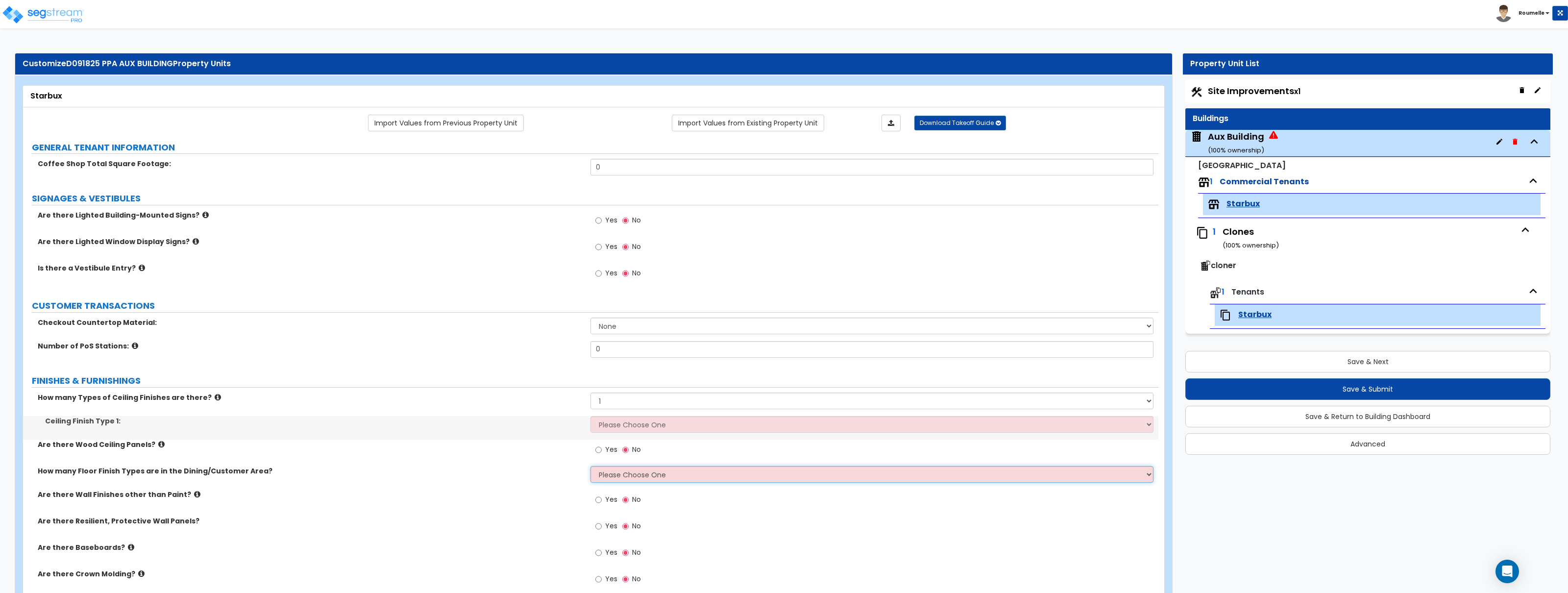
click at [711, 475] on select "Please Choose One 1 2 3 4" at bounding box center [872, 474] width 563 height 17
select select "1"
click at [591, 467] on select "Please Choose One 1 2 3 4" at bounding box center [872, 474] width 563 height 17
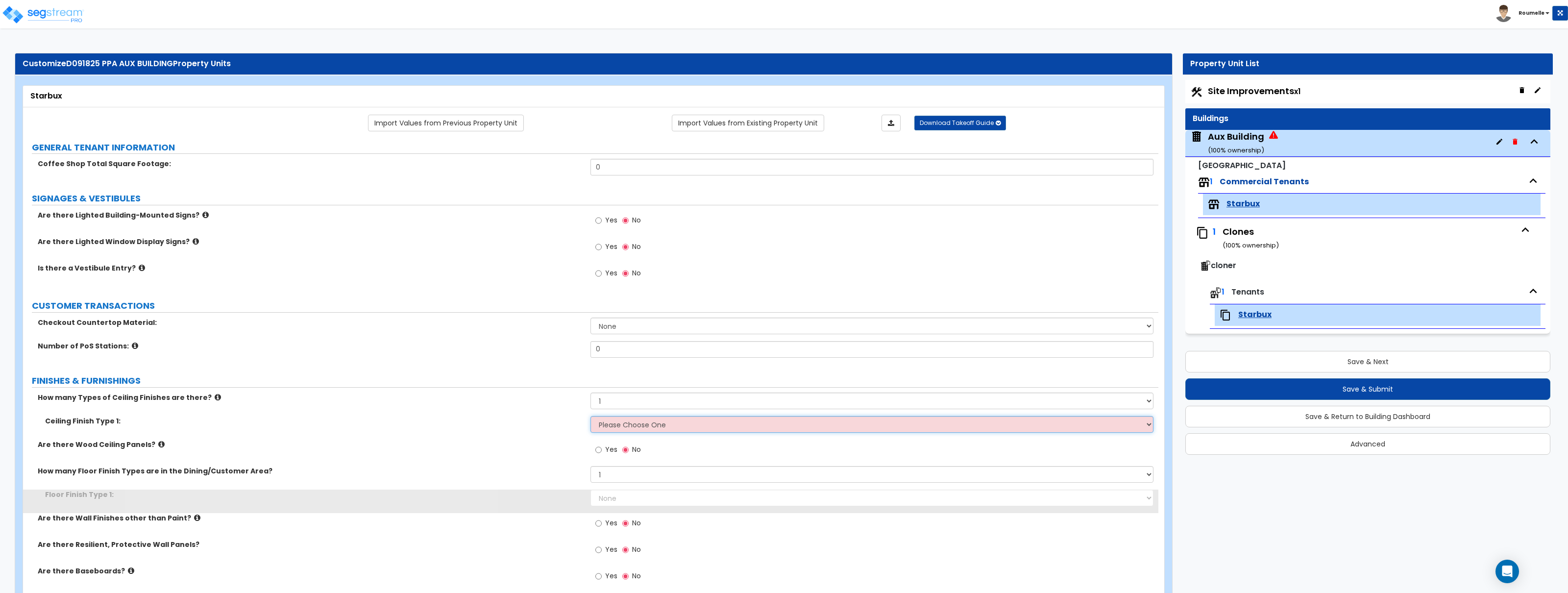
click at [696, 427] on select "Please Choose One Drywall Ceiling Open Ceiling Drop Ceiling" at bounding box center [872, 424] width 563 height 17
select select "2"
click at [591, 417] on select "Please Choose One Drywall Ceiling Open Ceiling Drop Ceiling" at bounding box center [872, 424] width 563 height 17
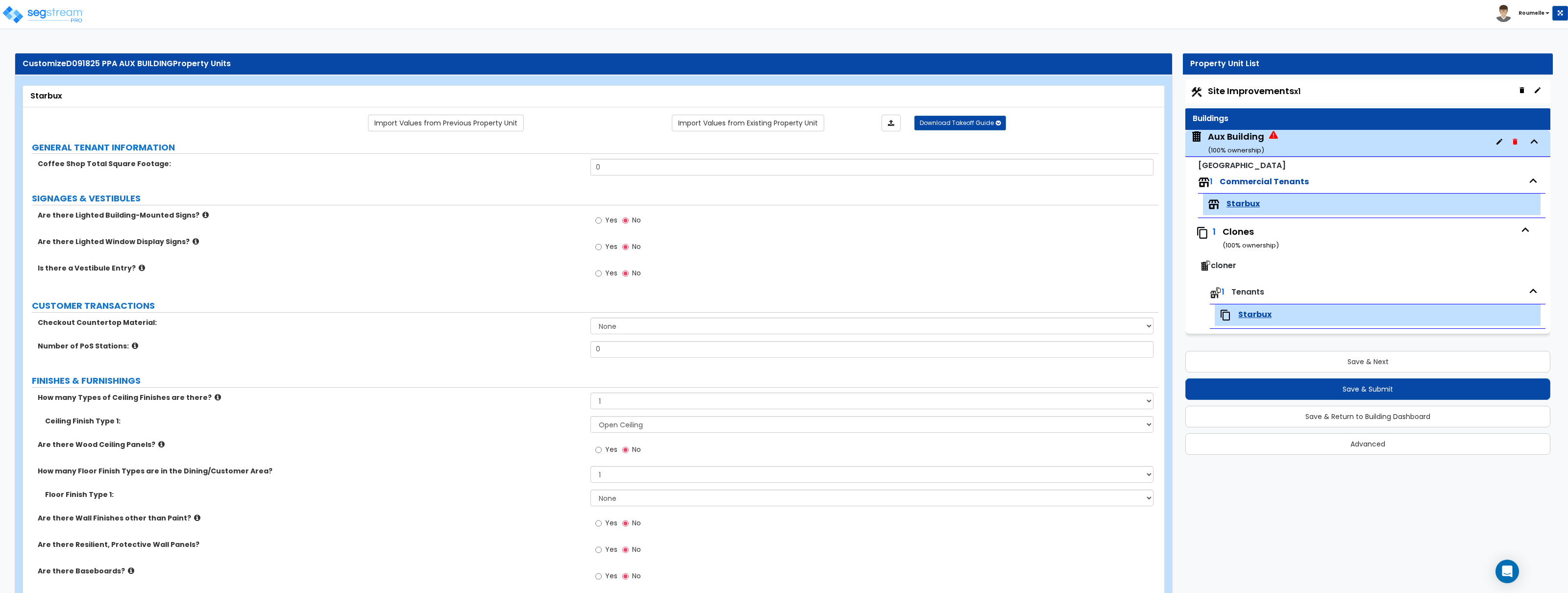
click at [530, 403] on label "How many Types of Ceiling Finishes are there?" at bounding box center [310, 398] width 545 height 10
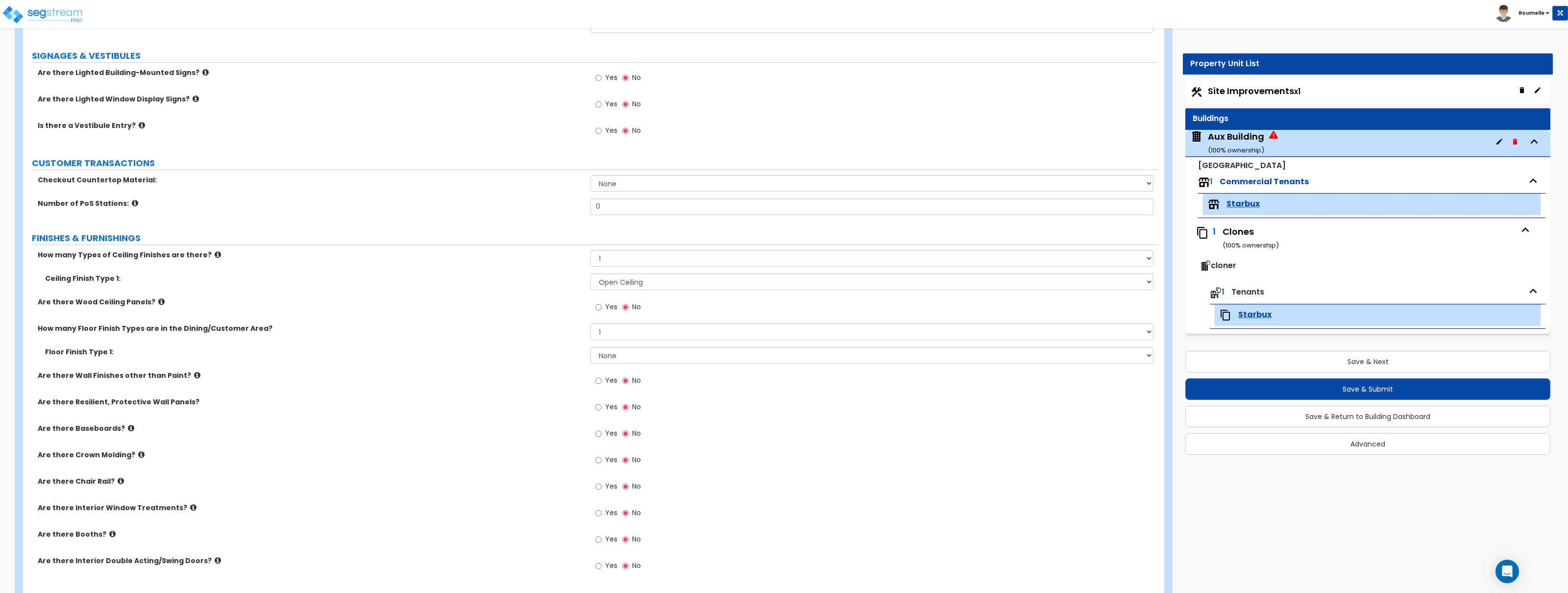
scroll to position [187, 0]
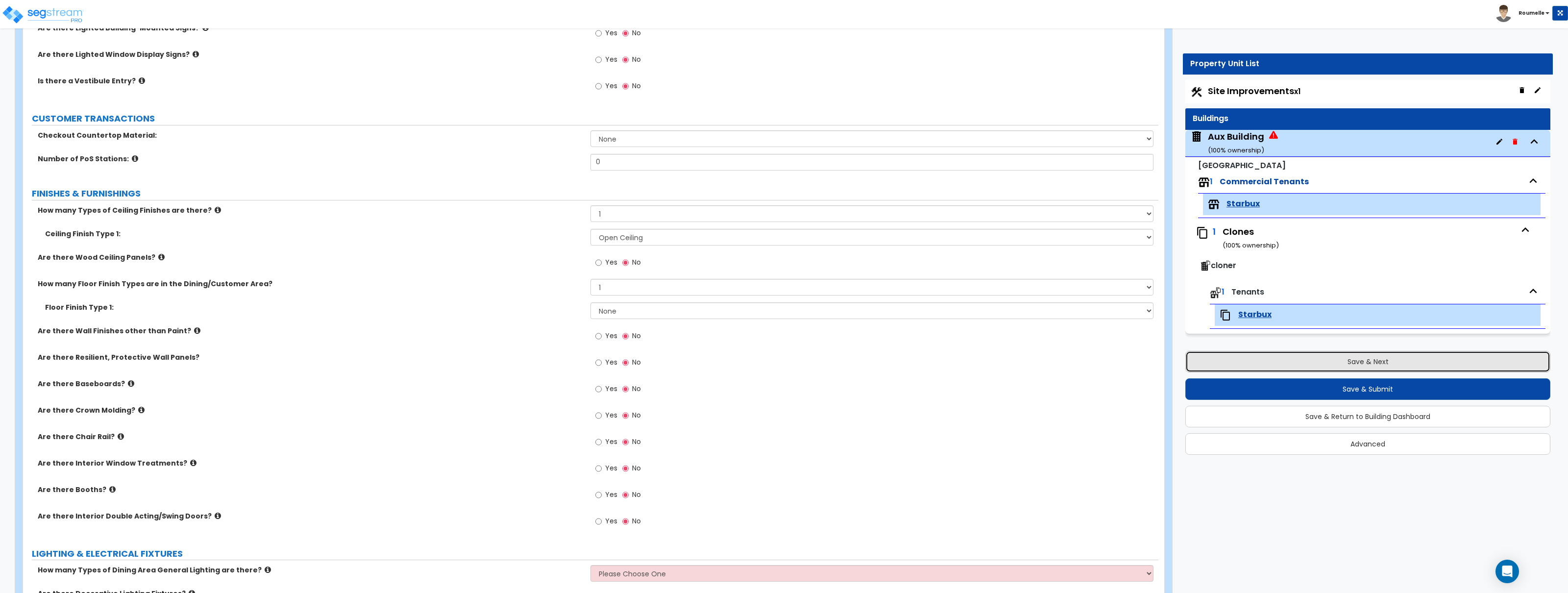
click at [1374, 357] on button "Save & Next" at bounding box center [1367, 362] width 365 height 21
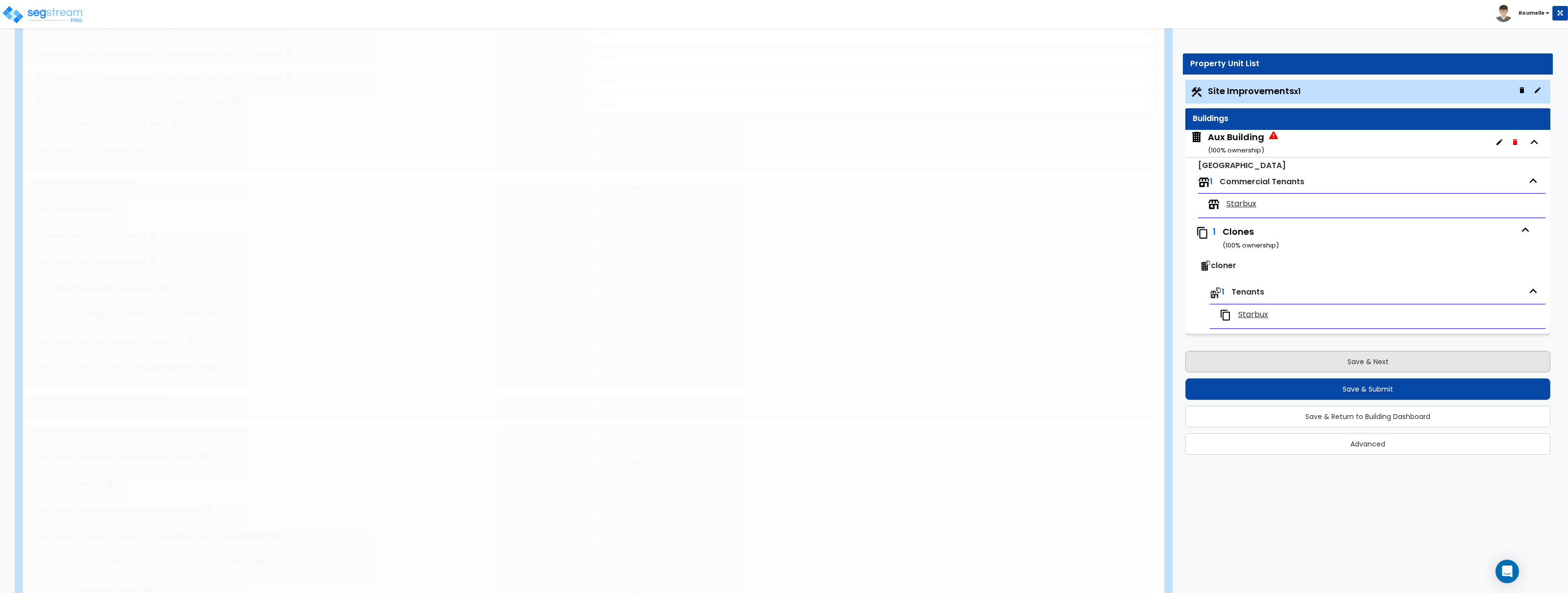
scroll to position [0, 0]
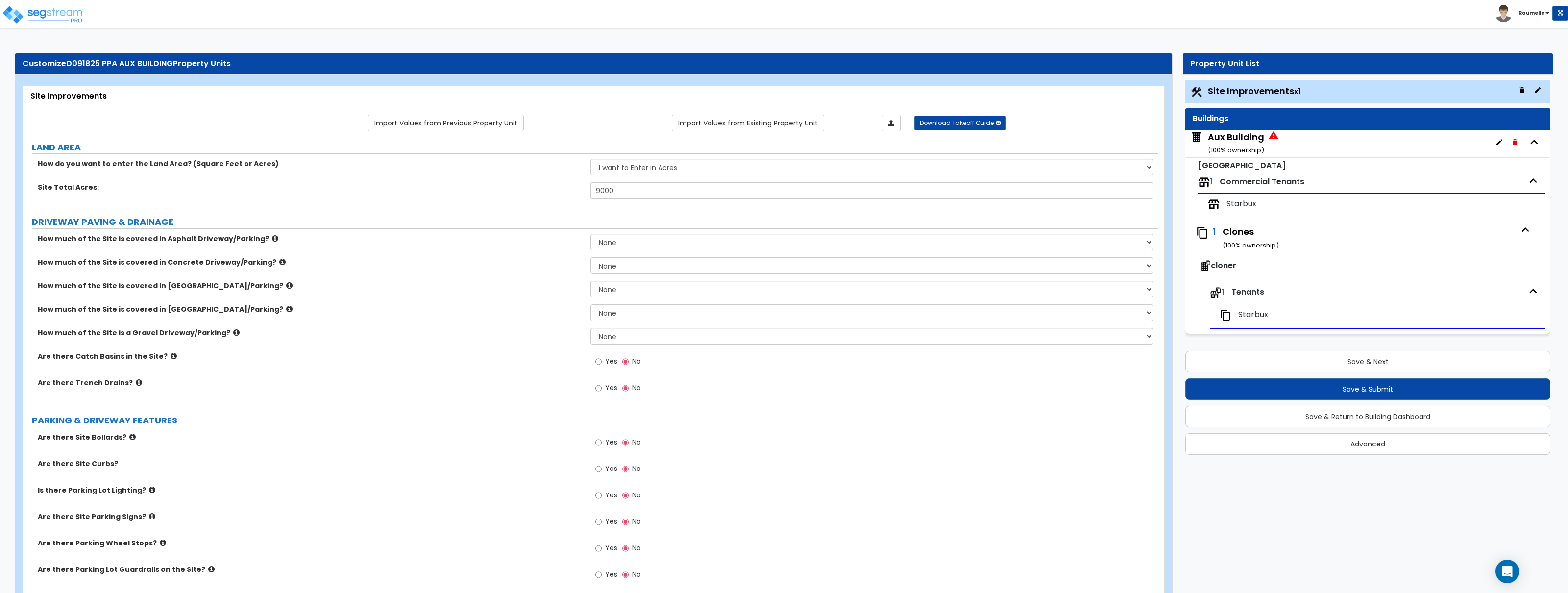
click at [1274, 140] on span "Aux Building ( 100 % ownership)" at bounding box center [1234, 144] width 88 height 25
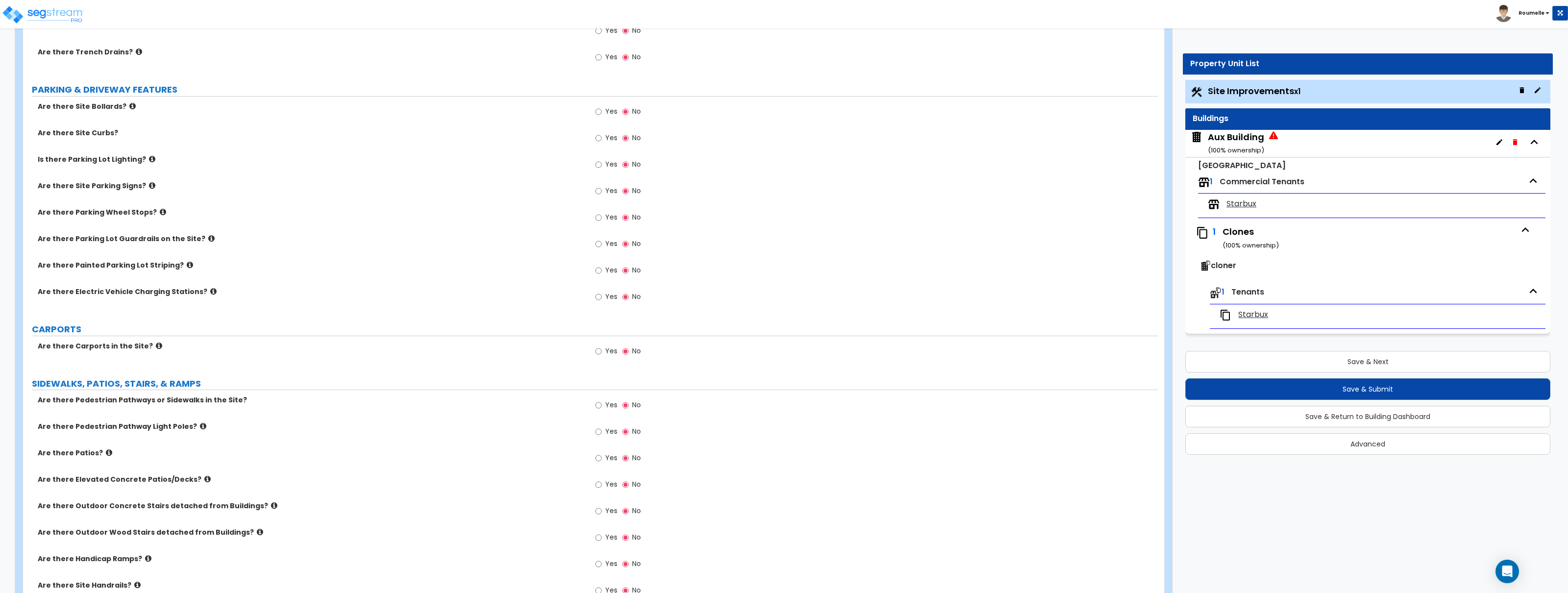
select select "4"
select select "2"
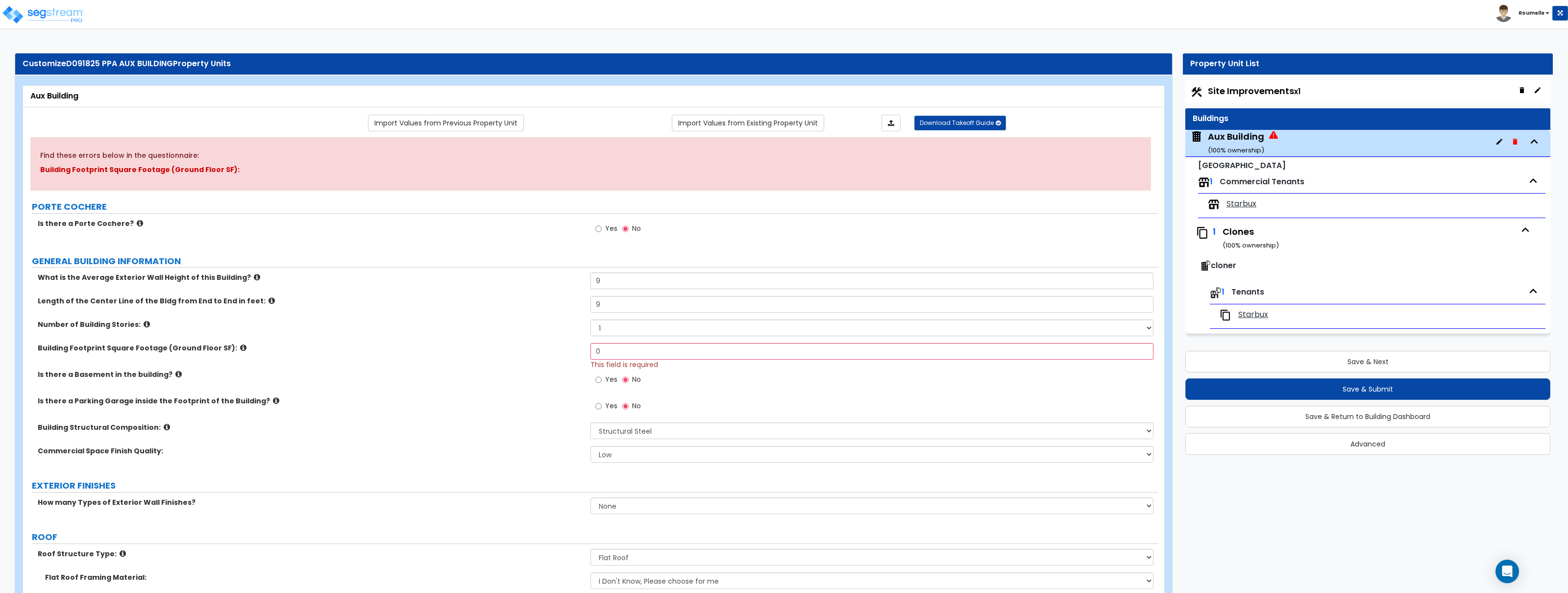
scroll to position [74, 0]
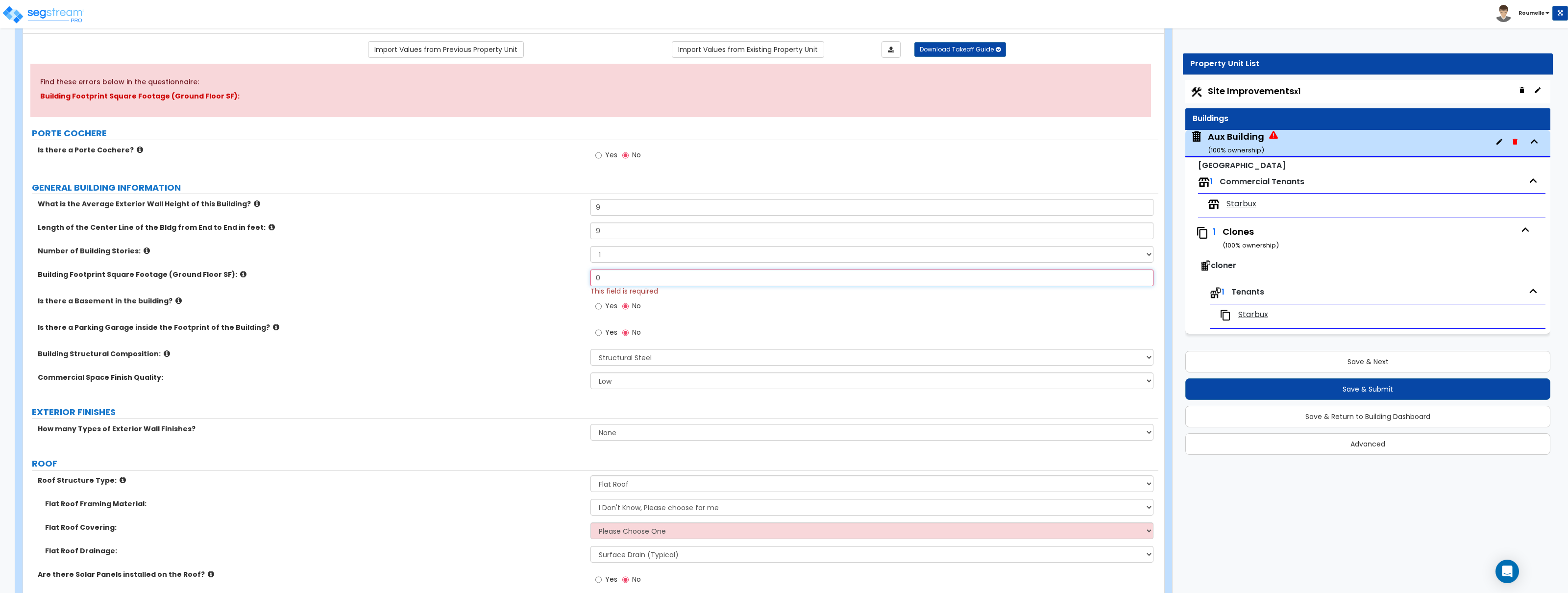
click at [617, 273] on input "0" at bounding box center [872, 278] width 563 height 17
type input "3"
drag, startPoint x: 489, startPoint y: 316, endPoint x: 494, endPoint y: 315, distance: 5.1
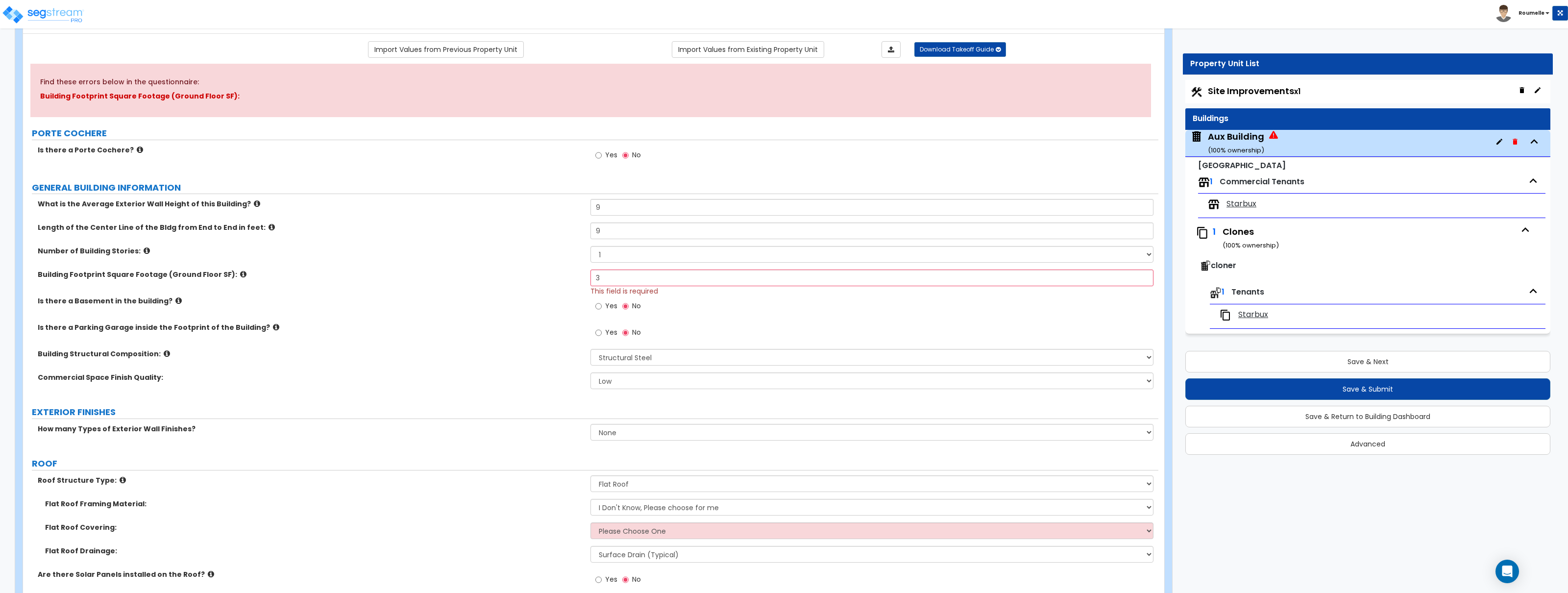
click at [490, 316] on div "Is there a Basement in the building? Yes No" at bounding box center [591, 309] width 1135 height 27
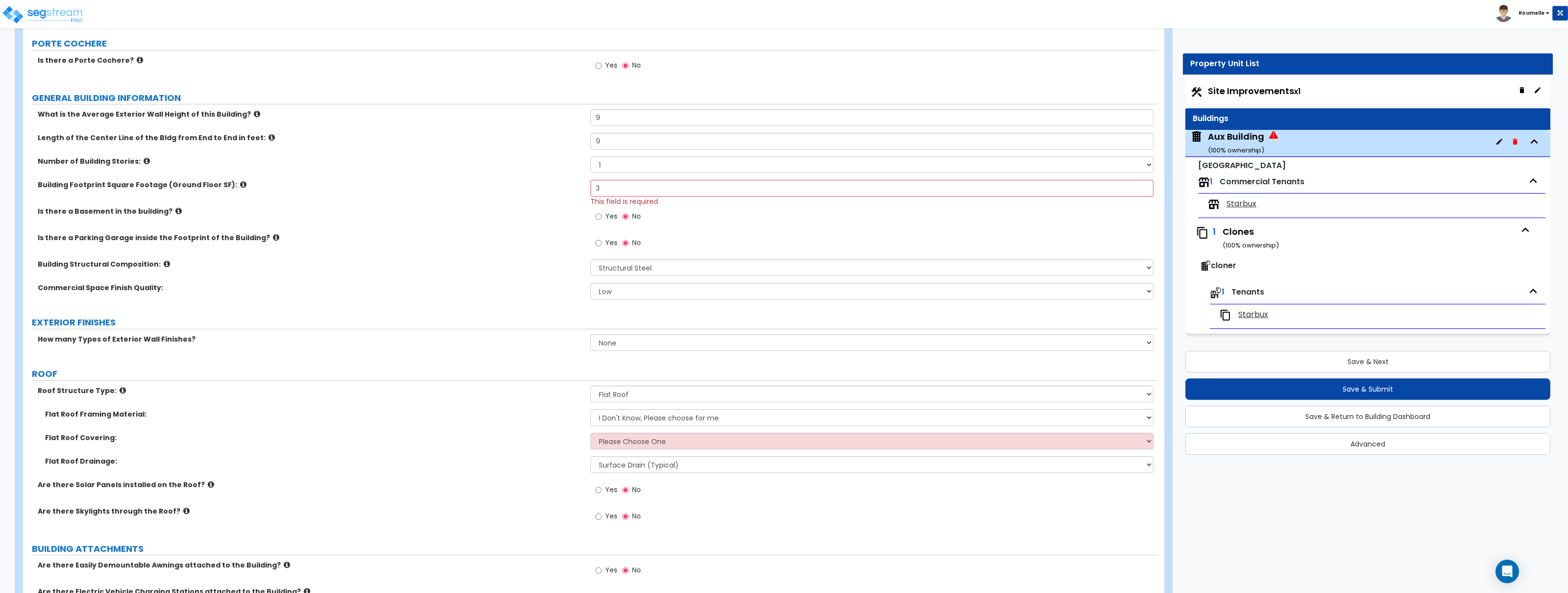
scroll to position [219, 0]
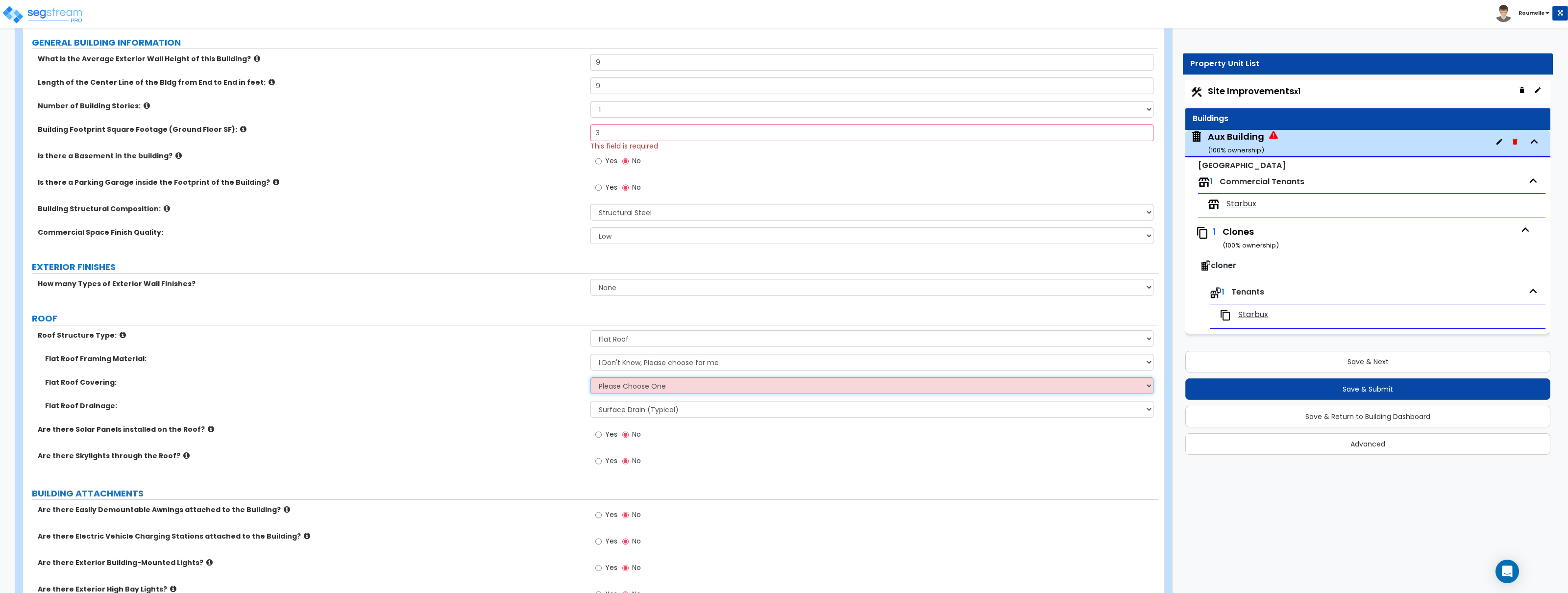
click at [696, 392] on select "Please Choose One Rolled Asphalt PVC Membrane Plastic (EPDM) Membrane Asphalt F…" at bounding box center [872, 386] width 563 height 17
select select "2"
click at [591, 378] on select "Please Choose One Rolled Asphalt PVC Membrane Plastic (EPDM) Membrane Asphalt F…" at bounding box center [872, 386] width 563 height 17
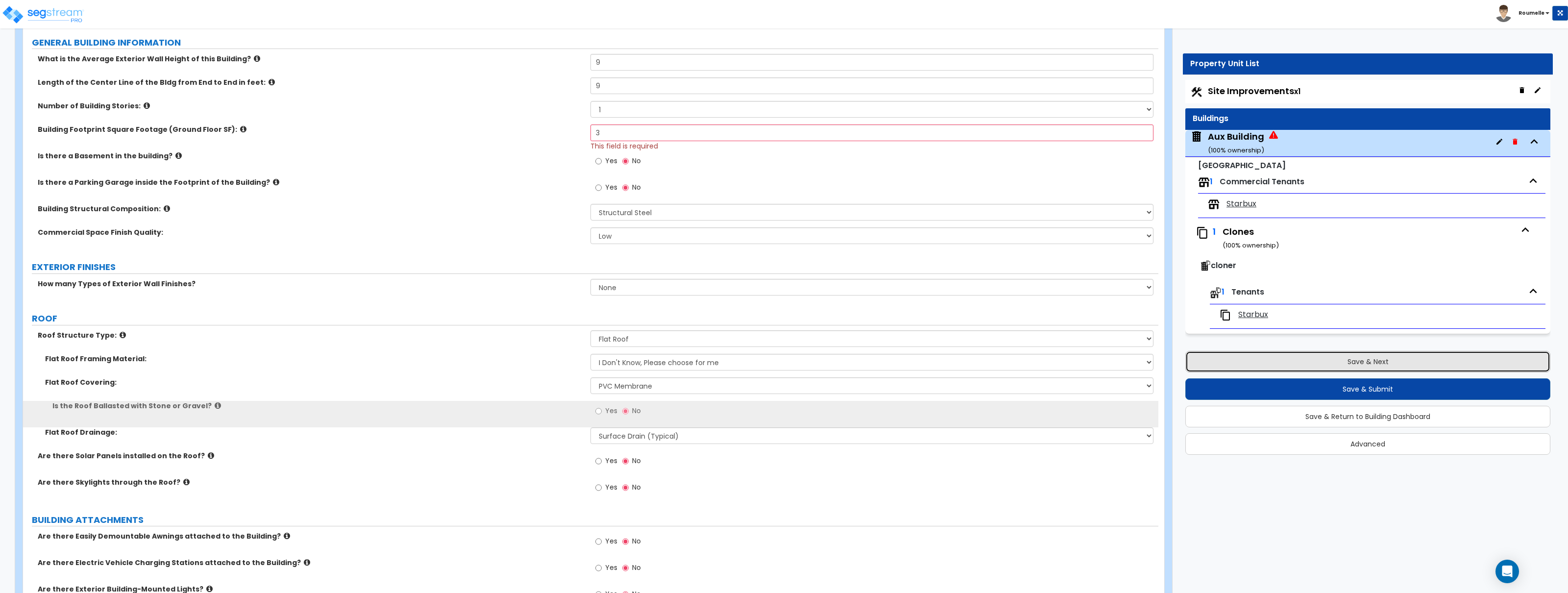
click at [1380, 360] on button "Save & Next" at bounding box center [1367, 362] width 365 height 21
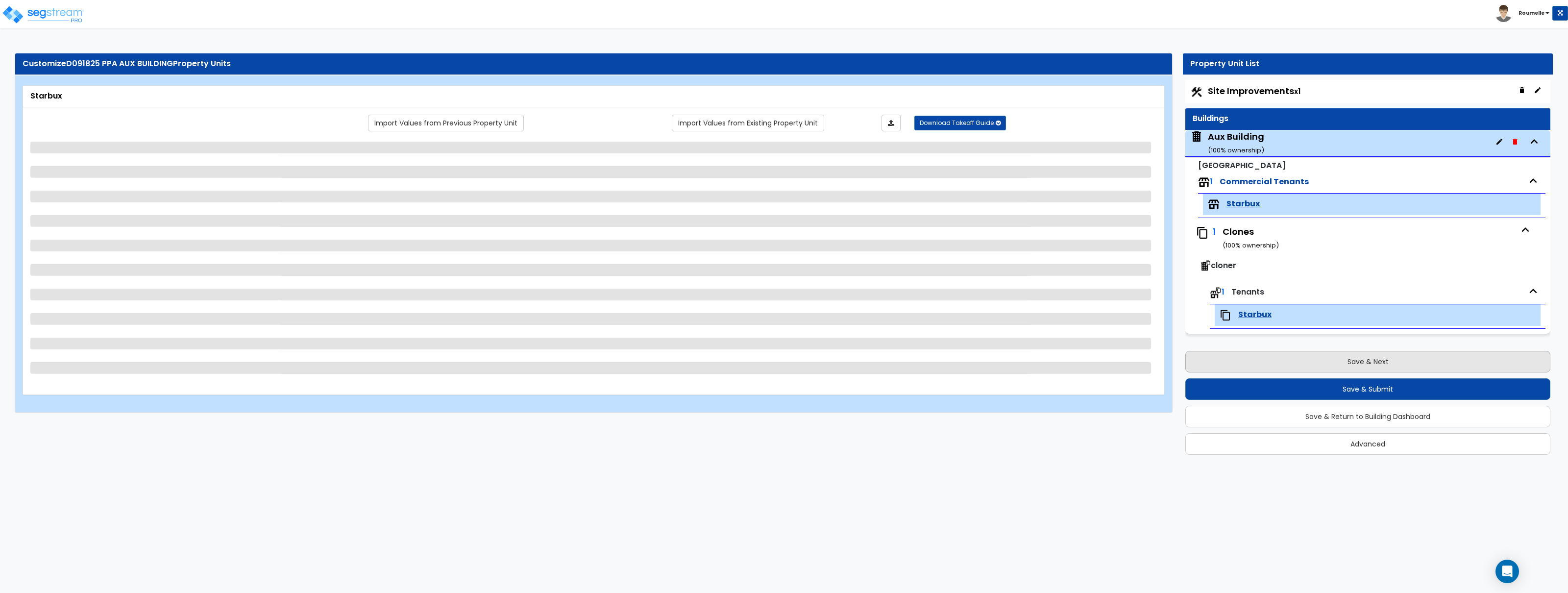
scroll to position [0, 0]
select select "1"
select select "2"
select select "1"
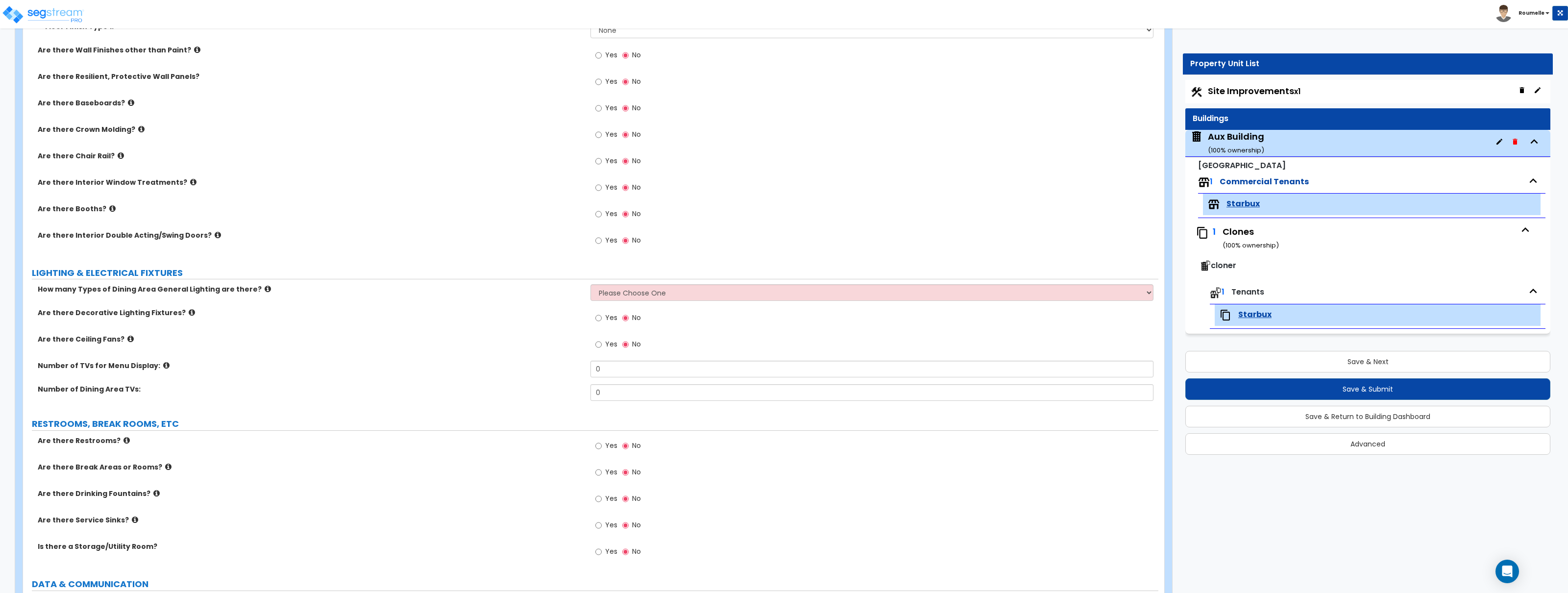
scroll to position [617, 0]
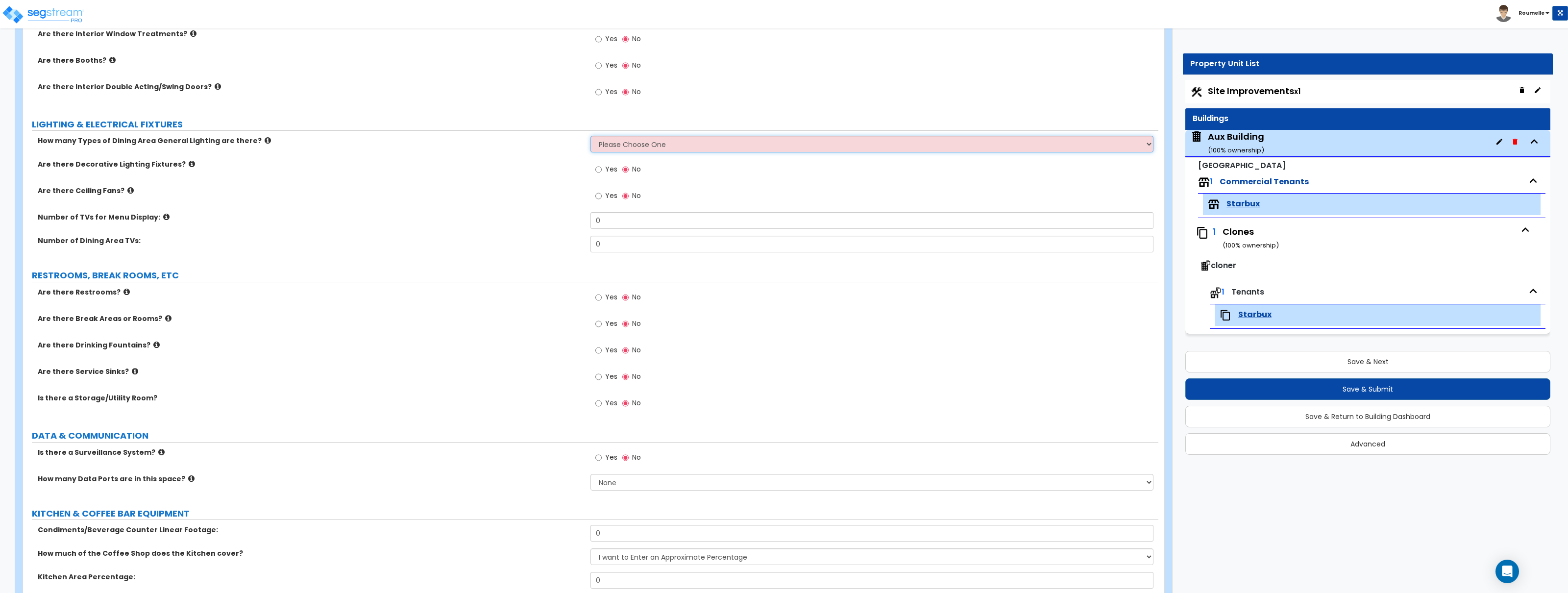
click at [784, 147] on select "Please Choose One 1 2 3" at bounding box center [872, 144] width 563 height 17
select select "1"
click at [591, 136] on select "Please Choose One 1 2 3" at bounding box center [872, 144] width 563 height 17
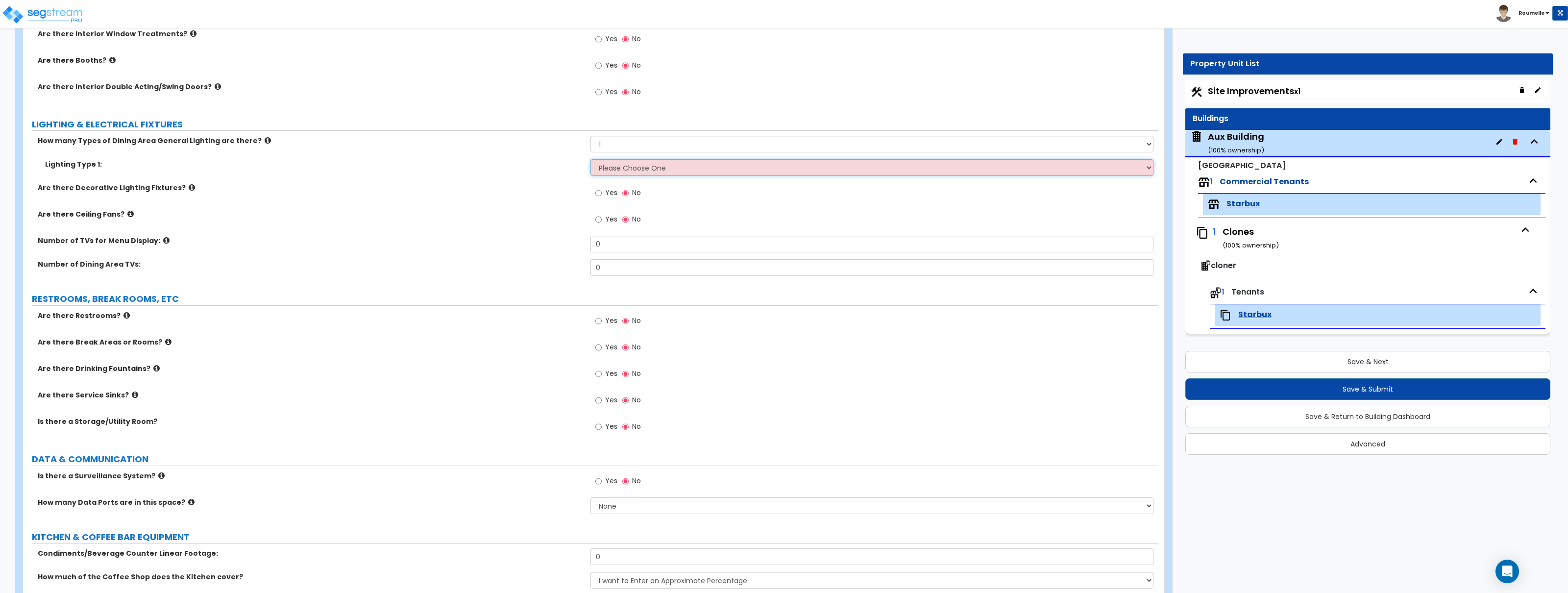
click at [780, 170] on select "Please Choose One LED Surface-Mounted LED Recessed Fluorescent Surface-Mounted …" at bounding box center [872, 168] width 563 height 17
select select "2"
click at [591, 160] on select "Please Choose One LED Surface-Mounted LED Recessed Fluorescent Surface-Mounted …" at bounding box center [872, 168] width 563 height 17
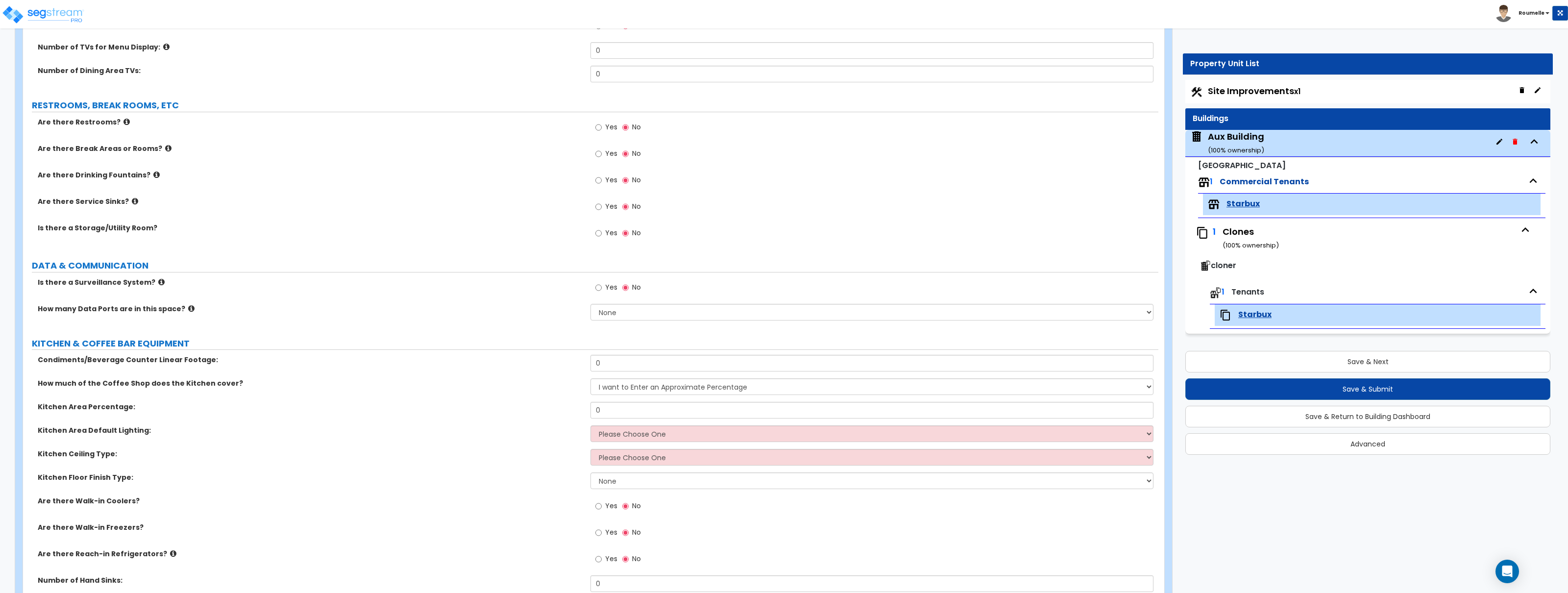
scroll to position [879, 0]
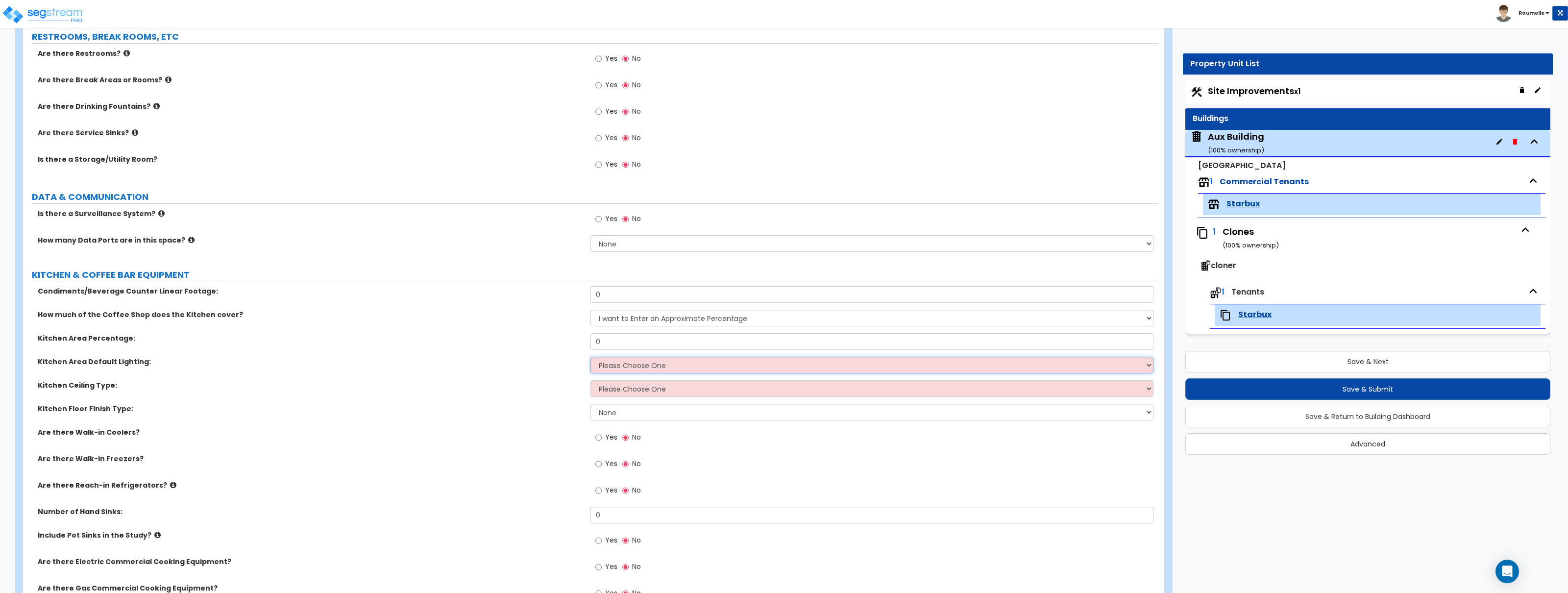
click at [722, 368] on select "Please Choose One LED Surface-Mounted LED Recessed Fluorescent Surface-Mounted …" at bounding box center [872, 365] width 563 height 17
select select "1"
click at [591, 358] on select "Please Choose One LED Surface-Mounted LED Recessed Fluorescent Surface-Mounted …" at bounding box center [872, 365] width 563 height 17
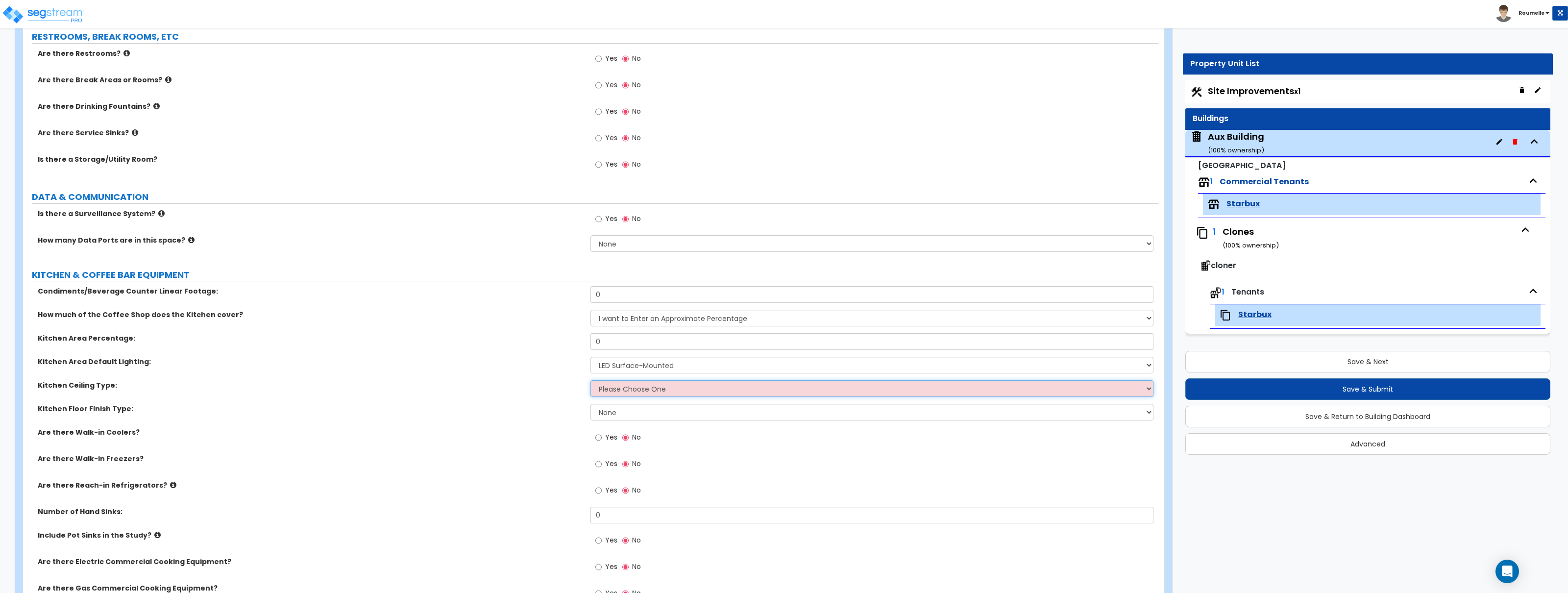
click at [712, 394] on select "Please Choose One Drop Ceiling Open Ceiling Drywall Ceiling" at bounding box center [872, 388] width 563 height 17
select select "2"
click at [591, 382] on select "Please Choose One Drop Ceiling Open Ceiling Drywall Ceiling" at bounding box center [872, 388] width 563 height 17
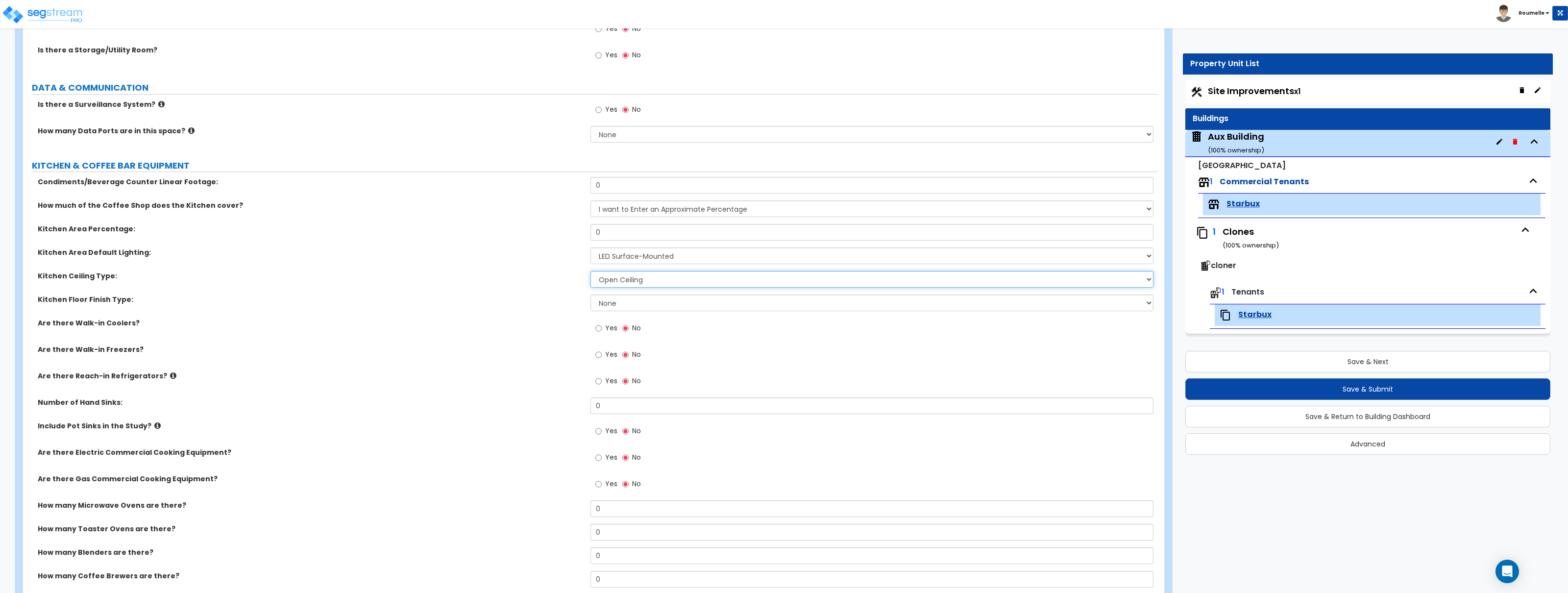
scroll to position [1261, 0]
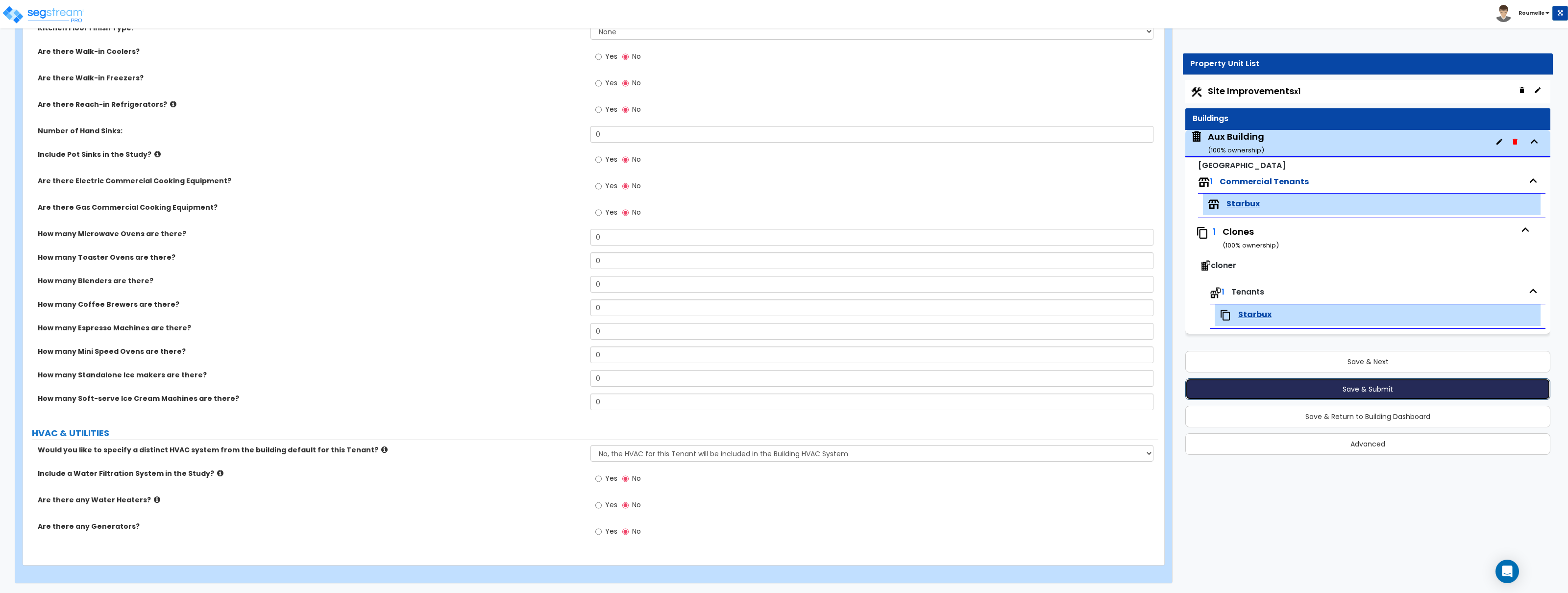
click at [1334, 394] on button "Save & Submit" at bounding box center [1367, 389] width 365 height 21
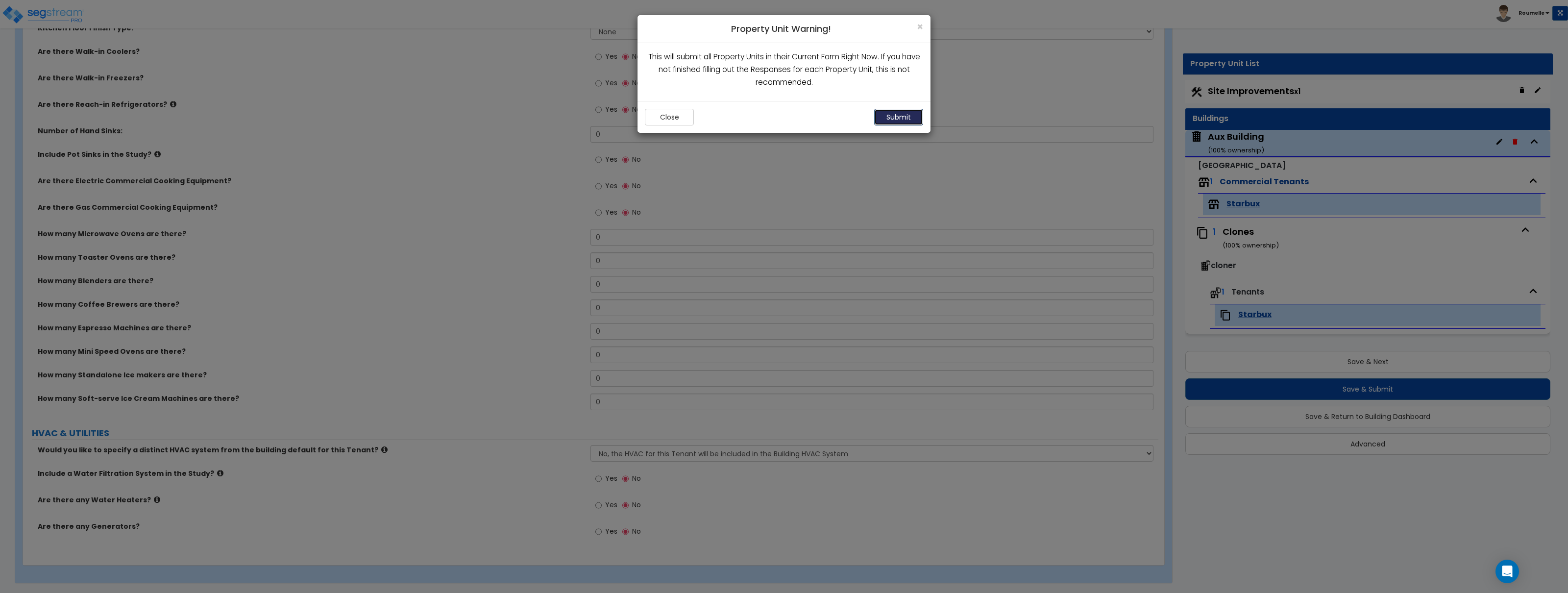
click at [903, 117] on button "Submit" at bounding box center [899, 117] width 49 height 17
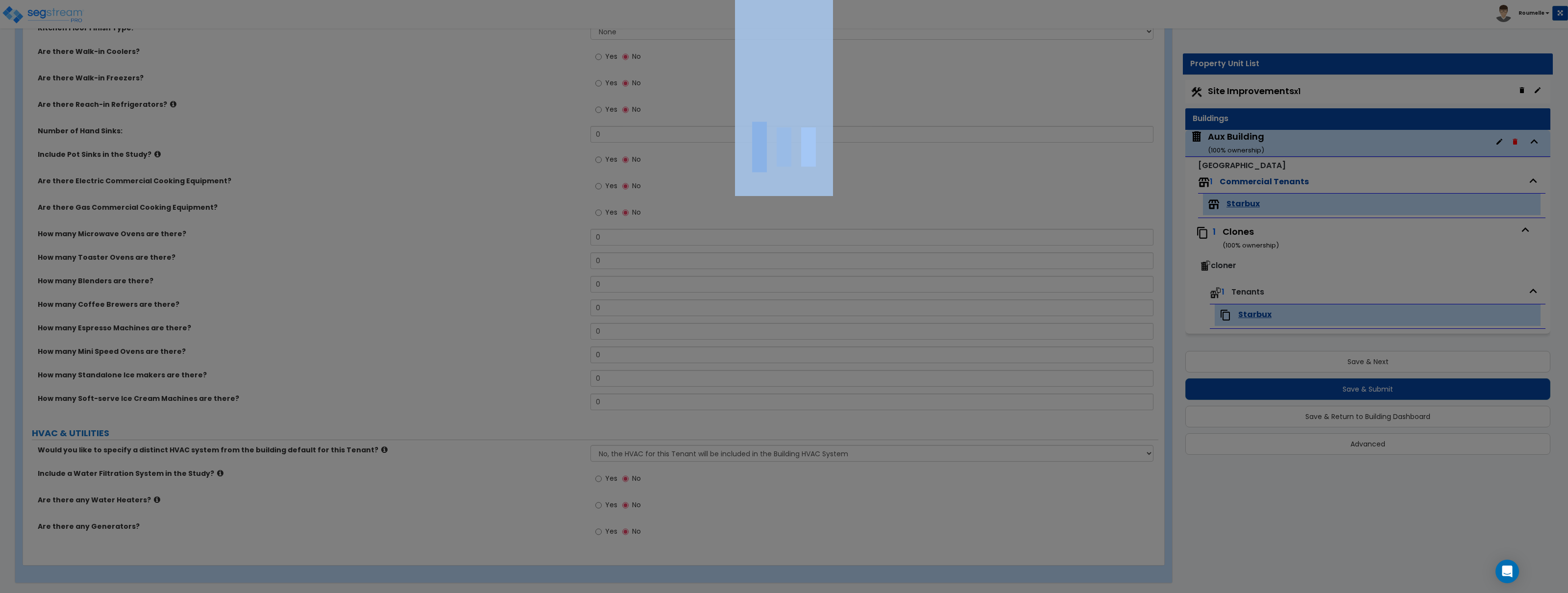
click at [903, 117] on div at bounding box center [784, 296] width 1568 height 593
click at [903, 116] on div at bounding box center [784, 296] width 1568 height 593
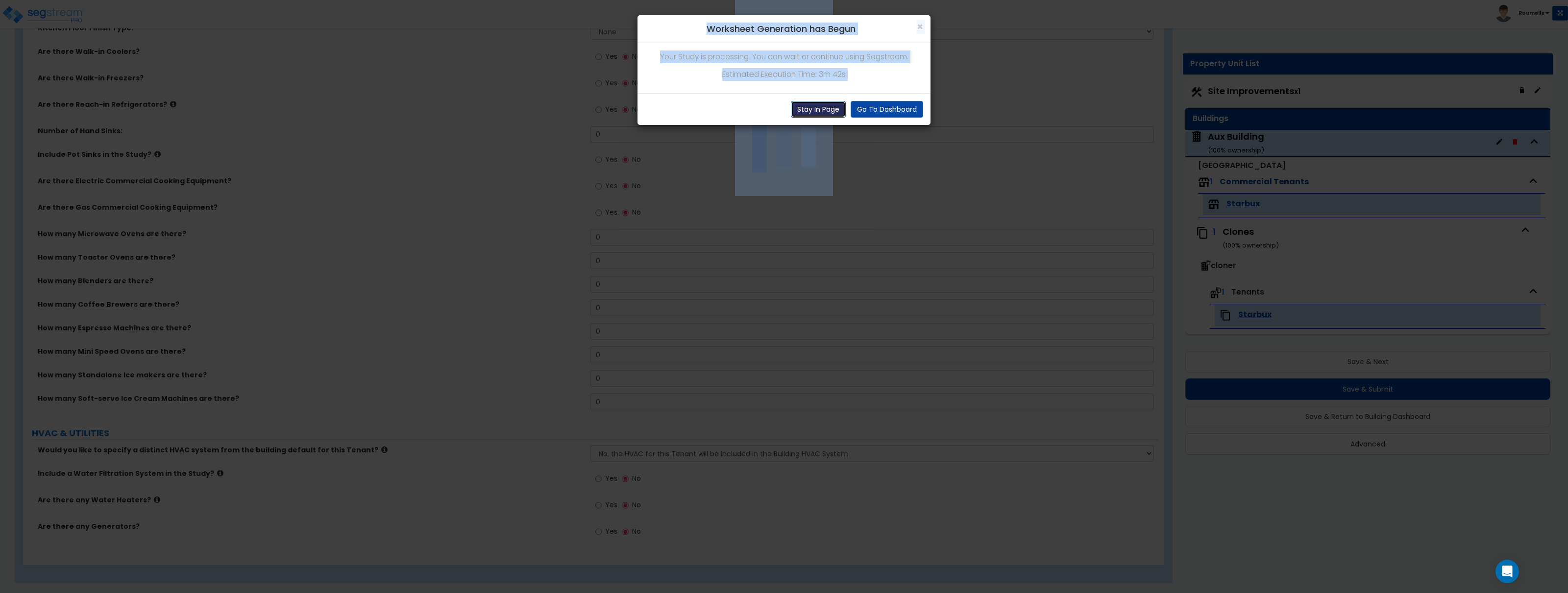
click at [833, 109] on button "Stay In Page" at bounding box center [818, 109] width 55 height 17
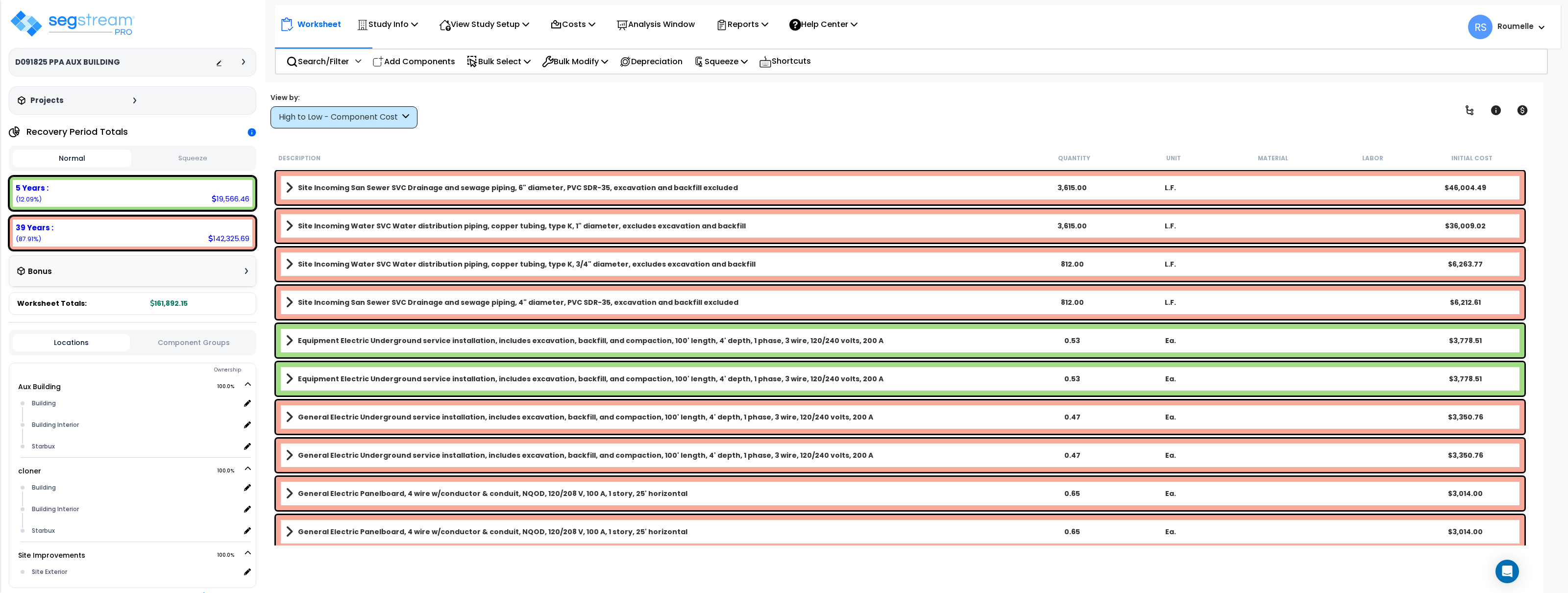
click at [253, 134] on icon at bounding box center [251, 132] width 9 height 9
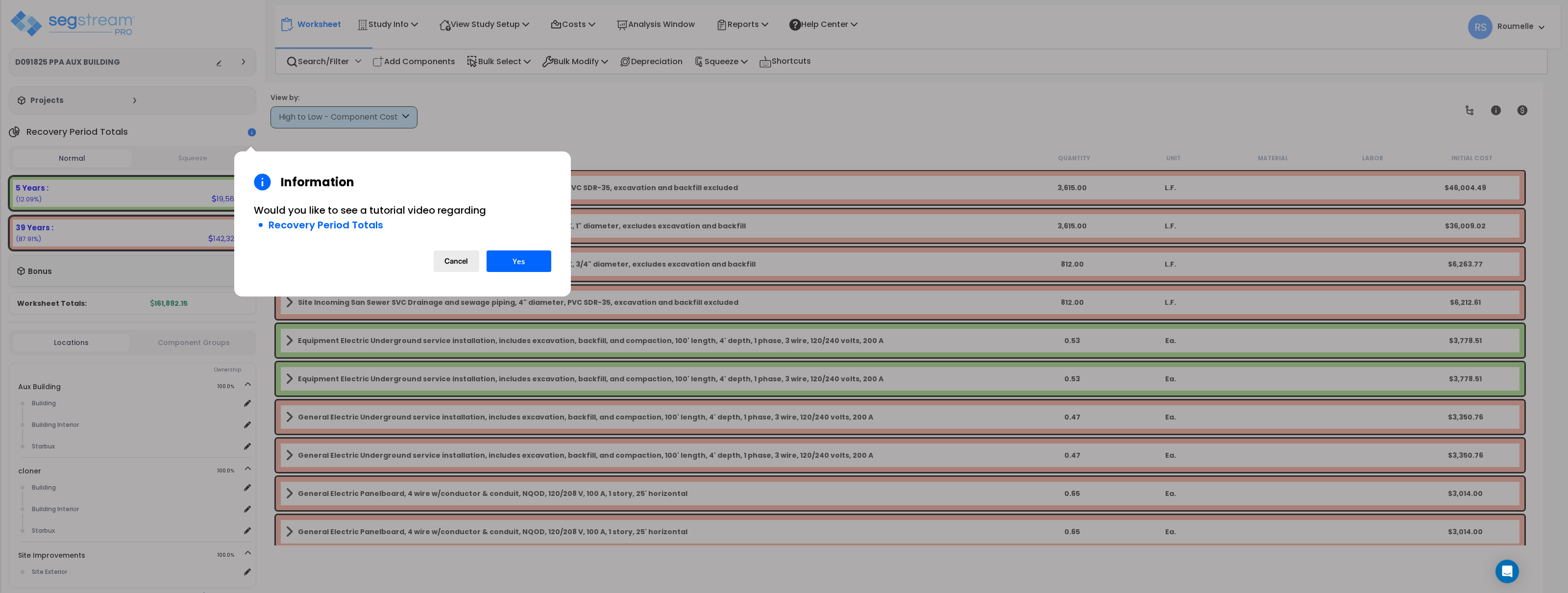
drag, startPoint x: 457, startPoint y: 259, endPoint x: 102, endPoint y: 62, distance: 406.0
click at [456, 257] on button "Cancel" at bounding box center [456, 261] width 46 height 21
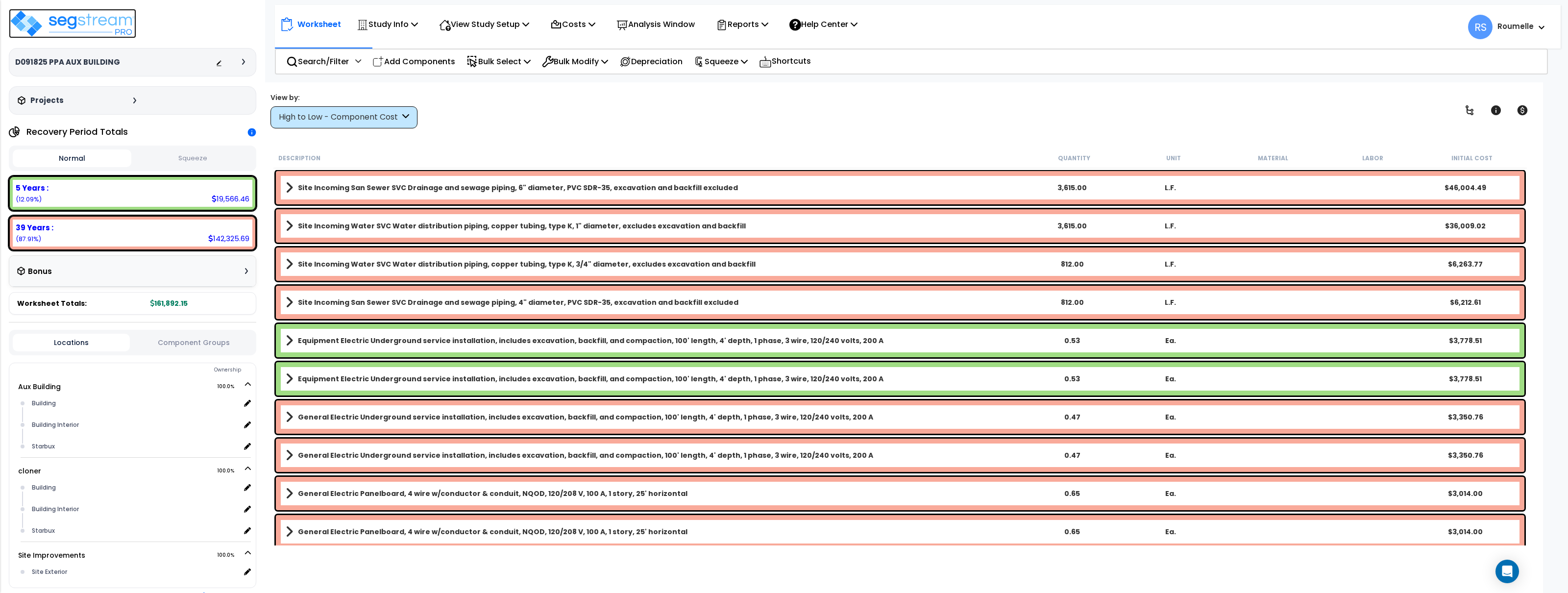
click at [106, 23] on img at bounding box center [72, 23] width 128 height 29
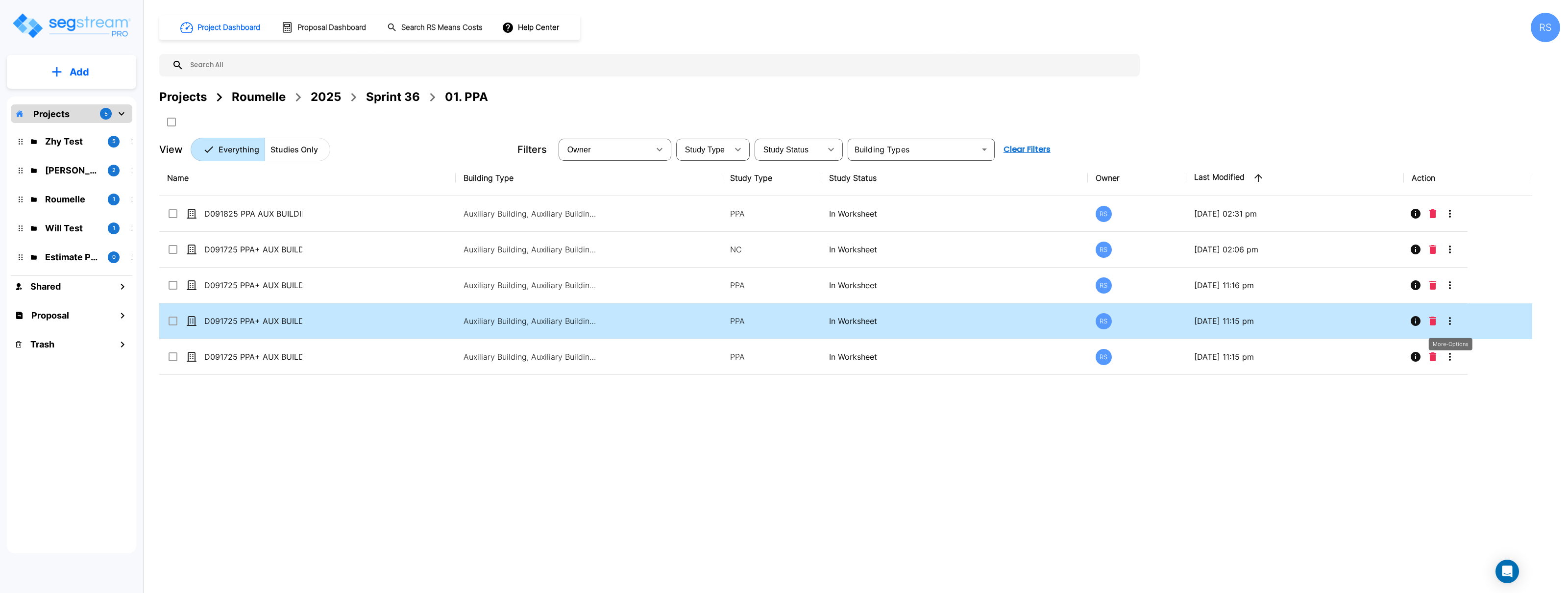
click at [1448, 320] on icon "More-Options" at bounding box center [1450, 321] width 12 height 12
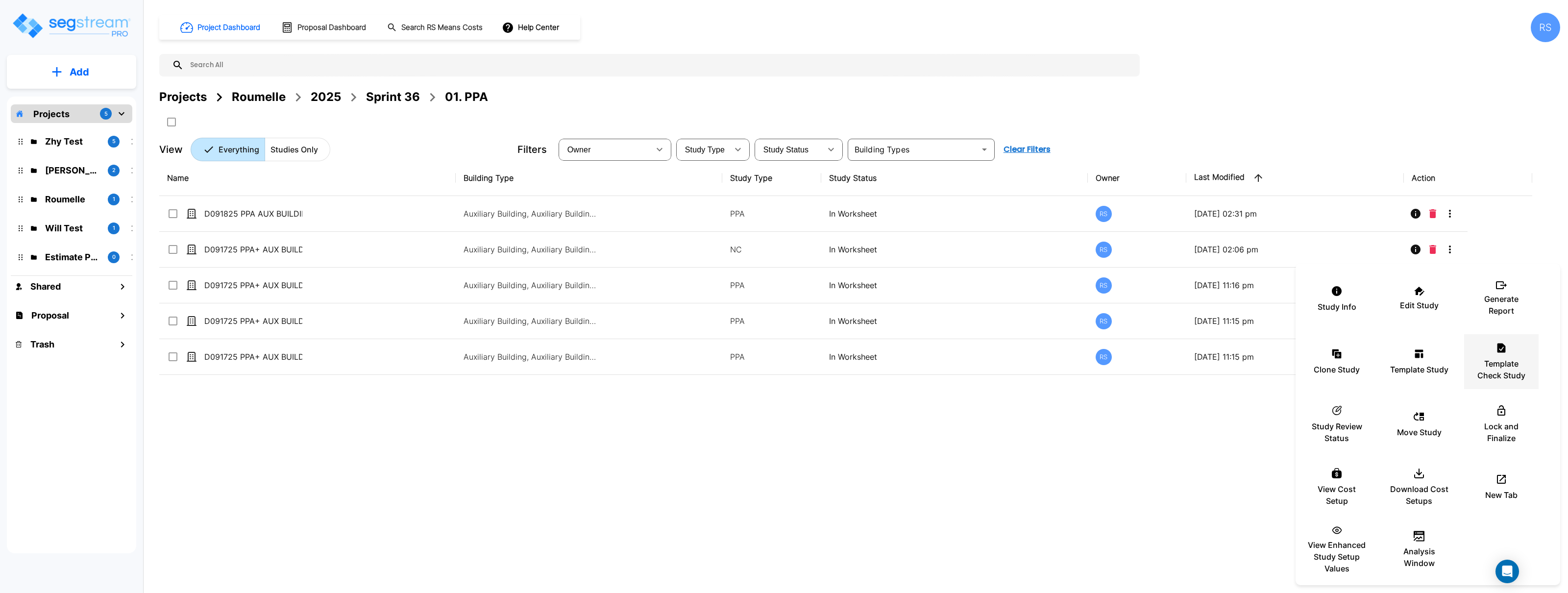
click at [1501, 364] on p "Template Check Study" at bounding box center [1502, 369] width 59 height 23
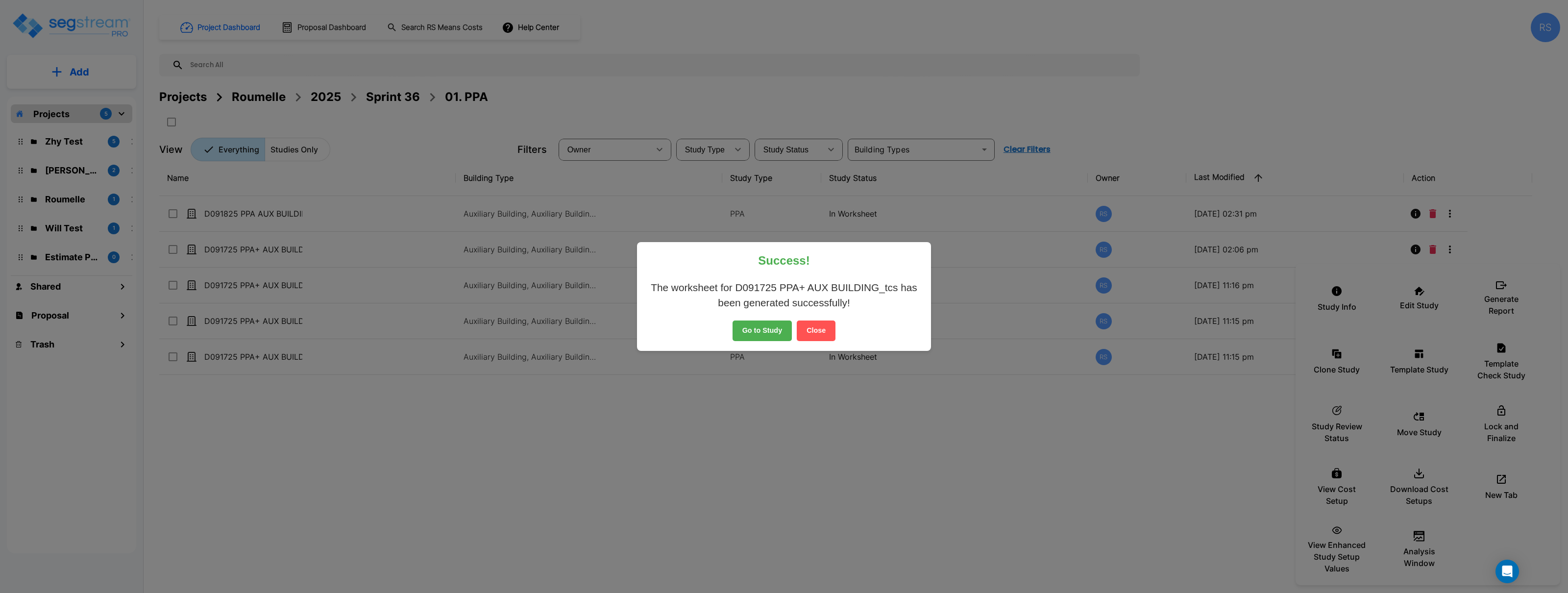
click at [818, 332] on button "Close" at bounding box center [816, 330] width 39 height 21
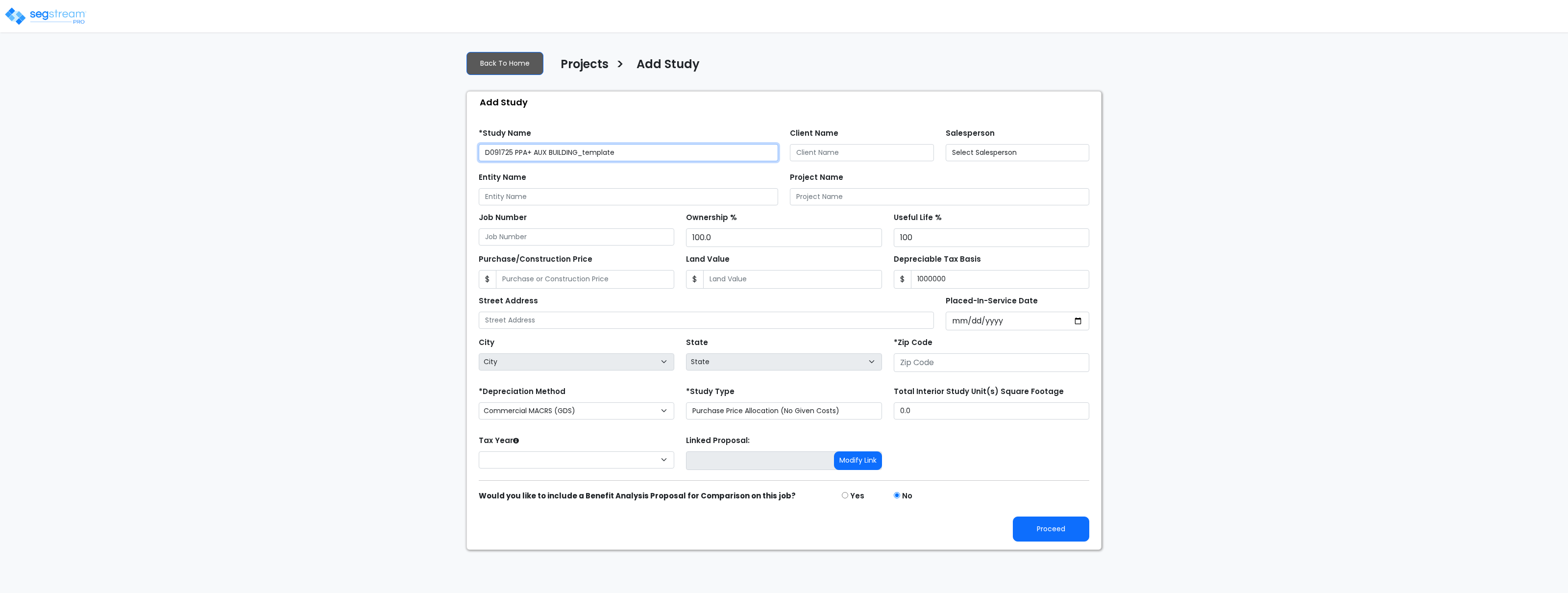
type input "1,000,000"
type input "33109"
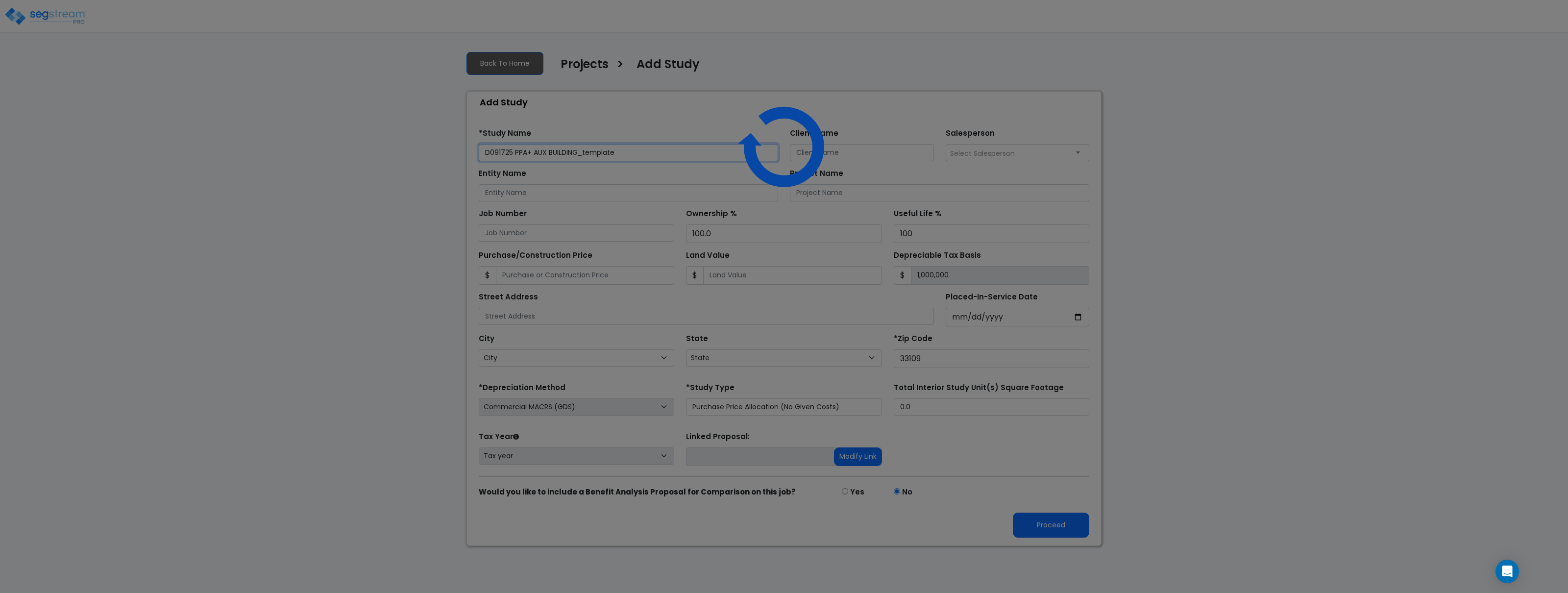
select select "FL"
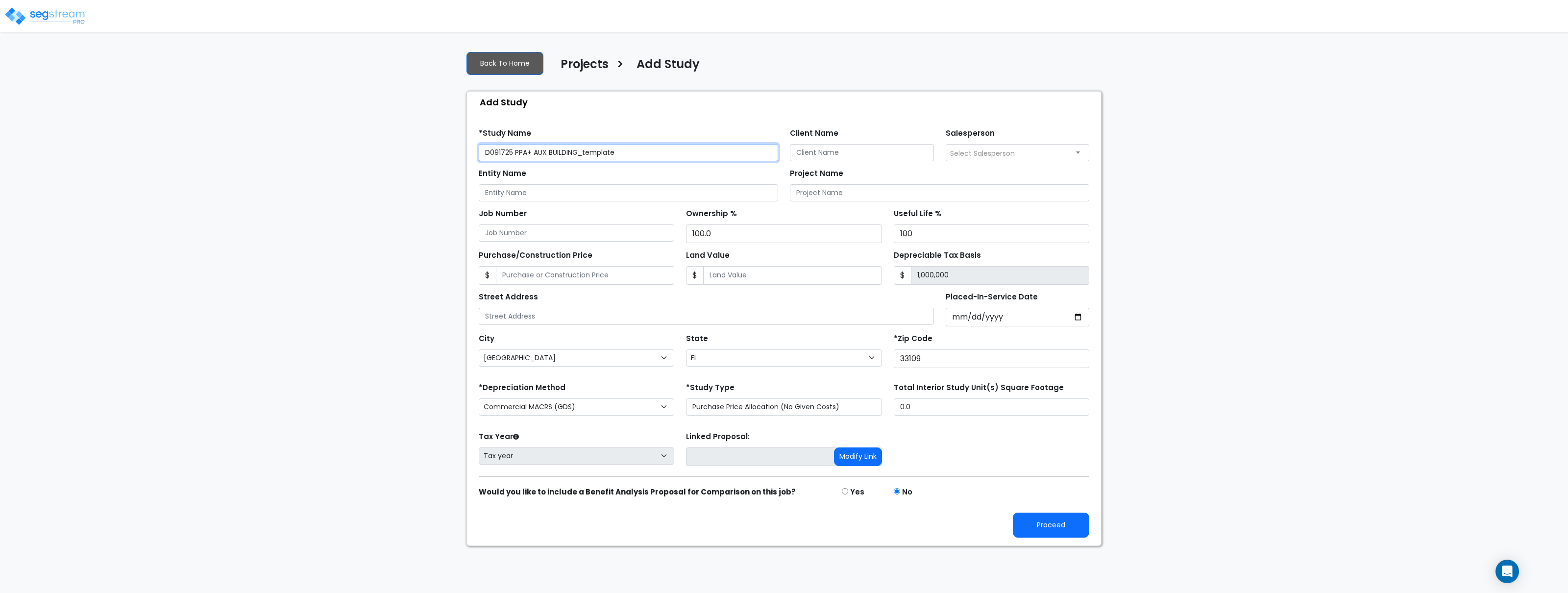
drag, startPoint x: 587, startPoint y: 152, endPoint x: 670, endPoint y: 156, distance: 83.1
click at [670, 154] on input "D091725 PPA+ AUX BUILDING_template" at bounding box center [629, 153] width 300 height 17
type input "D091725 PPA+ AUX BUILDING_tcs"
click at [1050, 520] on button "Proceed" at bounding box center [1051, 525] width 76 height 25
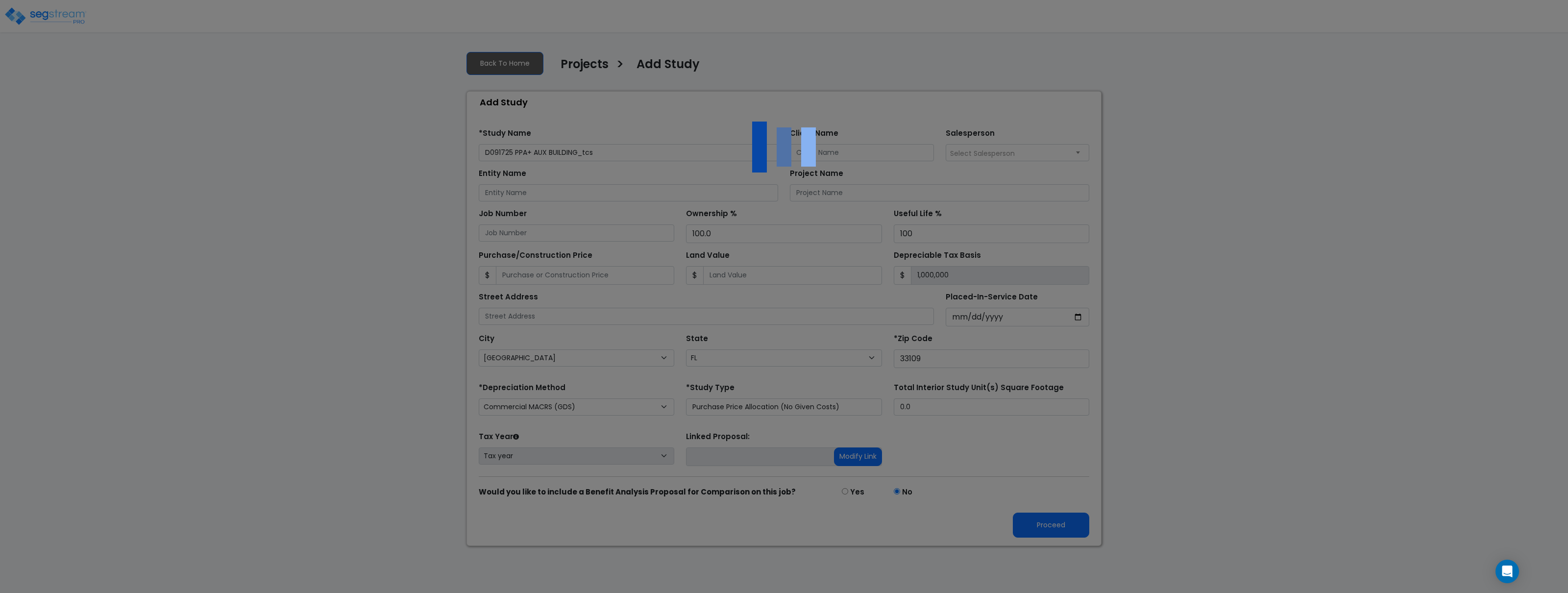
click at [1050, 519] on div at bounding box center [784, 296] width 1568 height 593
click at [1050, 519] on div at bounding box center [784, 296] width 1568 height 593
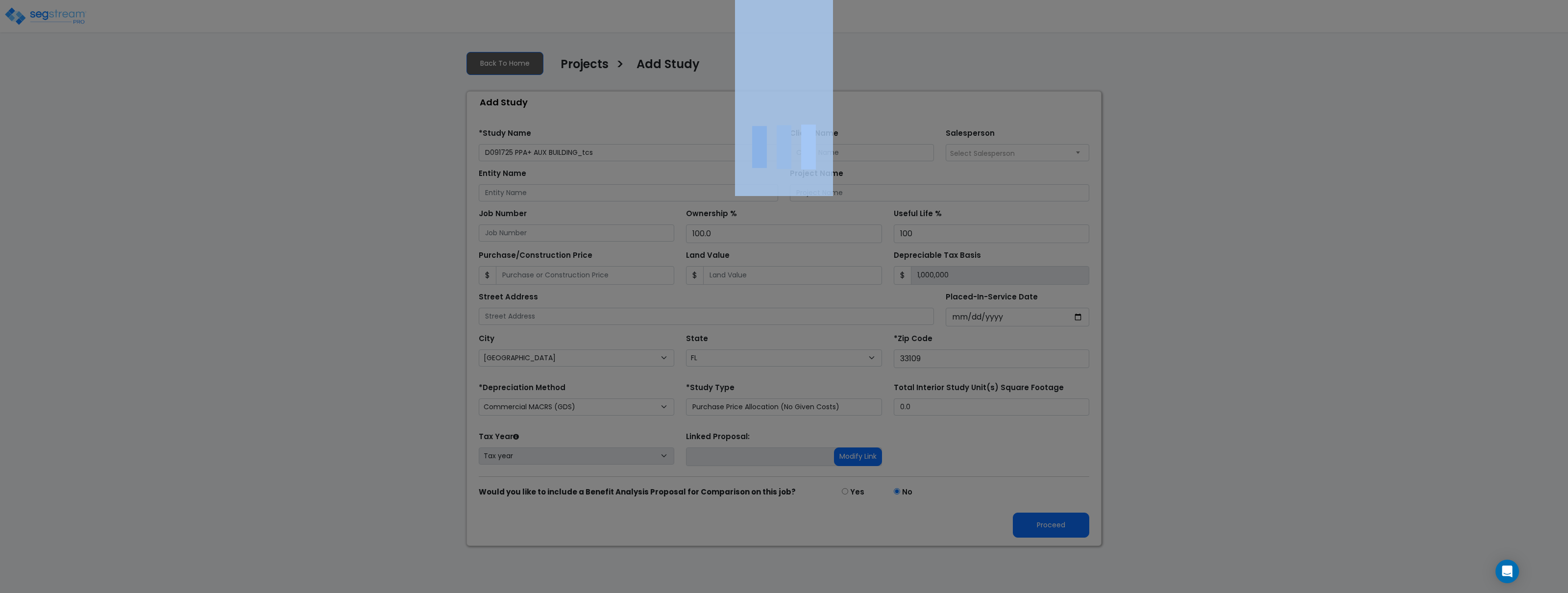
click at [1050, 519] on div at bounding box center [784, 296] width 1568 height 593
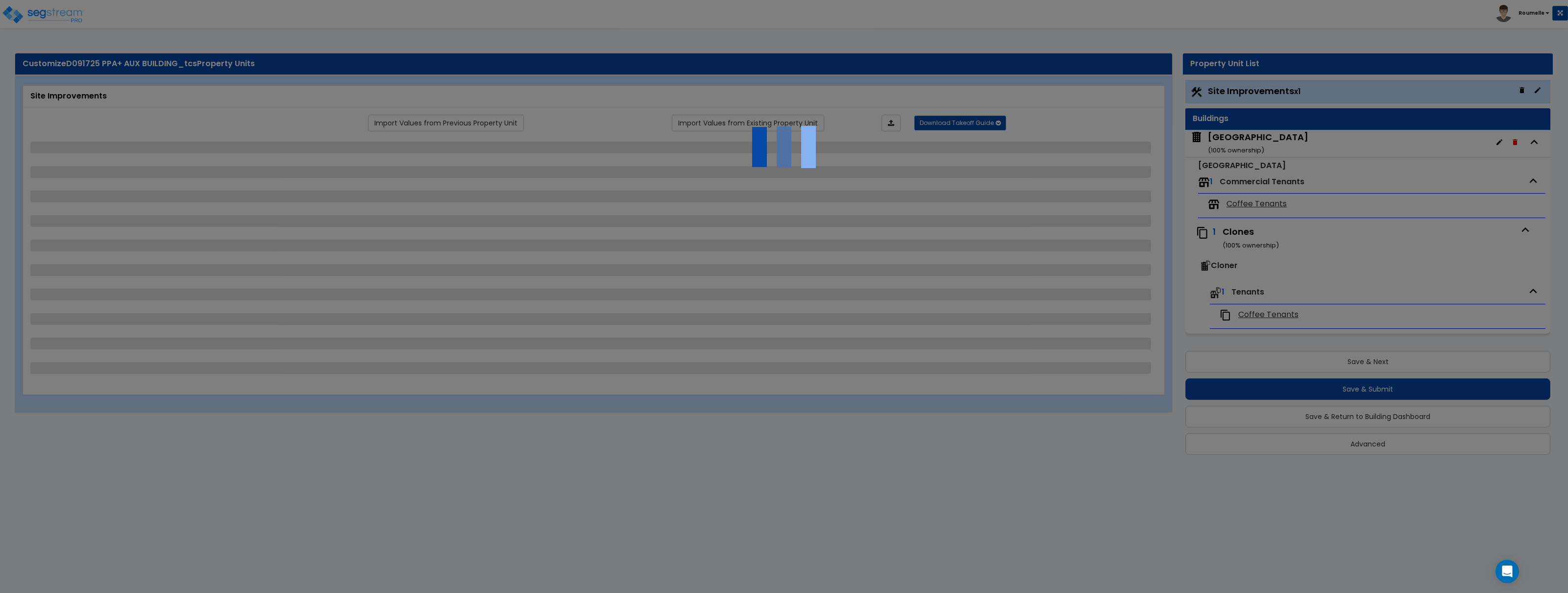
select select "2"
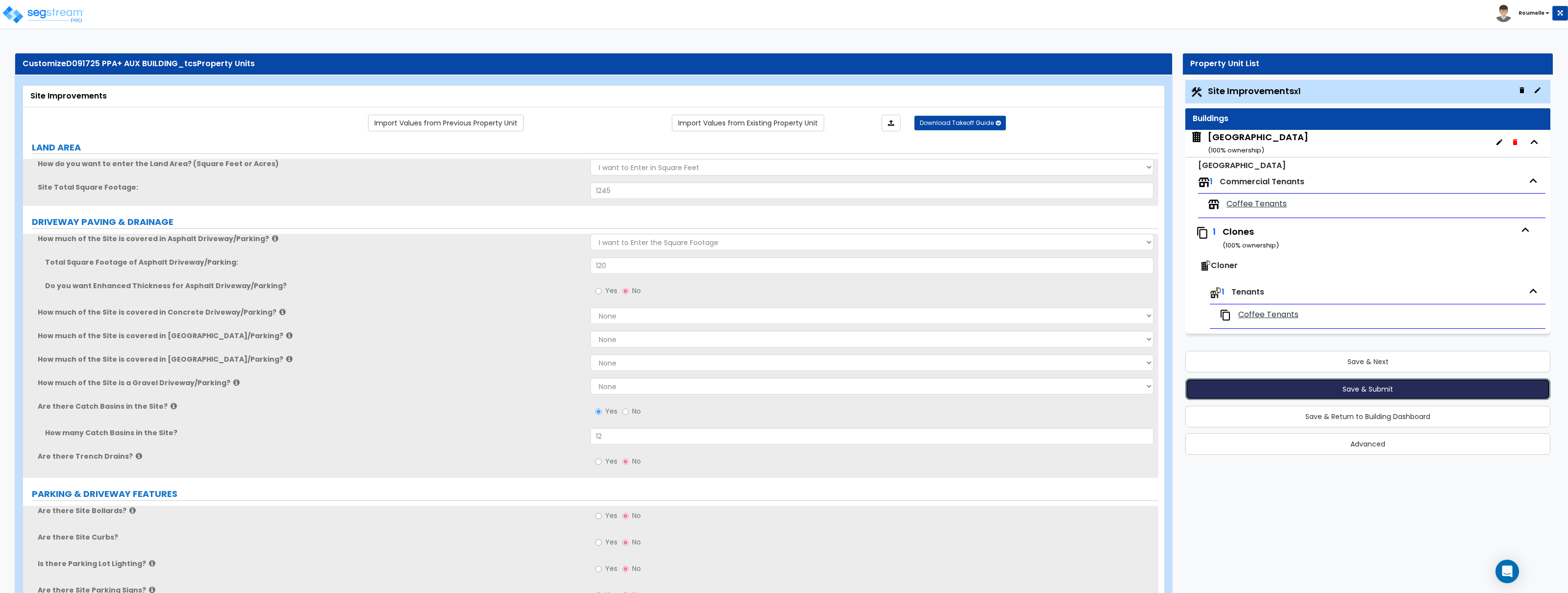
click at [1349, 386] on button "Save & Submit" at bounding box center [1367, 389] width 365 height 21
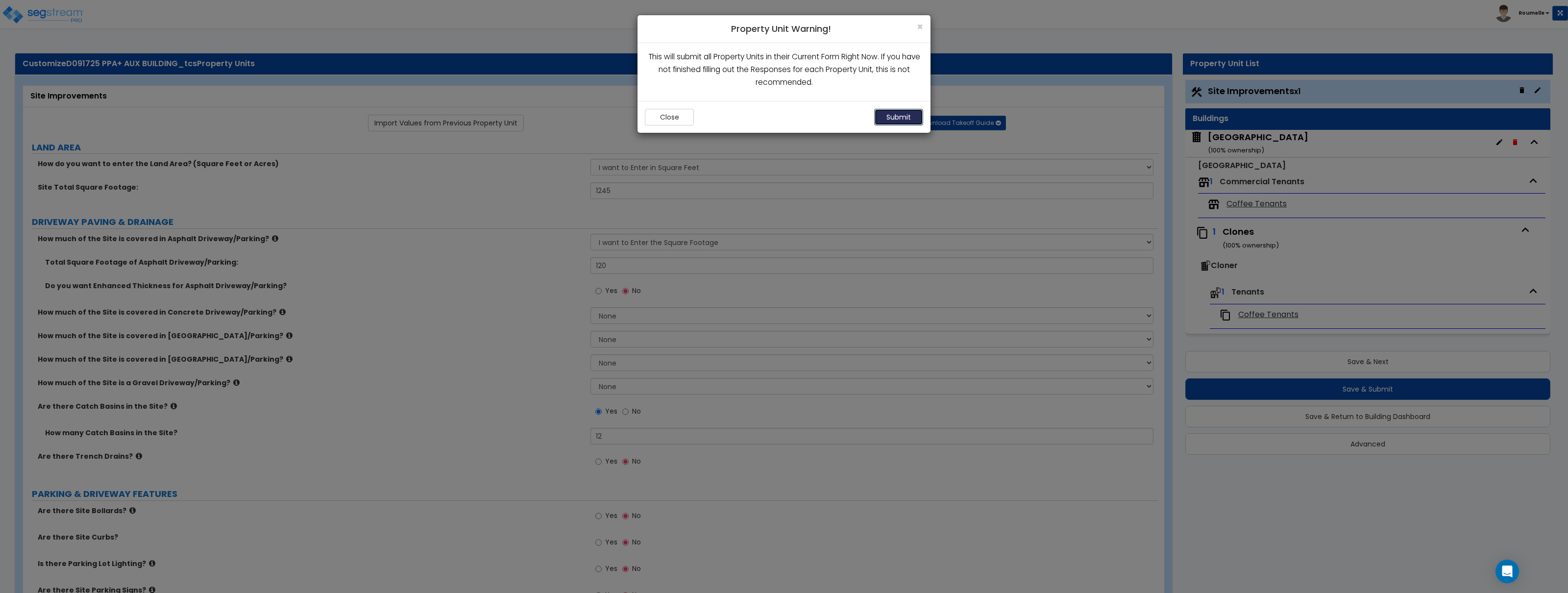
click at [906, 120] on button "Submit" at bounding box center [899, 117] width 49 height 17
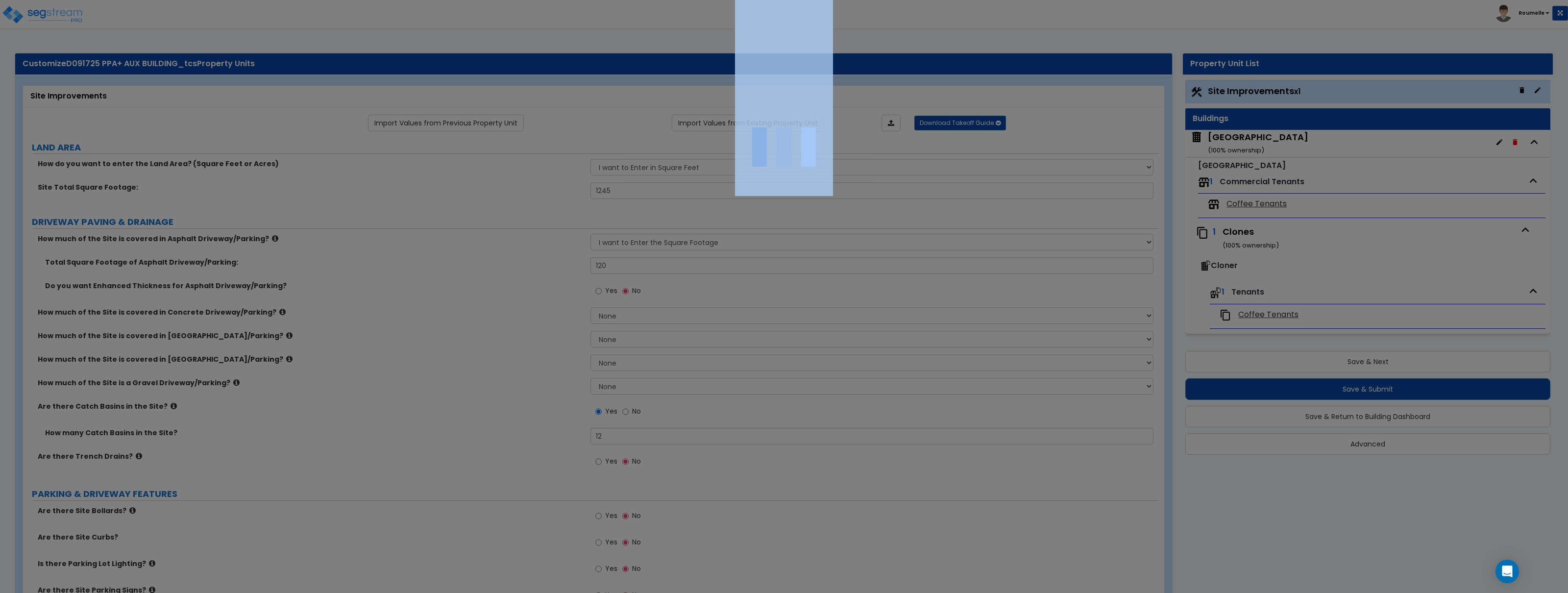
click at [906, 120] on div at bounding box center [784, 296] width 1568 height 593
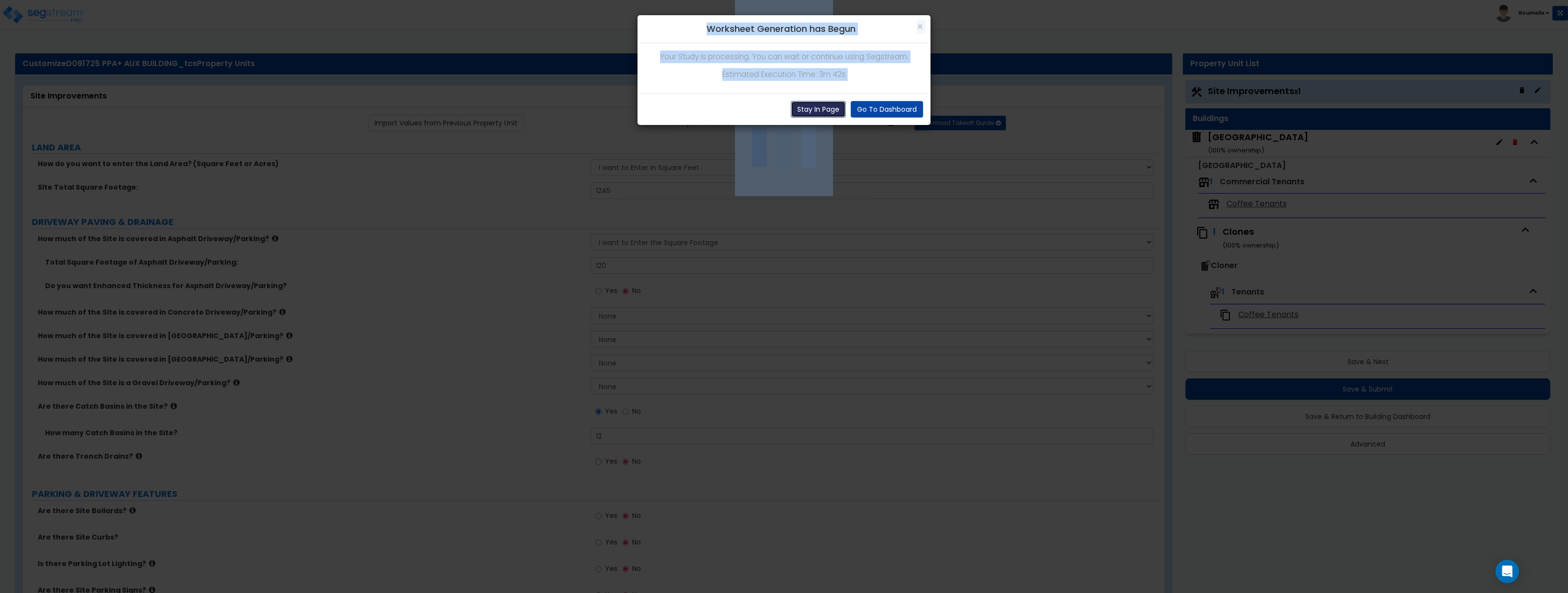
click at [829, 108] on button "Stay In Page" at bounding box center [818, 109] width 55 height 17
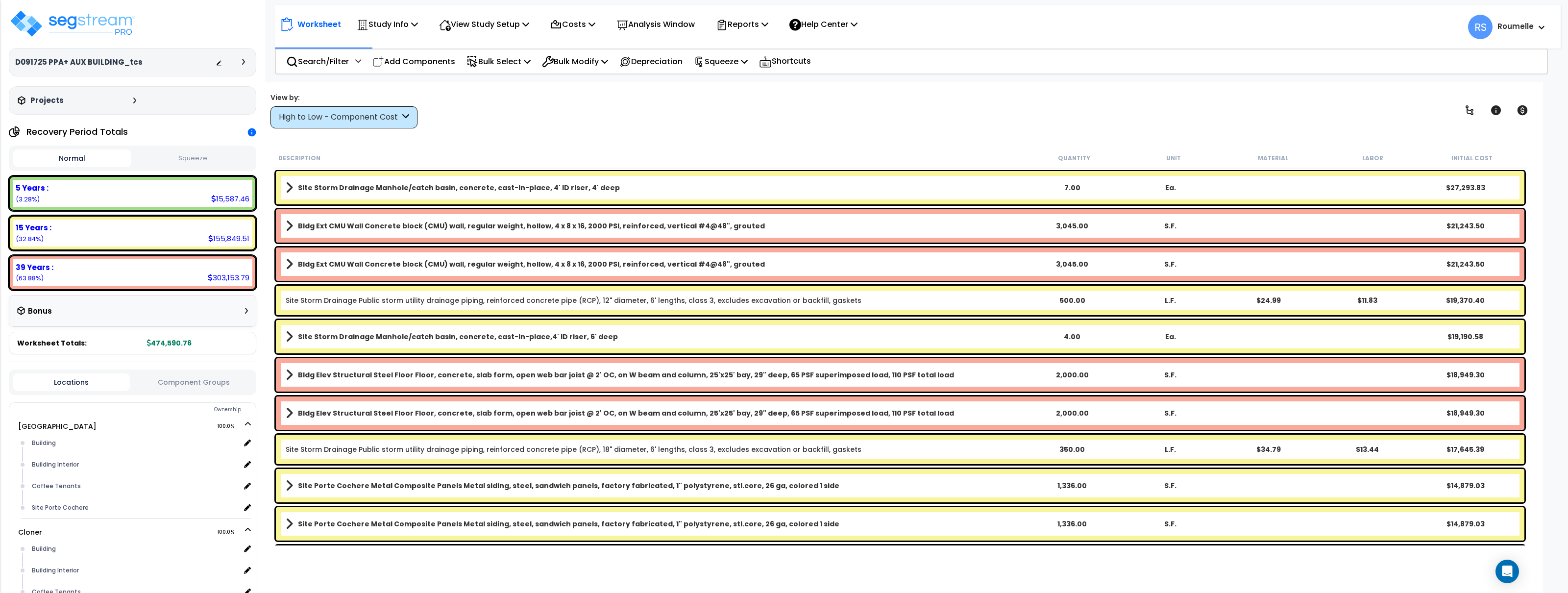
click at [718, 152] on div "Description Quantity Unit Material Labor Initial Cost" at bounding box center [900, 158] width 1254 height 21
click at [126, 31] on img at bounding box center [72, 23] width 128 height 29
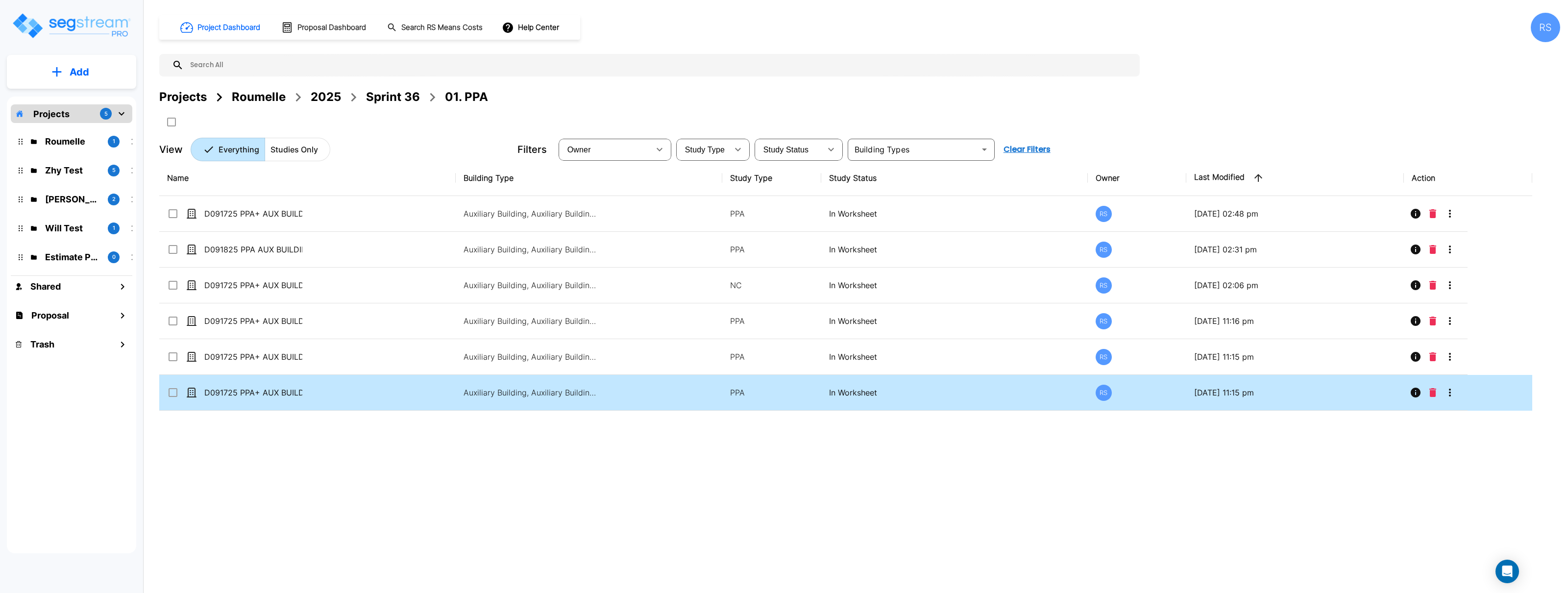
click at [578, 401] on td "Auxiliary Building, Auxiliary Building, Commercial Property Site" at bounding box center [589, 393] width 266 height 36
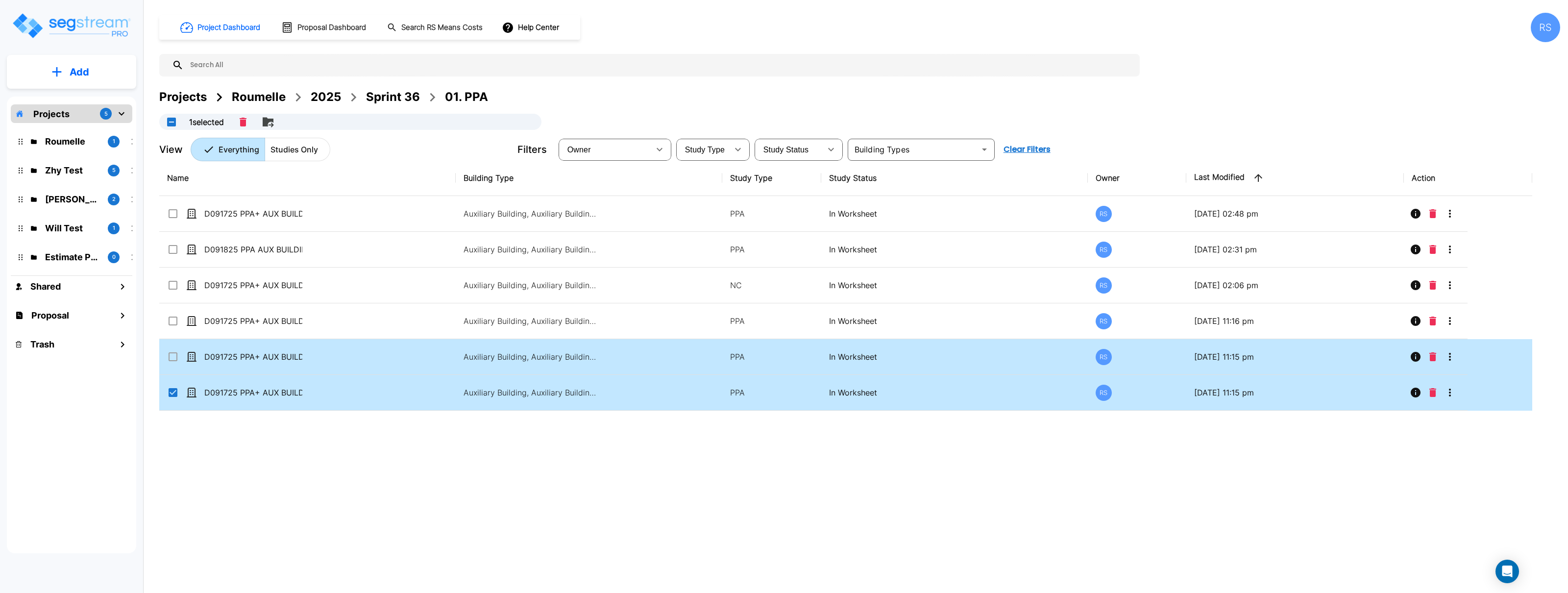
checkbox input "true"
click at [255, 122] on button "Merge" at bounding box center [247, 122] width 20 height 20
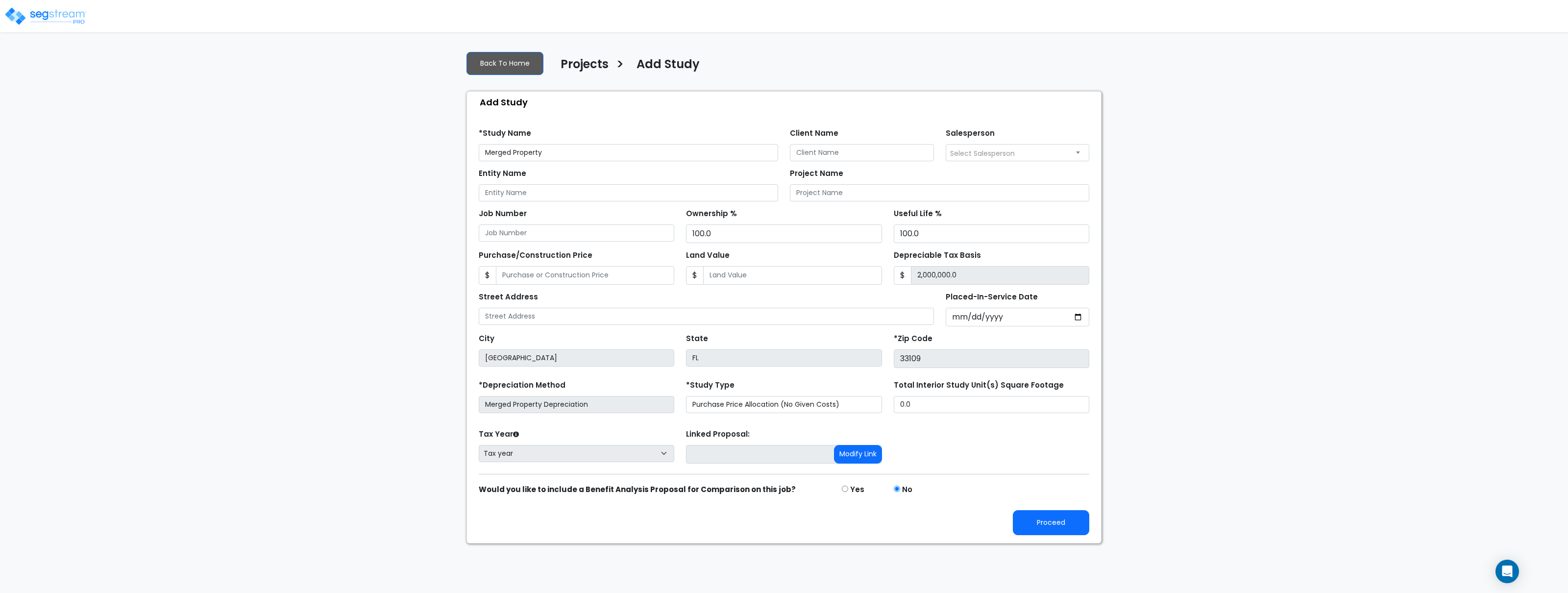
click at [603, 157] on input "Merged Property" at bounding box center [629, 153] width 300 height 17
click at [484, 152] on input "Merged Property" at bounding box center [629, 153] width 300 height 17
click at [515, 154] on input "Merged Property" at bounding box center [629, 153] width 300 height 17
type input "Merged ppa+ppa Property"
click at [1055, 525] on button "Proceed" at bounding box center [1051, 523] width 76 height 25
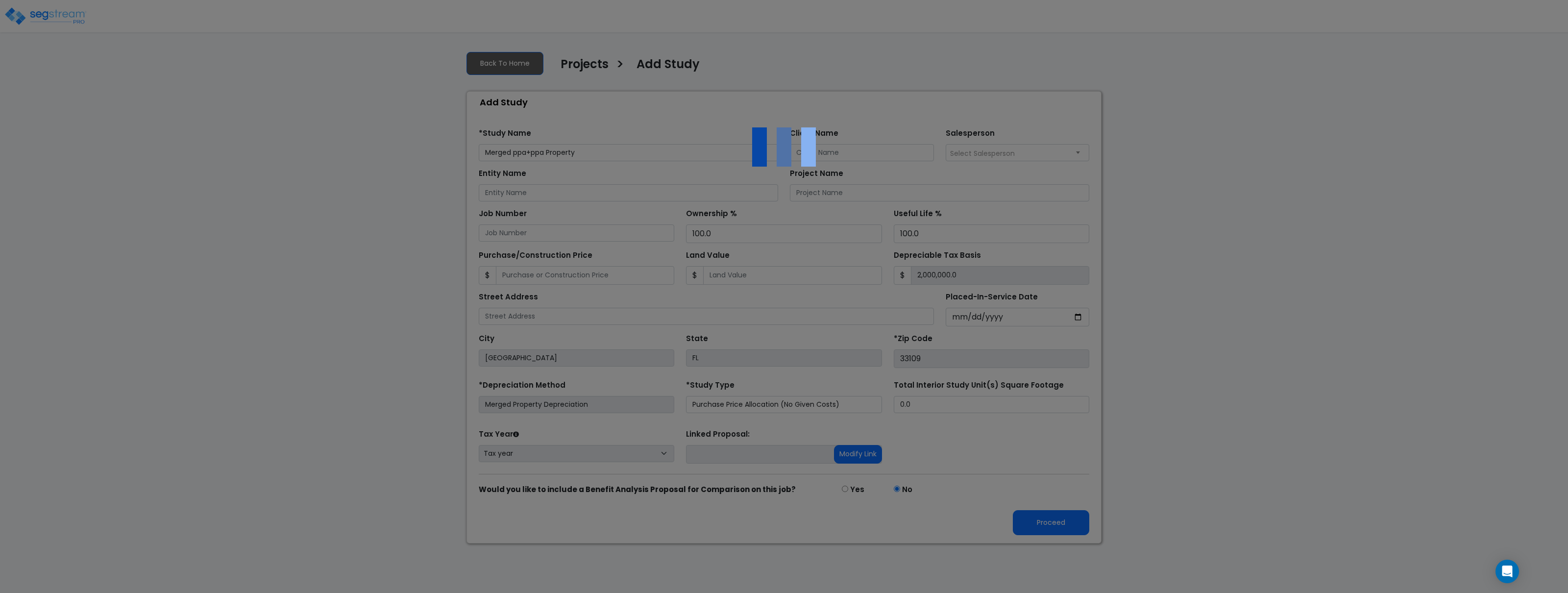
click at [1237, 104] on div at bounding box center [784, 296] width 1568 height 593
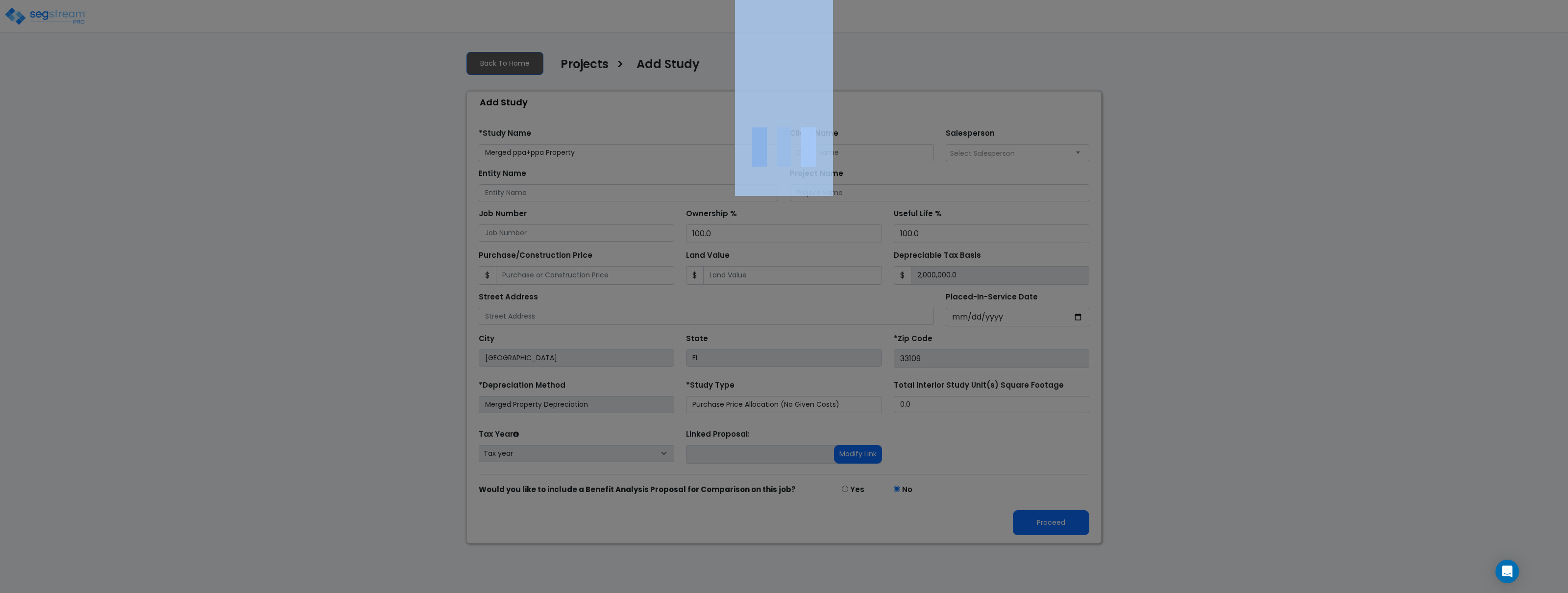
click at [1237, 104] on div at bounding box center [784, 296] width 1568 height 593
drag, startPoint x: 1237, startPoint y: 104, endPoint x: 1562, endPoint y: 168, distance: 331.2
click at [1250, 105] on div at bounding box center [784, 296] width 1568 height 593
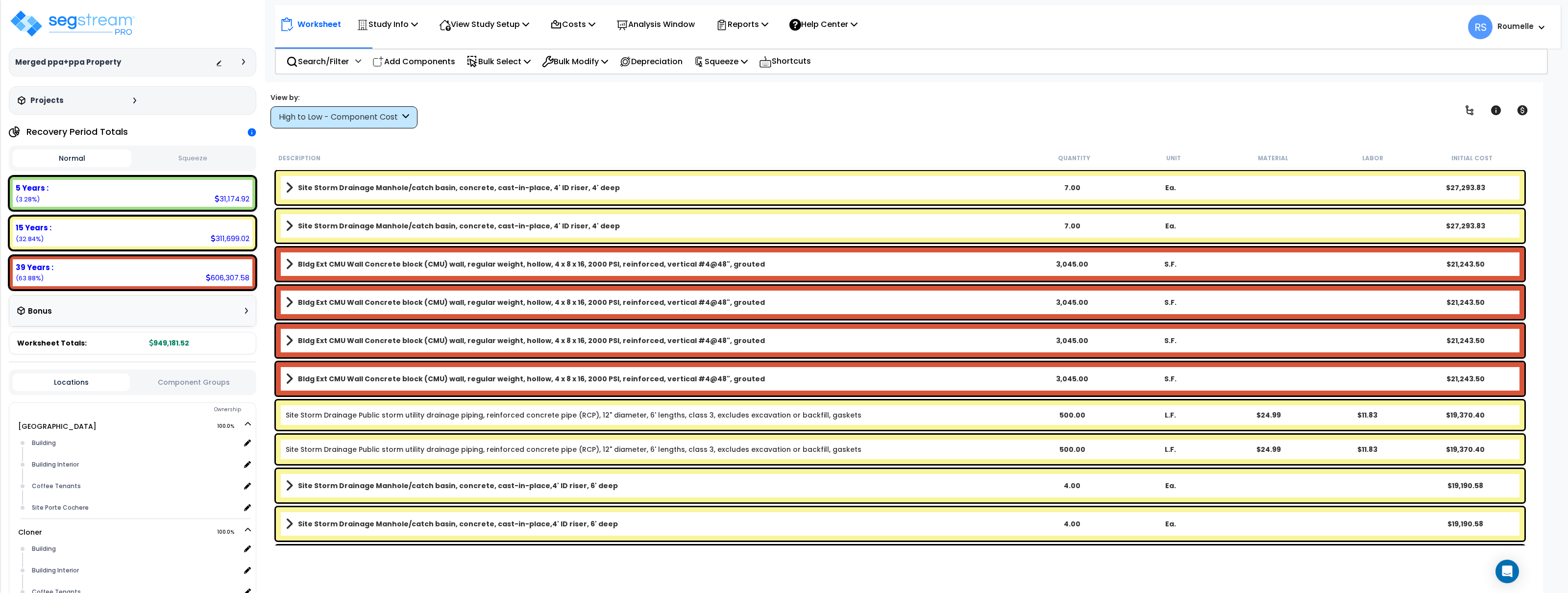
click at [690, 117] on div "View by: High to Low - Component Cost High to Low - Component Cost" at bounding box center [900, 110] width 1266 height 37
drag, startPoint x: 89, startPoint y: 26, endPoint x: 140, endPoint y: 6, distance: 54.8
click at [89, 25] on img at bounding box center [72, 23] width 128 height 29
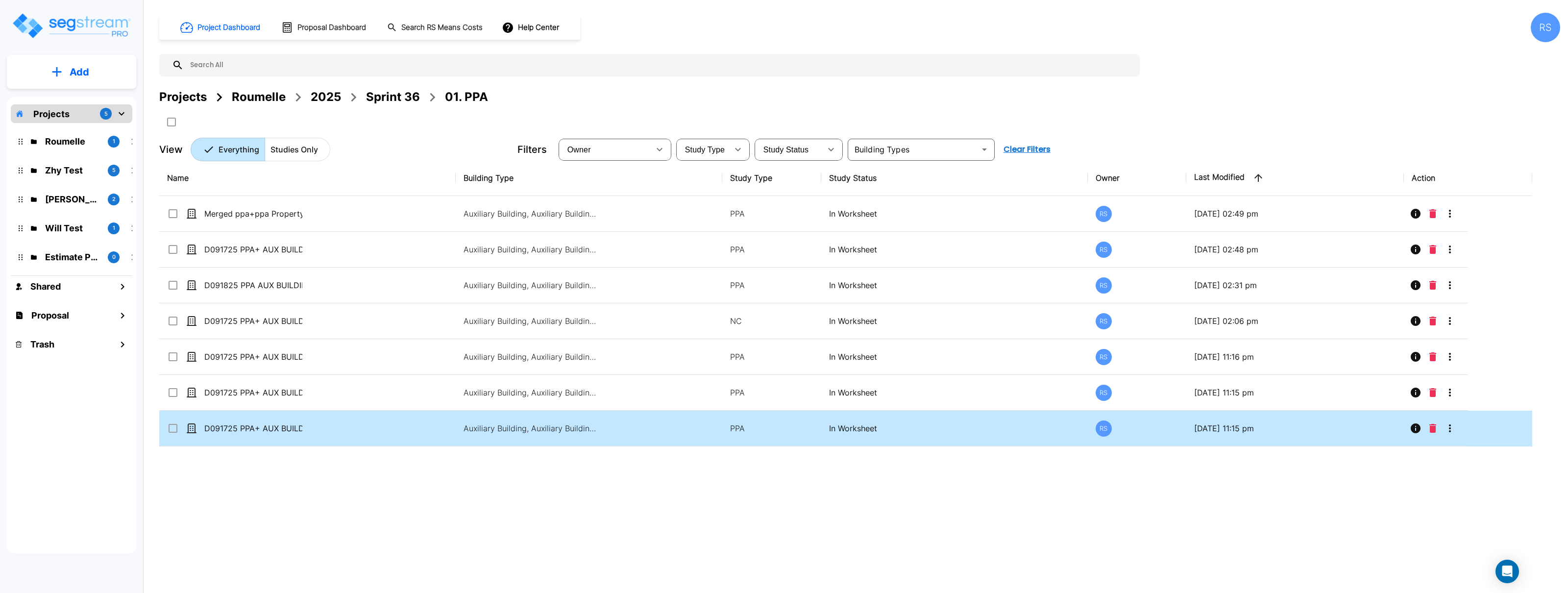
click at [432, 429] on td "D091725 PPA+ AUX BUILDING_clone" at bounding box center [308, 429] width 296 height 36
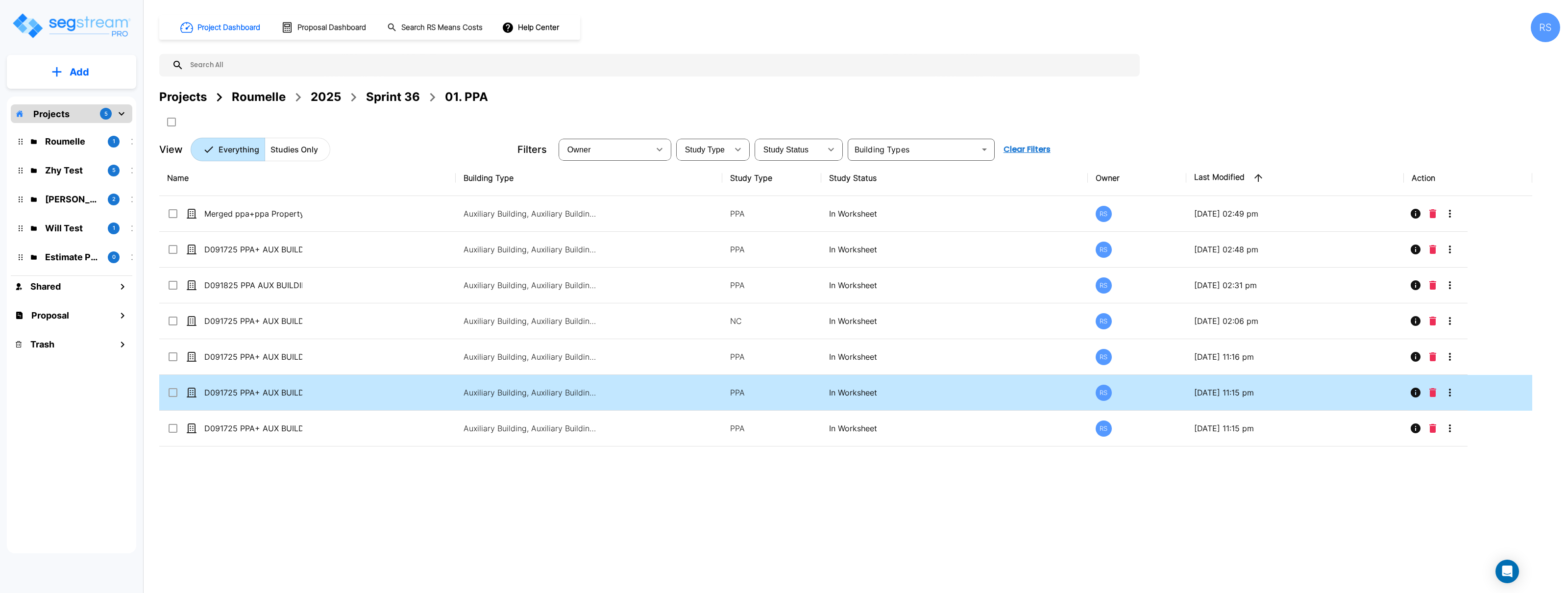
checkbox input "true"
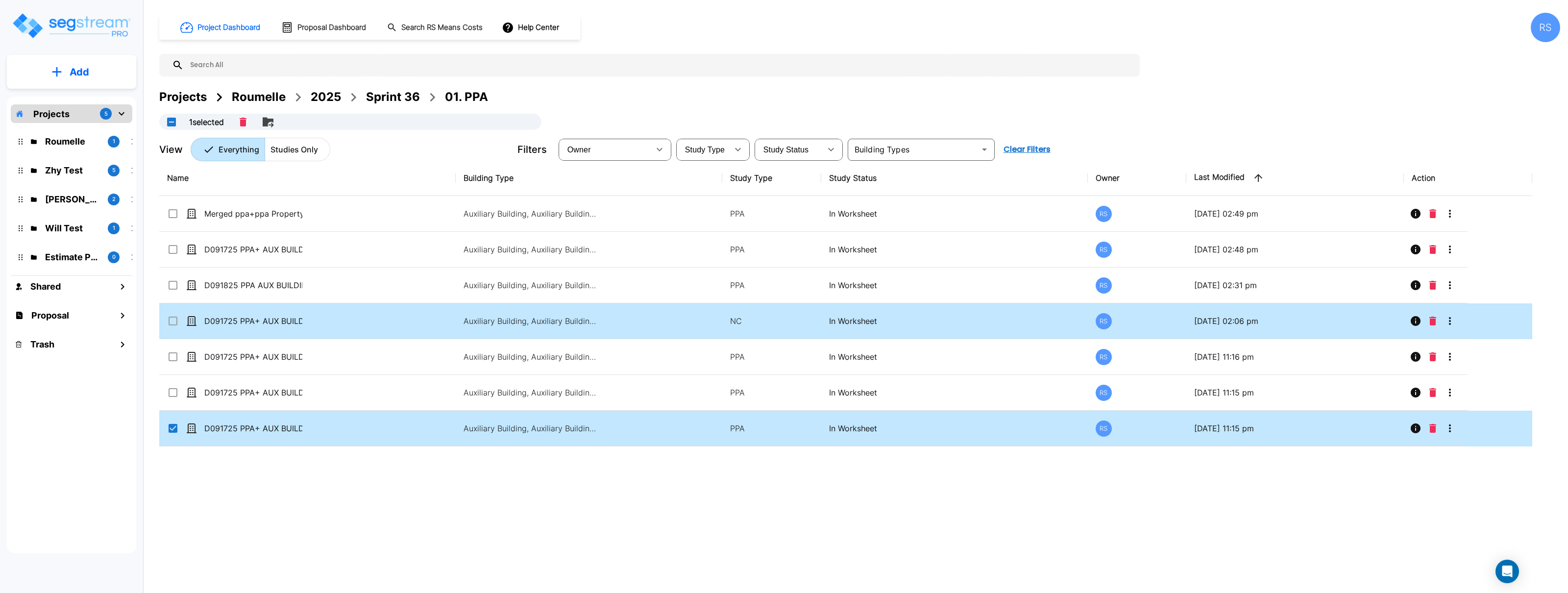
click at [417, 328] on td "D091725 PPA+ AUX BUILDING_tc ust" at bounding box center [308, 322] width 296 height 36
checkbox input "true"
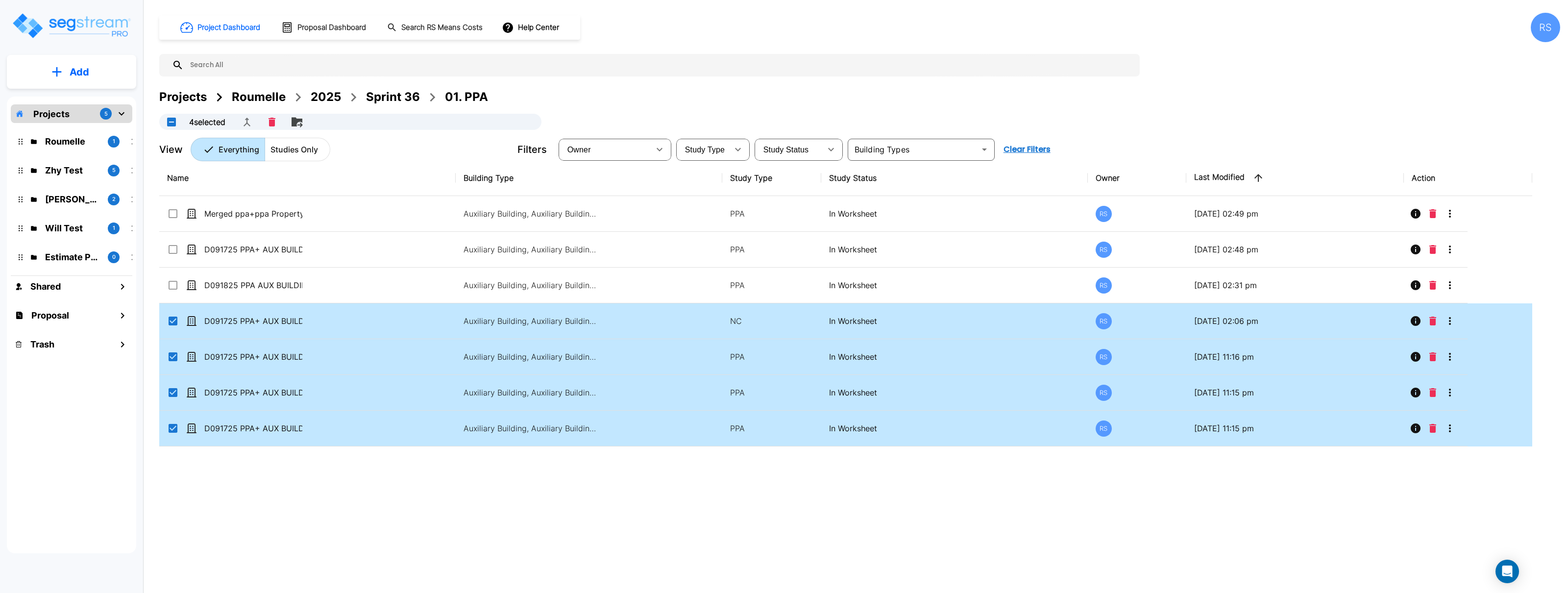
drag, startPoint x: 173, startPoint y: 355, endPoint x: 178, endPoint y: 395, distance: 40.3
click at [175, 358] on input "select row D091725 PPA+ AUX BUILDING_clone UDM" at bounding box center [172, 355] width 10 height 9
checkbox input "false"
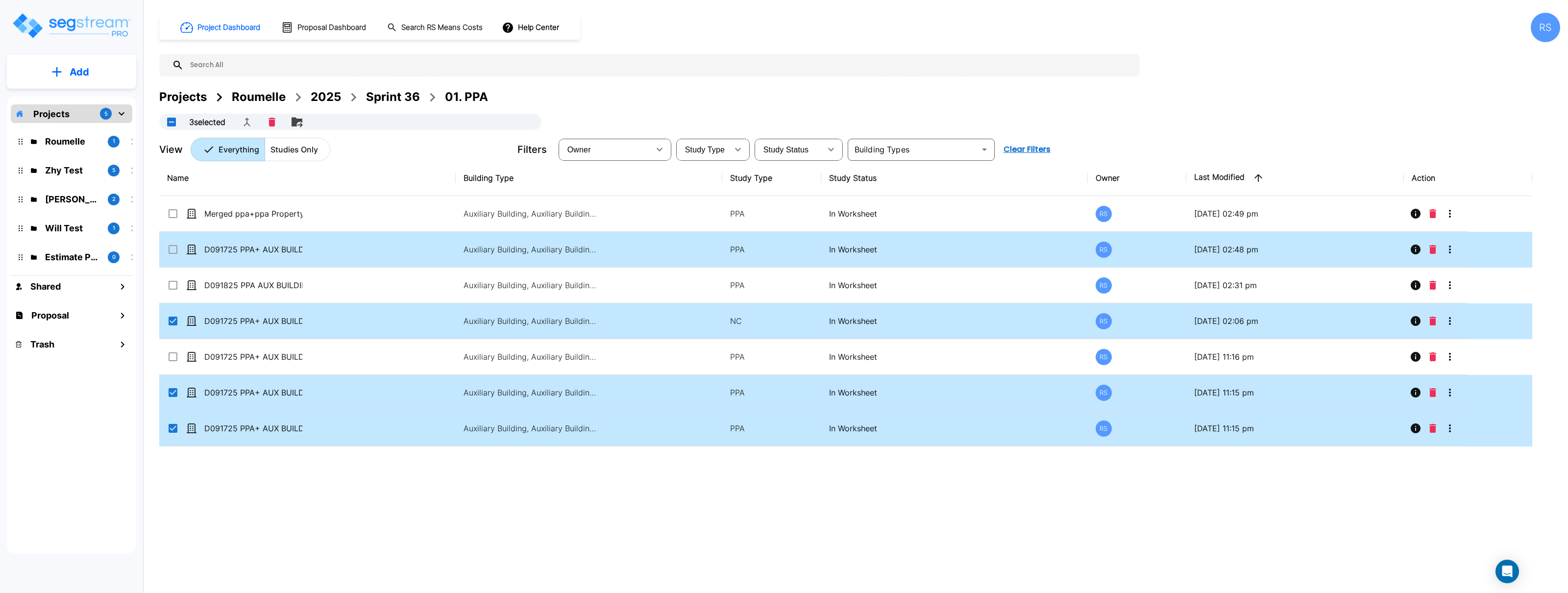
drag, startPoint x: 173, startPoint y: 390, endPoint x: 214, endPoint y: 261, distance: 135.4
click at [173, 390] on input "select row D091725 PPA+ AUX BUILDING" at bounding box center [172, 391] width 10 height 9
checkbox input "false"
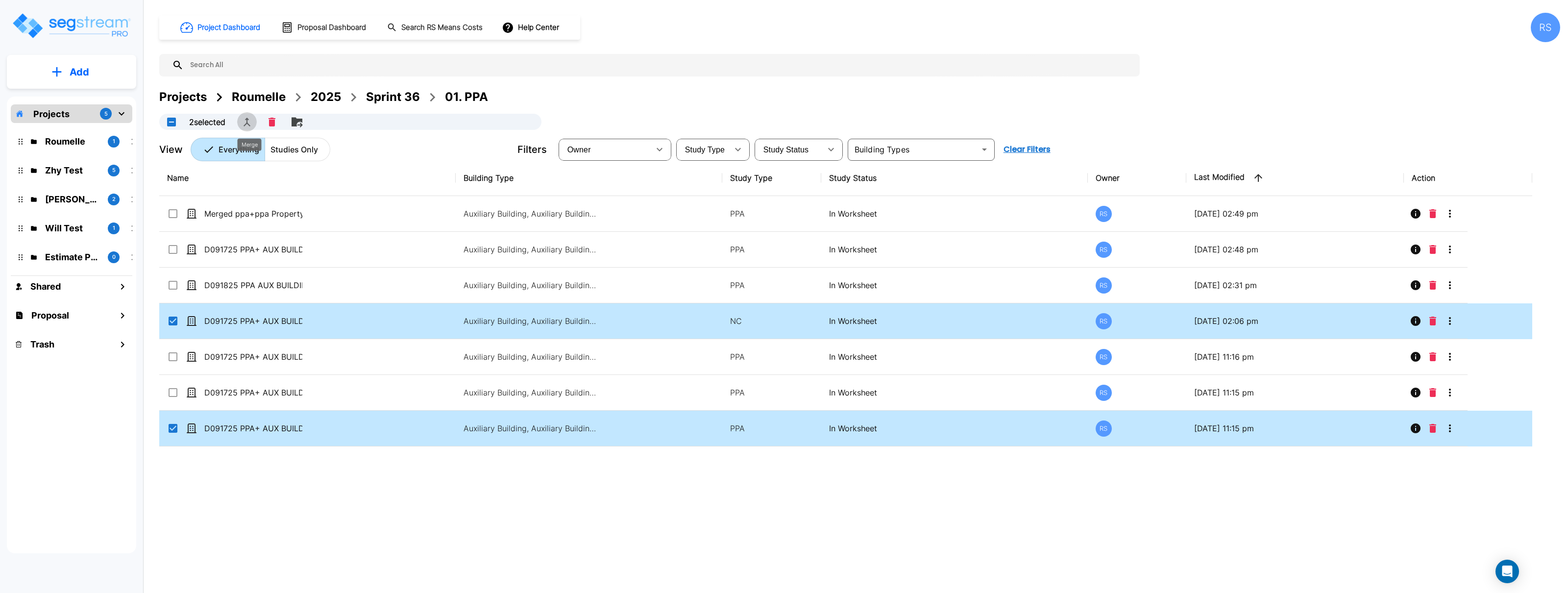
click at [253, 122] on icon "Merge" at bounding box center [247, 122] width 12 height 12
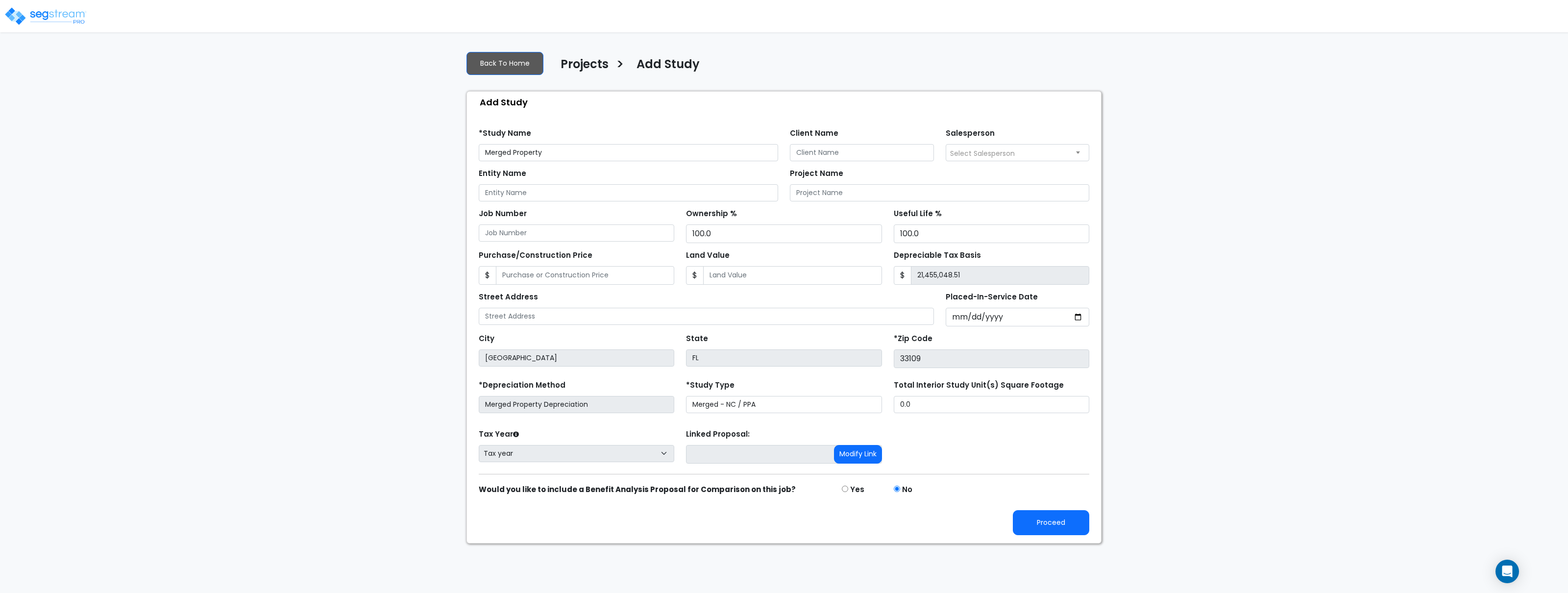
click at [512, 148] on input "Merged Property" at bounding box center [629, 153] width 300 height 17
type input "Merged ppa +nc Property udm"
click at [1055, 521] on button "Proceed" at bounding box center [1051, 523] width 76 height 25
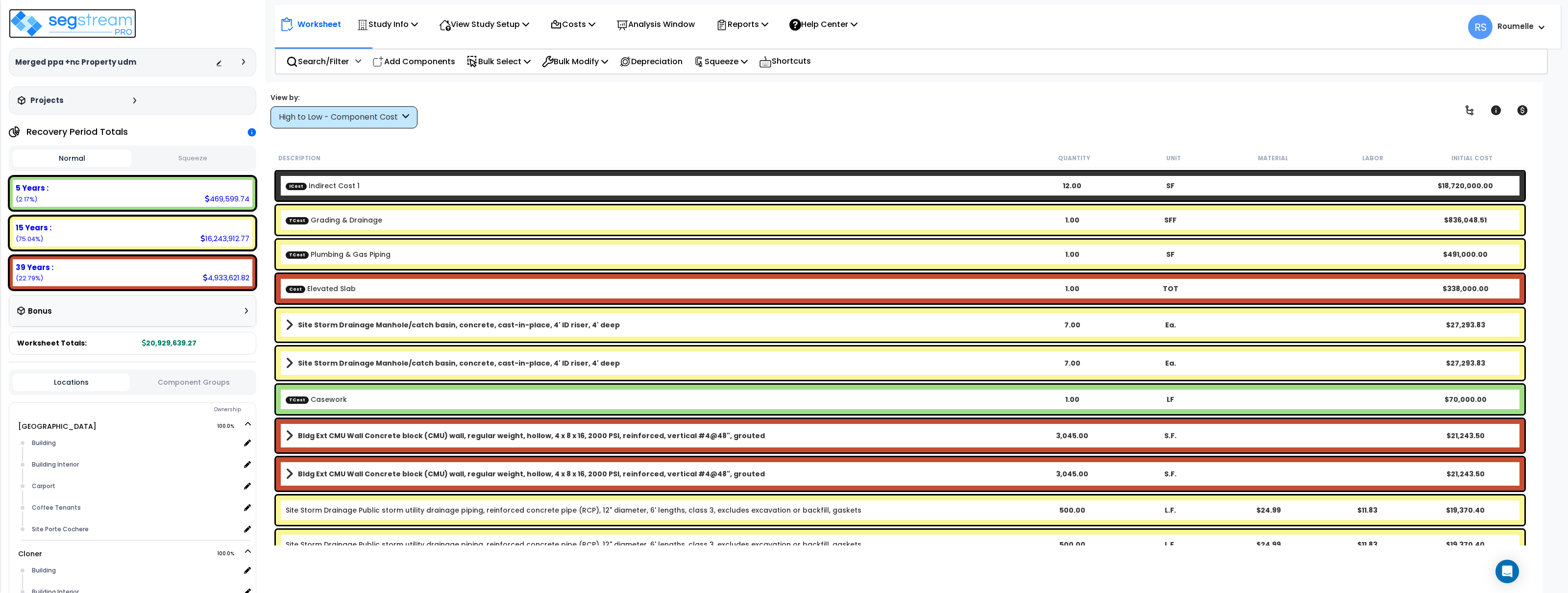
click at [118, 25] on img at bounding box center [72, 23] width 128 height 29
drag, startPoint x: 118, startPoint y: 25, endPoint x: 166, endPoint y: 3, distance: 52.8
click at [120, 23] on img at bounding box center [72, 23] width 128 height 29
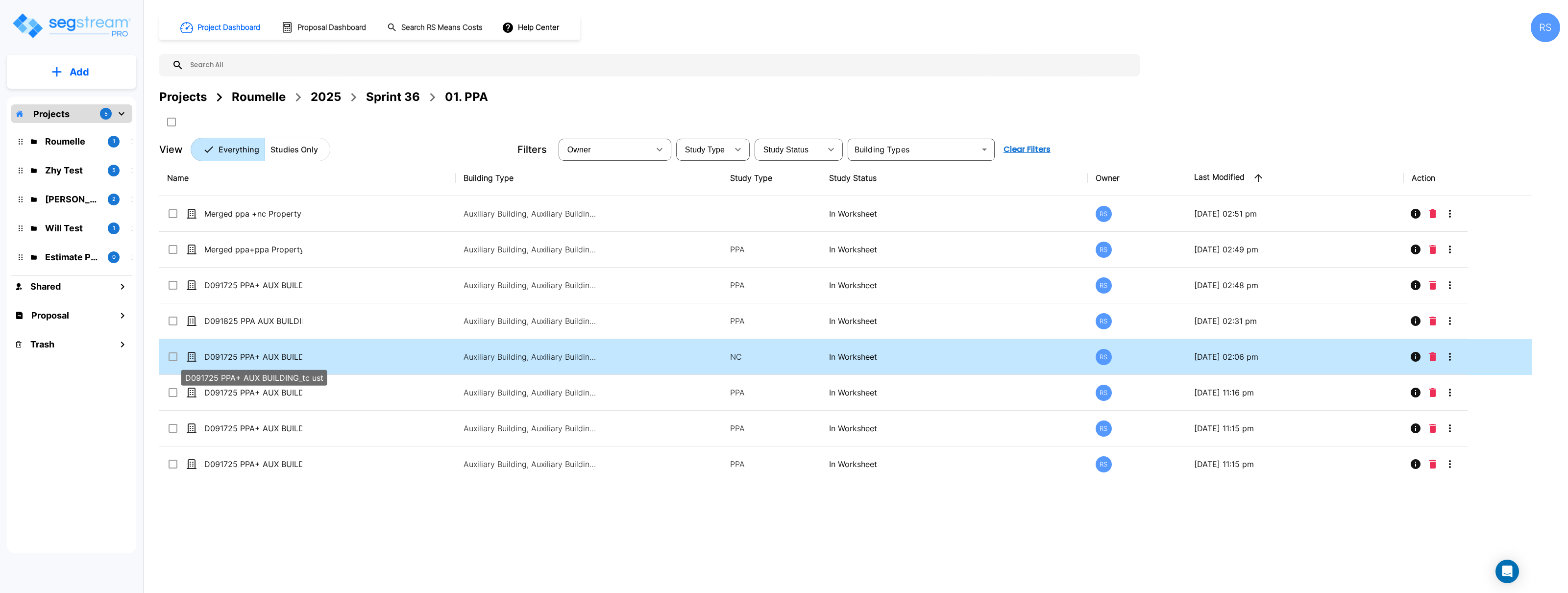
click at [293, 354] on p "D091725 PPA+ AUX BUILDING_tc ust" at bounding box center [254, 357] width 98 height 12
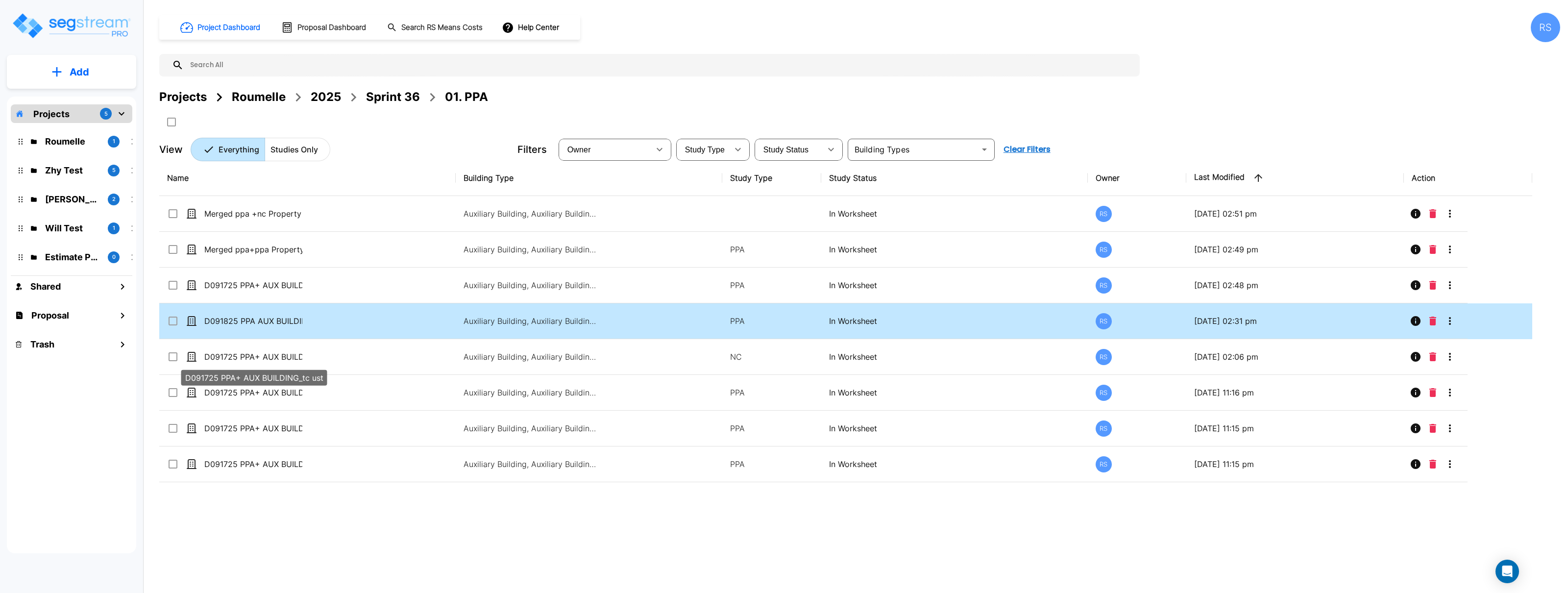
checkbox input "true"
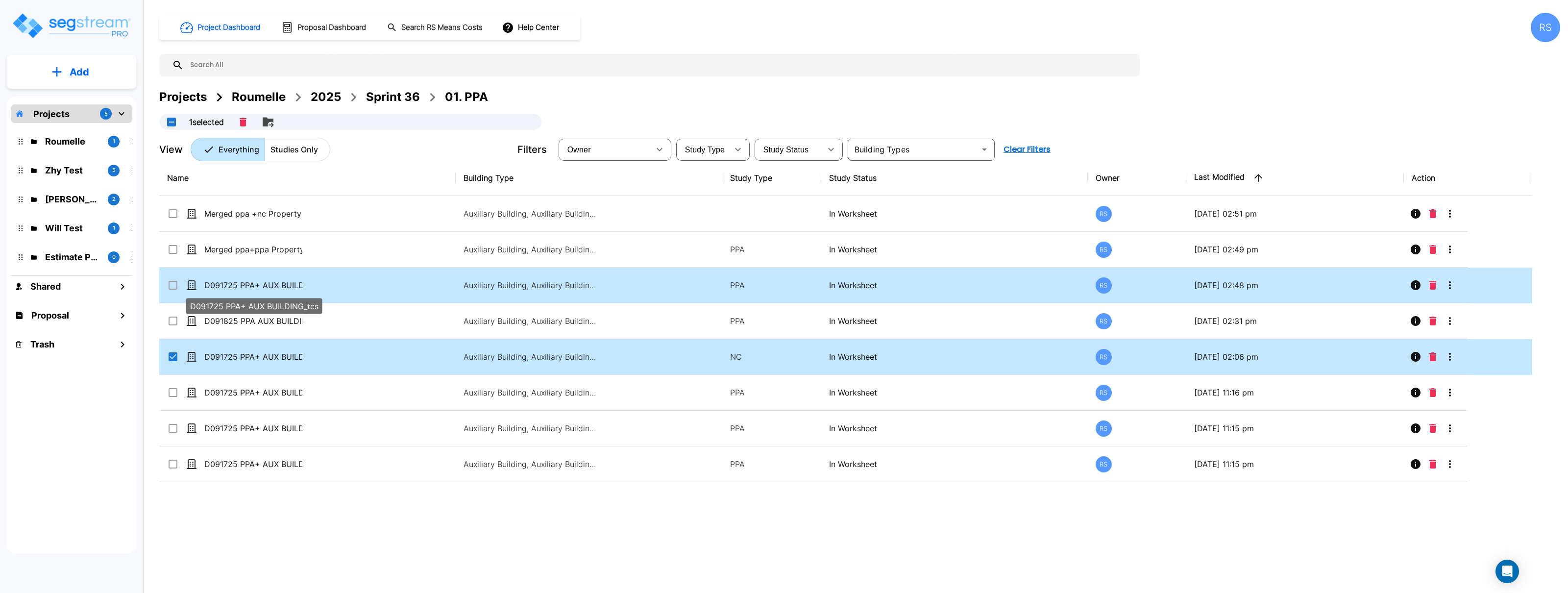
click at [296, 281] on p "D091725 PPA+ AUX BUILDING_tcs" at bounding box center [254, 285] width 98 height 12
checkbox input "true"
click at [246, 124] on icon "Merge" at bounding box center [247, 122] width 12 height 12
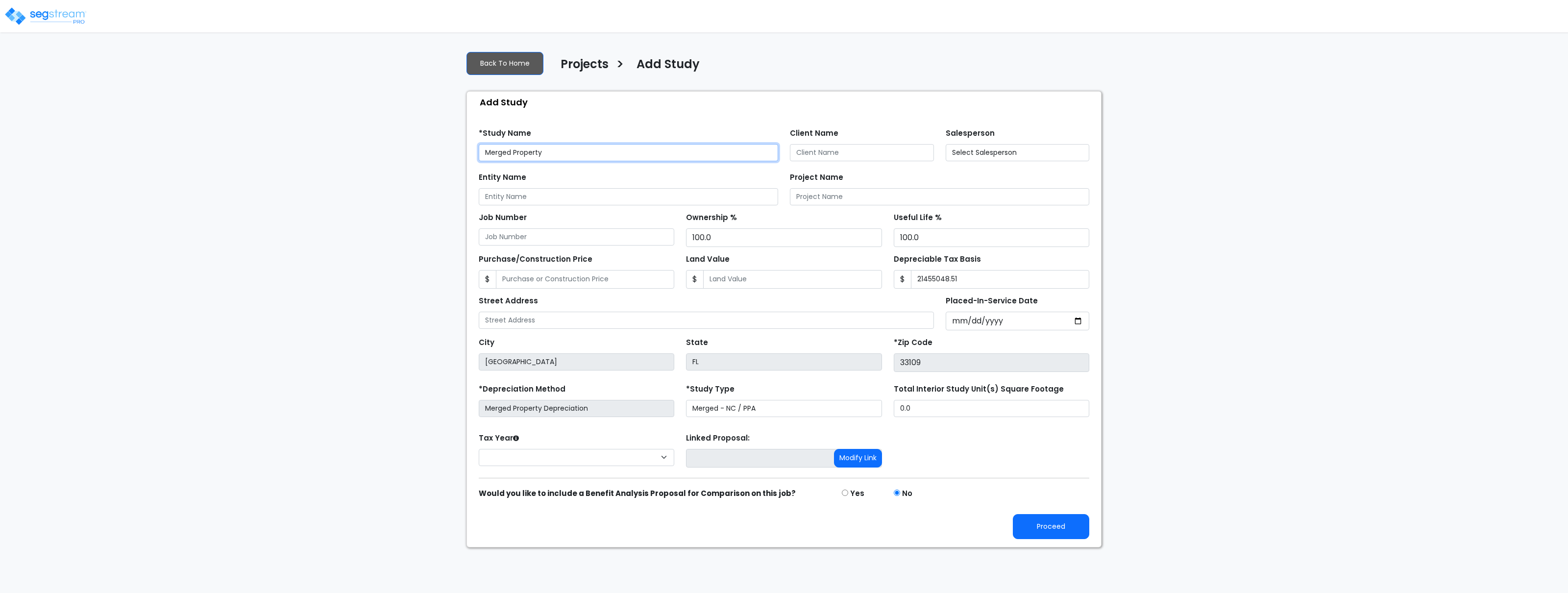
type input "21,455,048.51"
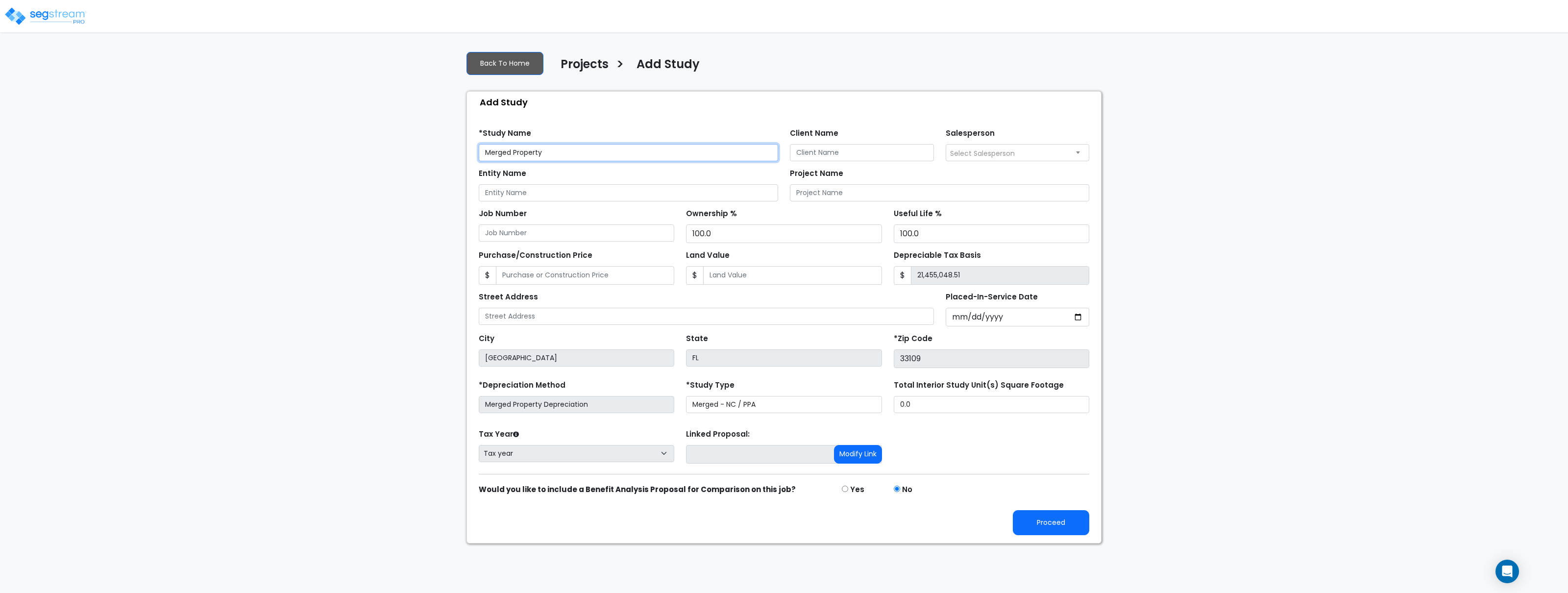
click at [486, 153] on input "Merged Property" at bounding box center [629, 153] width 300 height 17
click at [512, 152] on input "Merged Property" at bounding box center [629, 153] width 300 height 17
type input "Merged nc/ppa MPD Property"
drag, startPoint x: 1048, startPoint y: 528, endPoint x: 898, endPoint y: 445, distance: 171.4
click at [955, 469] on form "*Study Name Merged nc/ppa MPD Property Client Name Salesperson Select Salespers…" at bounding box center [784, 328] width 611 height 414
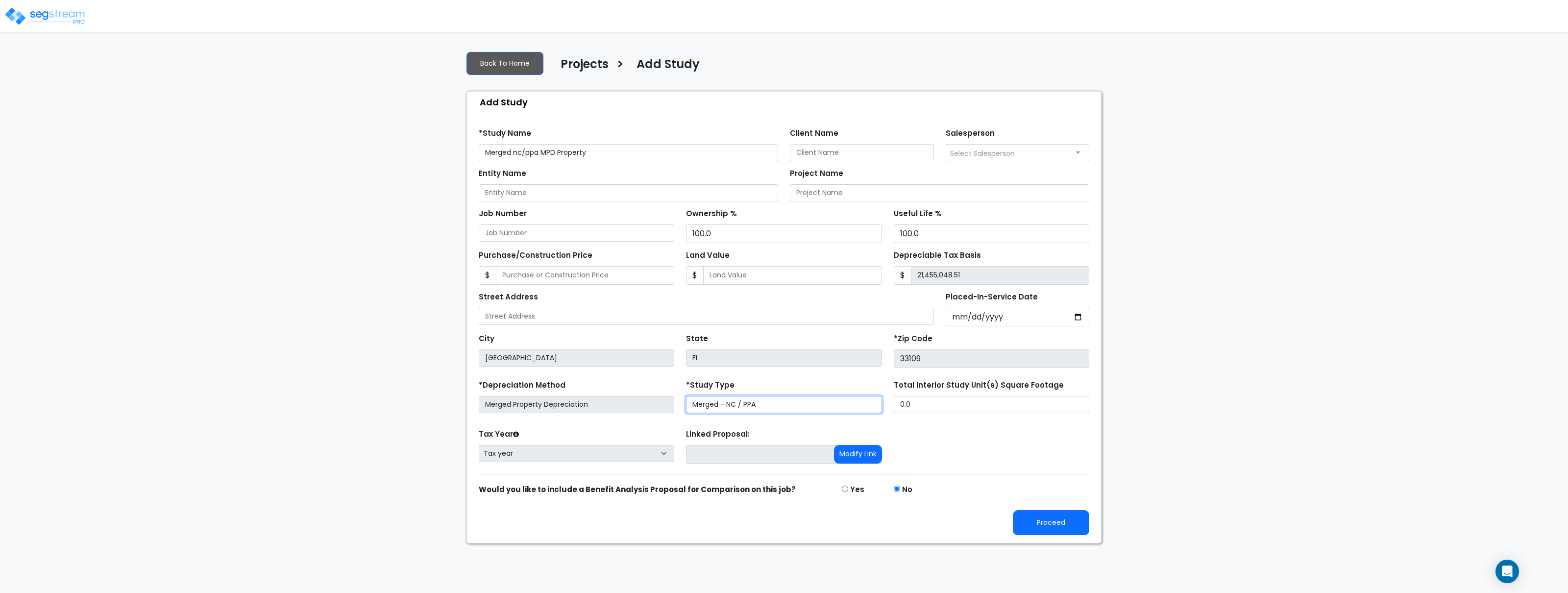
click at [833, 408] on select "Merged - NC / PPA" at bounding box center [784, 405] width 195 height 17
click at [1076, 316] on input "Placed-In-Service Date" at bounding box center [1018, 317] width 144 height 19
type input "[DATE]"
select select "2025"
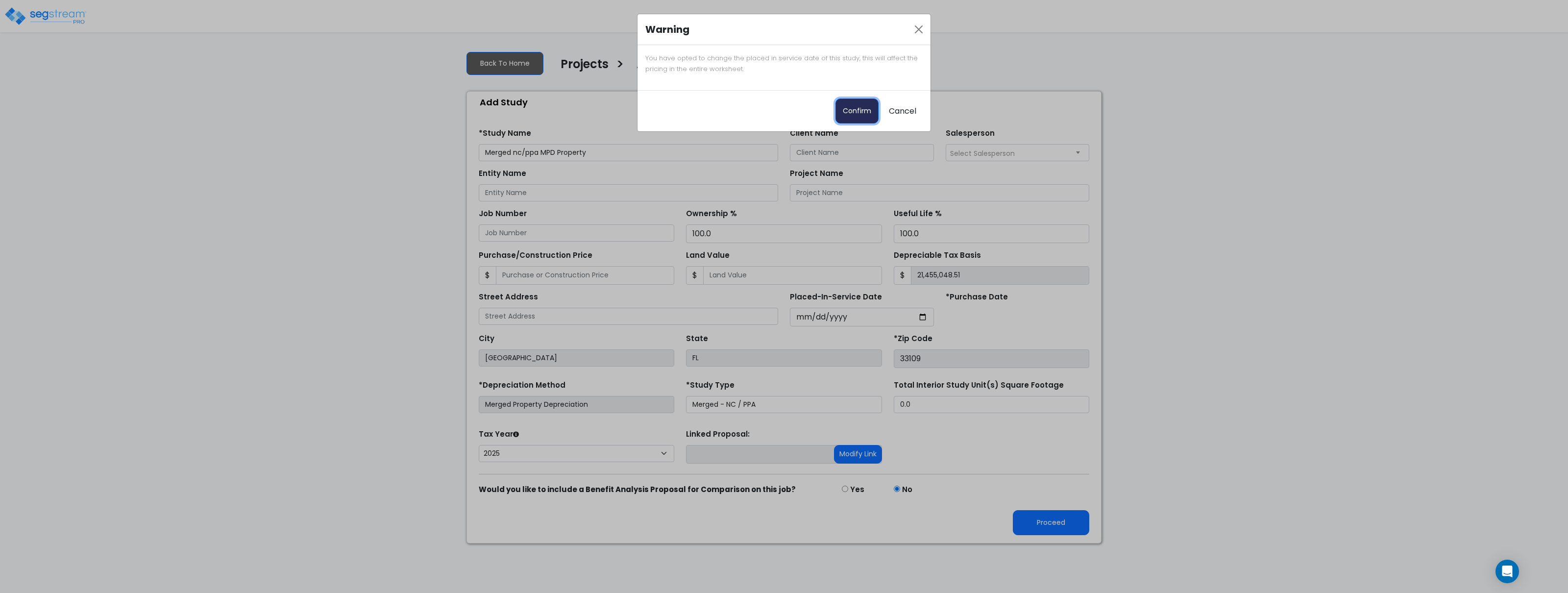
click at [860, 116] on button "Confirm" at bounding box center [857, 111] width 43 height 25
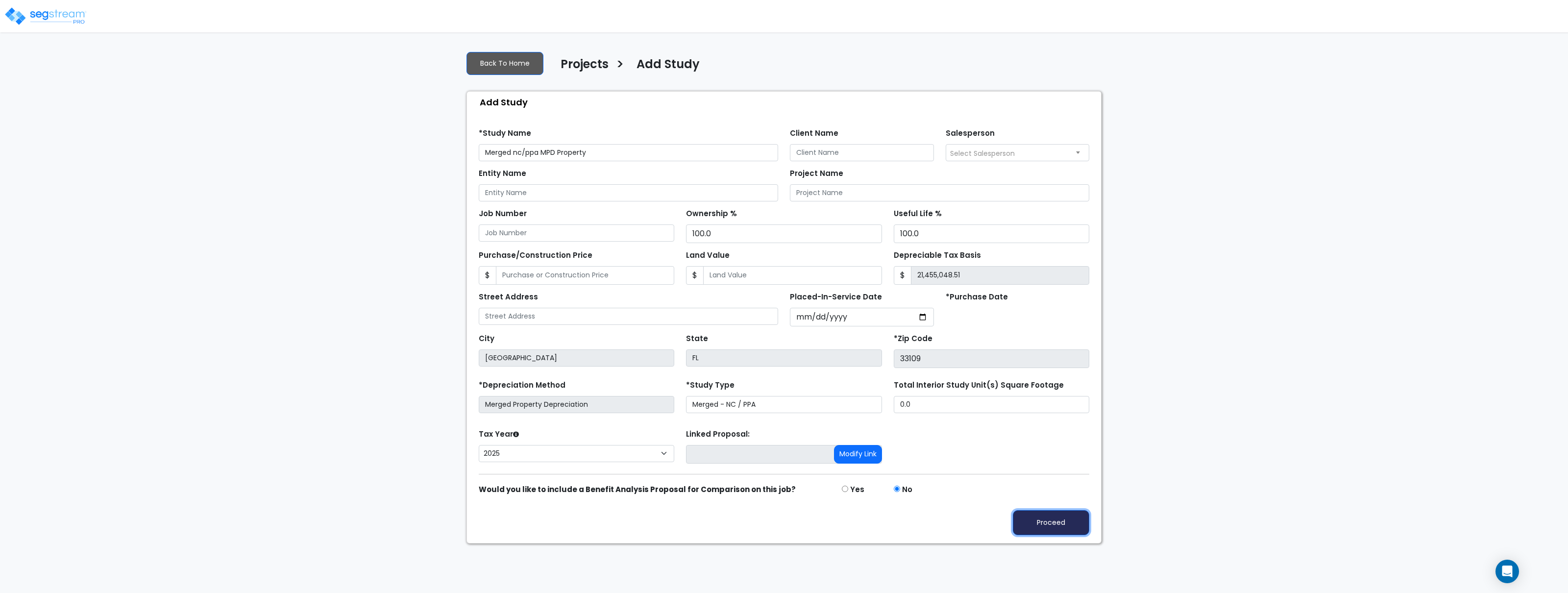
click at [1056, 529] on button "Proceed" at bounding box center [1051, 523] width 76 height 25
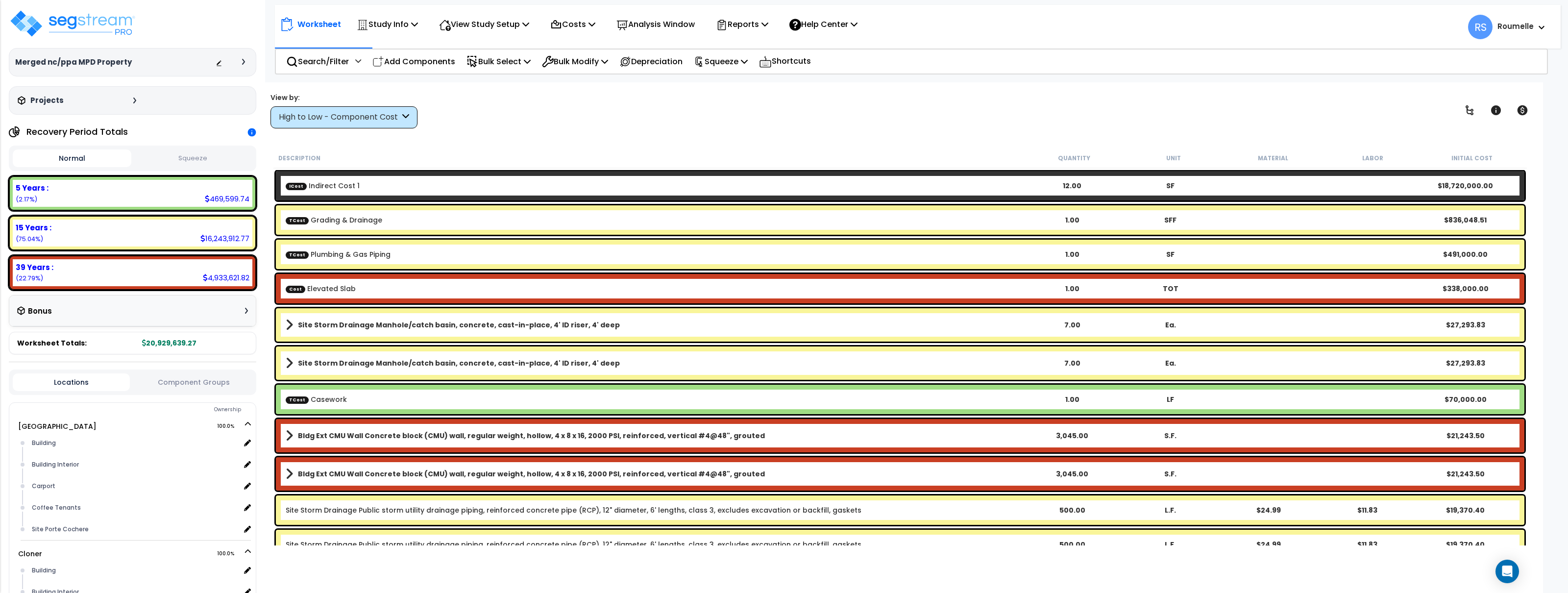
drag, startPoint x: 1015, startPoint y: 108, endPoint x: 898, endPoint y: 32, distance: 139.5
click at [1011, 106] on div "View by: High to Low - Component Cost High to Low - Component Cost" at bounding box center [900, 110] width 1266 height 37
click at [858, 26] on p "Help Center" at bounding box center [823, 25] width 68 height 13
click at [769, 22] on icon at bounding box center [765, 24] width 7 height 8
click at [779, 49] on link "Get Report" at bounding box center [759, 47] width 97 height 20
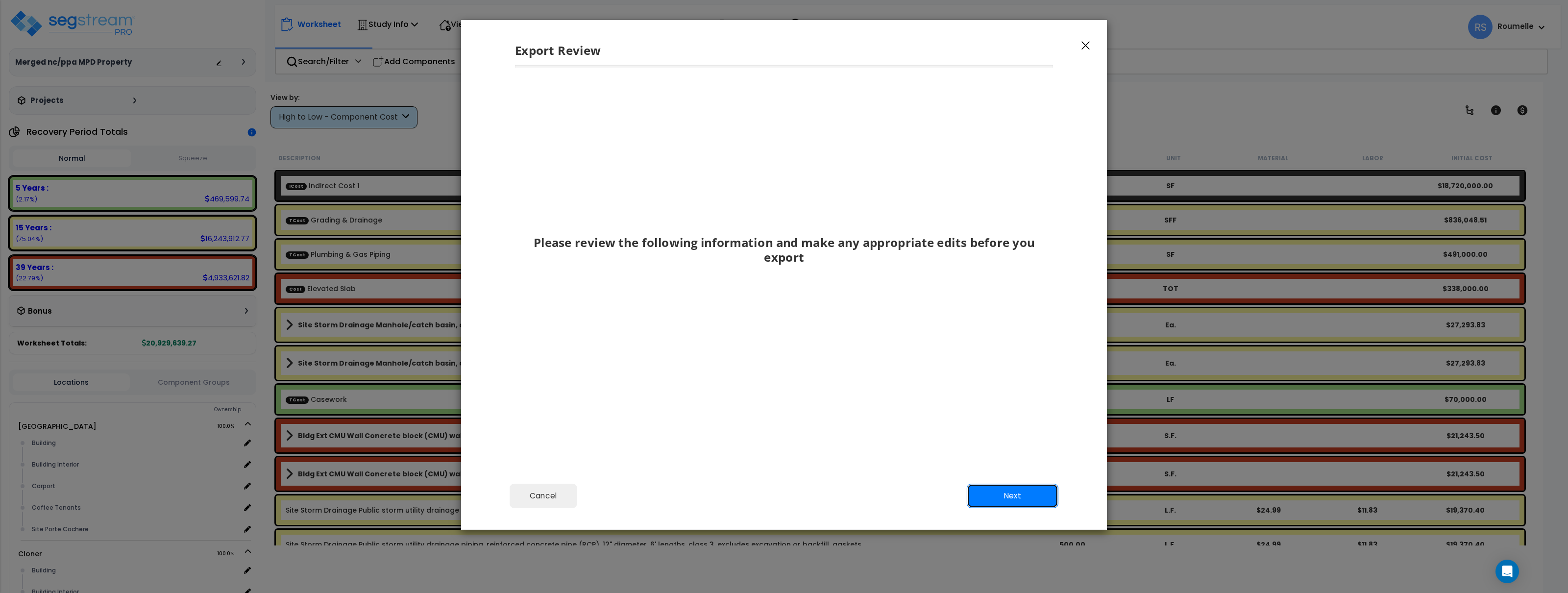
click at [1002, 487] on button "Next" at bounding box center [1013, 496] width 92 height 25
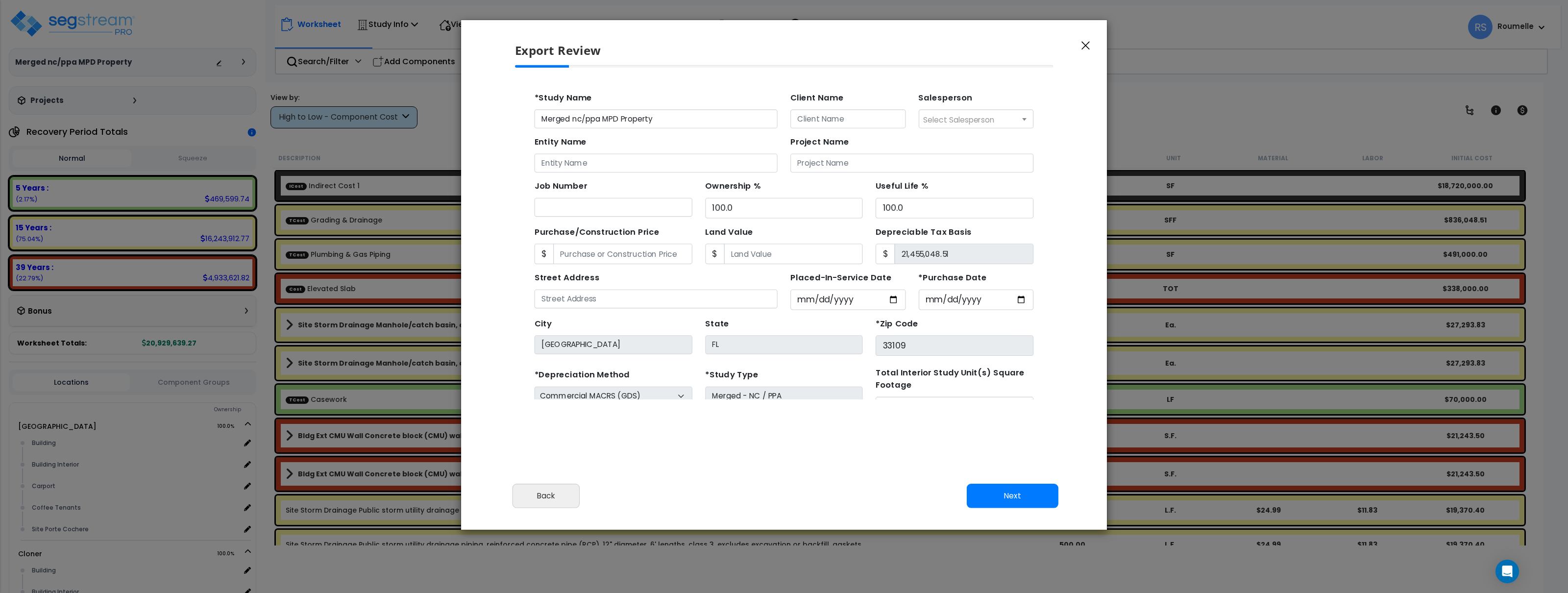
click at [1087, 41] on icon "button" at bounding box center [1086, 45] width 9 height 9
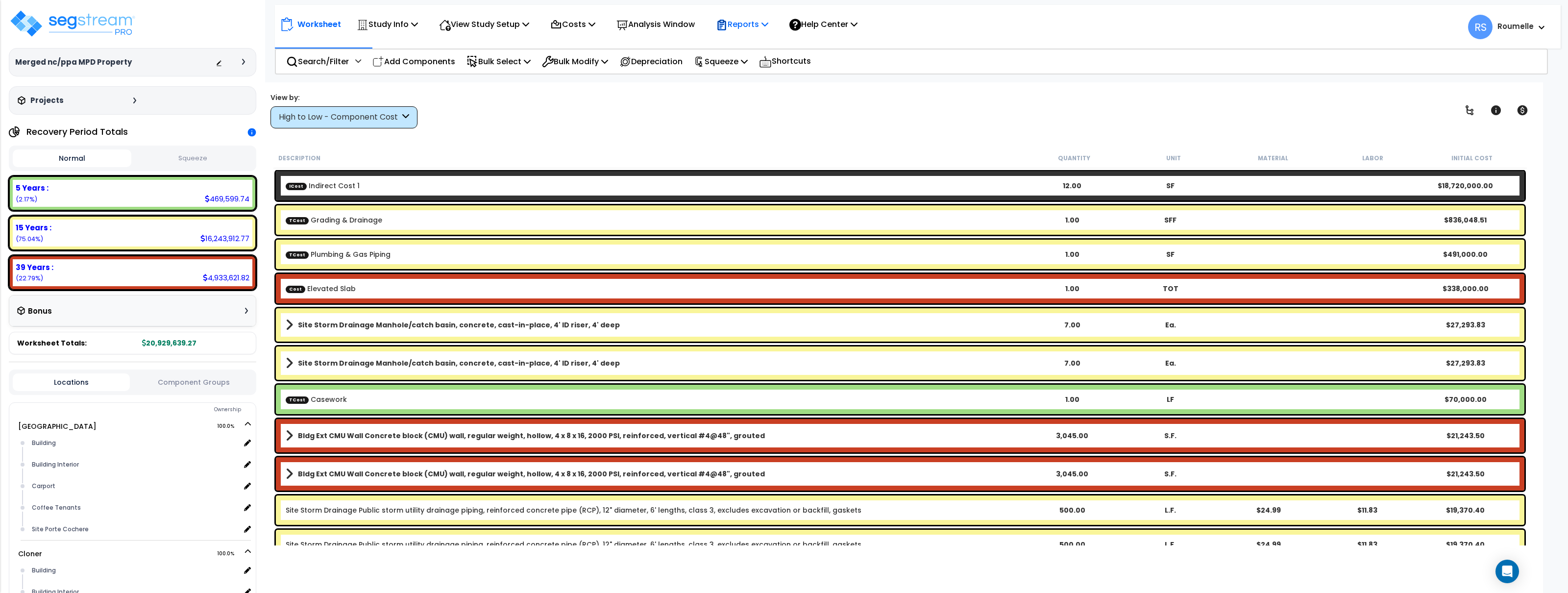
click at [761, 29] on p "Reports" at bounding box center [742, 25] width 52 height 13
click at [773, 69] on link "Manage Report Images" at bounding box center [759, 67] width 97 height 20
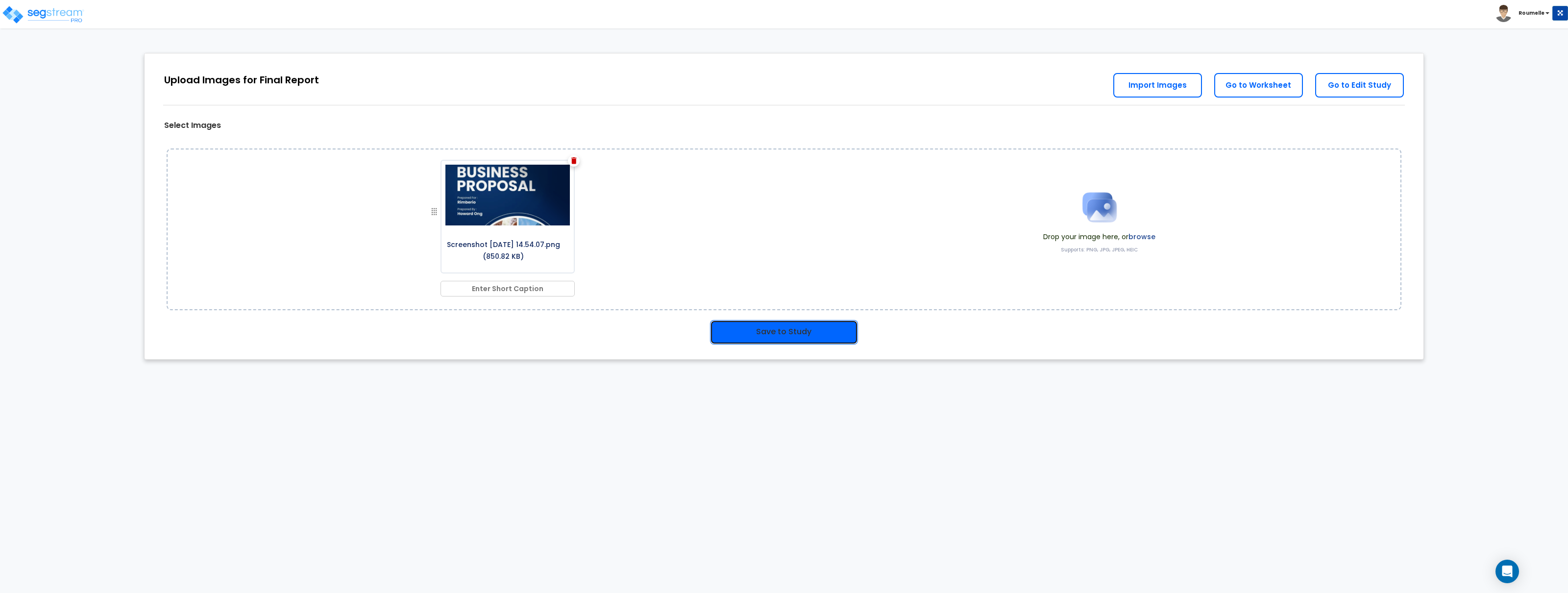
click at [811, 326] on button "Save to Study" at bounding box center [784, 332] width 148 height 25
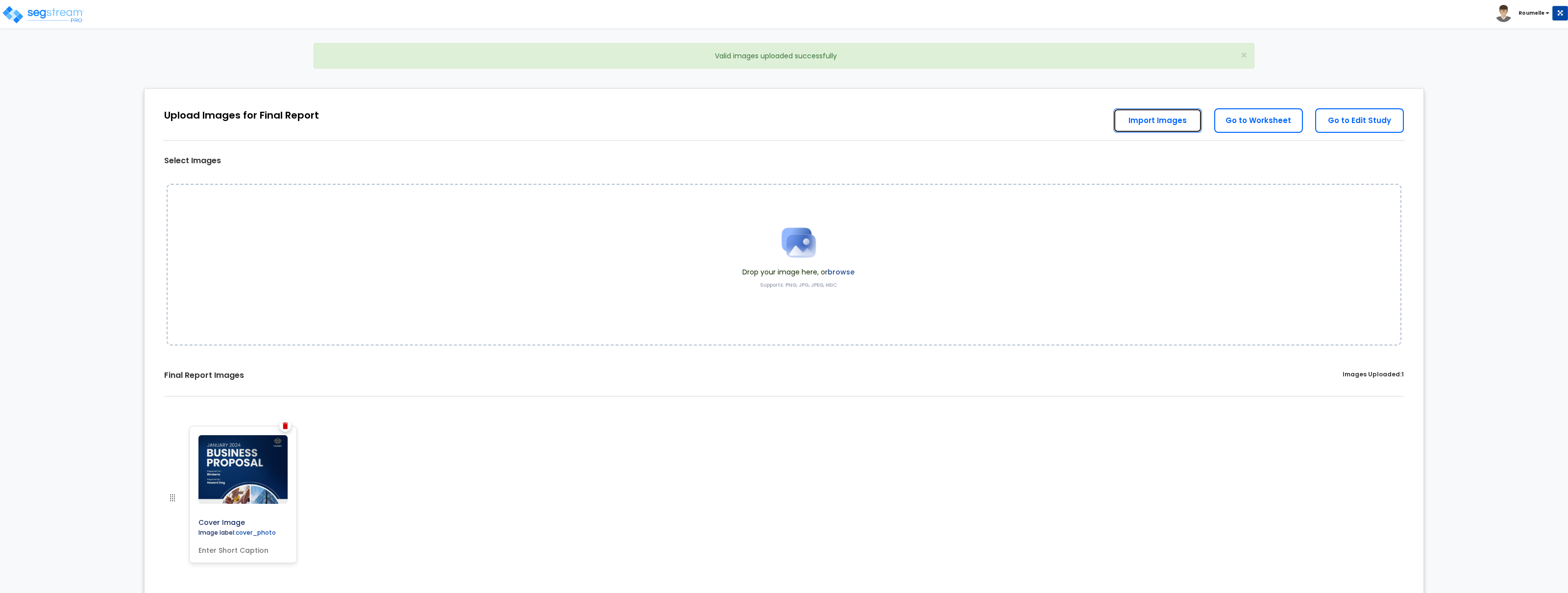
click at [1171, 122] on link "Import Images" at bounding box center [1157, 120] width 88 height 25
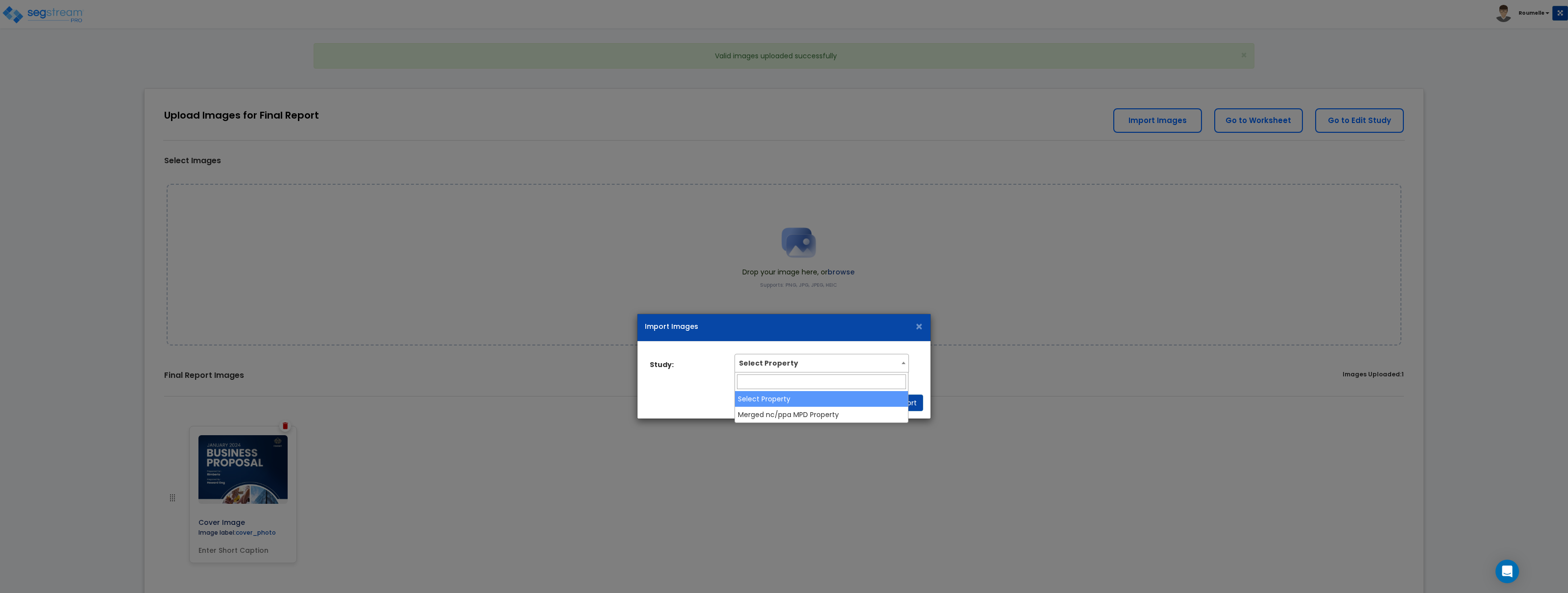
click at [798, 363] on span "Select Property" at bounding box center [821, 362] width 173 height 16
select select "28258"
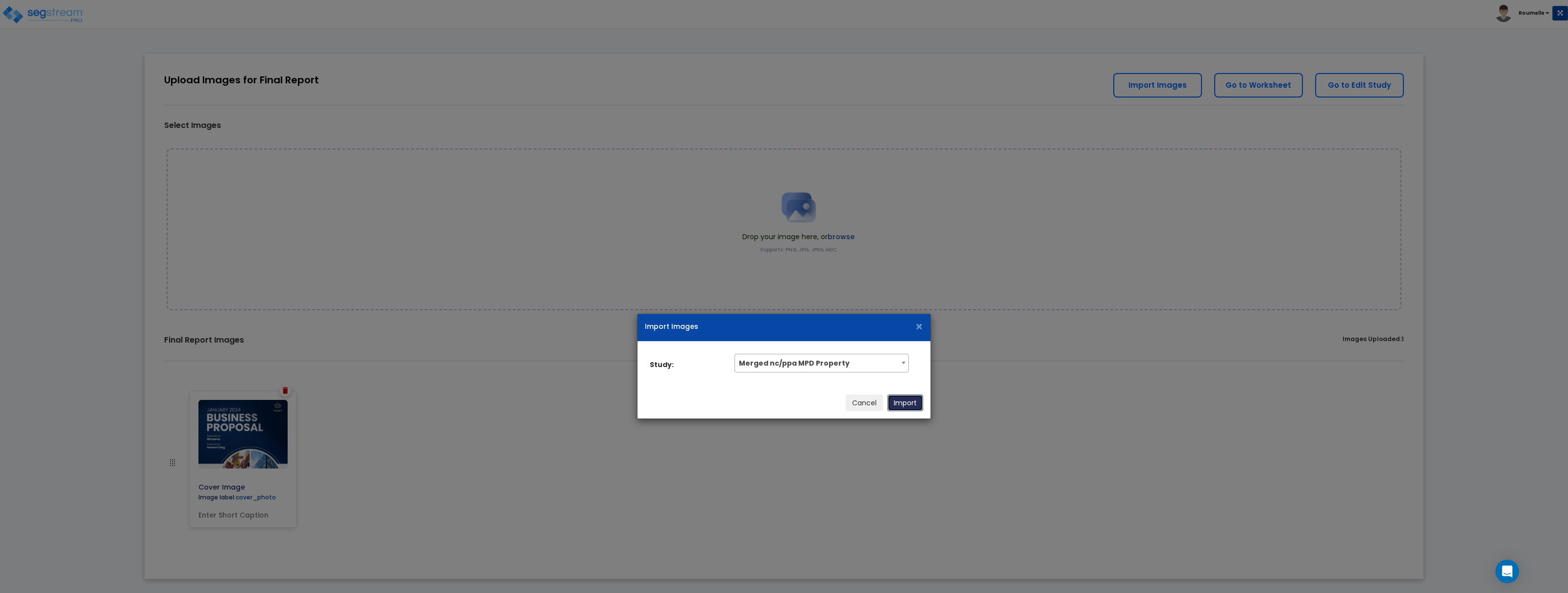
click at [903, 407] on button "Import" at bounding box center [906, 403] width 36 height 17
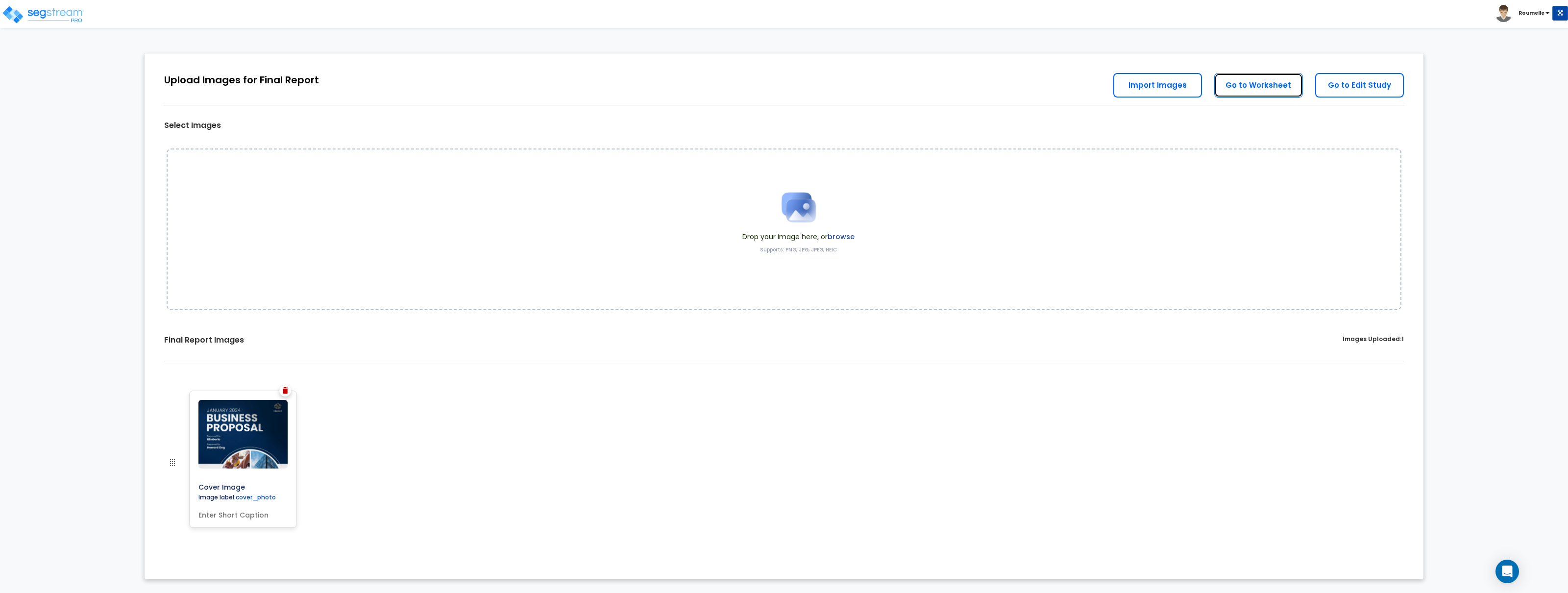
click at [1259, 88] on link "Go to Worksheet" at bounding box center [1258, 85] width 88 height 25
click at [1340, 84] on link "Go to Edit Study" at bounding box center [1359, 85] width 88 height 25
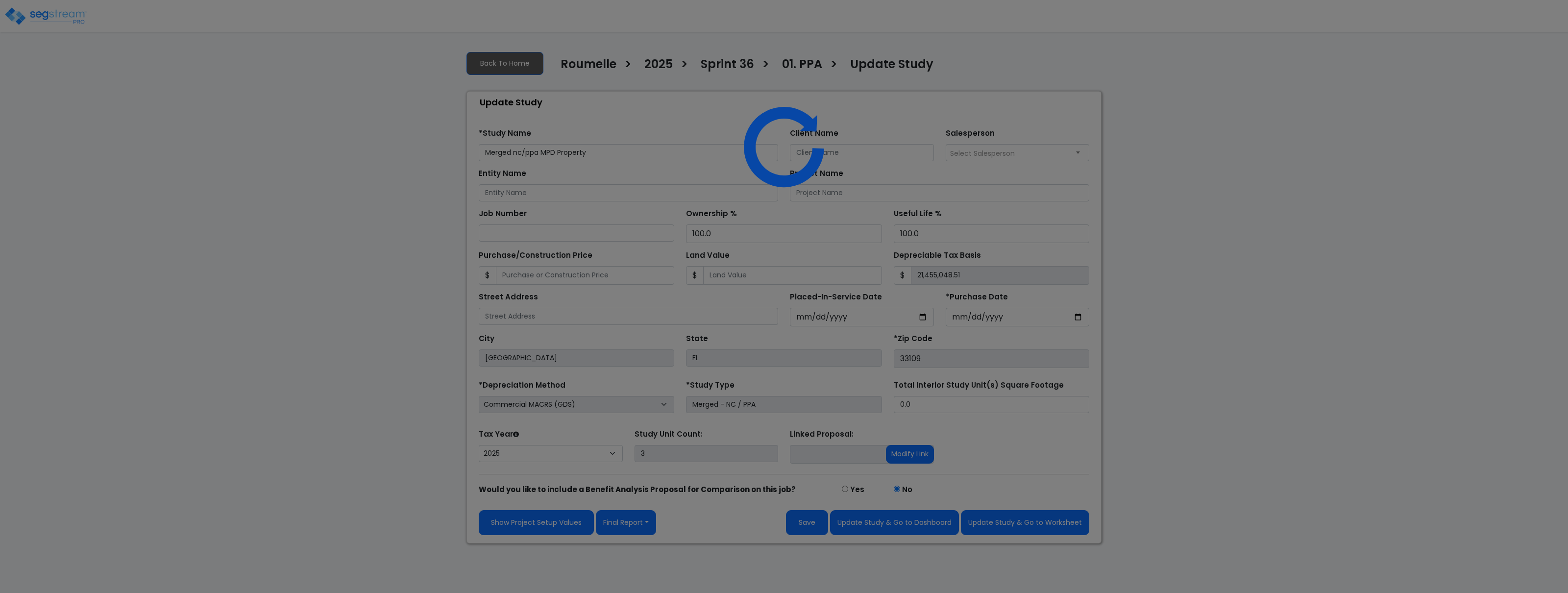
select select "2025"
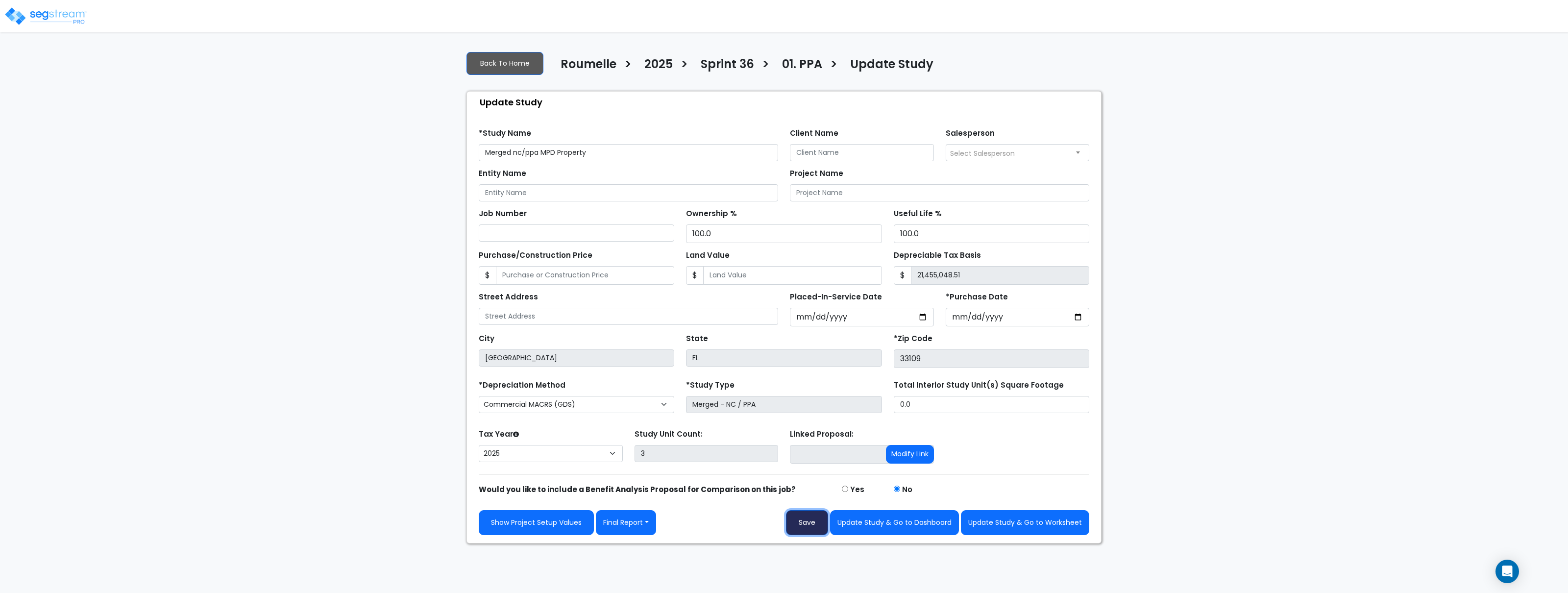
drag, startPoint x: 810, startPoint y: 526, endPoint x: 1034, endPoint y: 509, distance: 224.6
click at [1034, 509] on div "Show Project Setup Values Final Report Report Custom Fields Report Images Repor…" at bounding box center [784, 516] width 623 height 40
click at [1041, 524] on button "Update Study & Go to Worksheet" at bounding box center [1025, 523] width 128 height 25
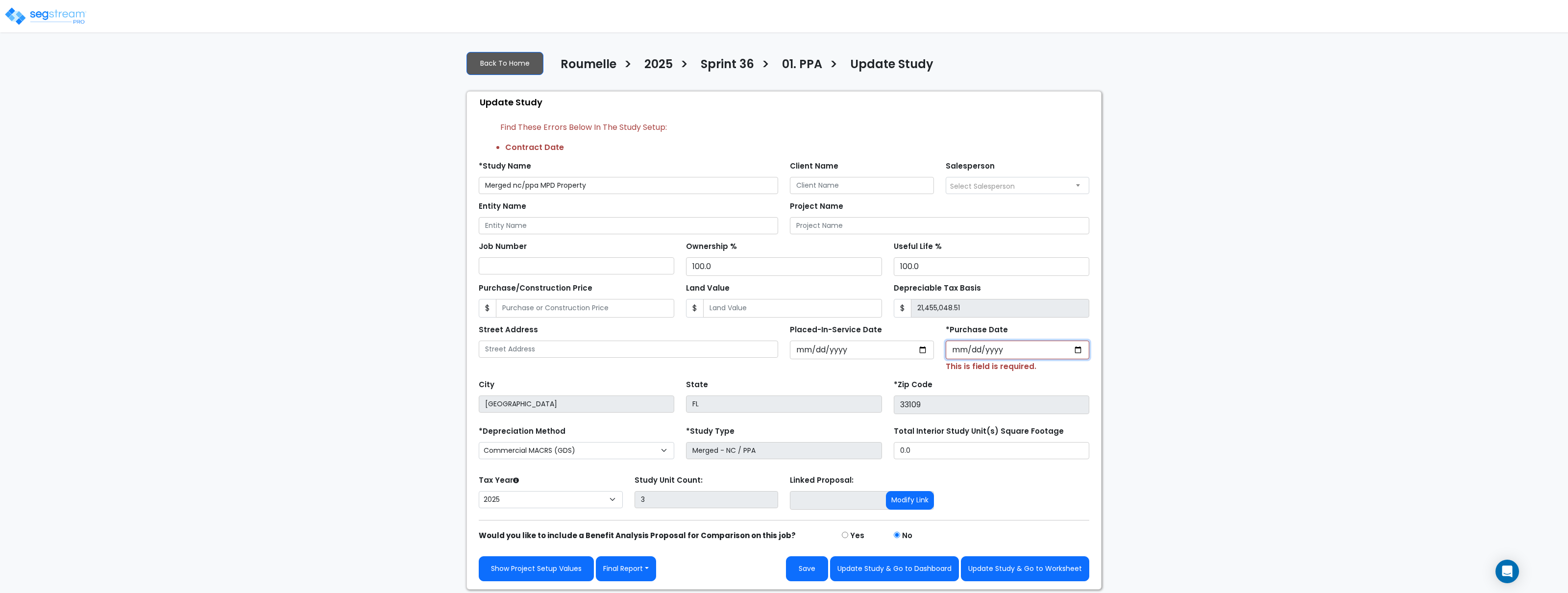
click at [1081, 351] on input "*Purchase Date" at bounding box center [1018, 350] width 144 height 19
type input "[DATE]"
drag, startPoint x: 1230, startPoint y: 412, endPoint x: 1174, endPoint y: 497, distance: 101.8
click at [1230, 413] on div "We are Building your Study. So please grab a coffee and let us do the heavy lif…" at bounding box center [784, 316] width 1568 height 546
click at [1027, 569] on button "Update Study & Go to Worksheet" at bounding box center [1025, 569] width 128 height 25
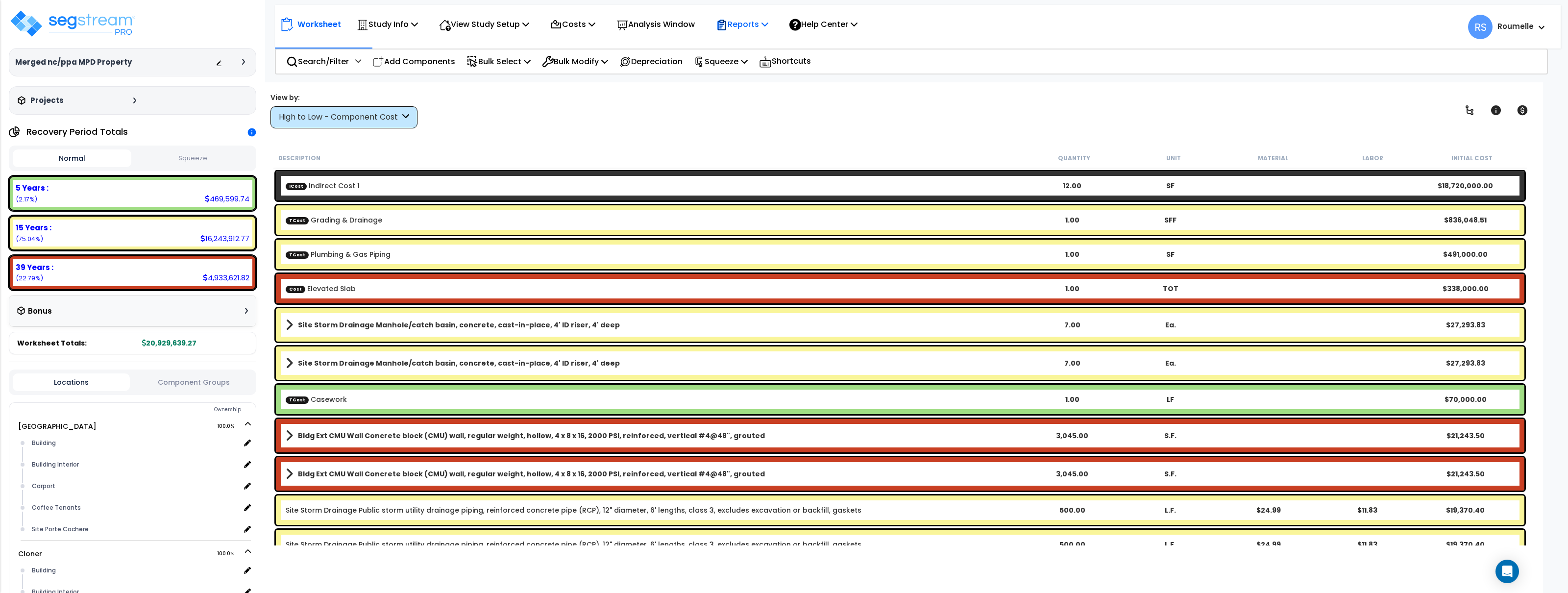
click at [769, 27] on icon at bounding box center [765, 24] width 7 height 8
click at [771, 46] on link "Get Report" at bounding box center [759, 47] width 97 height 20
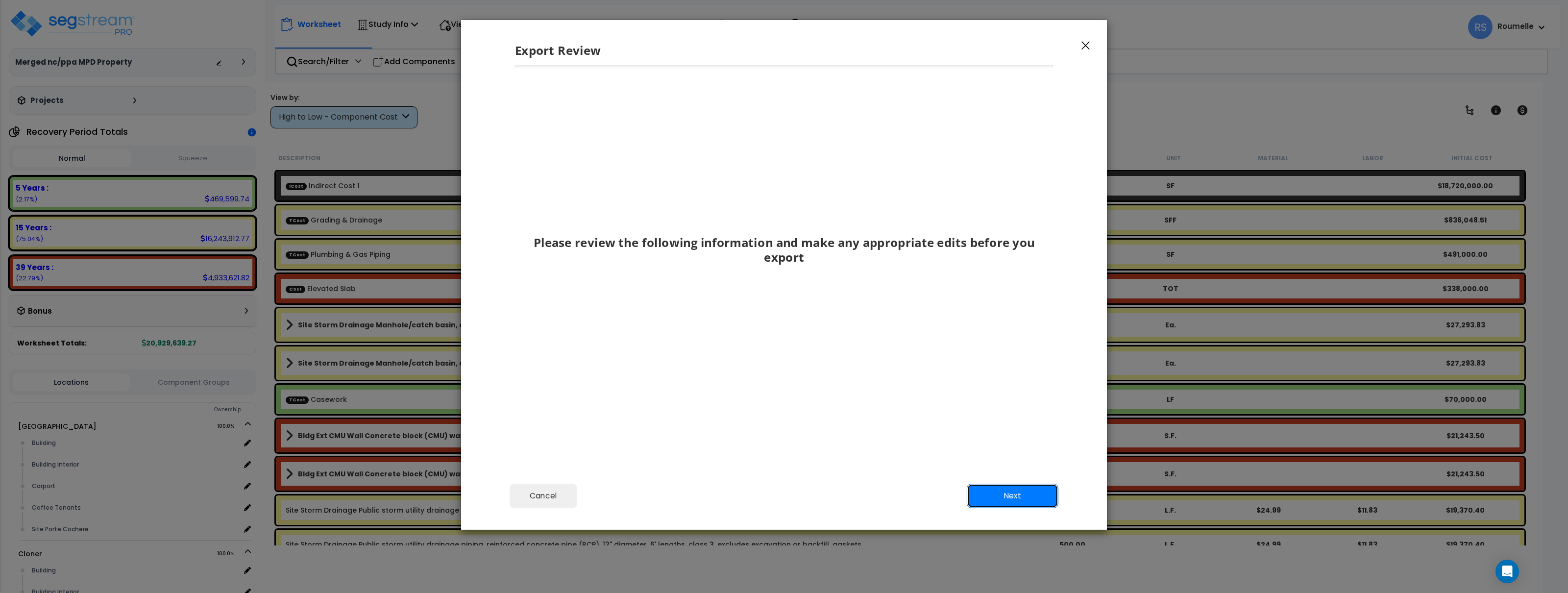
click at [1014, 492] on button "Next" at bounding box center [1013, 496] width 92 height 25
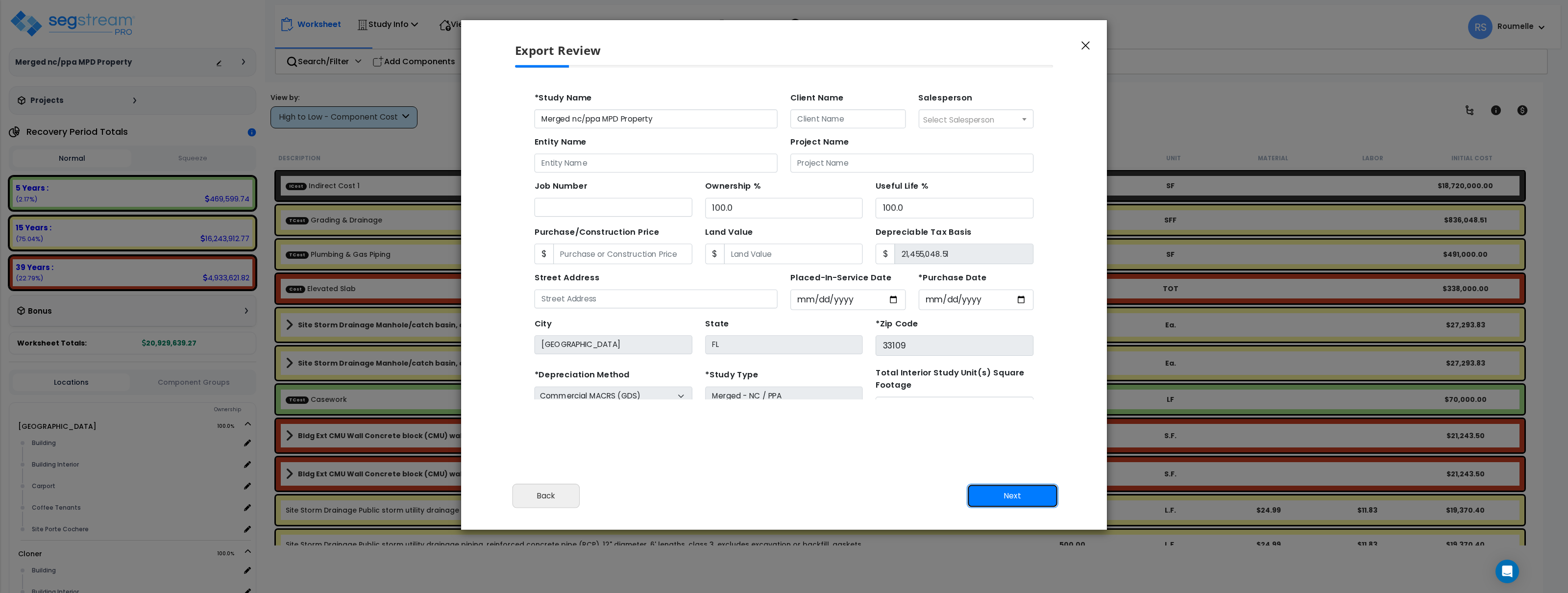
click at [1014, 493] on button "Next" at bounding box center [1013, 496] width 92 height 25
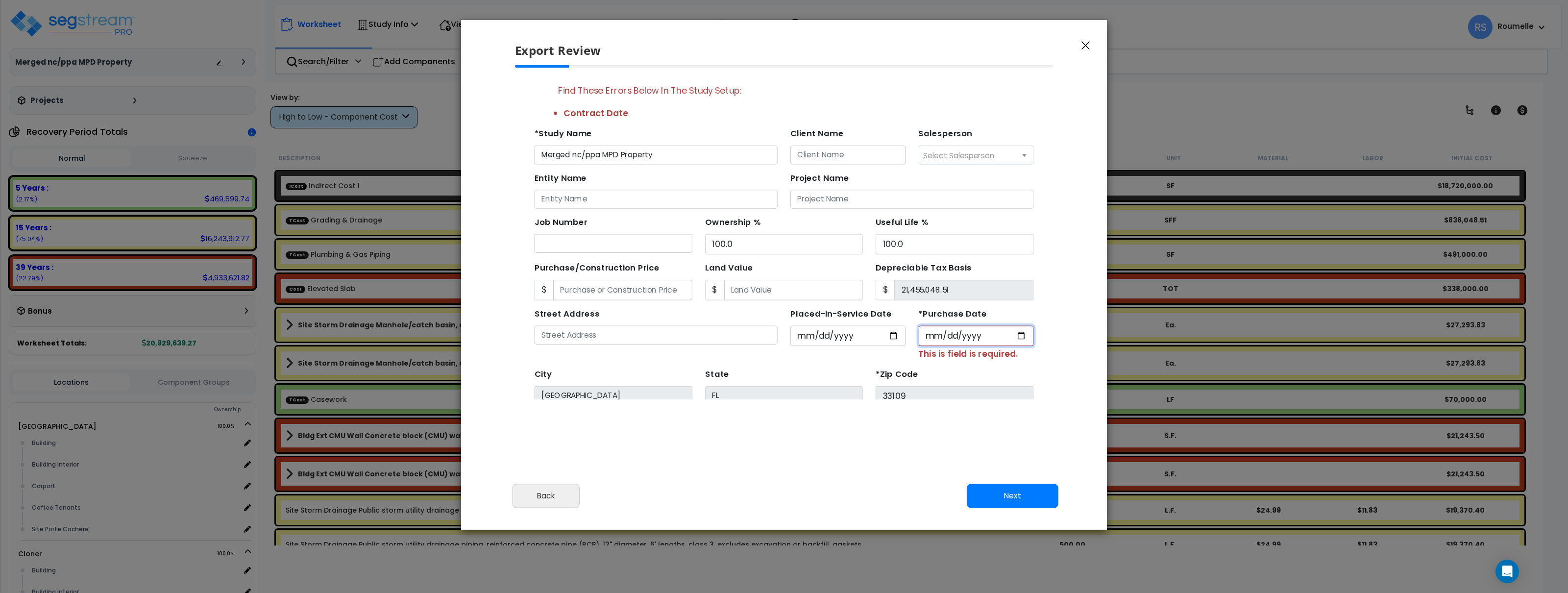
click at [963, 307] on input "*Purchase Date" at bounding box center [935, 312] width 105 height 19
drag, startPoint x: 964, startPoint y: 315, endPoint x: 953, endPoint y: 322, distance: 13.0
click at [964, 315] on input "*Purchase Date" at bounding box center [935, 312] width 105 height 19
type input "2025-09-19"
click at [1027, 498] on button "Next" at bounding box center [1013, 496] width 92 height 25
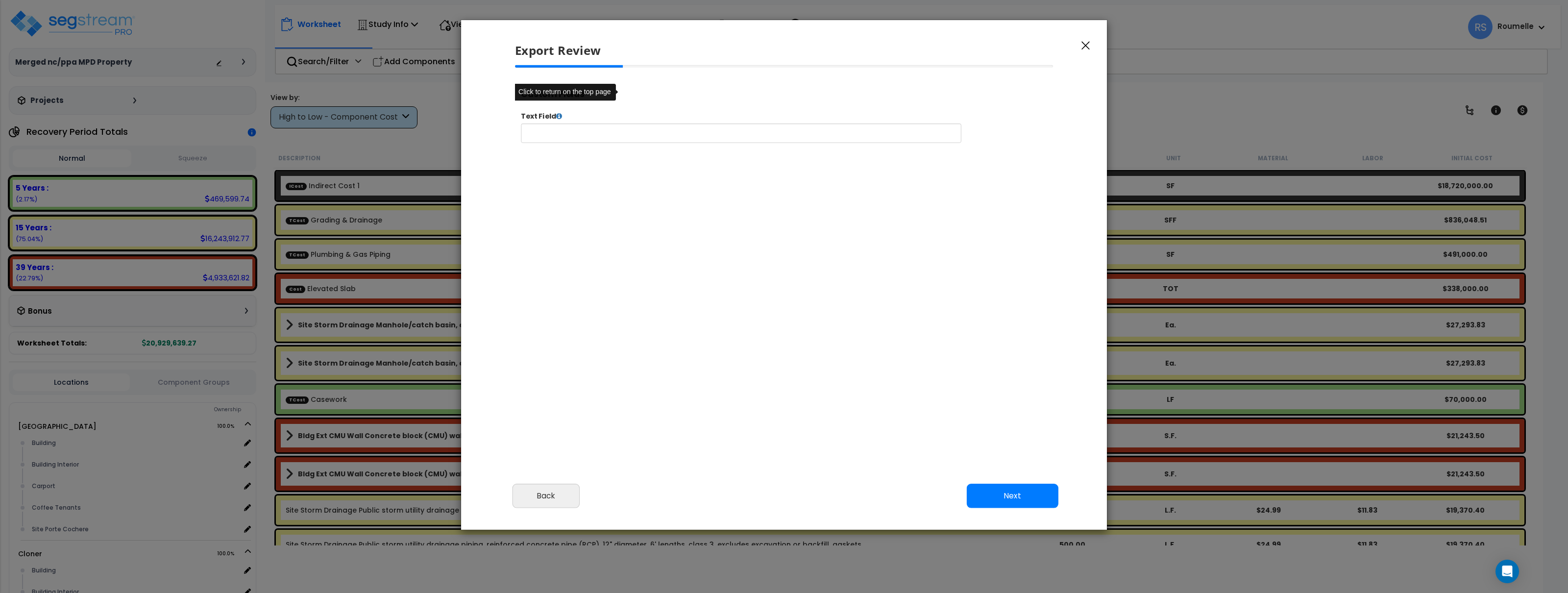
select select "2025"
click at [637, 143] on textarea at bounding box center [772, 140] width 500 height 22
type textarea "tester 123"
click at [967, 484] on button "Next" at bounding box center [1013, 496] width 92 height 25
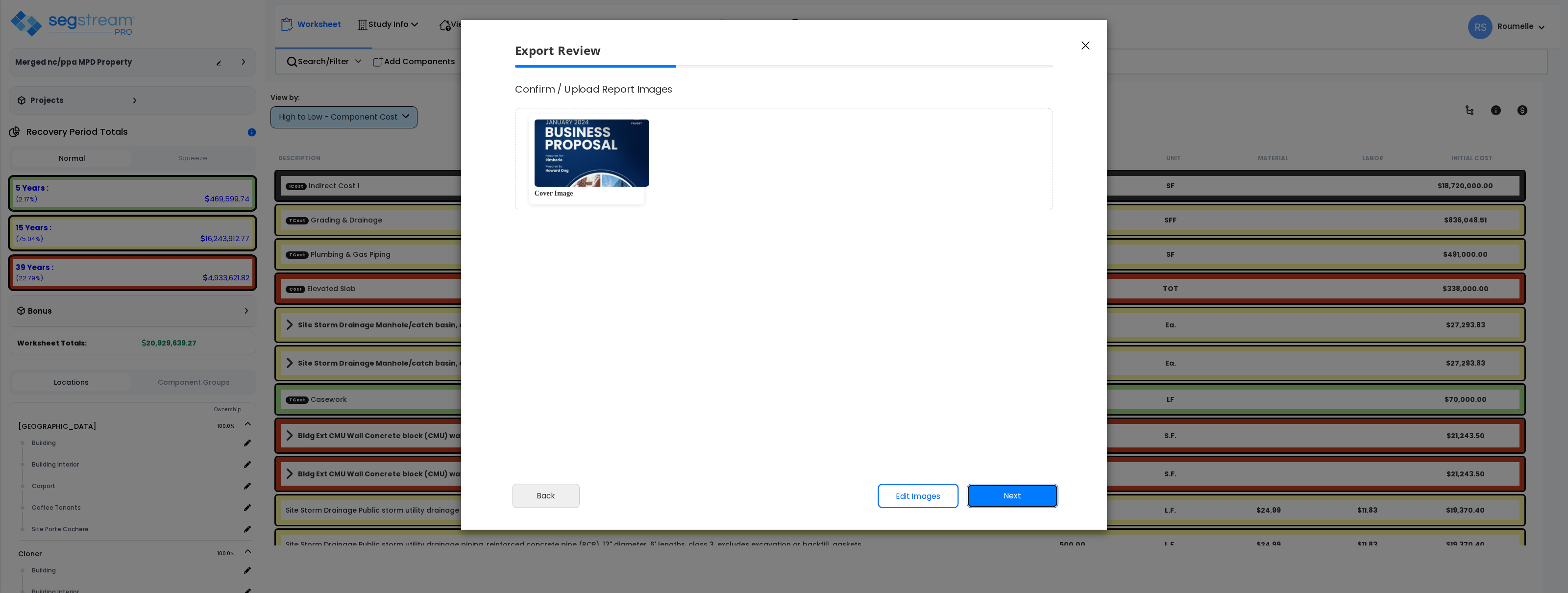
scroll to position [0, 0]
click at [606, 162] on img at bounding box center [592, 154] width 115 height 68
click at [1015, 493] on button "Next" at bounding box center [1013, 496] width 92 height 25
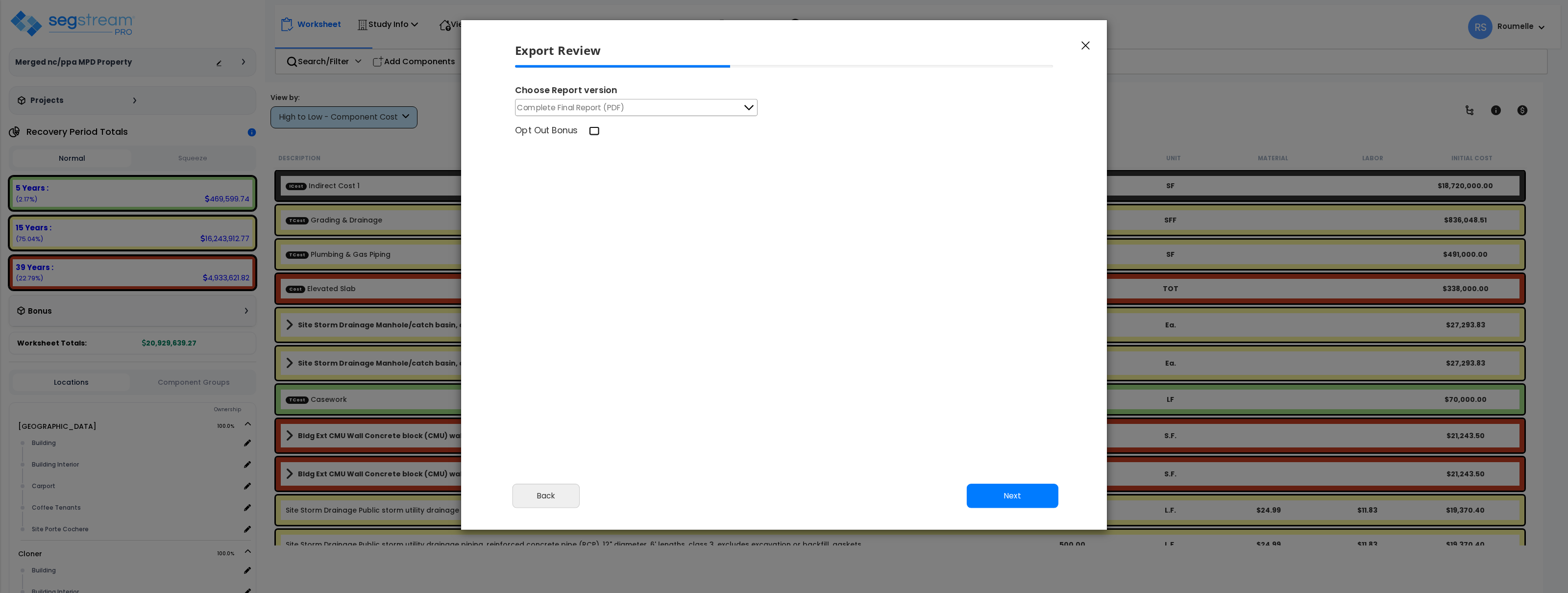
click at [595, 129] on input "Opt Out Bonus" at bounding box center [595, 131] width 11 height 9
checkbox input "true"
click at [621, 112] on span "Complete Final Report (PDF)" at bounding box center [571, 108] width 108 height 12
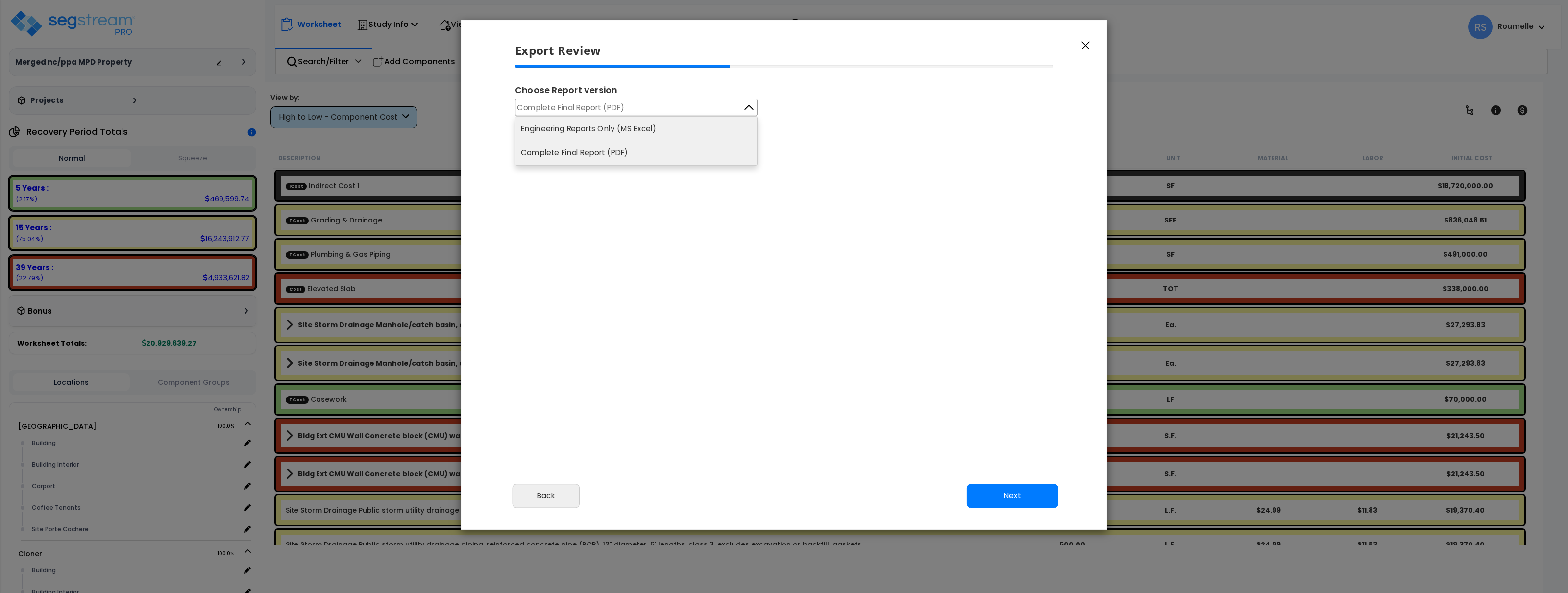
click at [629, 128] on li "Engineering Reports Only (MS Excel)" at bounding box center [637, 129] width 242 height 24
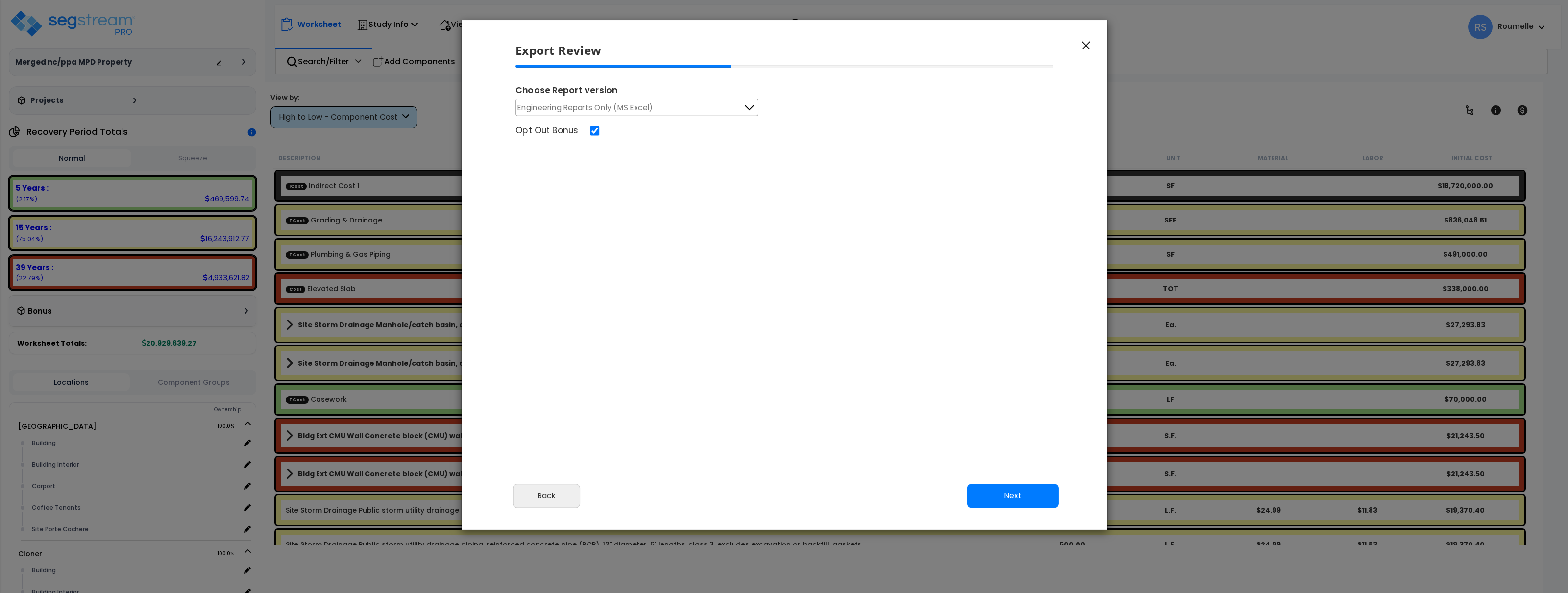
drag, startPoint x: 867, startPoint y: 159, endPoint x: 987, endPoint y: 420, distance: 287.3
click at [868, 163] on div "Choose Report version Engineering Reports Only (MS Excel) Engineering Reports O…" at bounding box center [785, 200] width 554 height 270
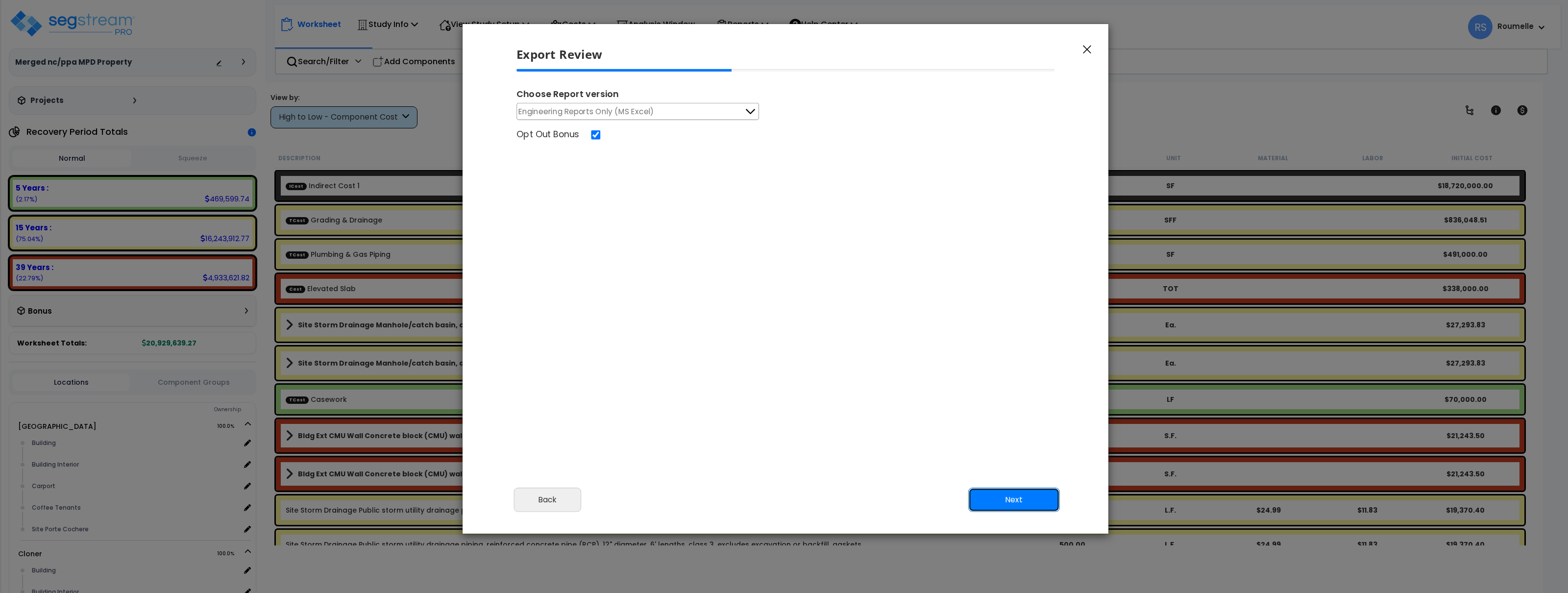
click at [995, 499] on button "Next" at bounding box center [1014, 500] width 92 height 25
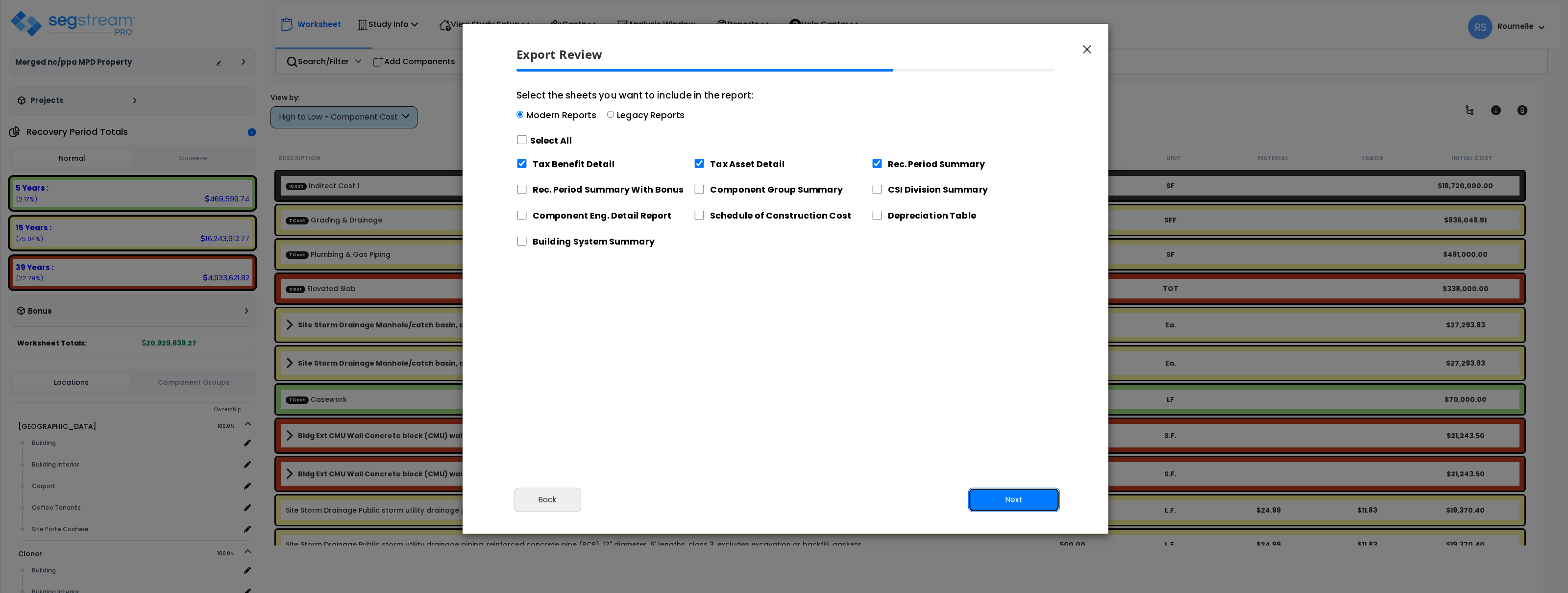
drag, startPoint x: 1025, startPoint y: 508, endPoint x: 557, endPoint y: 148, distance: 590.4
click at [564, 166] on div "Export Review Please review the following information and make any appropriate …" at bounding box center [786, 279] width 647 height 511
drag, startPoint x: 520, startPoint y: 139, endPoint x: 543, endPoint y: 139, distance: 23.0
click at [520, 139] on input "Select the sheets you want to include in the report: Modern Reports Legacy Repo…" at bounding box center [522, 140] width 11 height 9
checkbox input "true"
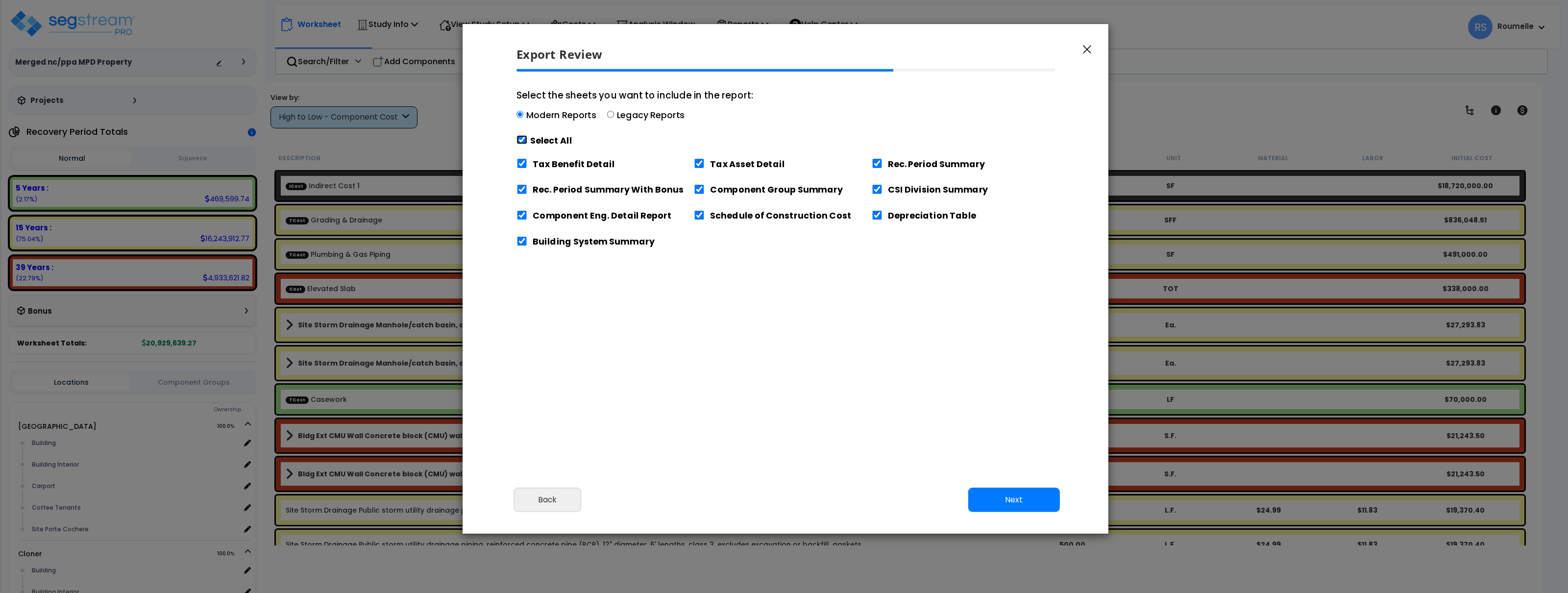
checkbox input "true"
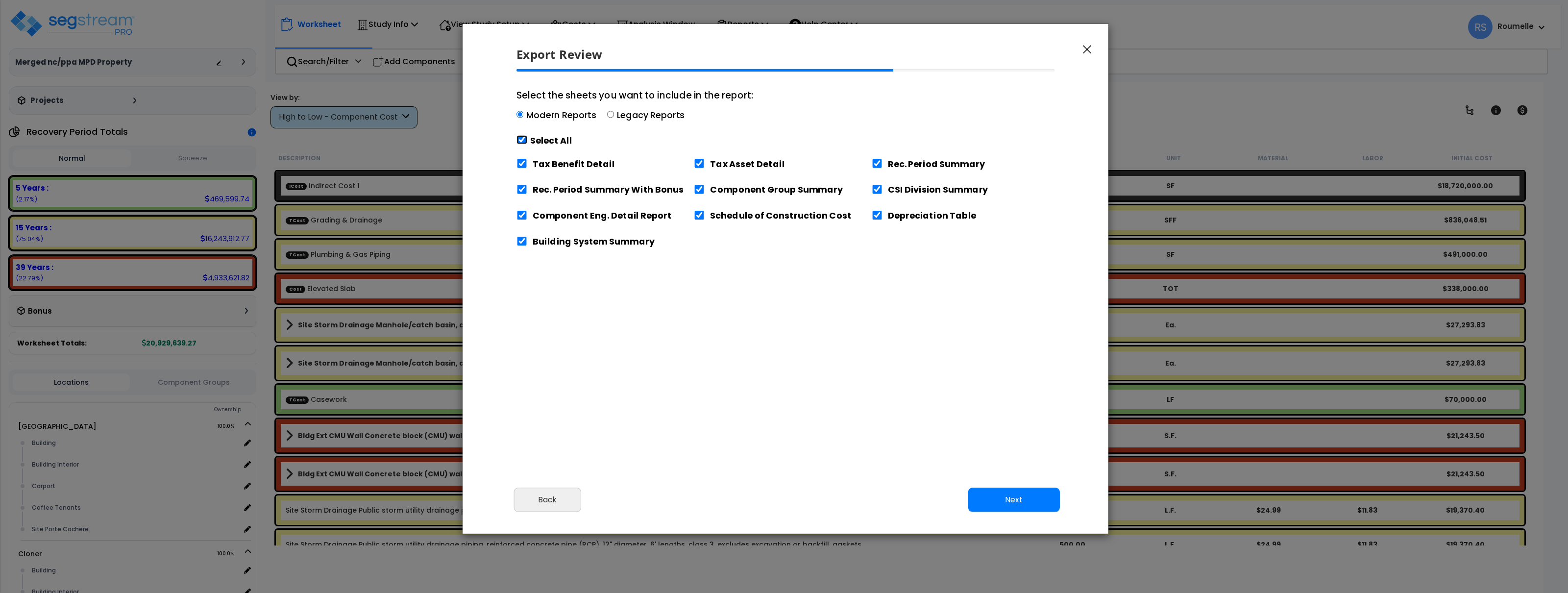
checkbox input "true"
click at [617, 115] on label "Legacy Reports" at bounding box center [651, 115] width 68 height 12
click at [614, 115] on input "Select the sheets you want to include in the report: Modern Reports Legacy Repo…" at bounding box center [611, 114] width 7 height 7
radio input "true"
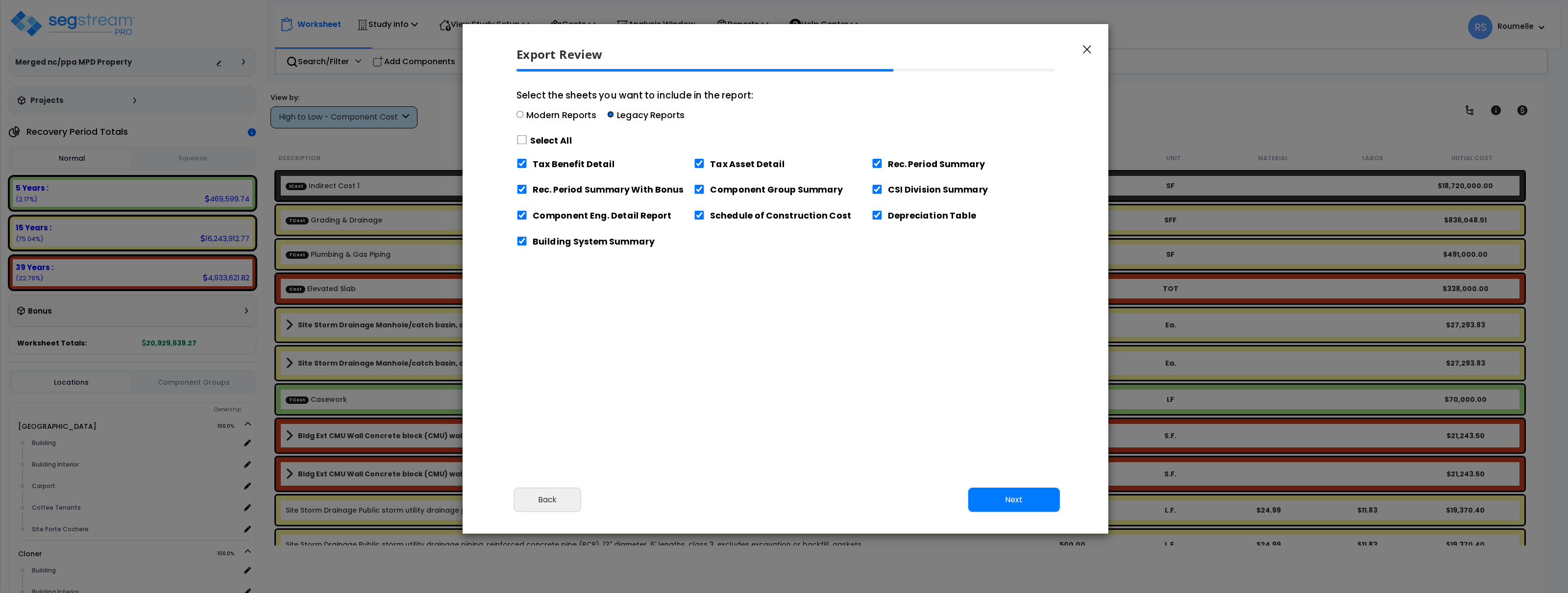
checkbox input "false"
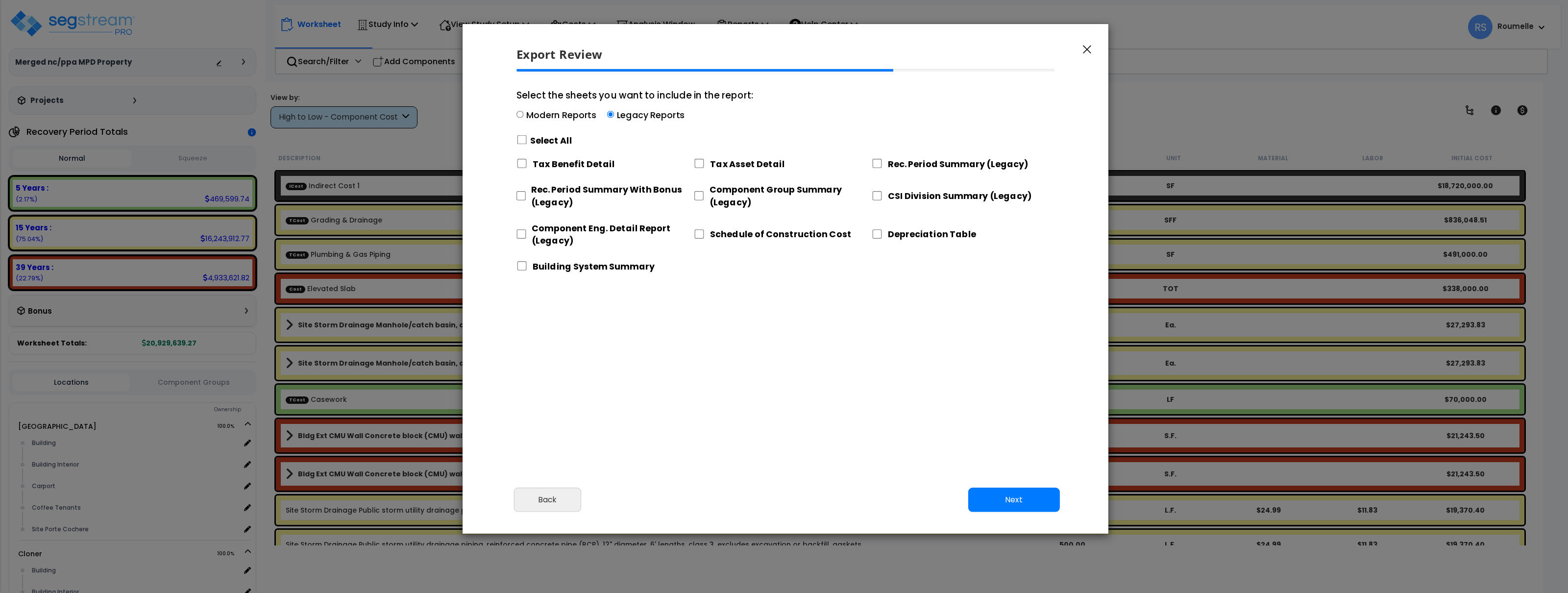
click at [530, 113] on label "Modern Reports" at bounding box center [561, 115] width 70 height 12
click at [524, 113] on input "Select the sheets you want to include in the report: Modern Reports Legacy Repo…" at bounding box center [520, 114] width 7 height 7
radio input "true"
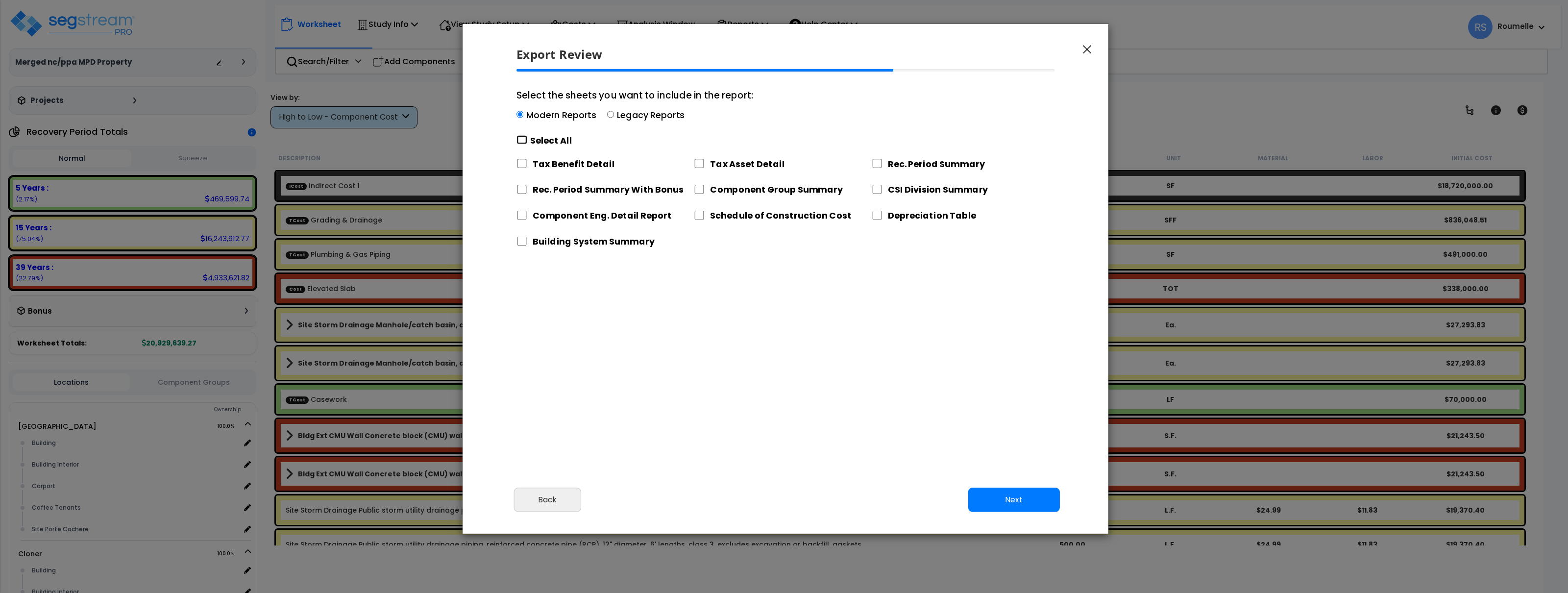
click at [520, 136] on input "Select the sheets you want to include in the report: Modern Reports Legacy Repo…" at bounding box center [522, 140] width 11 height 9
checkbox input "true"
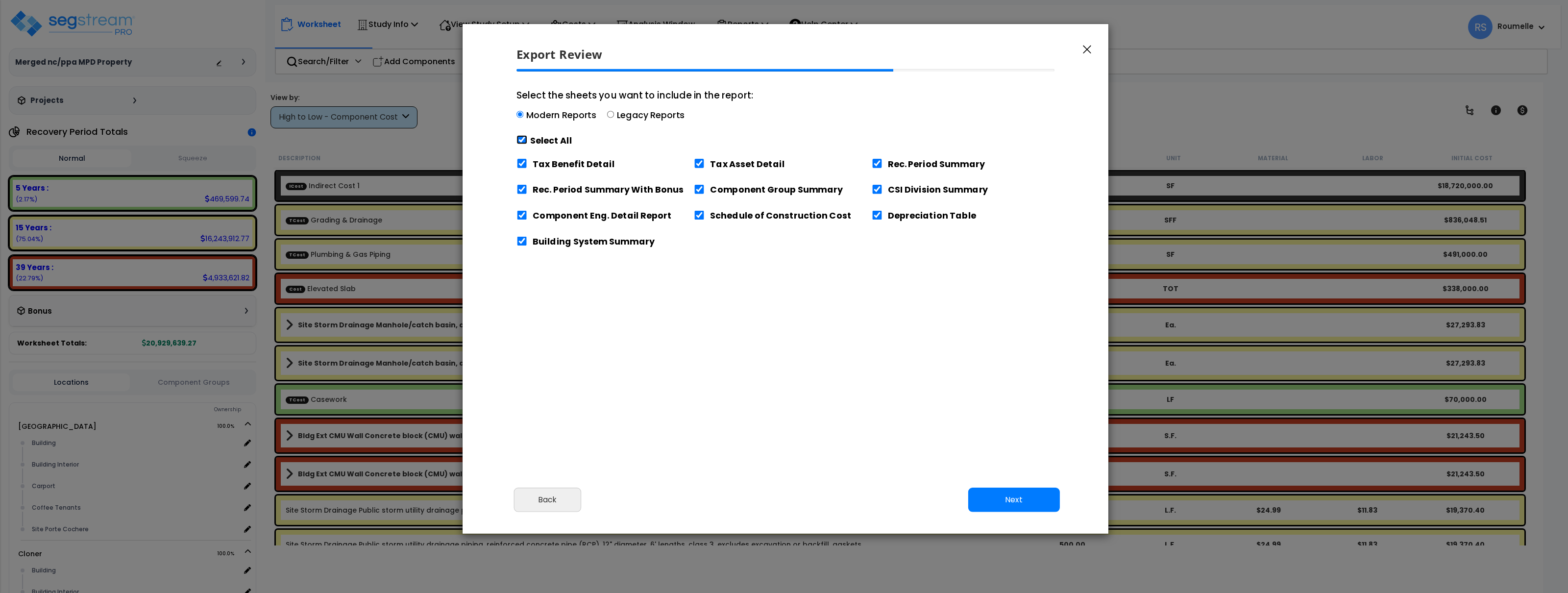
checkbox input "true"
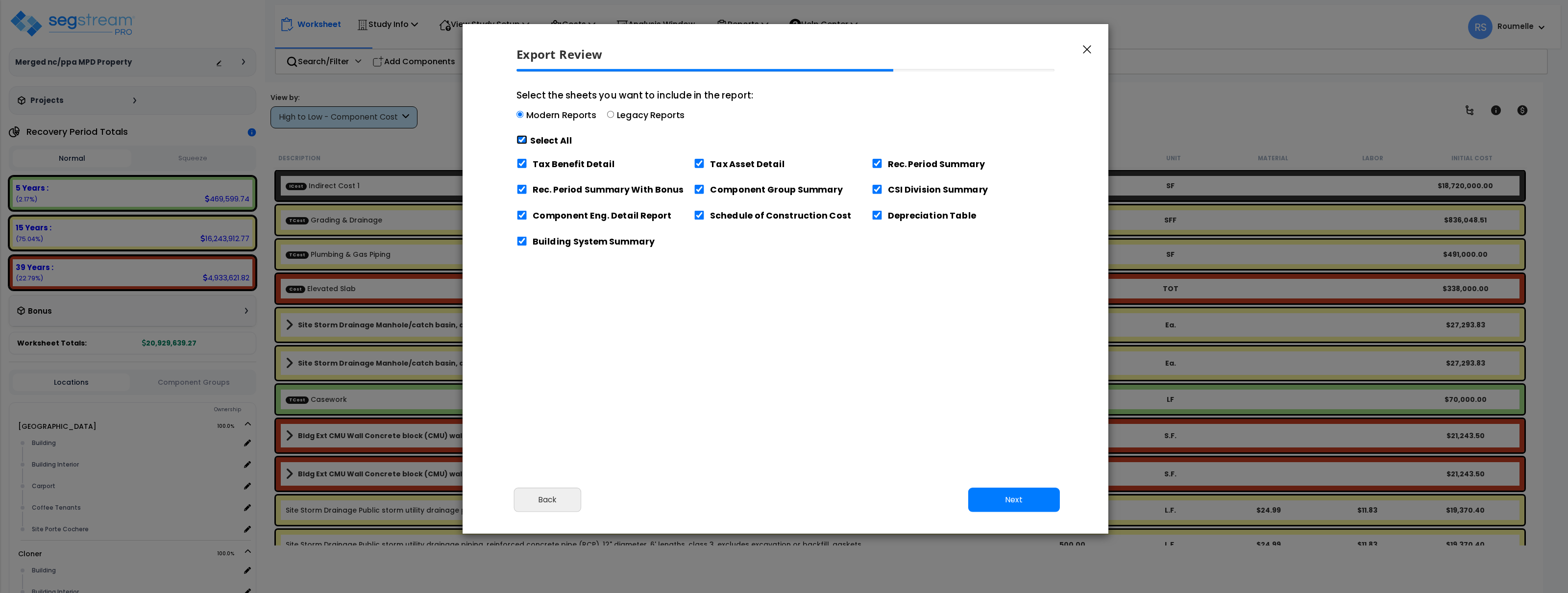
checkbox input "true"
click at [999, 494] on button "Next" at bounding box center [1014, 500] width 92 height 25
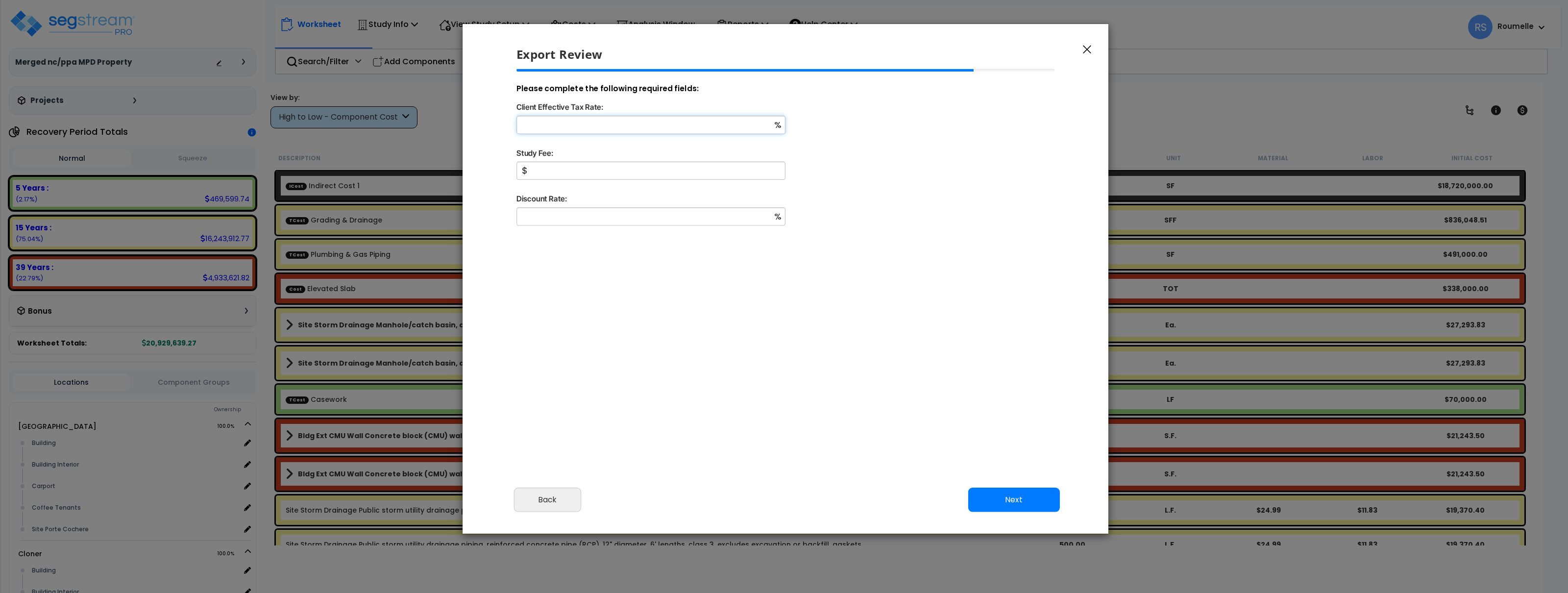
drag, startPoint x: 637, startPoint y: 124, endPoint x: 623, endPoint y: 135, distance: 17.8
click at [636, 124] on input "Client Effective Tax Rate:" at bounding box center [650, 124] width 269 height 18
type input "100"
type input "4,000"
type input "100"
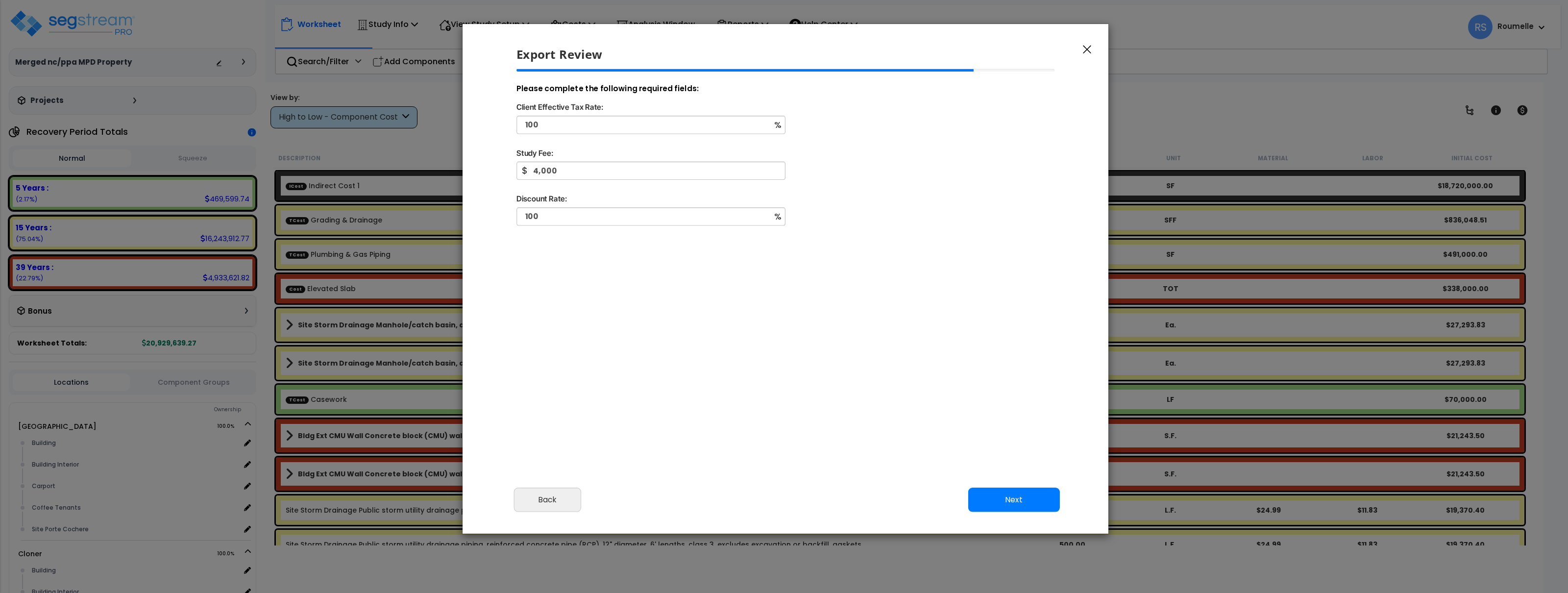
drag, startPoint x: 900, startPoint y: 364, endPoint x: 958, endPoint y: 460, distance: 112.2
click at [900, 364] on div "Please review the following information and make any appropriate edits before y…" at bounding box center [785, 275] width 646 height 412
click at [1030, 499] on button "Next" at bounding box center [1015, 500] width 92 height 25
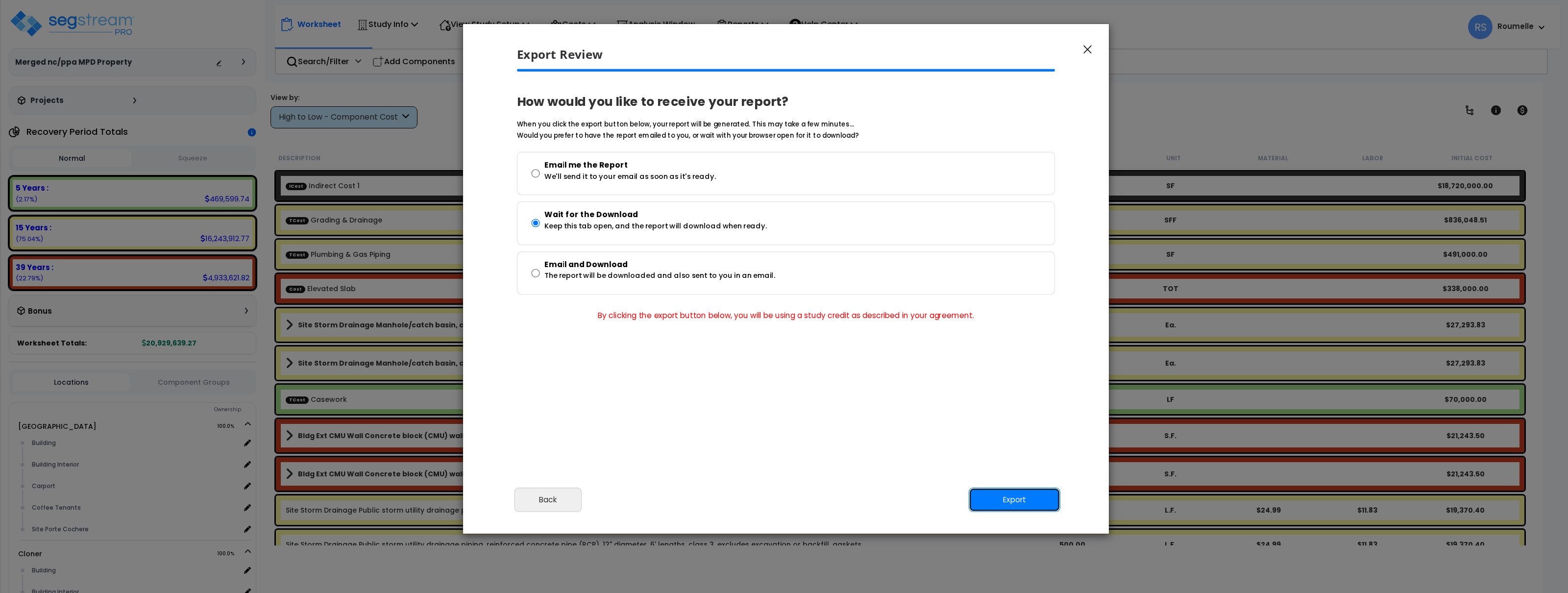
click at [1024, 505] on button "Export" at bounding box center [1015, 500] width 92 height 25
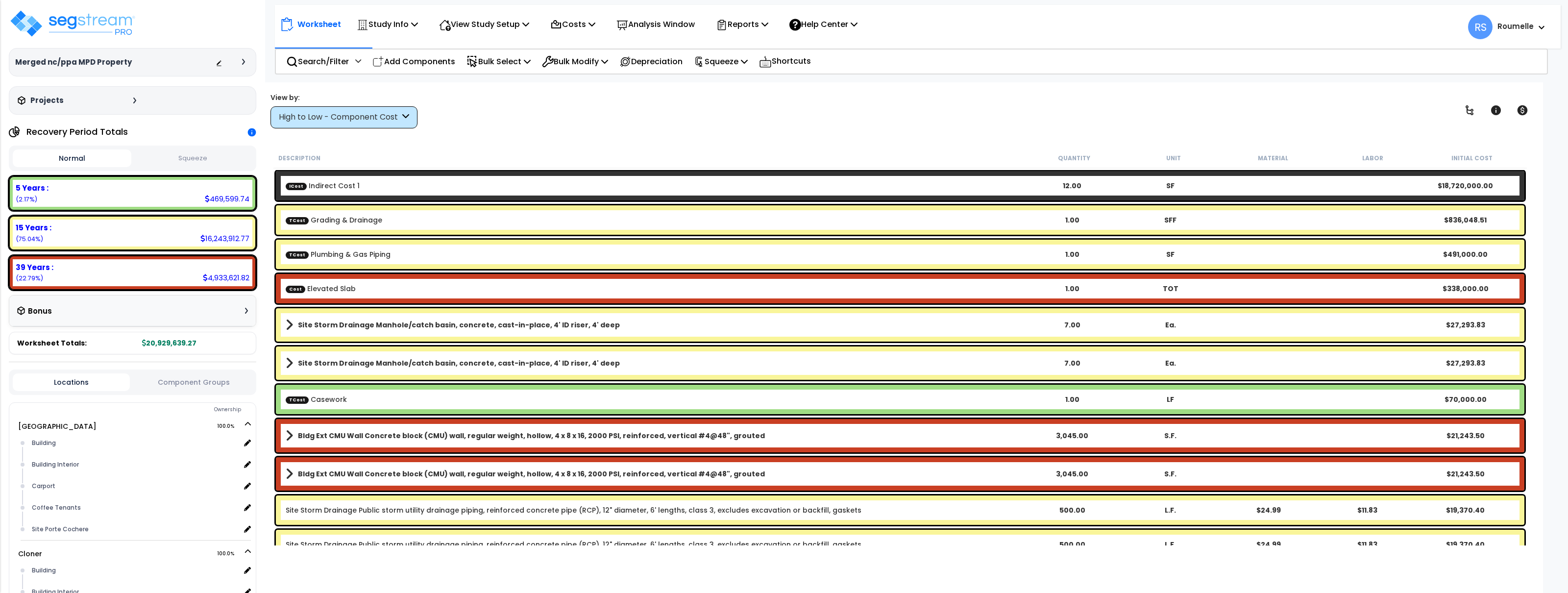
scroll to position [1, 0]
click at [769, 23] on p "Reports" at bounding box center [742, 25] width 52 height 13
click at [767, 47] on link "Get Report" at bounding box center [759, 47] width 97 height 20
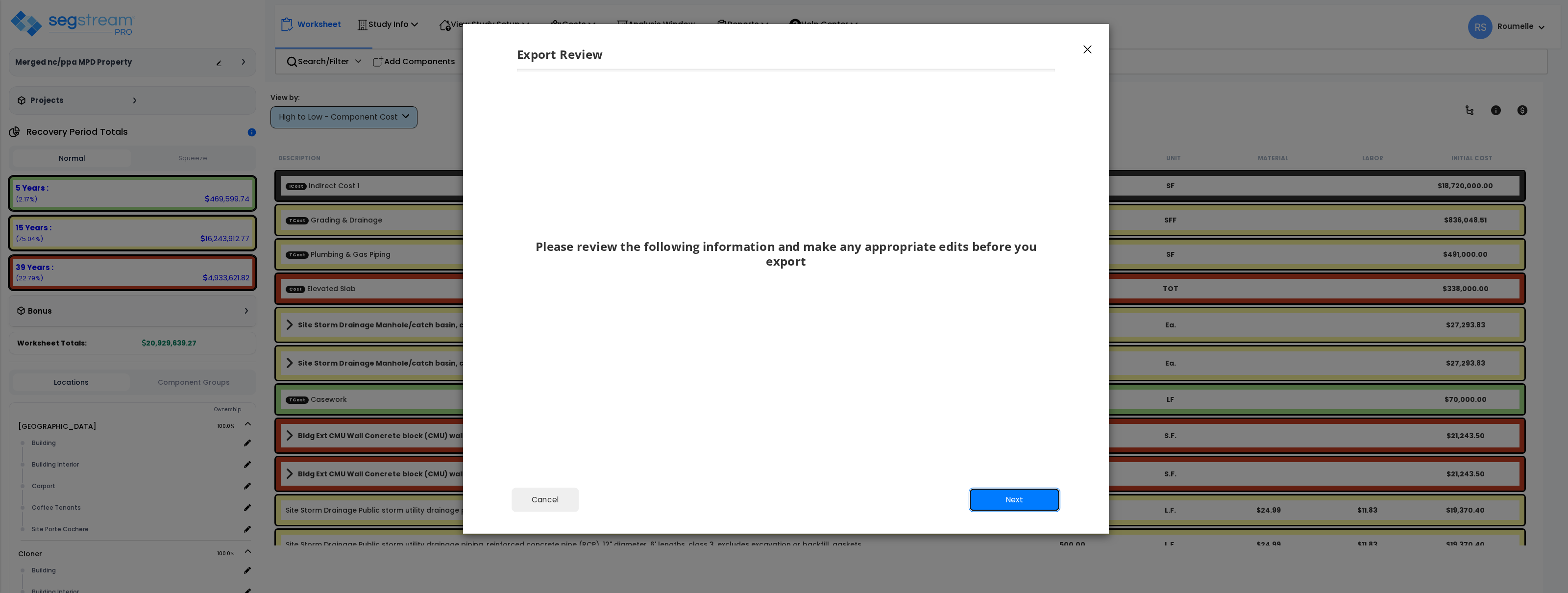
click at [1020, 502] on button "Next" at bounding box center [1015, 500] width 92 height 25
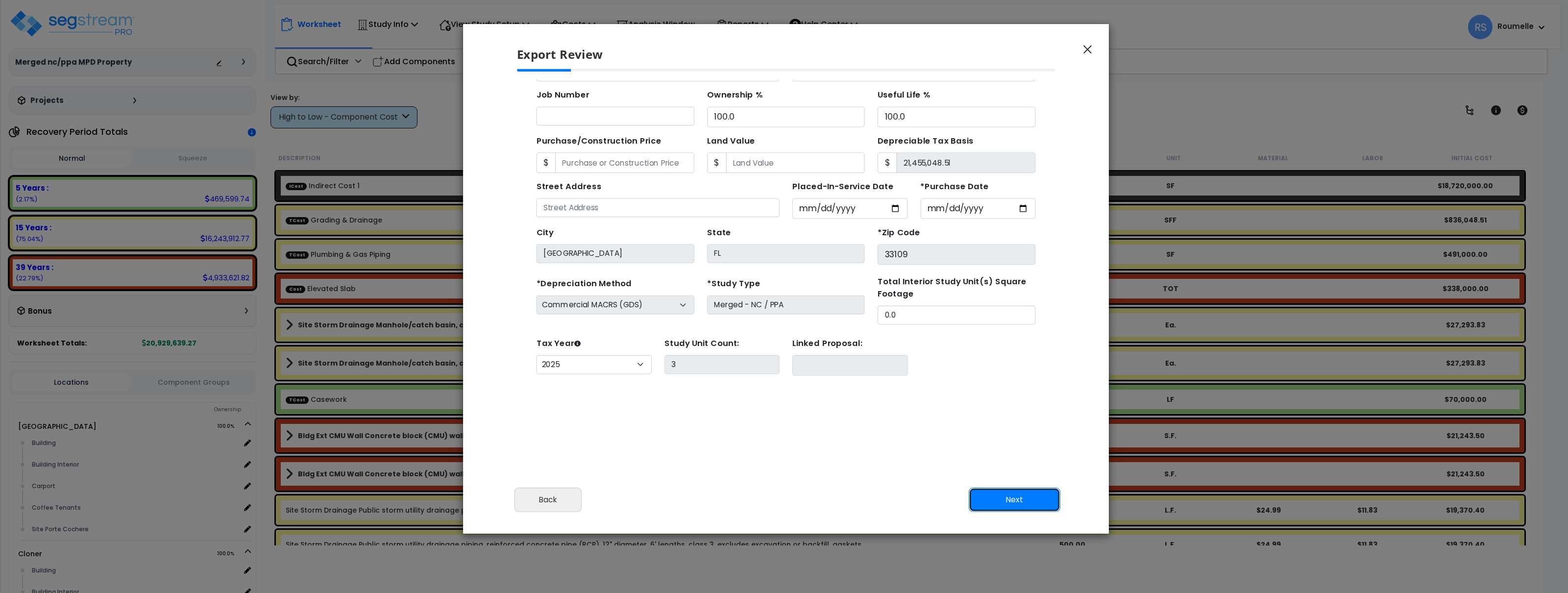
drag, startPoint x: 1021, startPoint y: 500, endPoint x: 1017, endPoint y: 497, distance: 5.0
click at [1017, 497] on button "Next" at bounding box center [1015, 500] width 92 height 25
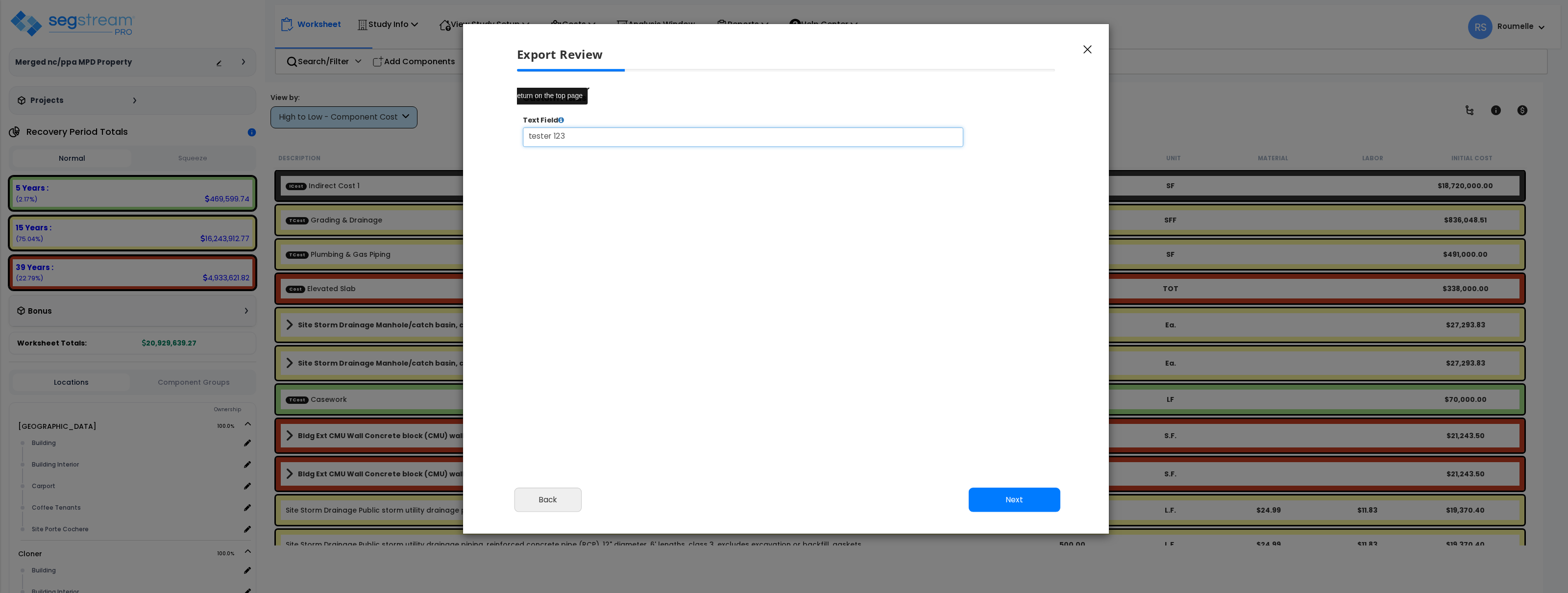
click at [561, 143] on textarea "tester 123" at bounding box center [773, 144] width 500 height 22
select select "2025"
click at [1023, 500] on button "Next" at bounding box center [1015, 500] width 92 height 25
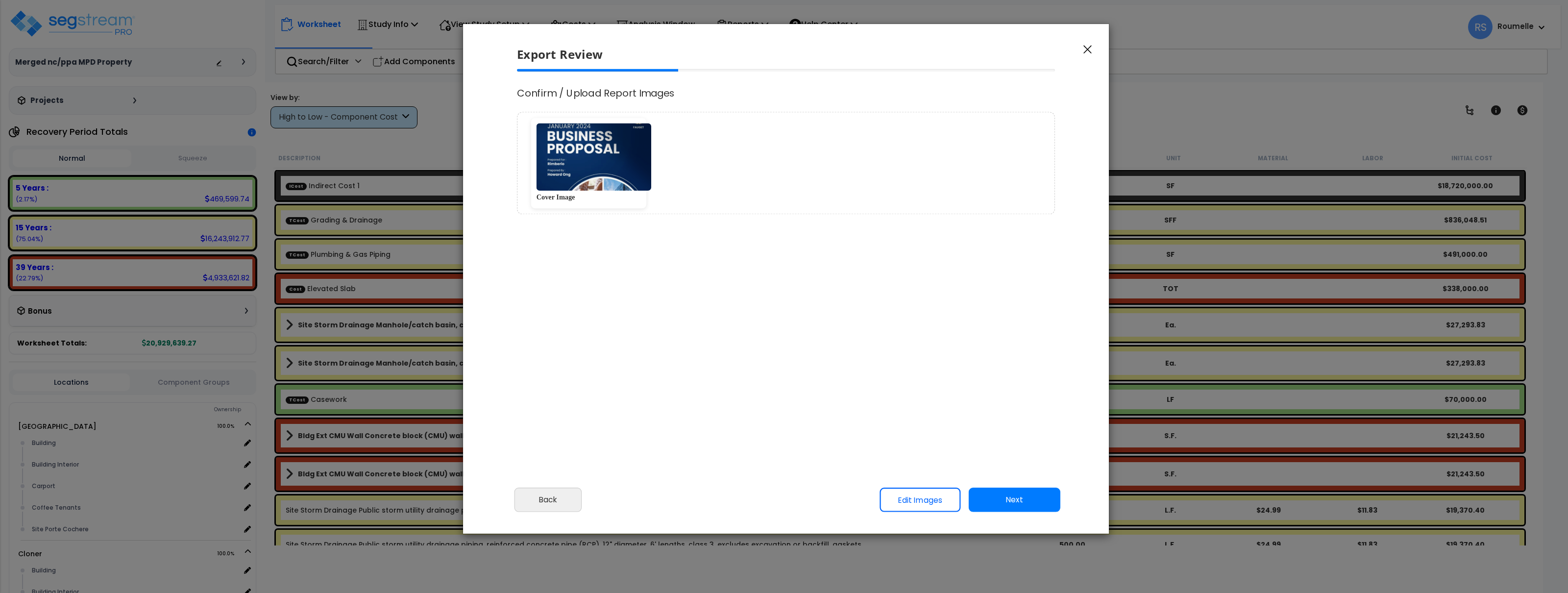
scroll to position [0, 0]
click at [631, 187] on img at bounding box center [594, 158] width 115 height 68
click at [599, 152] on img at bounding box center [594, 158] width 115 height 68
drag, startPoint x: 737, startPoint y: 176, endPoint x: 662, endPoint y: 227, distance: 90.7
click at [737, 177] on div "Cover Image" at bounding box center [786, 164] width 538 height 102
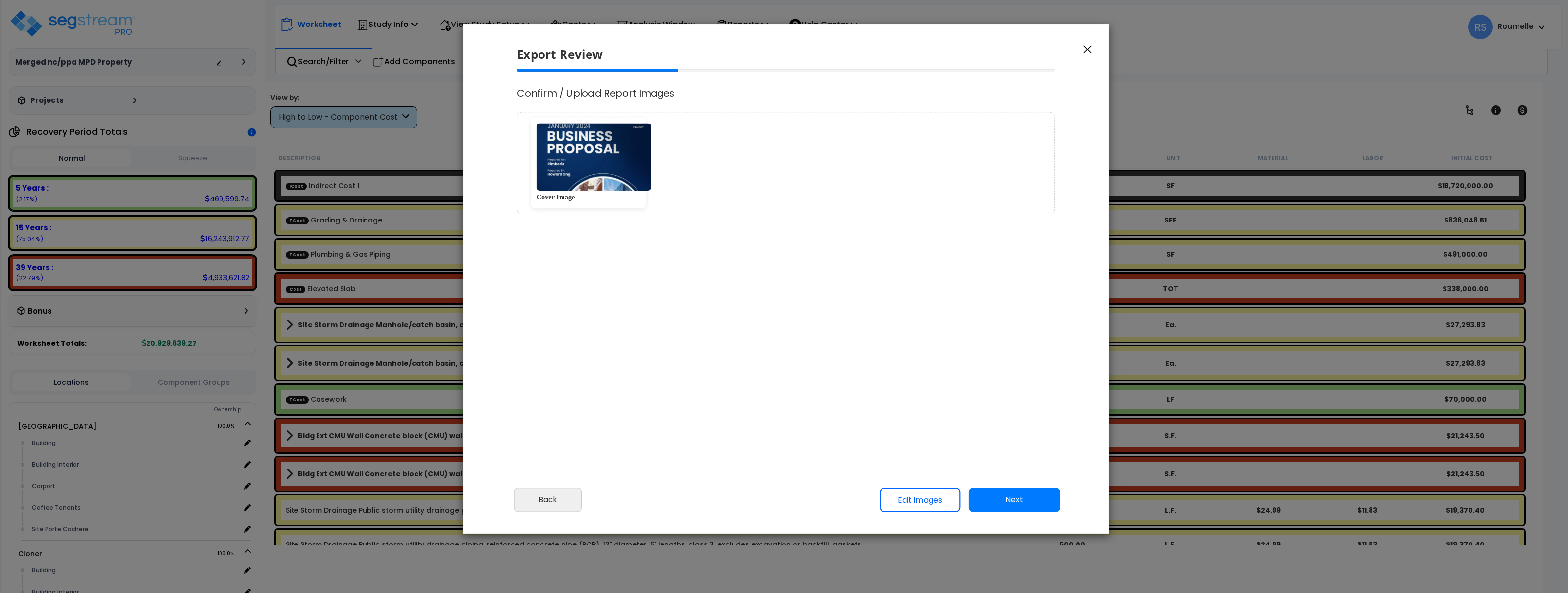
click at [571, 168] on img at bounding box center [594, 158] width 115 height 68
click at [1021, 505] on button "Next" at bounding box center [1015, 500] width 92 height 25
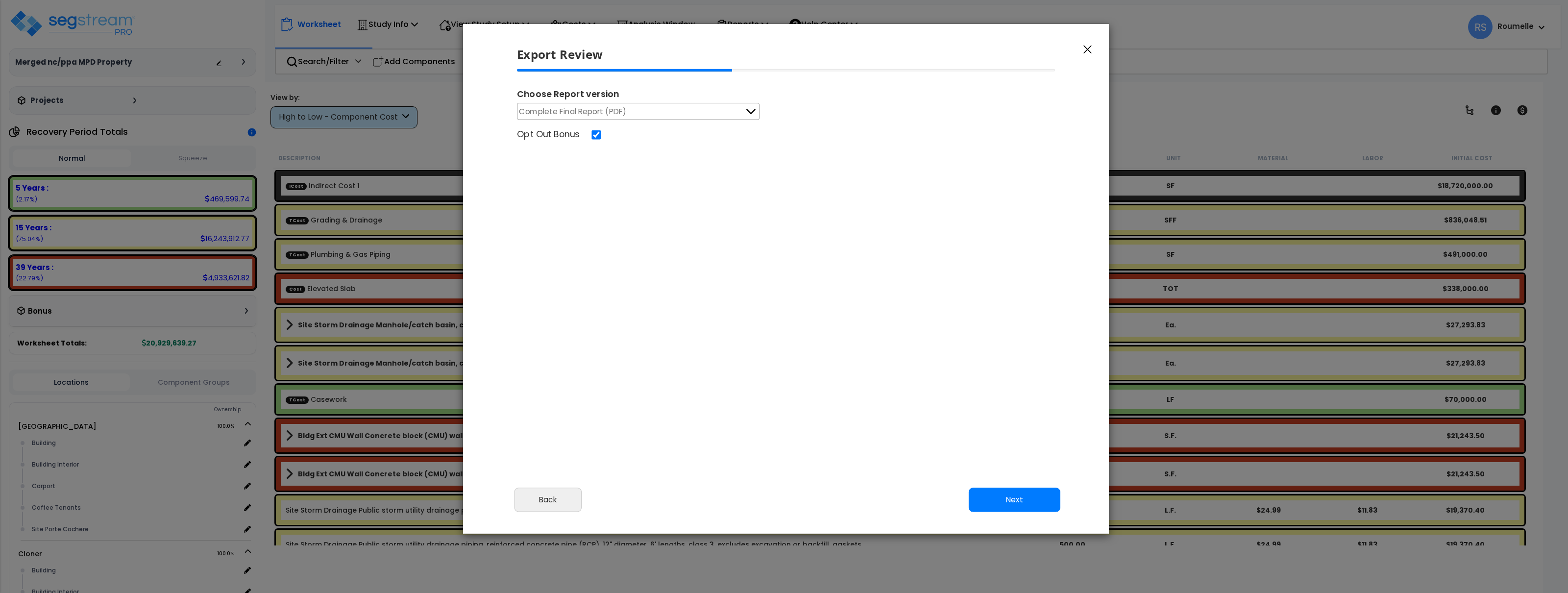
click at [609, 114] on span "Complete Final Report (PDF)" at bounding box center [573, 112] width 108 height 12
click at [601, 154] on li "Complete Final Report (PDF)" at bounding box center [638, 157] width 242 height 25
drag, startPoint x: 904, startPoint y: 271, endPoint x: 933, endPoint y: 485, distance: 216.0
click at [904, 274] on div "Choose Report version Complete Final Report (PDF) Engineering Reports Only (MS …" at bounding box center [786, 204] width 554 height 270
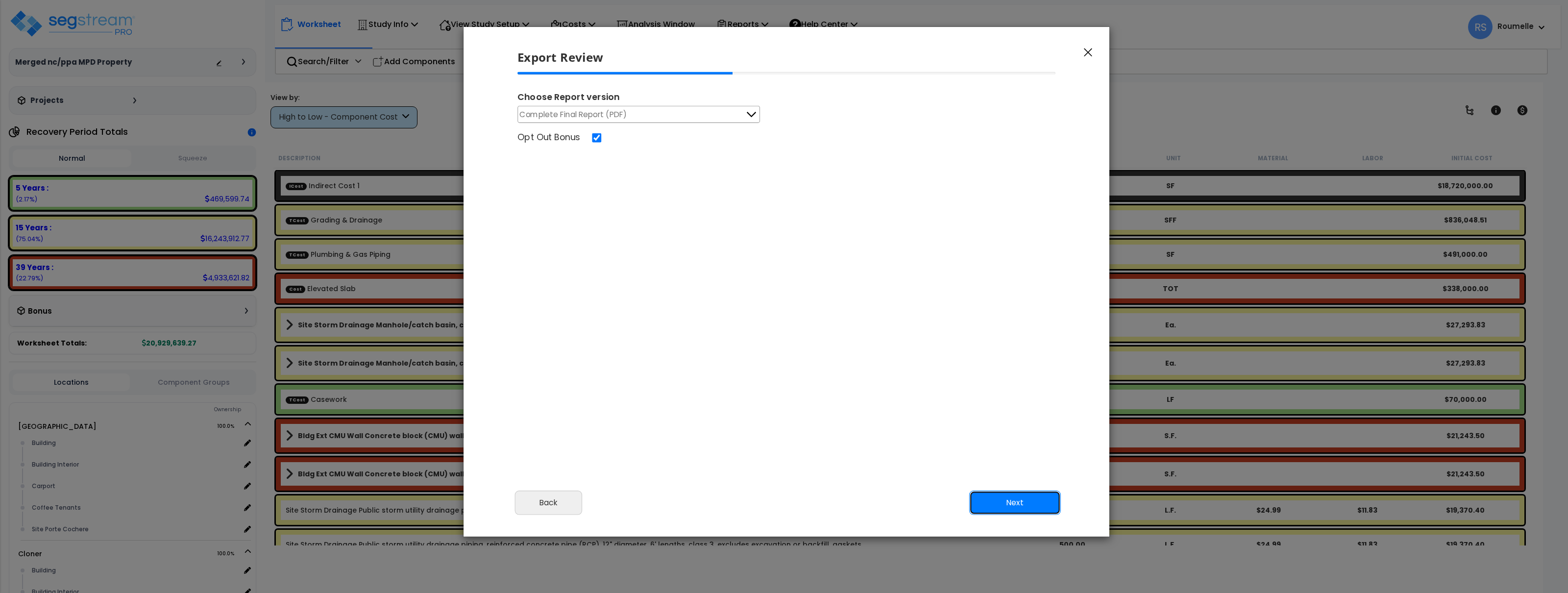
click at [1004, 501] on button "Next" at bounding box center [1015, 503] width 92 height 25
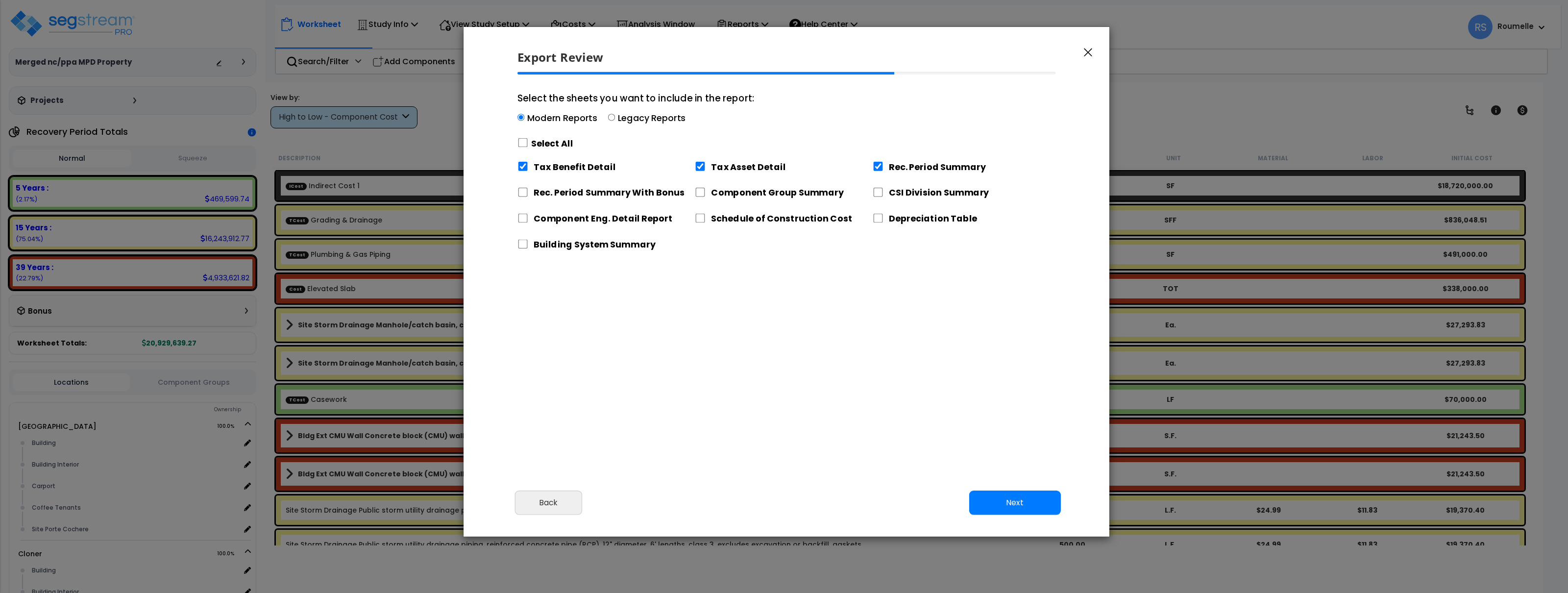
click at [539, 138] on label "Select All" at bounding box center [552, 144] width 42 height 12
click at [528, 138] on input "Select the sheets you want to include in the report: Modern Reports Legacy Repo…" at bounding box center [523, 143] width 11 height 9
checkbox input "true"
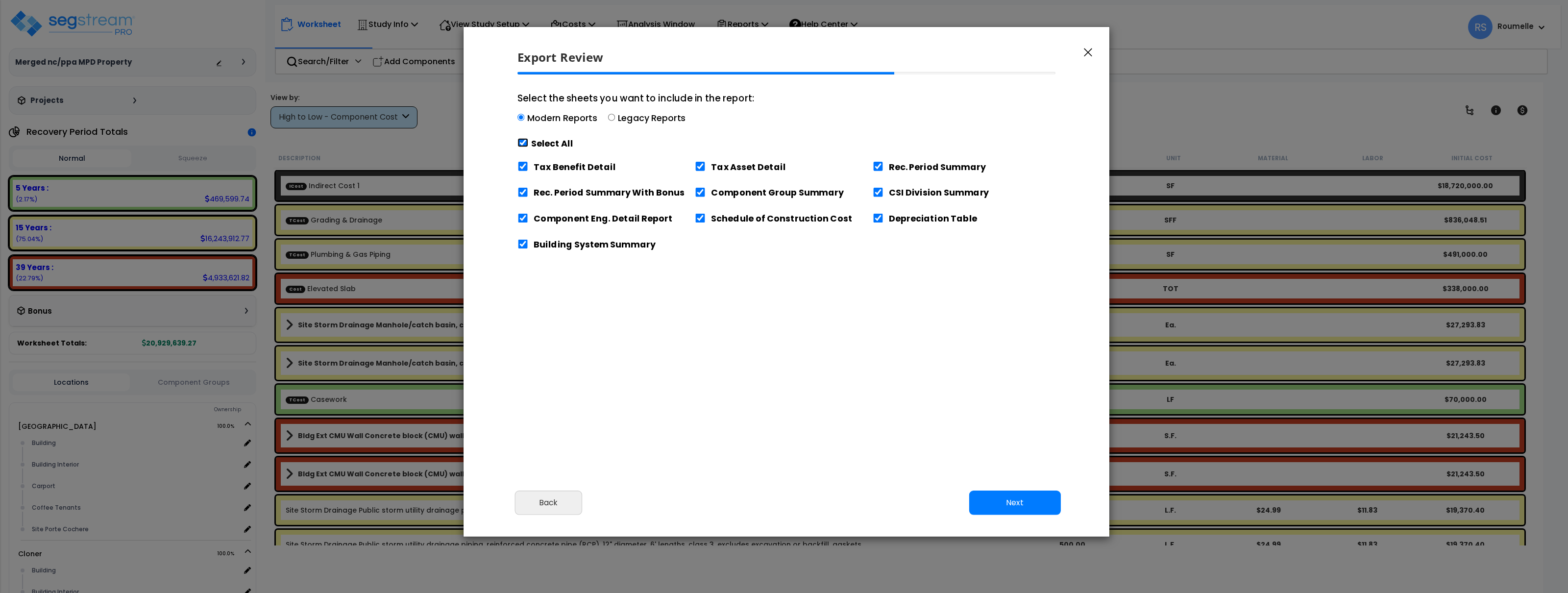
checkbox input "true"
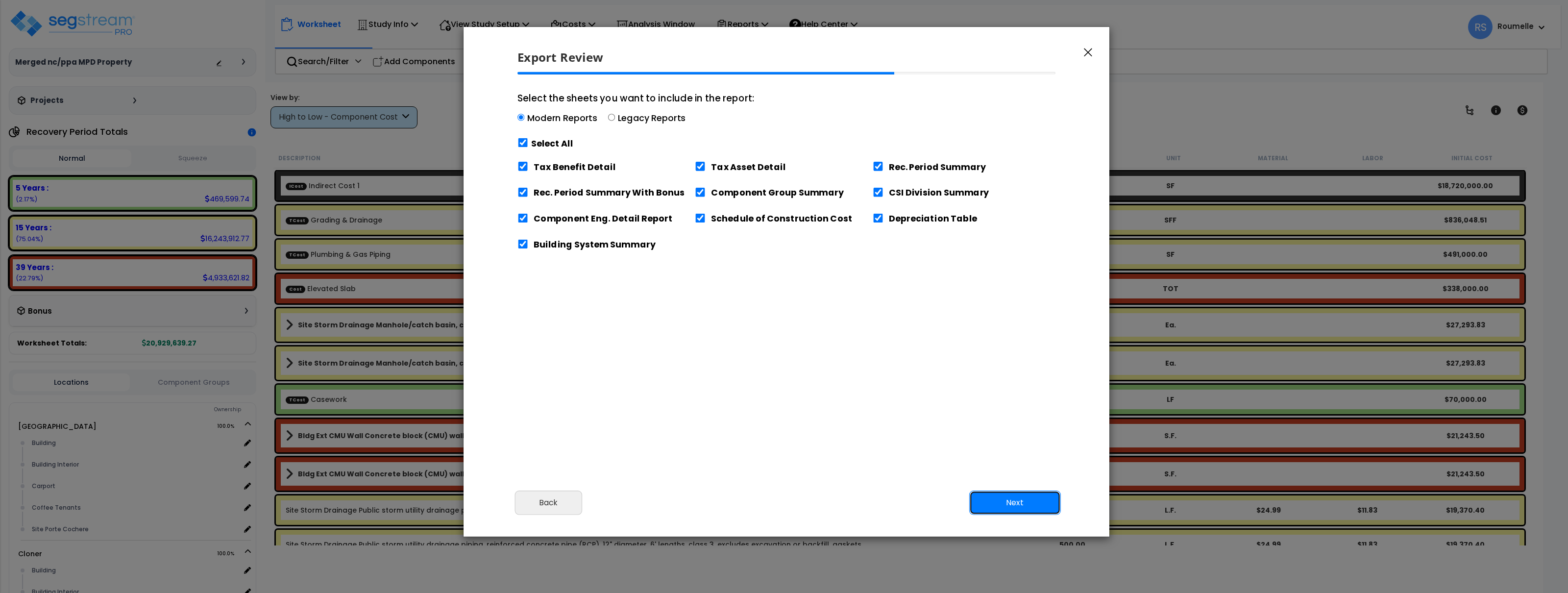
click at [1015, 499] on button "Next" at bounding box center [1015, 503] width 92 height 25
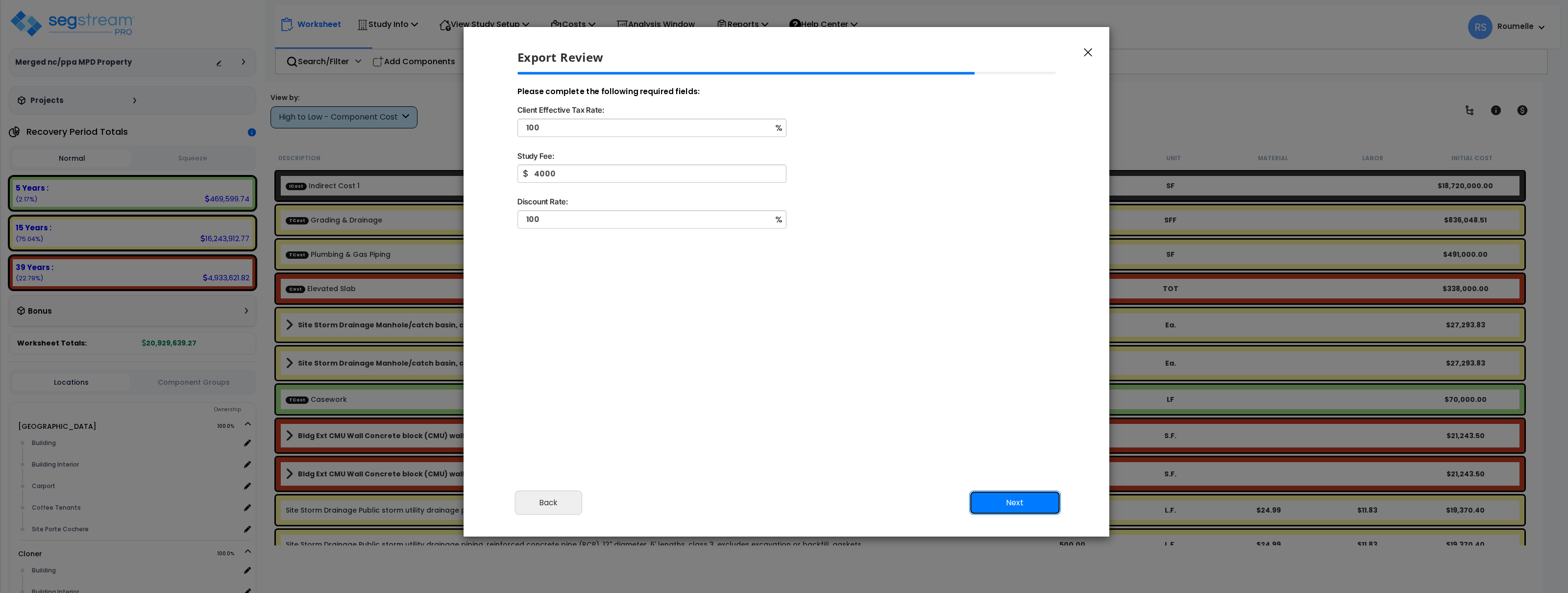
click at [1011, 495] on button "Next" at bounding box center [1015, 503] width 92 height 25
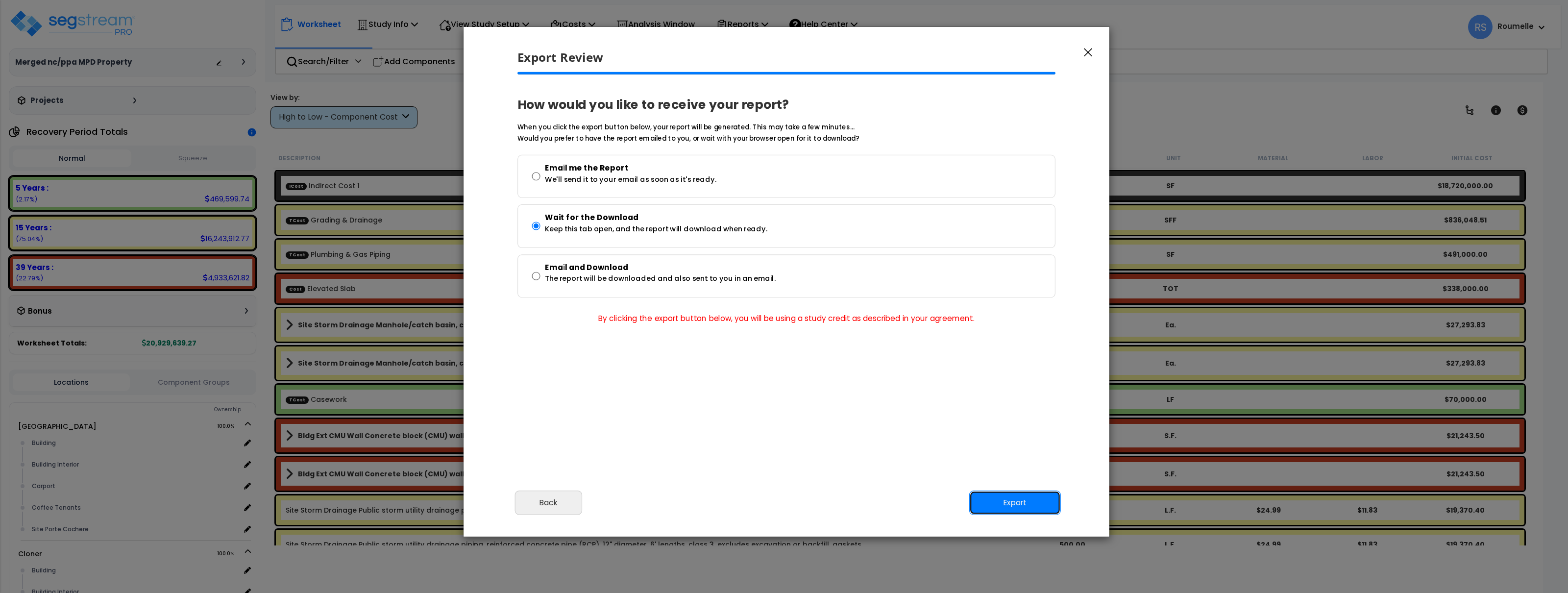
click at [1023, 501] on button "Export" at bounding box center [1015, 503] width 92 height 25
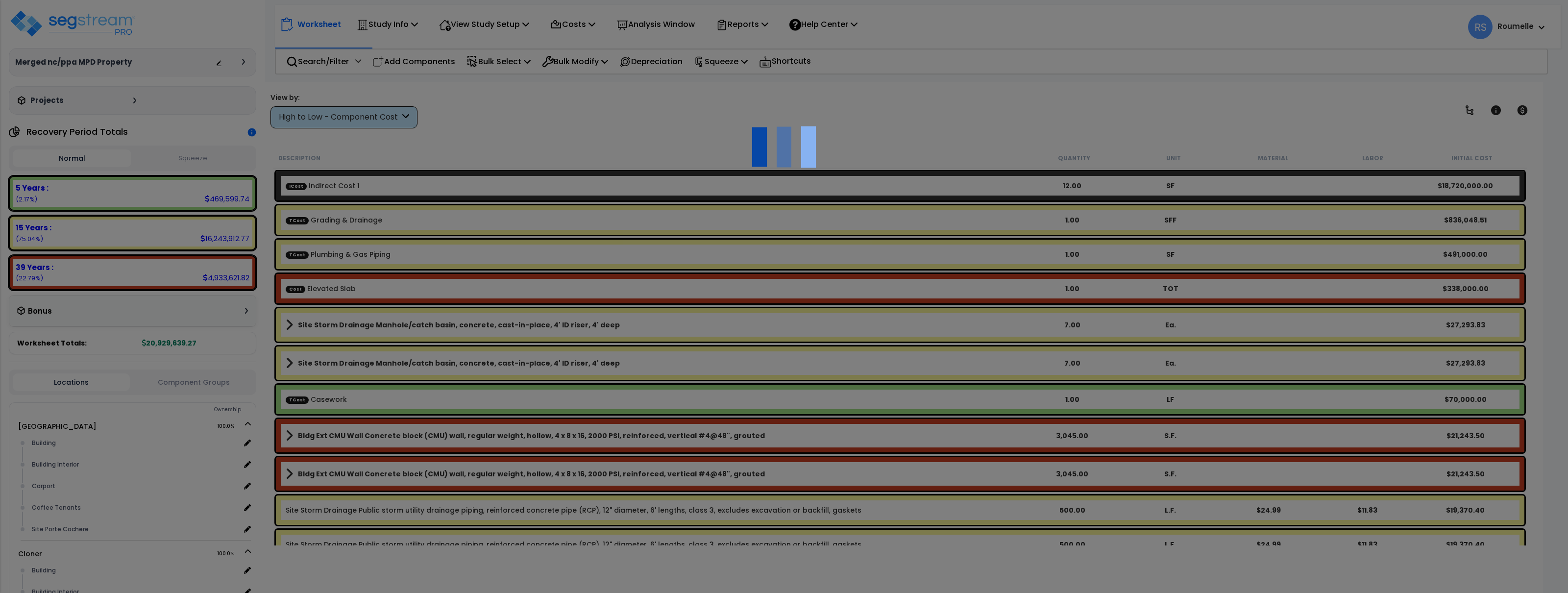
click at [956, 130] on div at bounding box center [784, 296] width 1568 height 593
click at [959, 130] on div at bounding box center [784, 296] width 1568 height 593
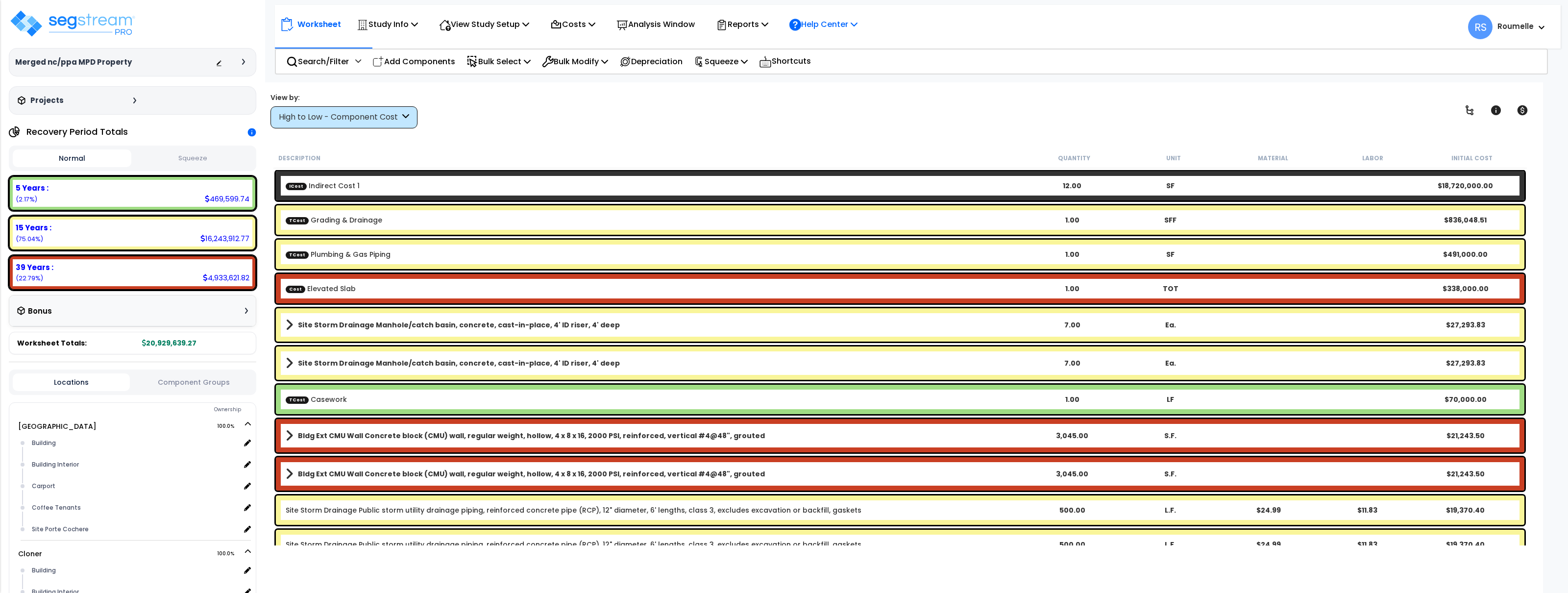
drag, startPoint x: 1120, startPoint y: 131, endPoint x: 839, endPoint y: 27, distance: 299.6
click at [1119, 130] on div "Worksheet Study Info Study Setup Add Study Unit Template study Clone study Get …" at bounding box center [900, 379] width 1286 height 593
click at [823, 20] on p "Help Center" at bounding box center [823, 25] width 68 height 13
click at [769, 21] on p "Reports" at bounding box center [742, 25] width 52 height 13
click at [790, 93] on link "Manage Report Custom Fields" at bounding box center [759, 92] width 97 height 29
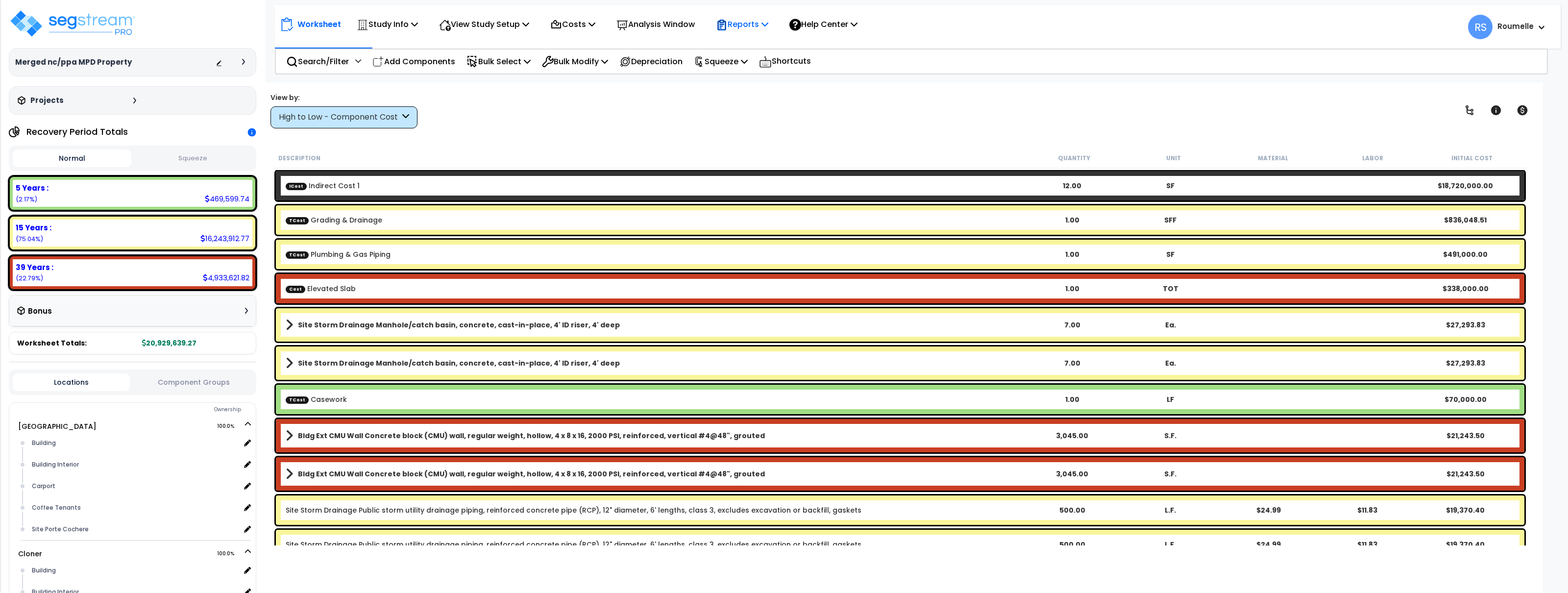
click at [756, 25] on p "Reports" at bounding box center [742, 25] width 52 height 13
click at [774, 66] on link "Manage Report Images" at bounding box center [759, 67] width 97 height 20
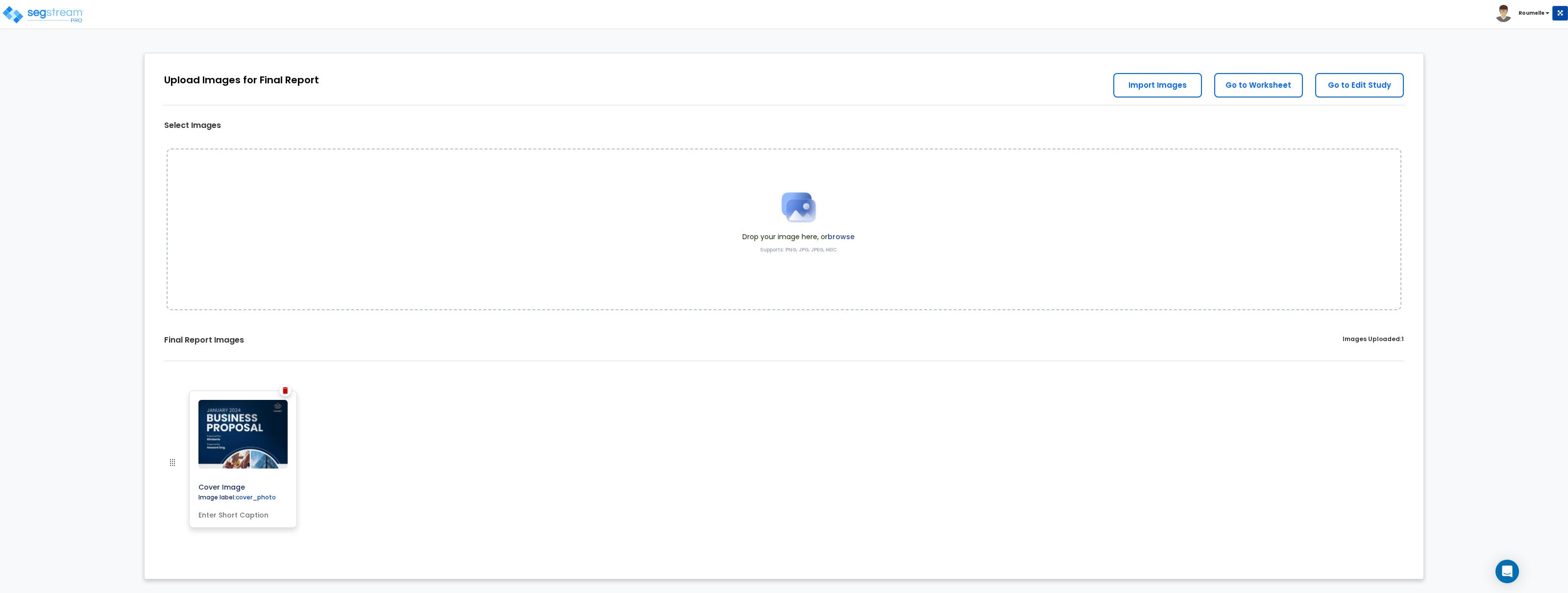
click at [266, 442] on img at bounding box center [243, 434] width 89 height 68
click at [668, 436] on div "Cover Image Image label: cover_photo" at bounding box center [784, 470] width 1264 height 174
click at [1120, 217] on div "Drop your image here, or browse Supports: PNG, JPG, JPEG, HEIC" at bounding box center [784, 229] width 1235 height 162
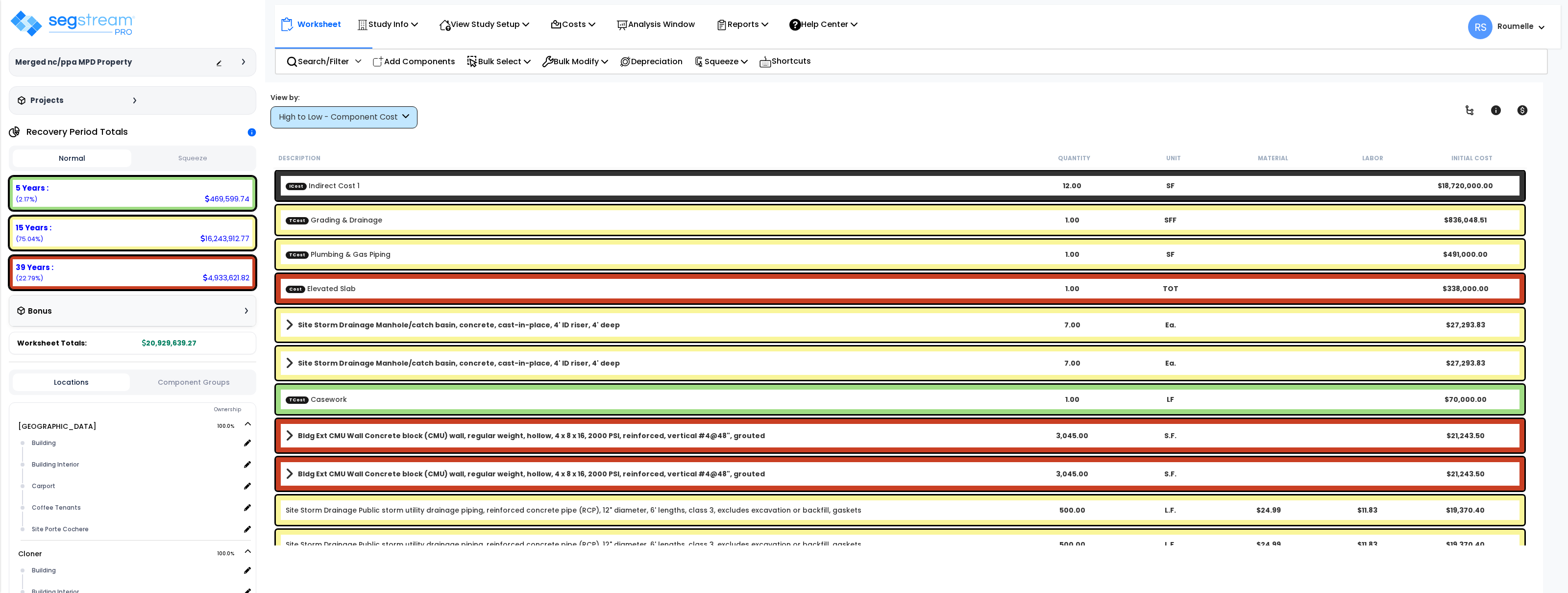
scroll to position [1, 0]
select select "2025"
click at [207, 156] on button "Squeeze" at bounding box center [193, 159] width 118 height 17
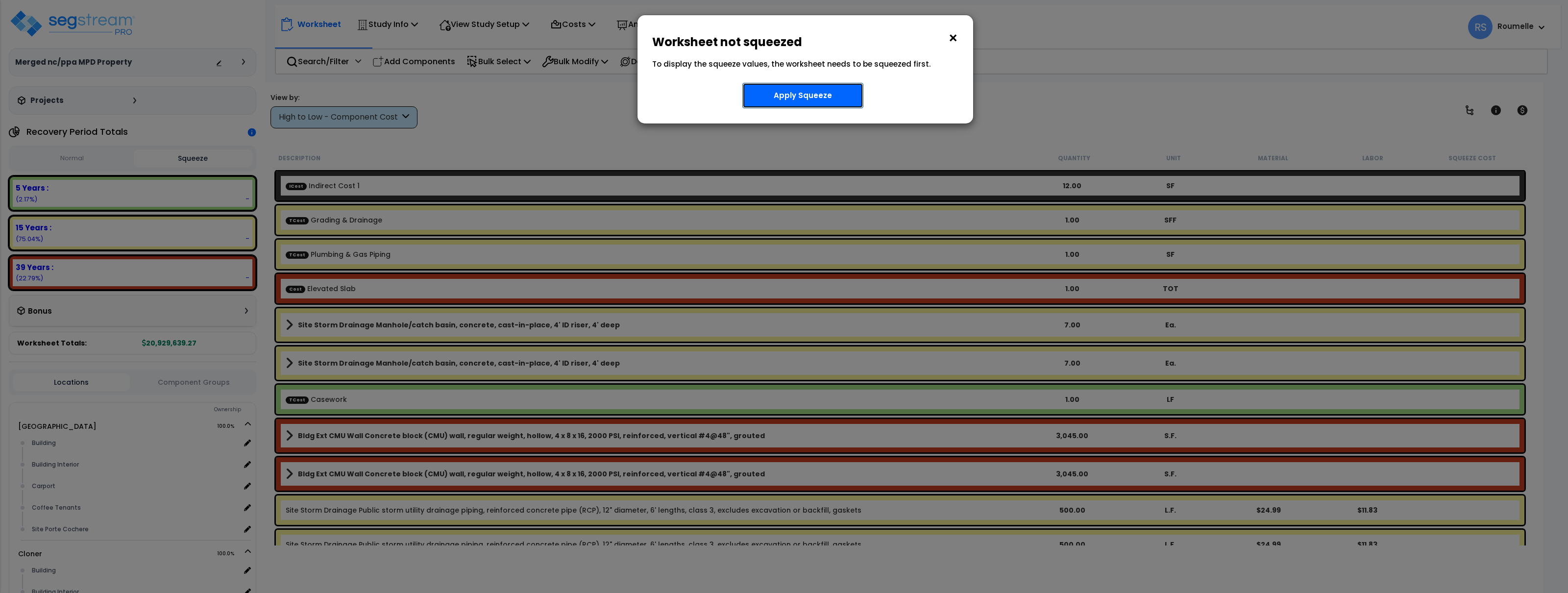
click at [787, 94] on button "Apply Squeeze" at bounding box center [803, 96] width 121 height 25
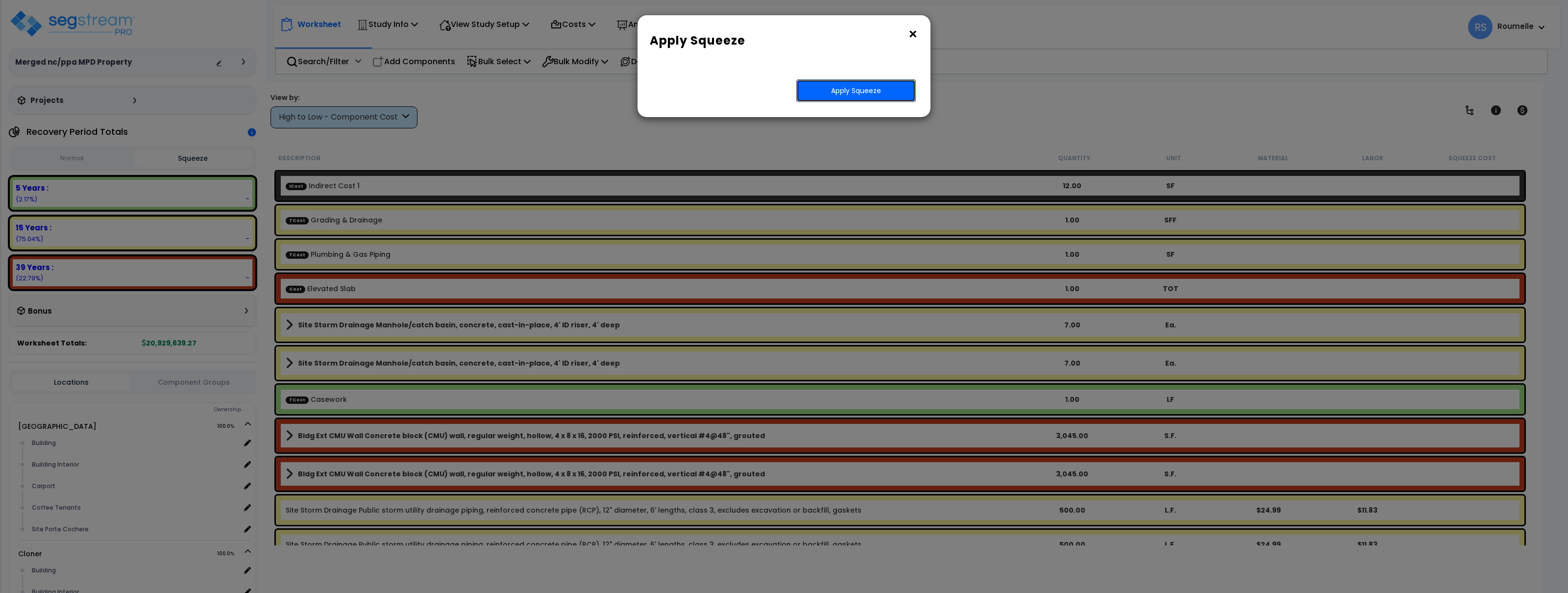
drag, startPoint x: 856, startPoint y: 81, endPoint x: 864, endPoint y: 82, distance: 8.1
click at [856, 81] on button "Apply Squeeze" at bounding box center [856, 90] width 120 height 23
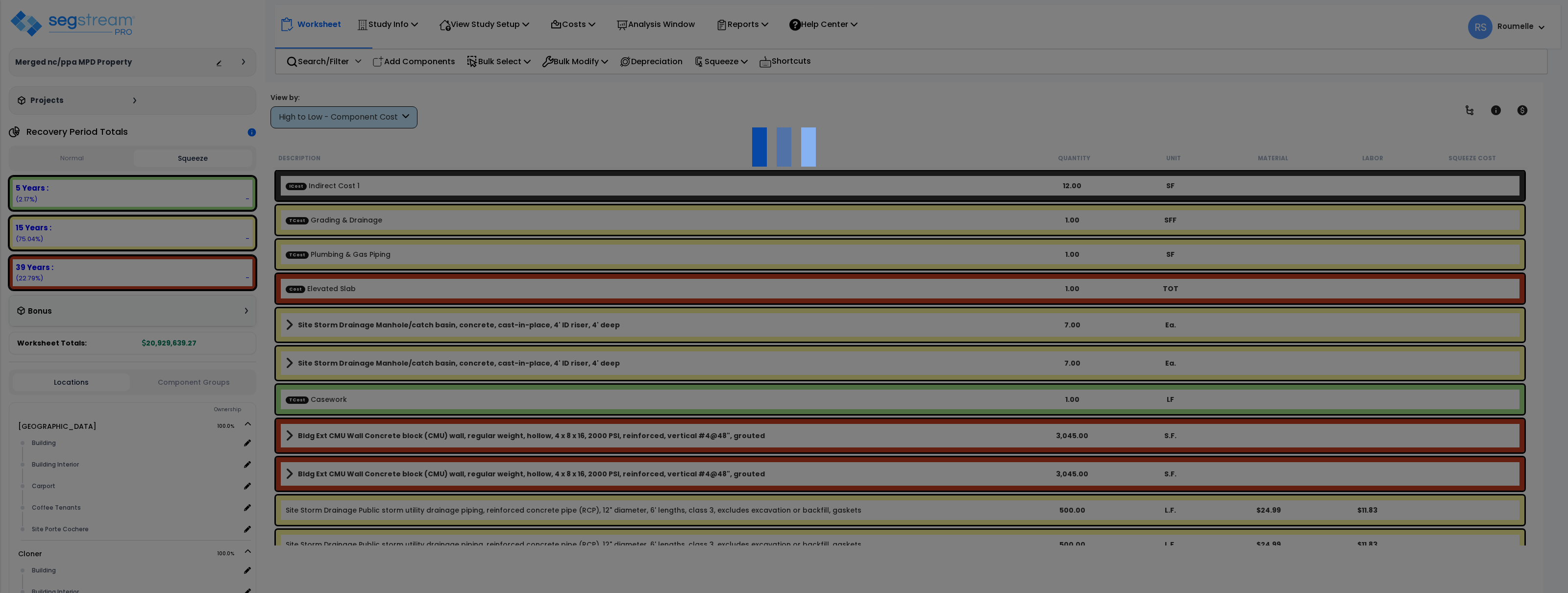
drag, startPoint x: 1032, startPoint y: 134, endPoint x: 889, endPoint y: 4, distance: 193.3
click at [1030, 132] on div at bounding box center [784, 296] width 1568 height 593
